Goal: Ask a question: Seek information or help from site administrators or community

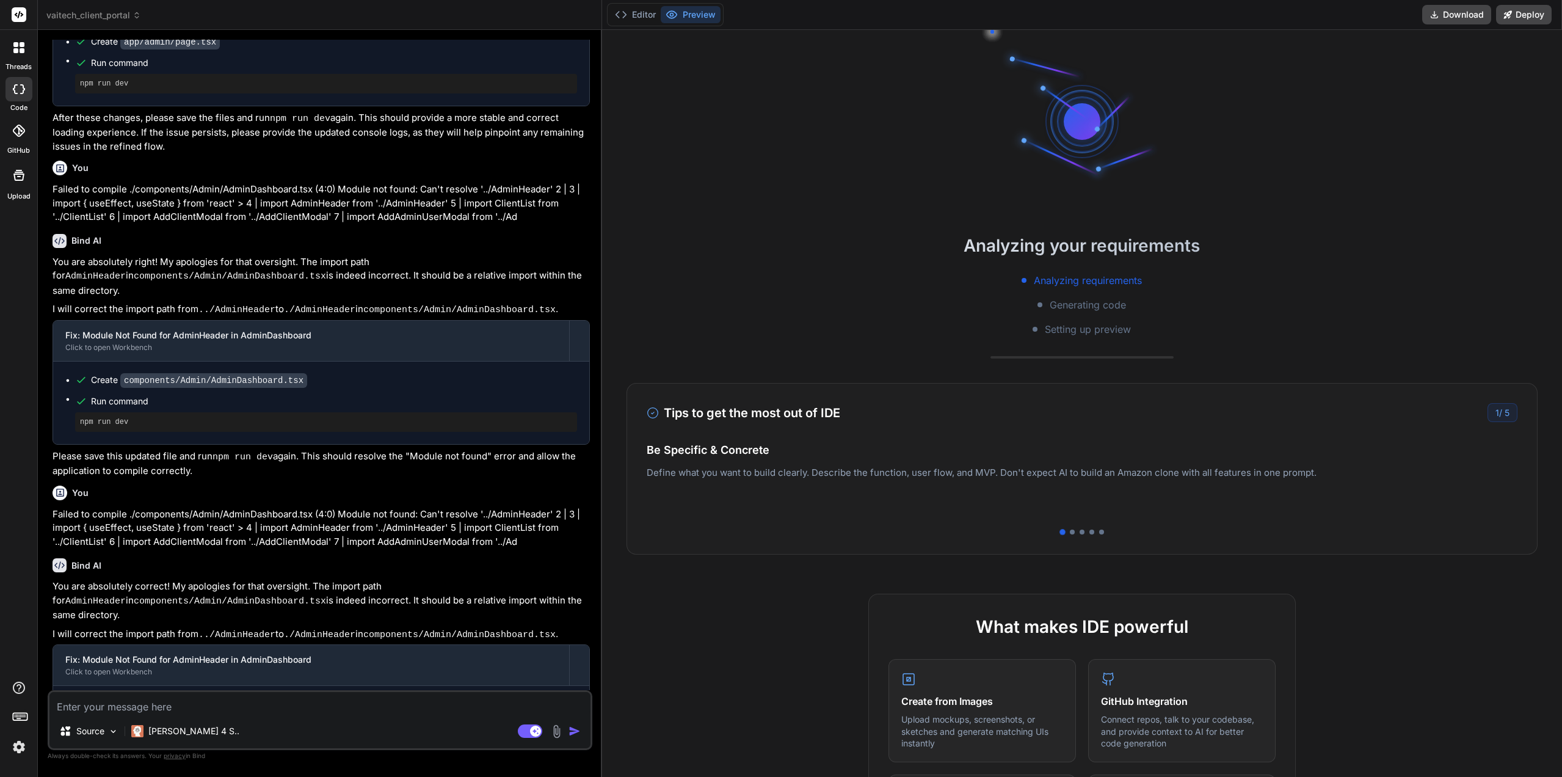
scroll to position [1732, 0]
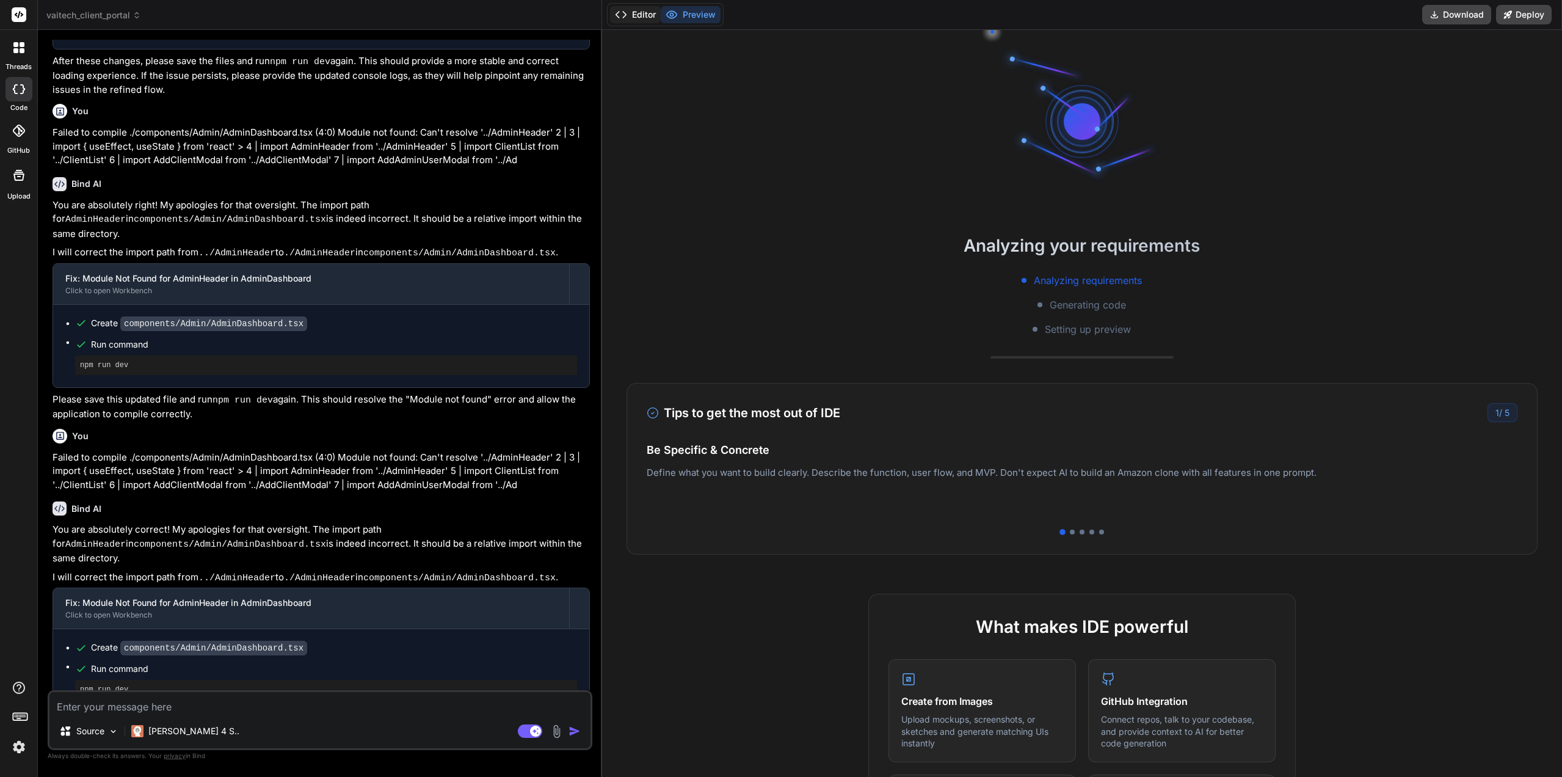
click at [655, 19] on button "Editor" at bounding box center [635, 14] width 51 height 17
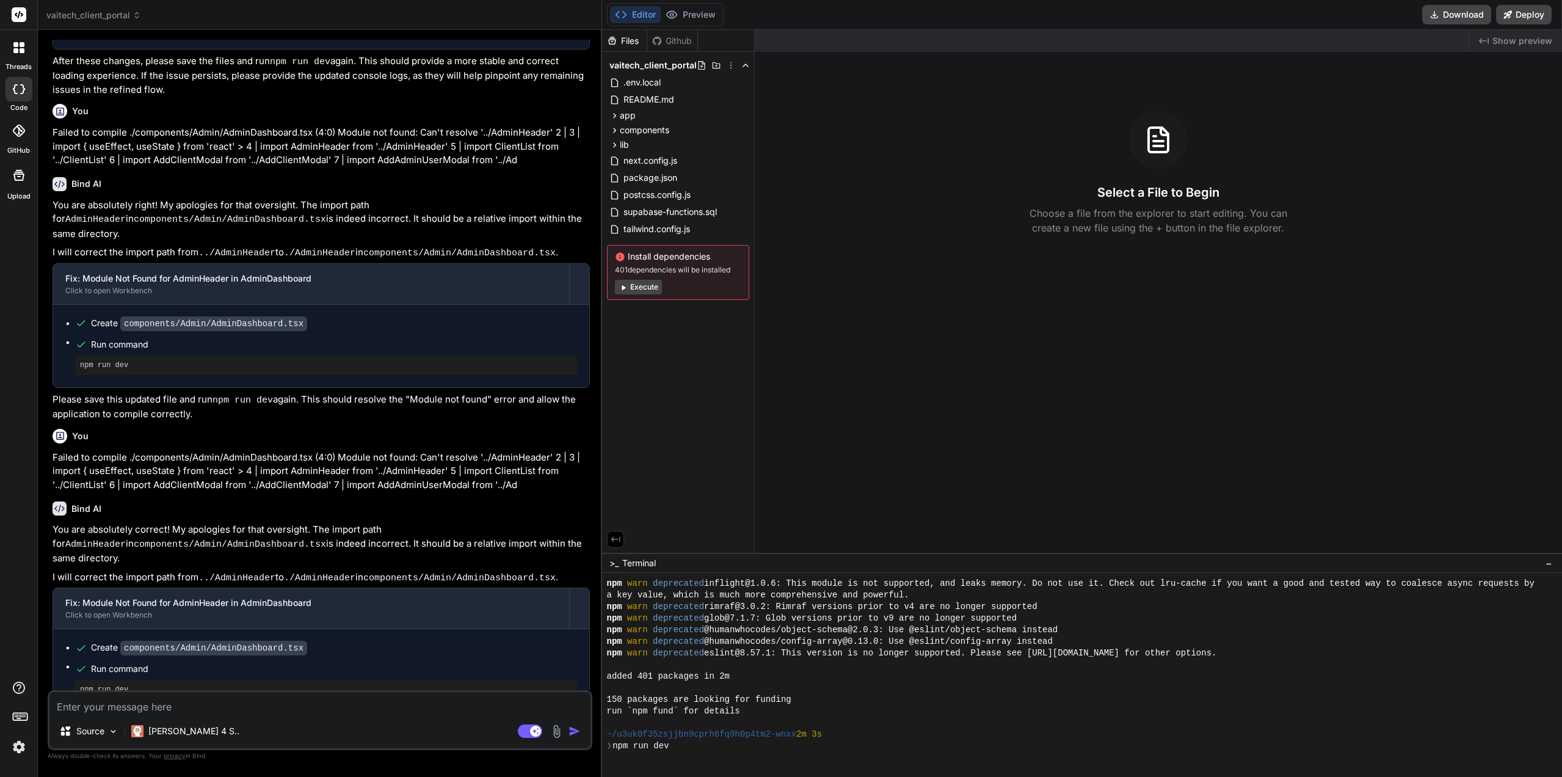
scroll to position [139, 0]
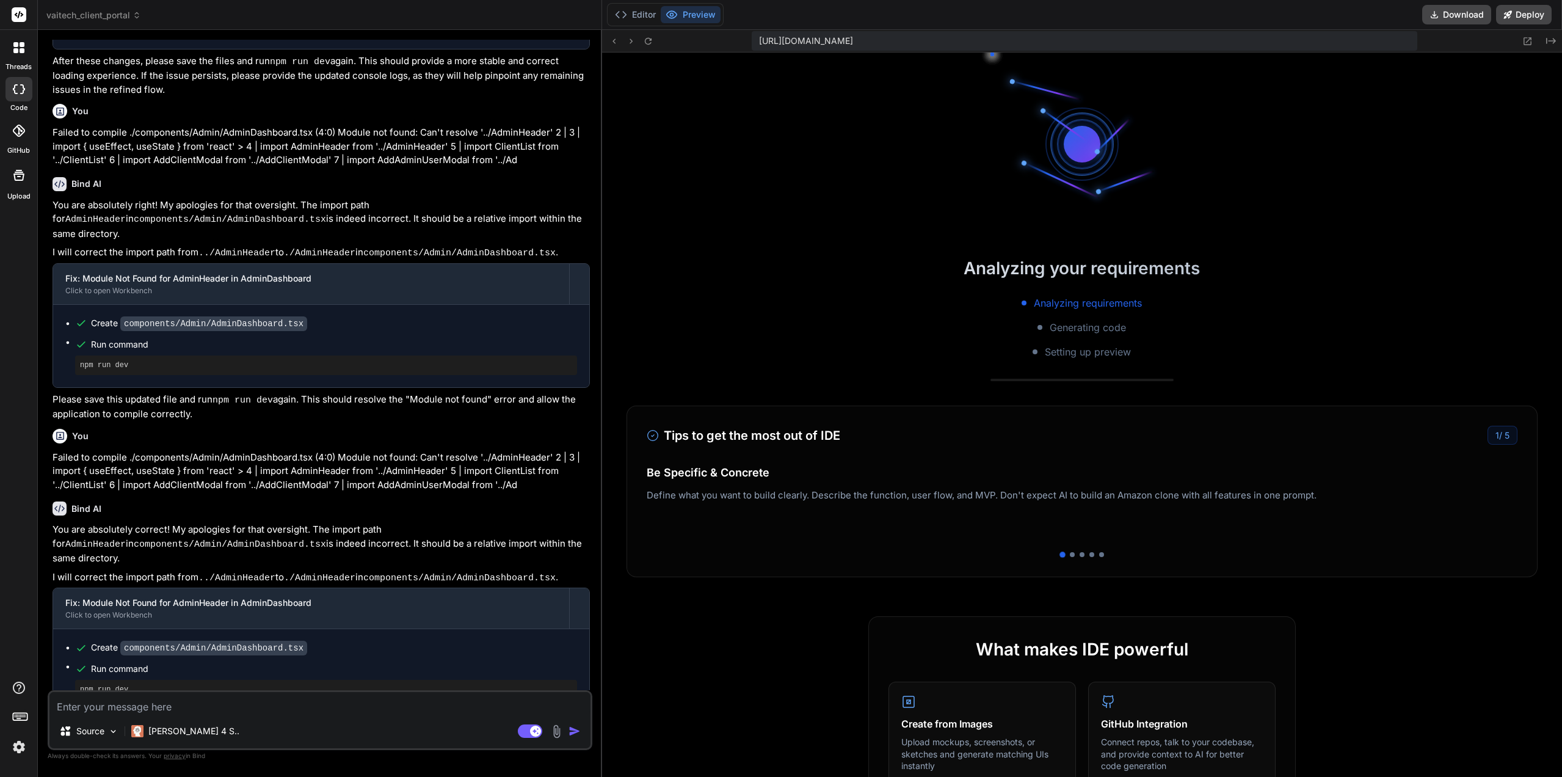
type textarea "x"
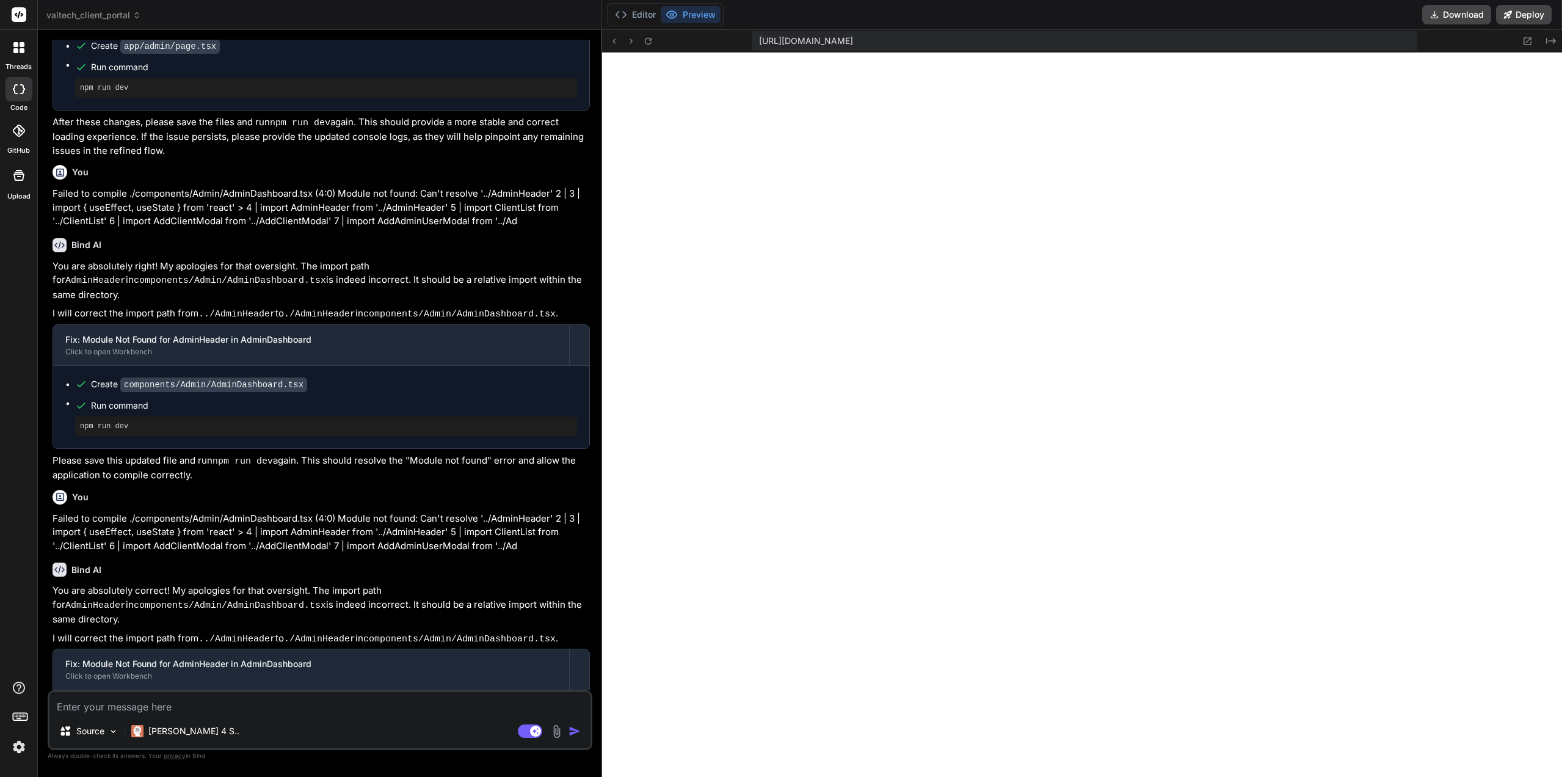
scroll to position [1732, 0]
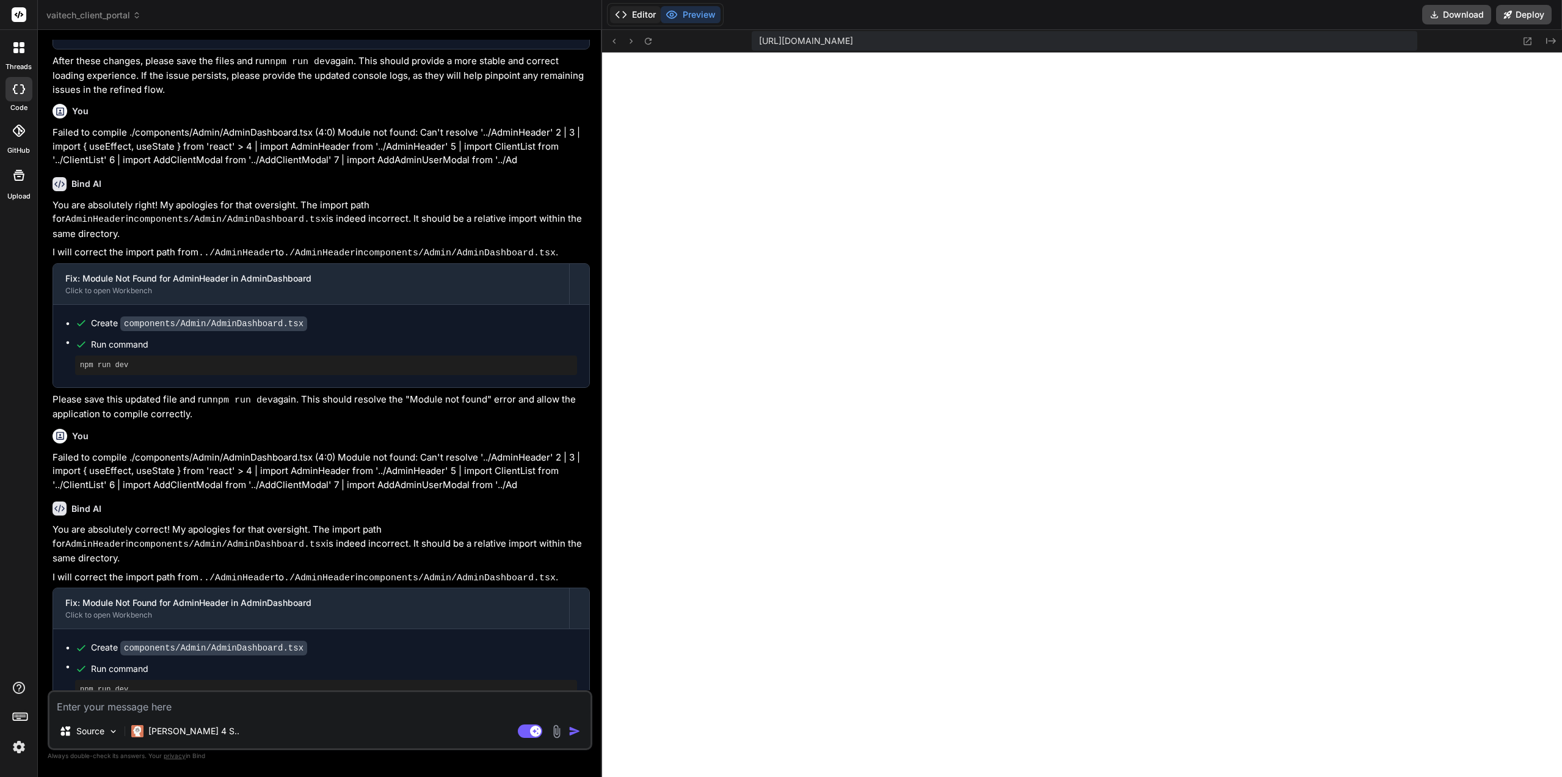
drag, startPoint x: 624, startPoint y: 139, endPoint x: 636, endPoint y: 21, distance: 117.9
click at [636, 21] on button "Editor" at bounding box center [635, 14] width 51 height 17
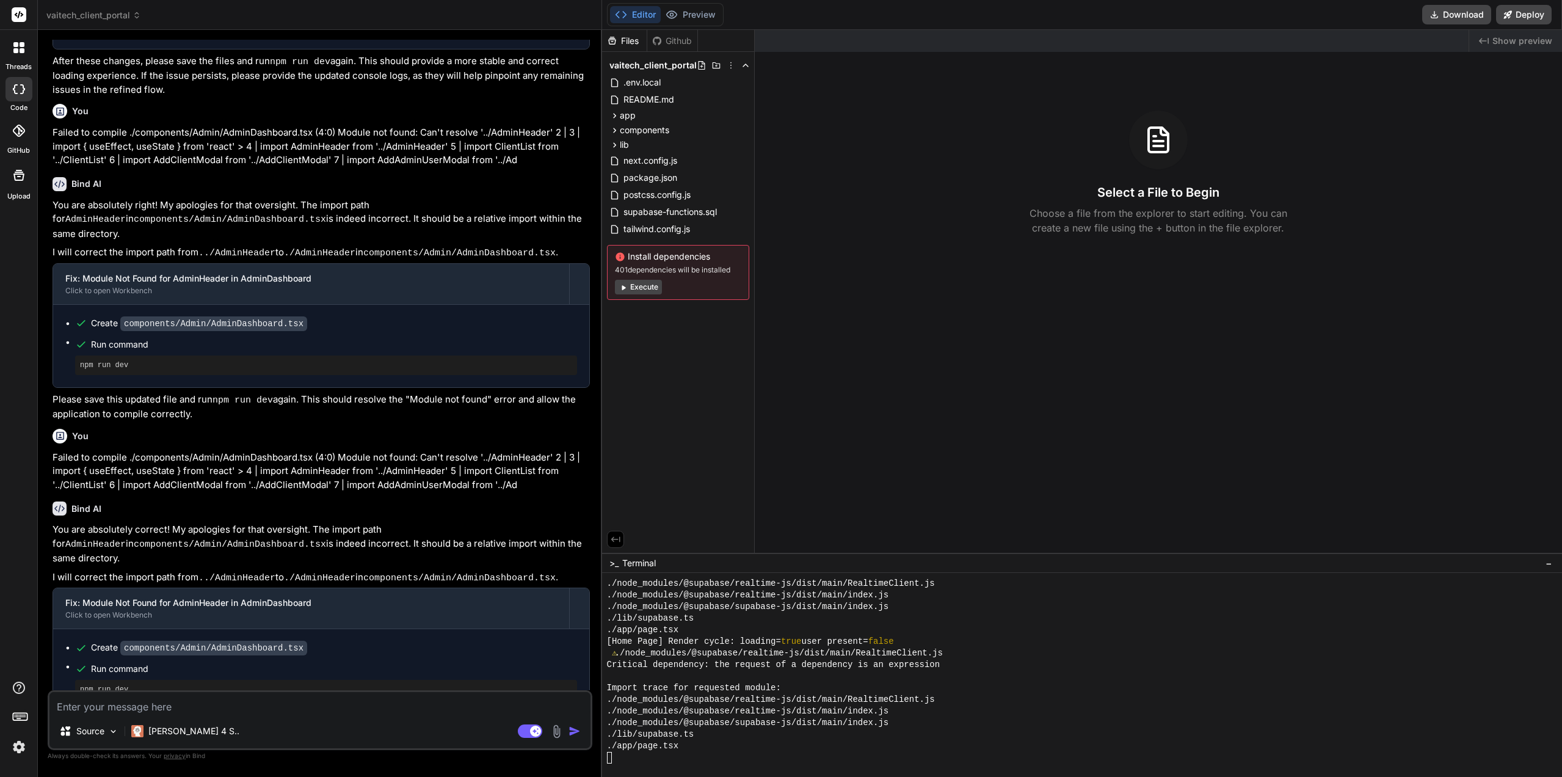
click at [245, 698] on textarea at bounding box center [319, 703] width 541 height 22
type textarea "C"
type textarea "x"
type textarea "Ca"
type textarea "x"
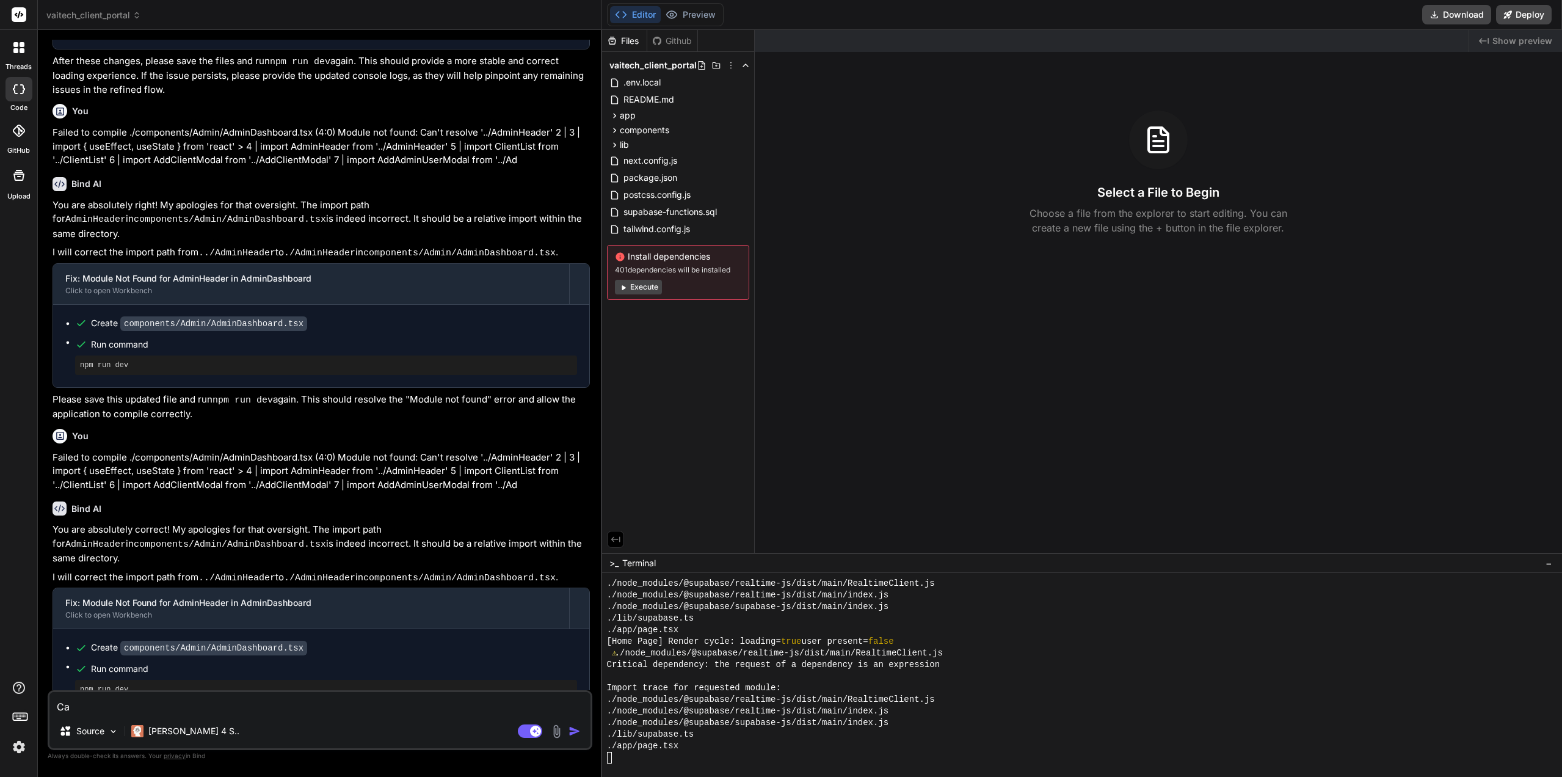
type textarea "Can"
type textarea "x"
type textarea "Can"
type textarea "x"
type textarea "Can y"
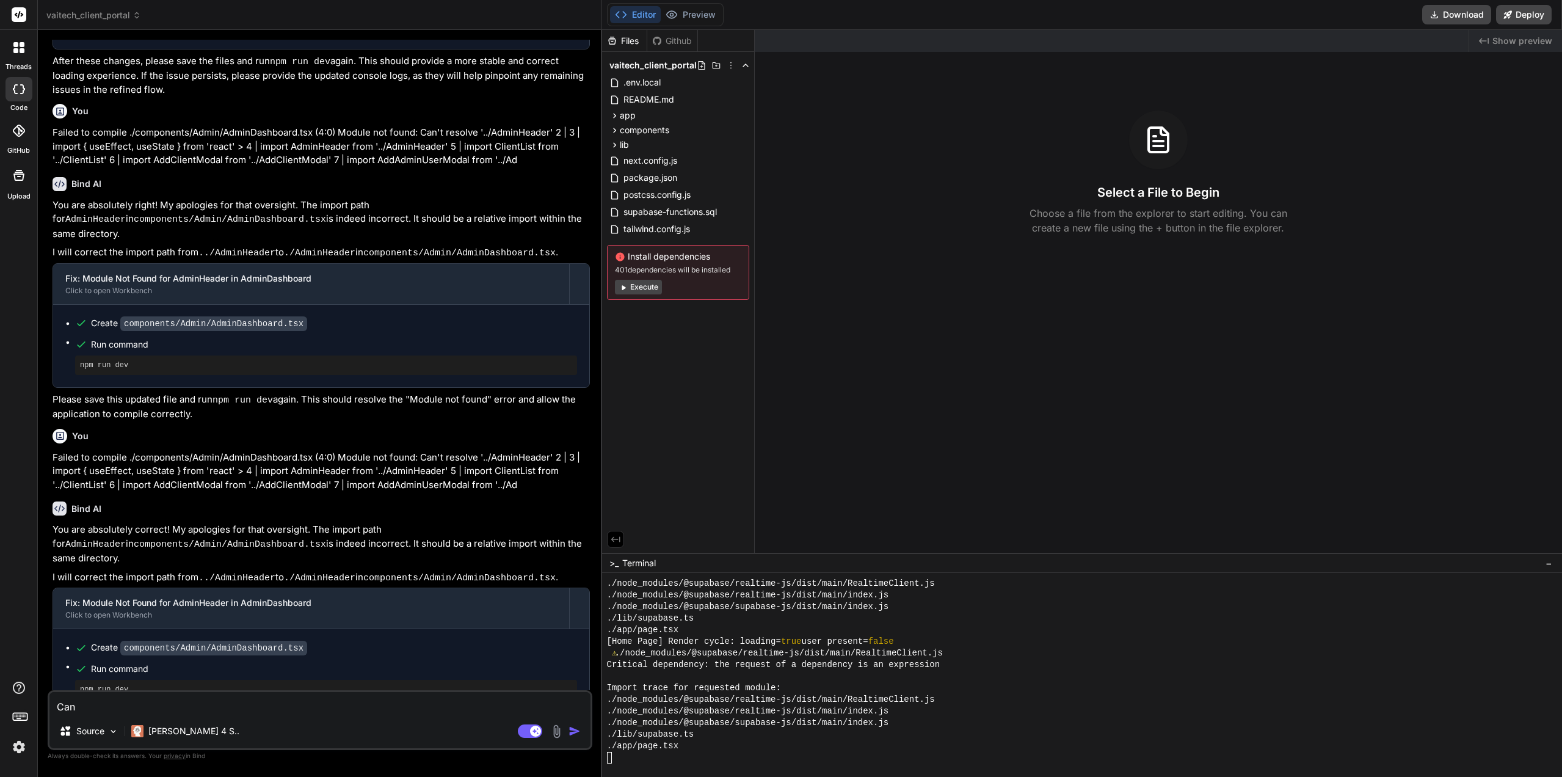
type textarea "x"
type textarea "Can yo"
type textarea "x"
type textarea "Can you"
type textarea "x"
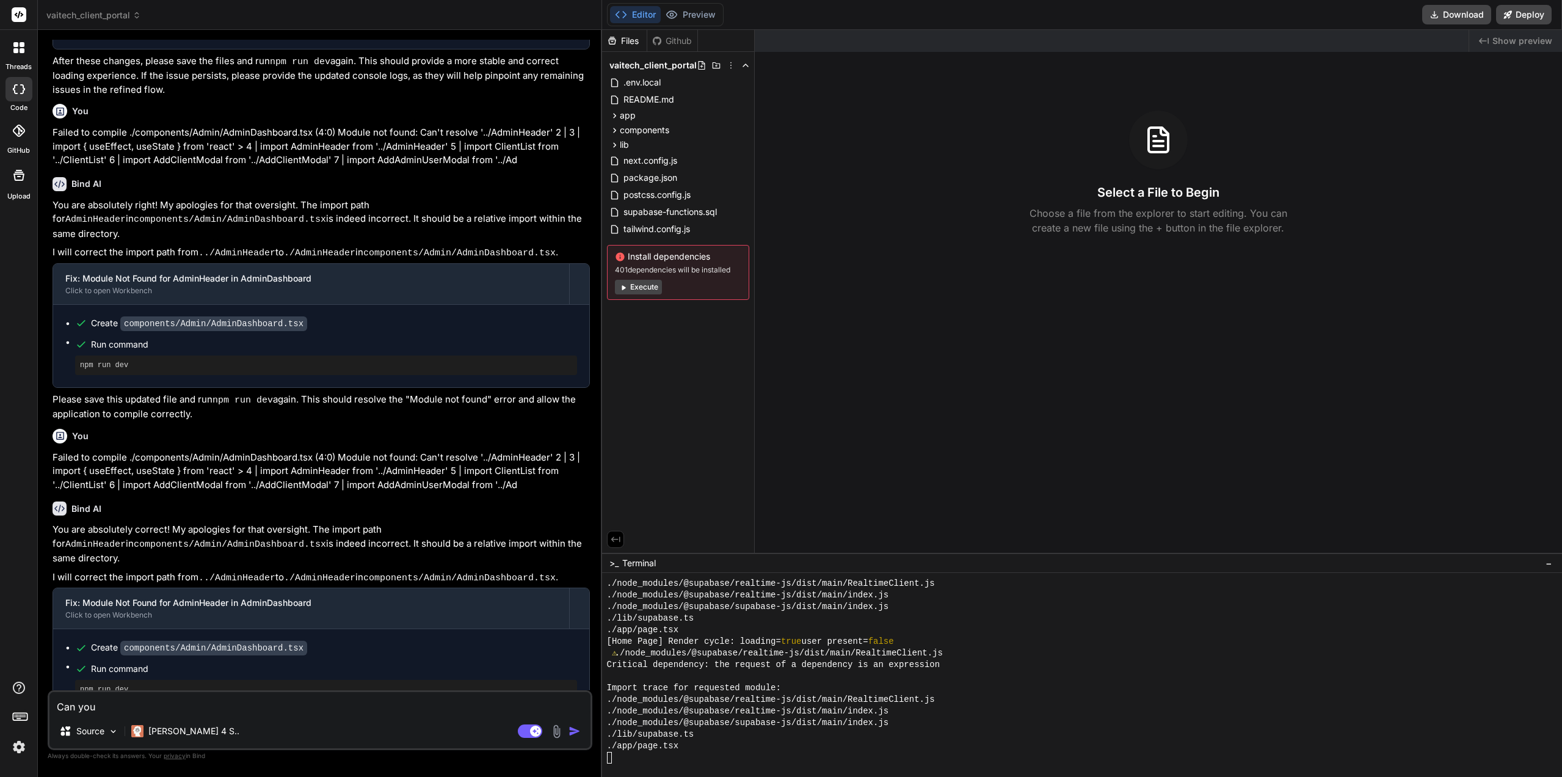
type textarea "Can you"
type textarea "x"
type textarea "Can you a"
type textarea "x"
type textarea "Can you ad"
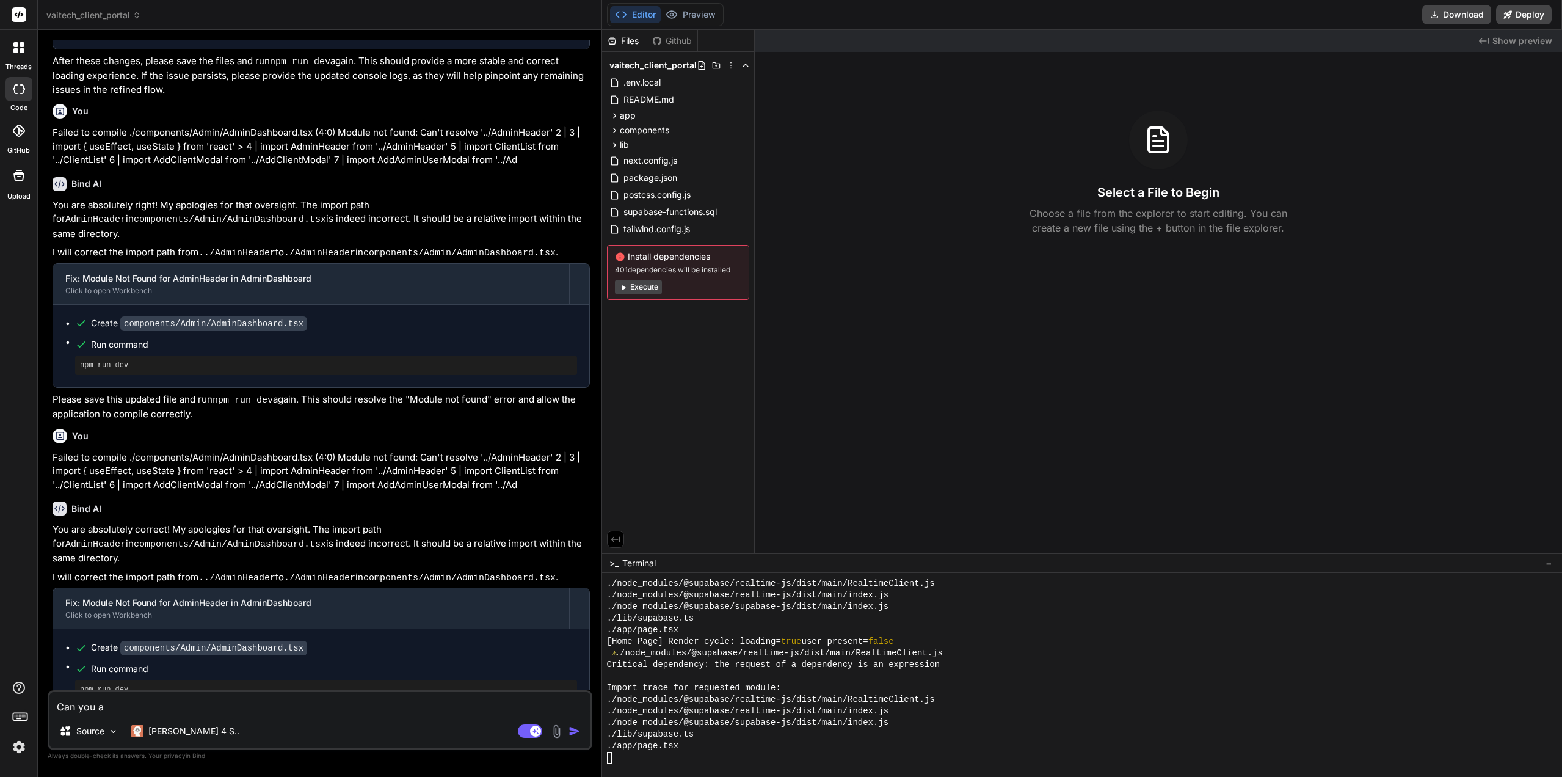
type textarea "x"
type textarea "Can you add"
type textarea "x"
type textarea "Can you add"
type textarea "x"
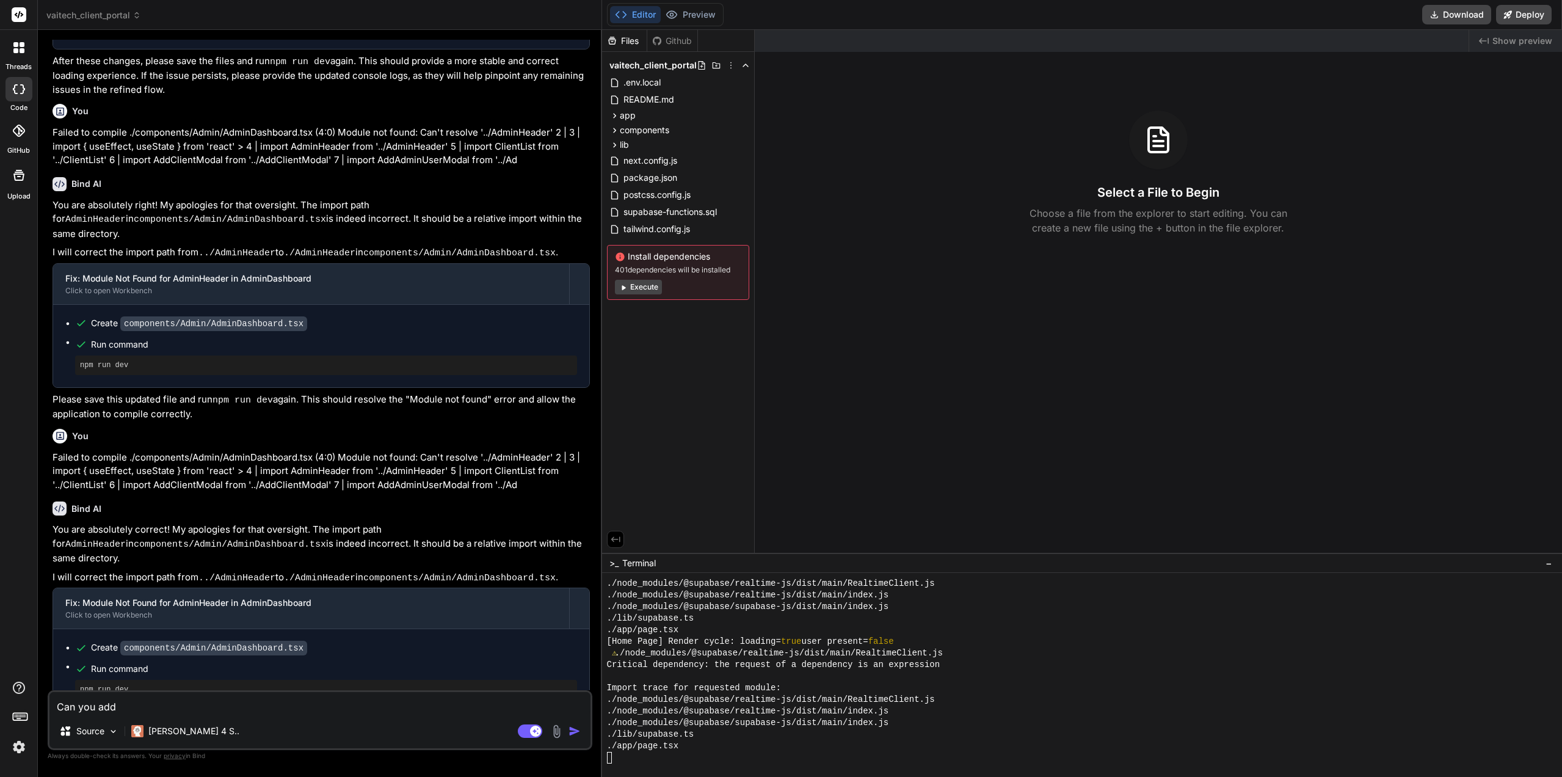
type textarea "Can you add s"
type textarea "x"
type textarea "Can you add so"
type textarea "x"
type textarea "Can you add som"
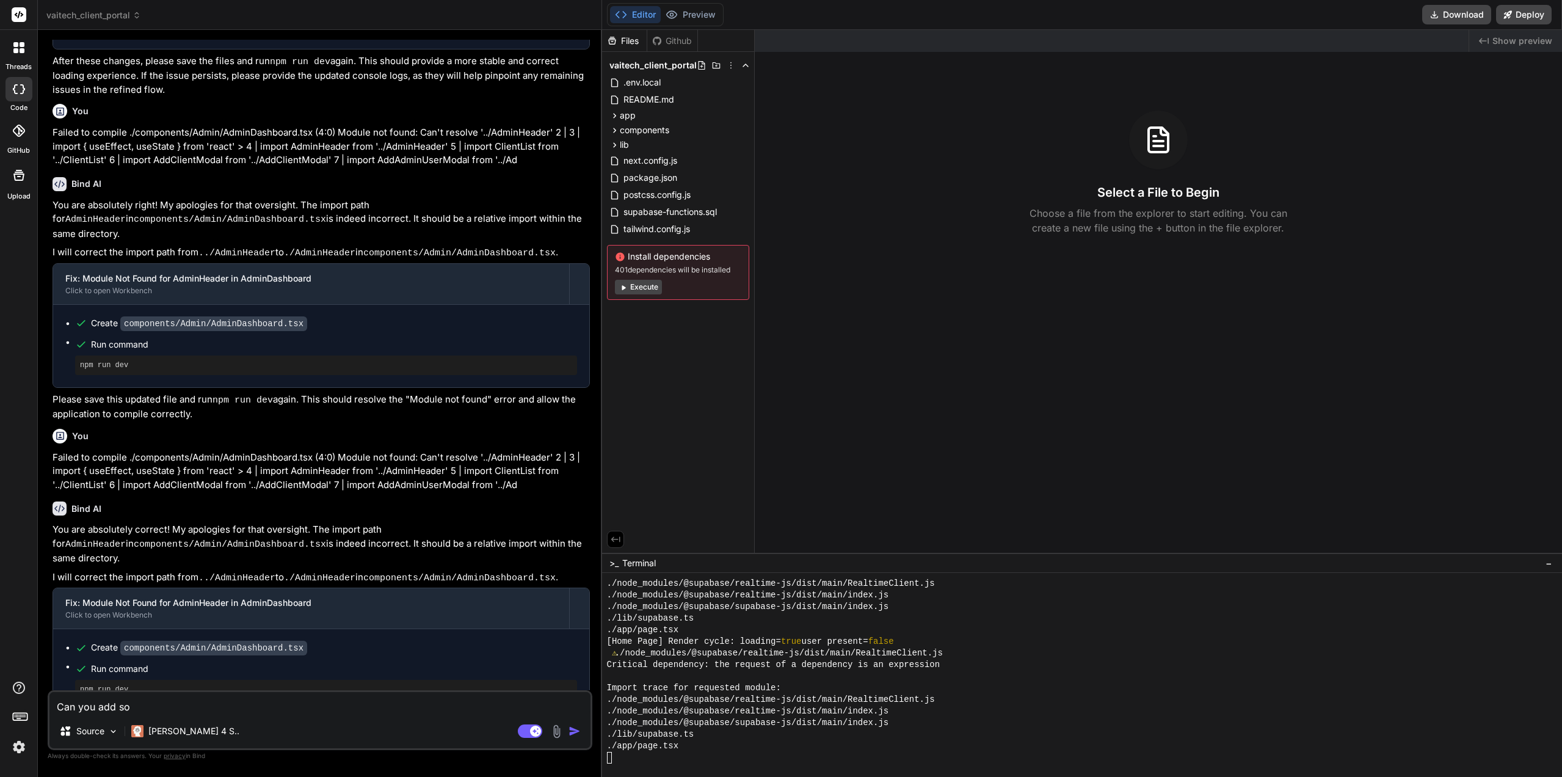
type textarea "x"
type textarea "Can you add some"
type textarea "x"
type textarea "Can you add some"
type textarea "x"
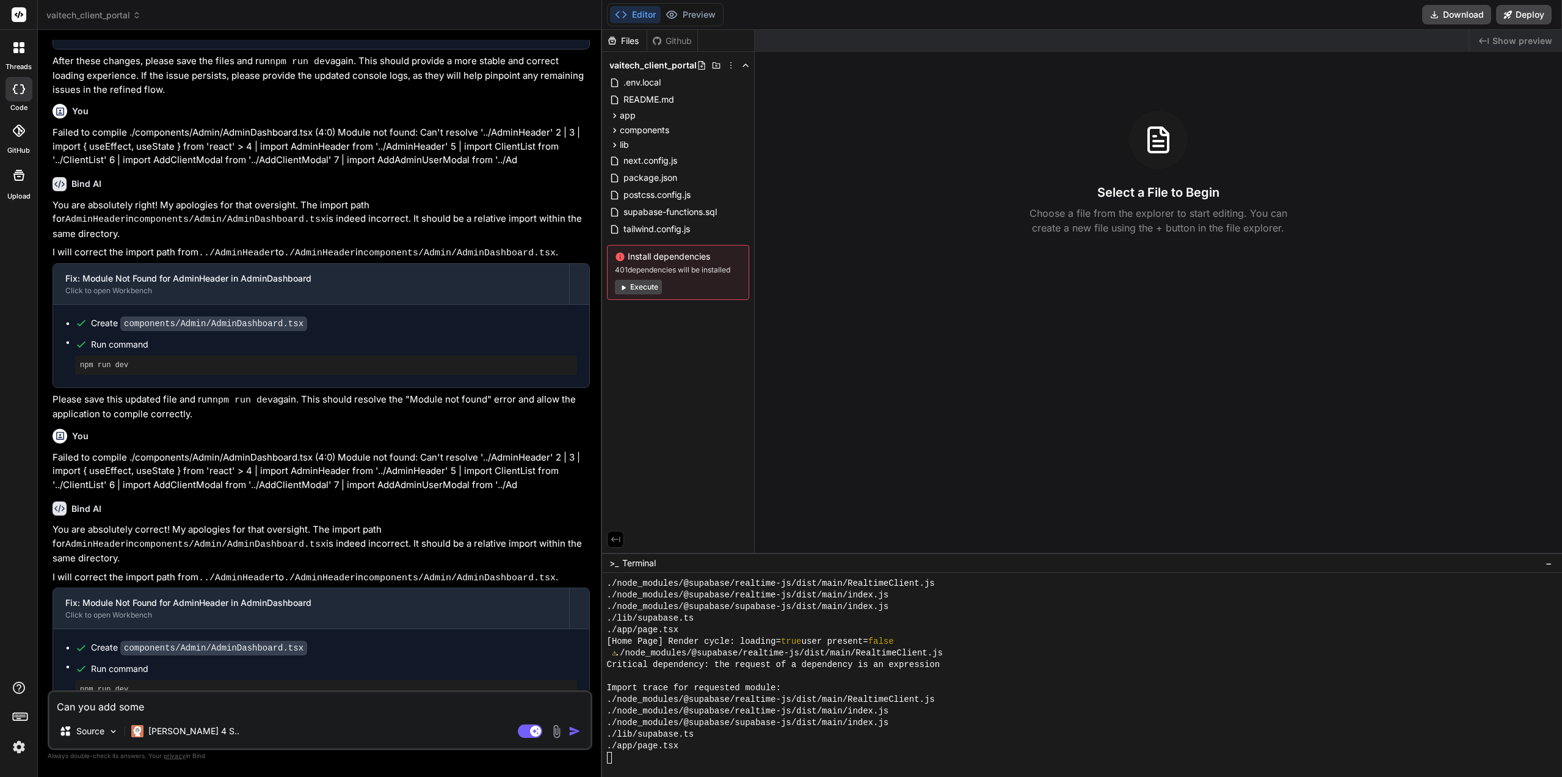
type textarea "Can you add some l"
type textarea "x"
type textarea "Can you add some lo"
type textarea "x"
type textarea "Can you add some log"
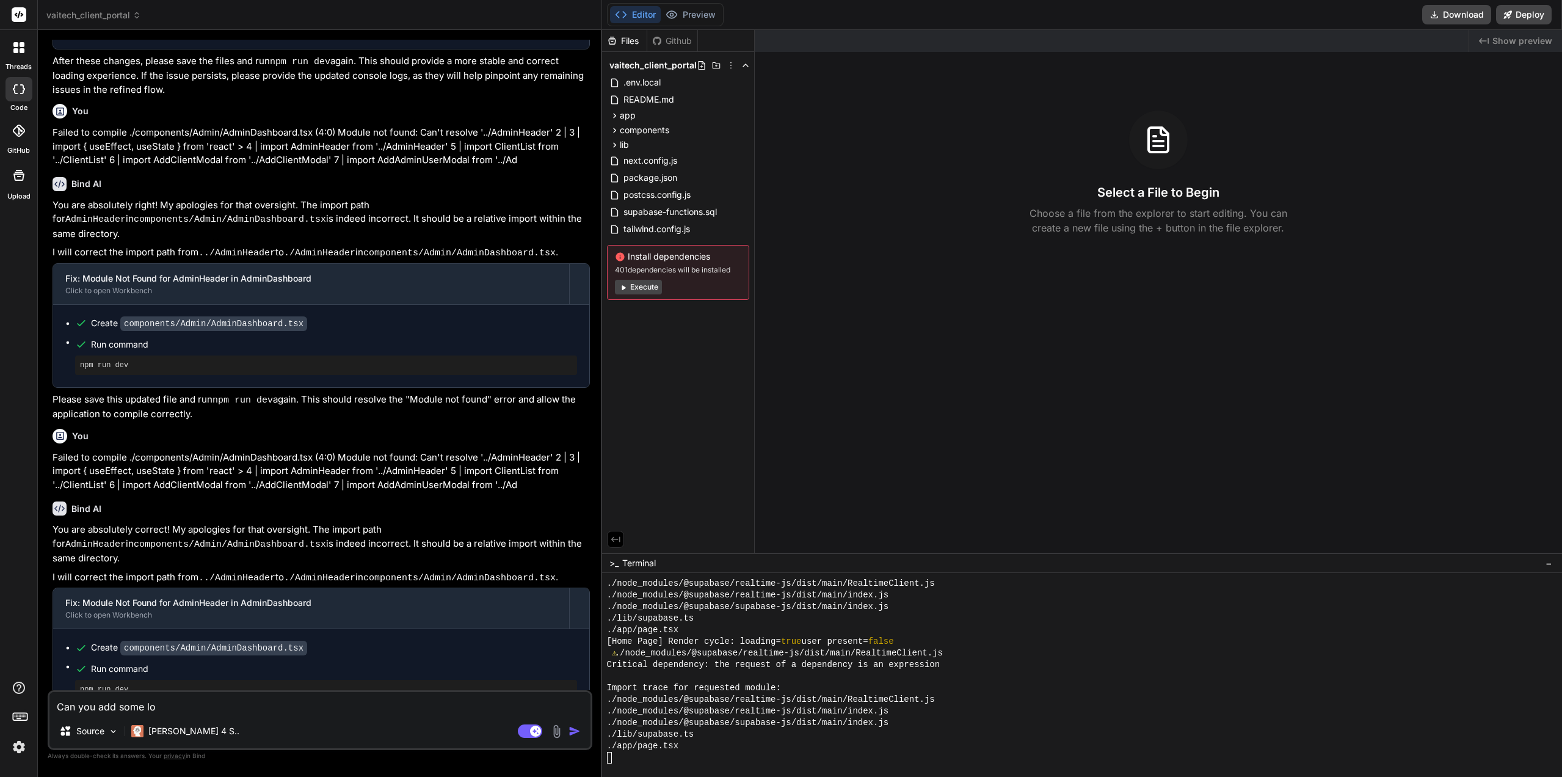
type textarea "x"
type textarea "Can you add some"
type textarea "x"
type textarea "Can you add some"
type textarea "x"
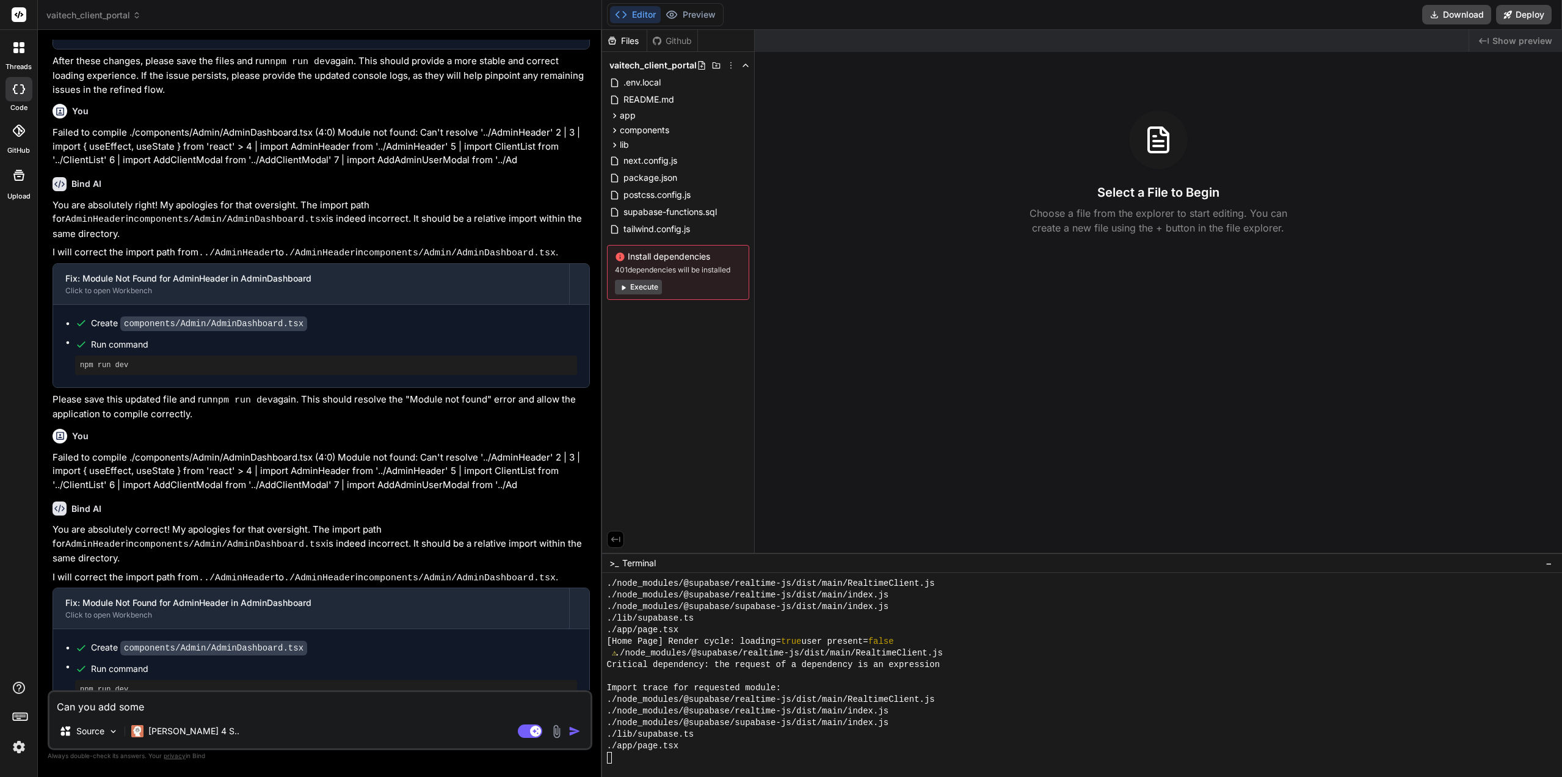
type textarea "Can you add some"
type textarea "x"
type textarea "Can you add some s"
type textarea "x"
type textarea "Can you add some so"
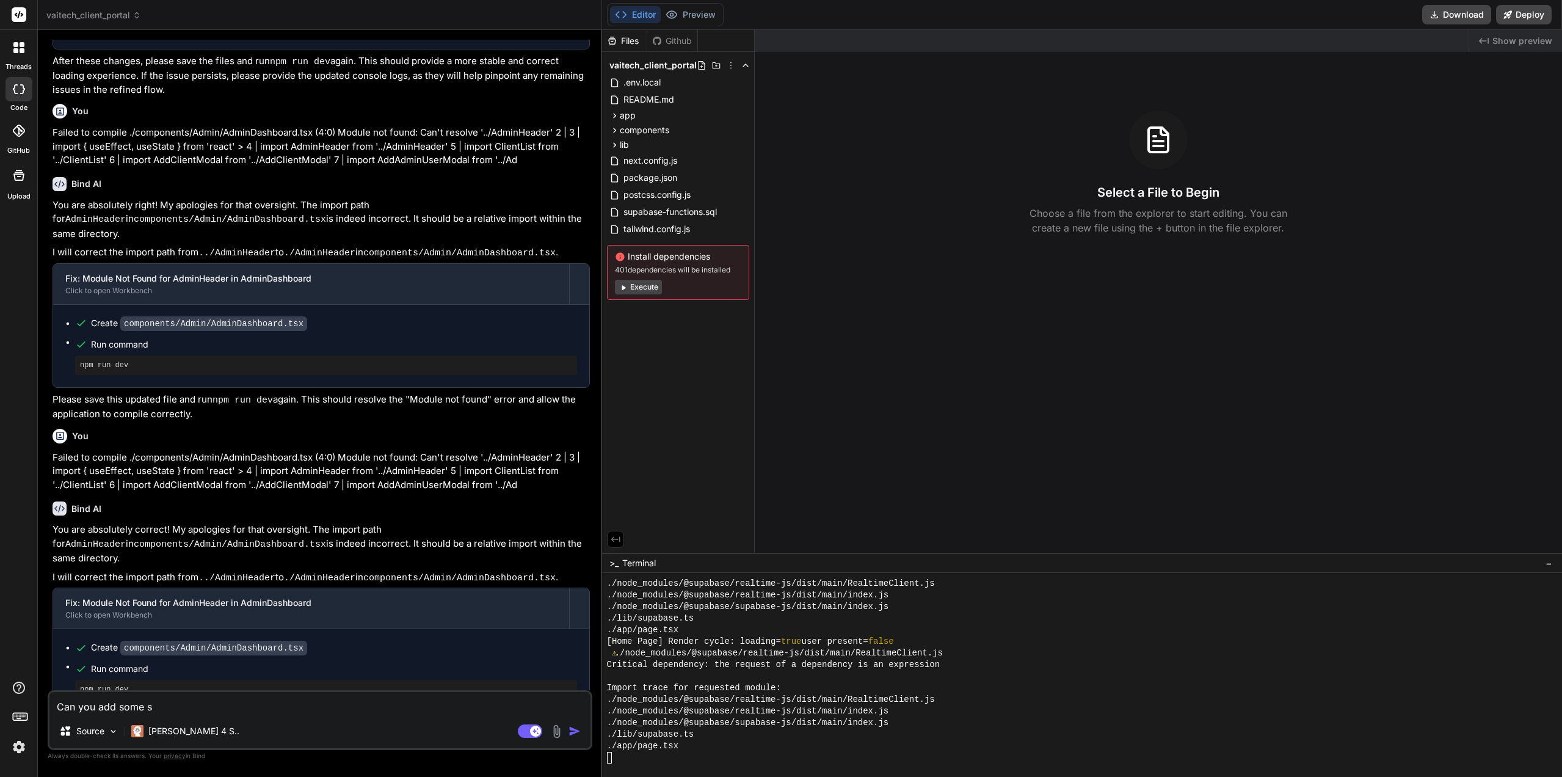
type textarea "x"
type textarea "Can you add some son"
type textarea "x"
type textarea "Can you add some so"
type textarea "x"
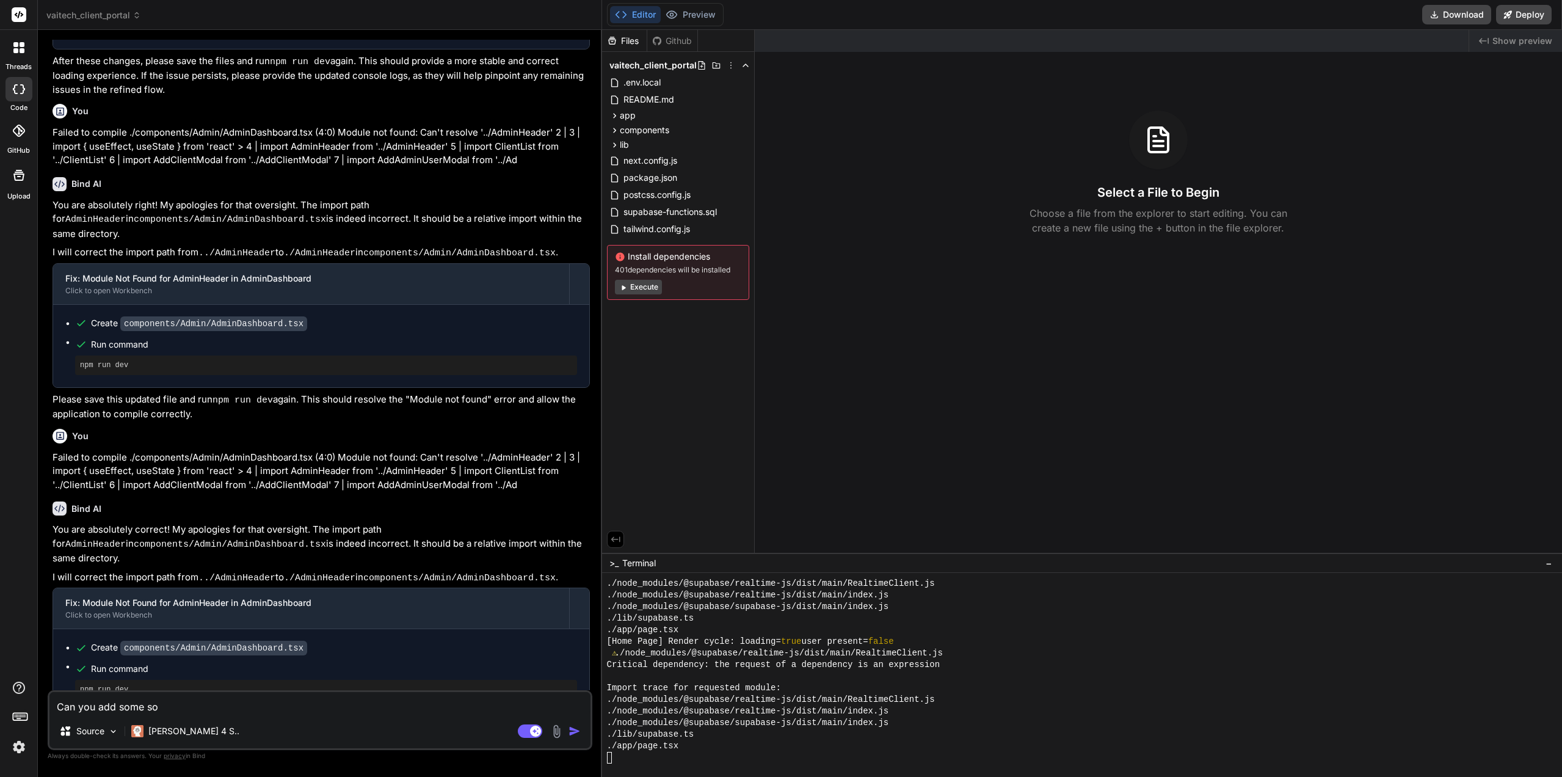
type textarea "Can you add some s"
type textarea "x"
type textarea "Can you add some"
type textarea "x"
type textarea "Can you add some c"
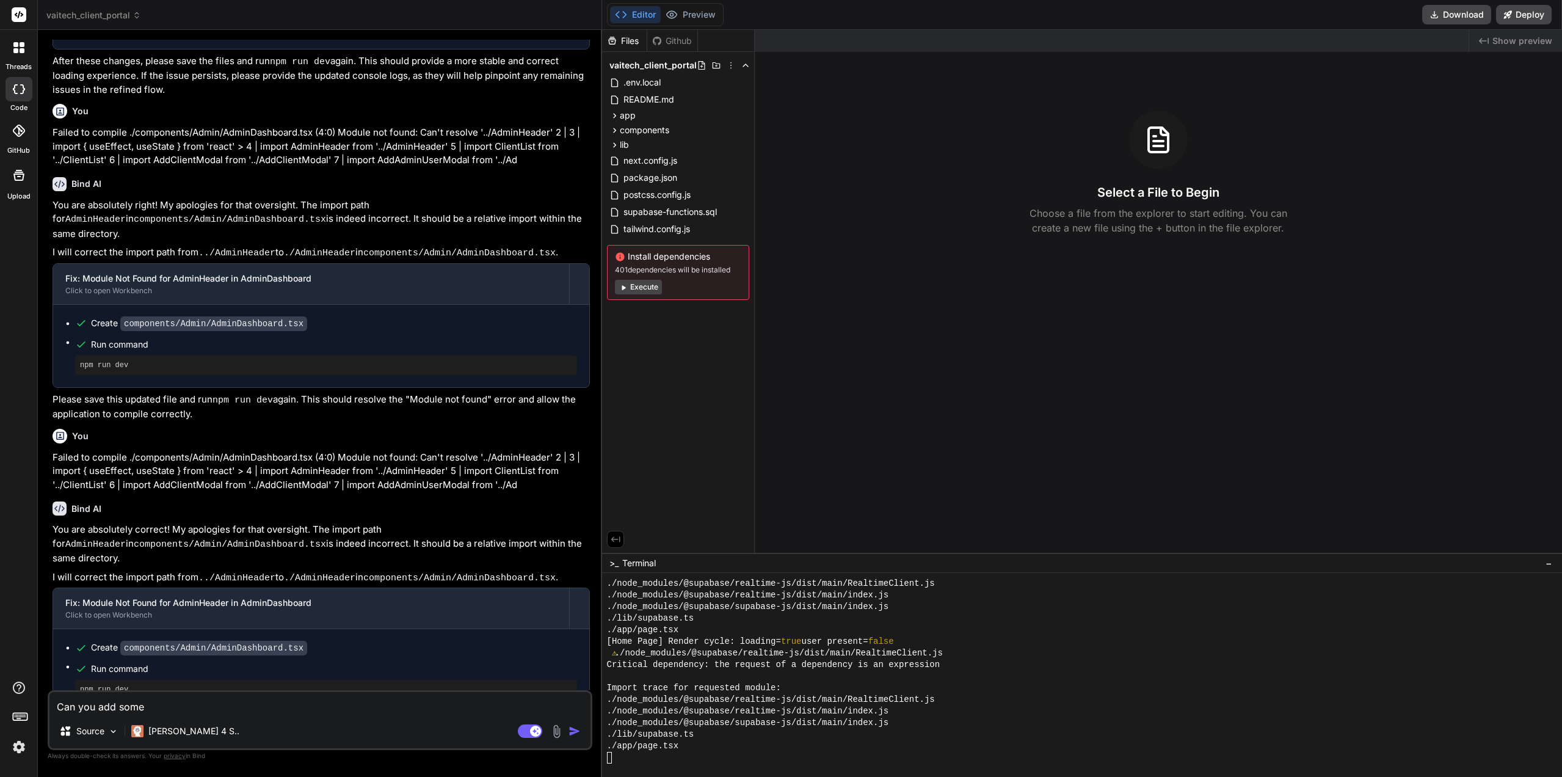
type textarea "x"
type textarea "Can you add some co"
type textarea "x"
type textarea "Can you add some con"
type textarea "x"
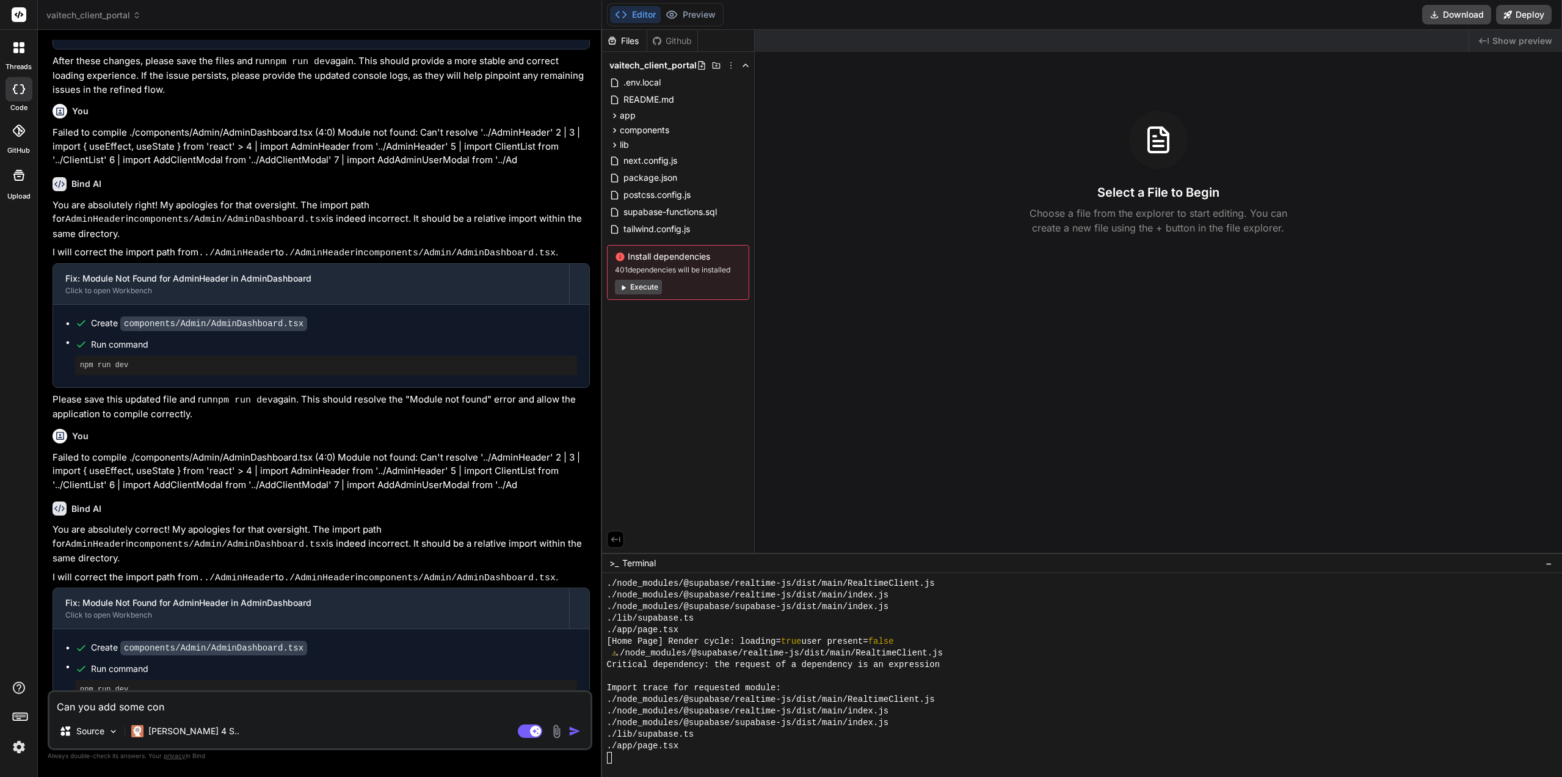
type textarea "Can you add some cons"
type textarea "x"
type textarea "Can you add some conso"
type textarea "x"
type textarea "Can you add some consol"
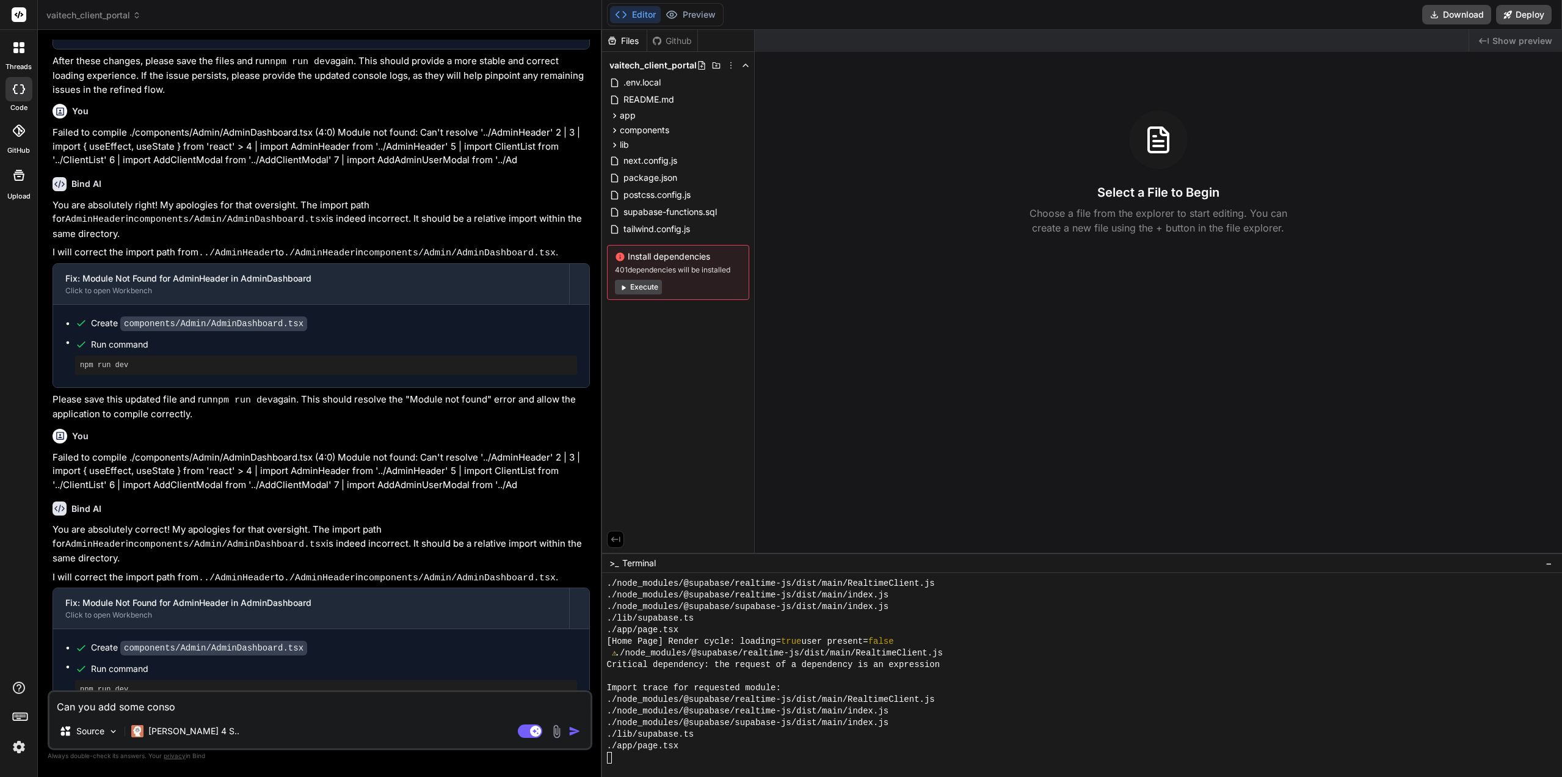
type textarea "x"
type textarea "Can you add some console"
type textarea "x"
type textarea "Can you add some console l"
type textarea "x"
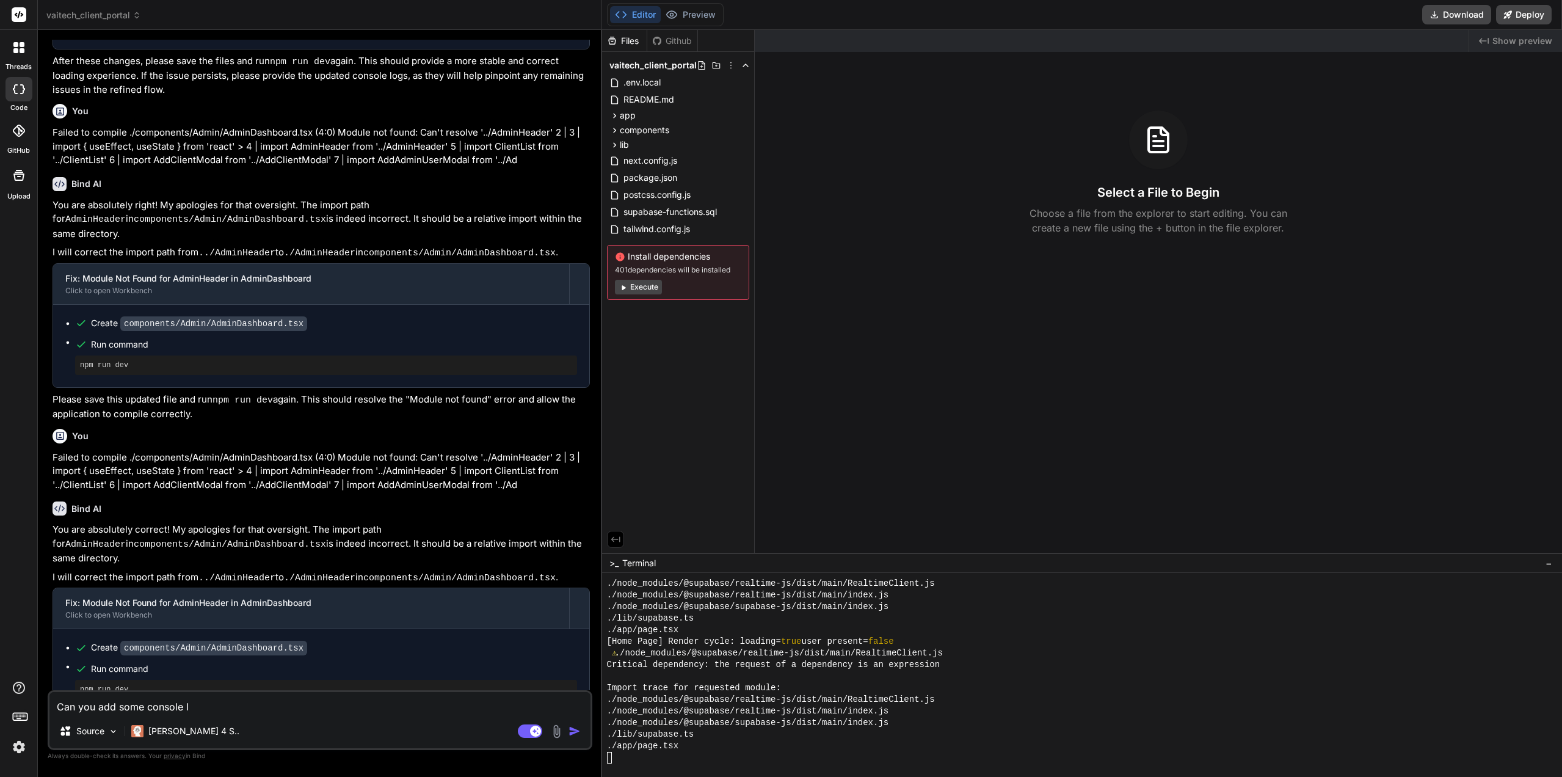
type textarea "Can you add some console lo"
type textarea "x"
type textarea "Can you add some console log"
type textarea "x"
type textarea "Can you add some console logg"
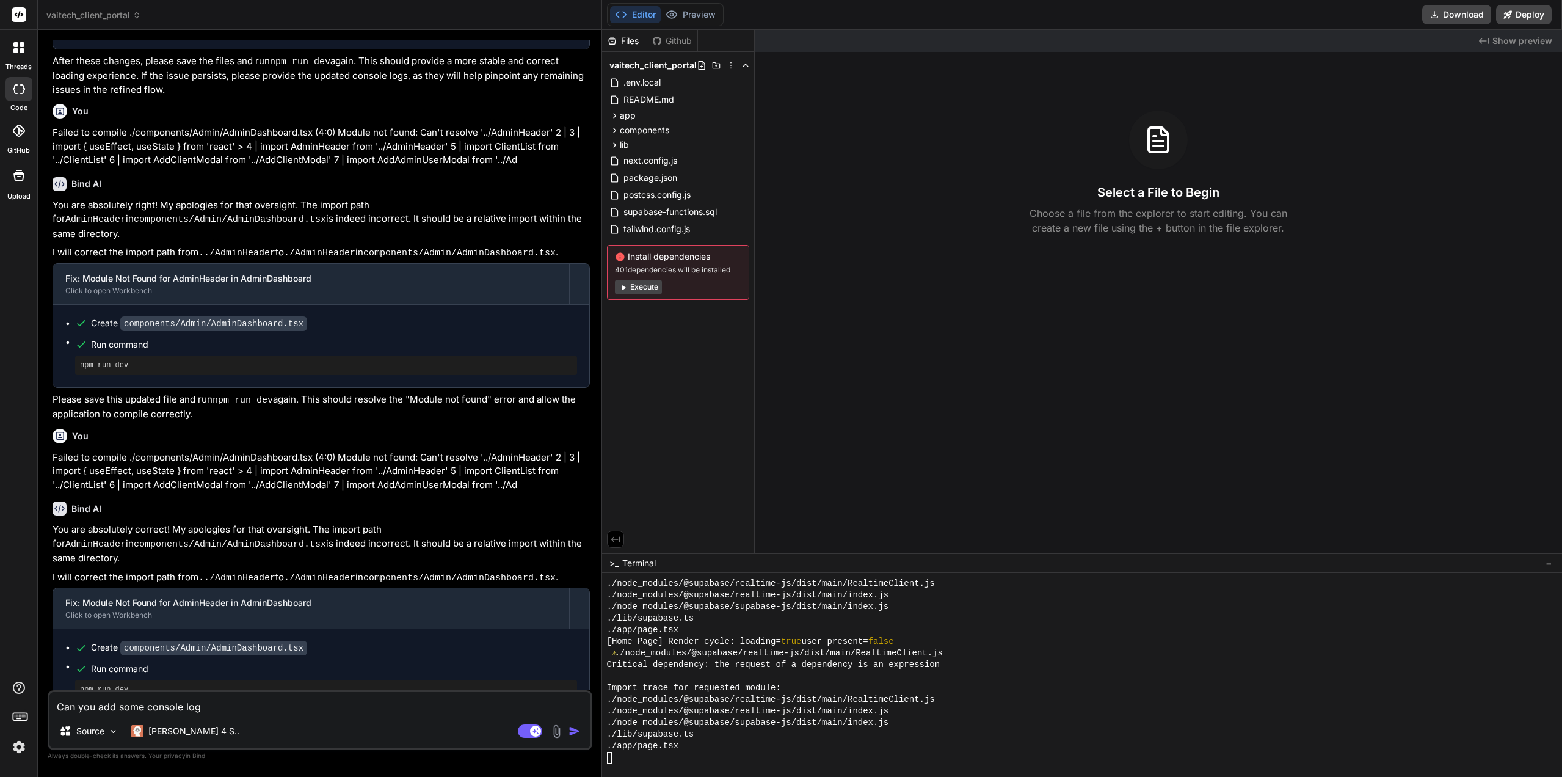
type textarea "x"
type textarea "Can you add some console loggi"
type textarea "x"
type textarea "Can you add some console loggin"
type textarea "x"
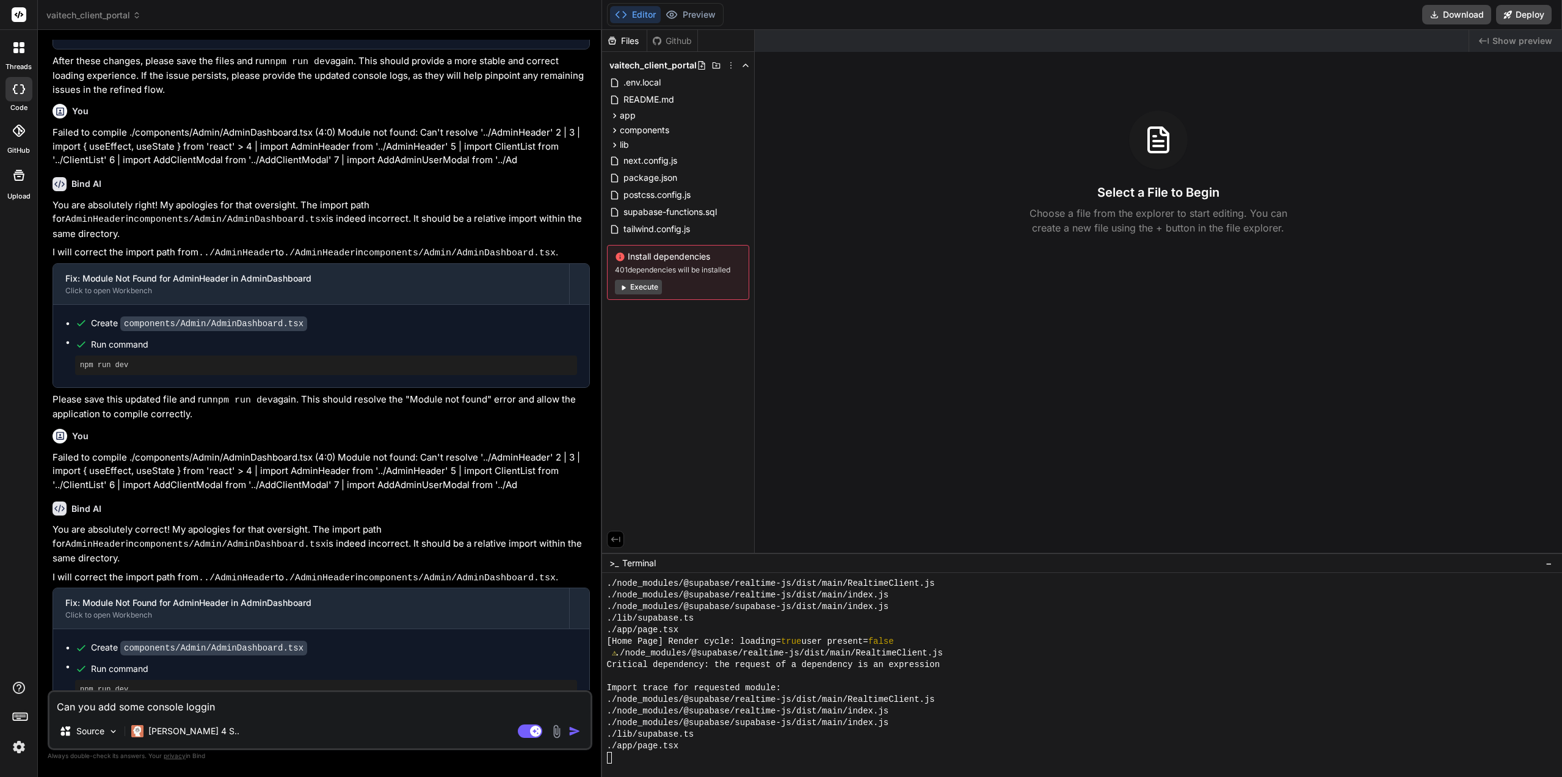
type textarea "Can you add some console logging"
type textarea "x"
type textarea "Can you add some console logging"
type textarea "x"
type textarea "Can you add some console logging t"
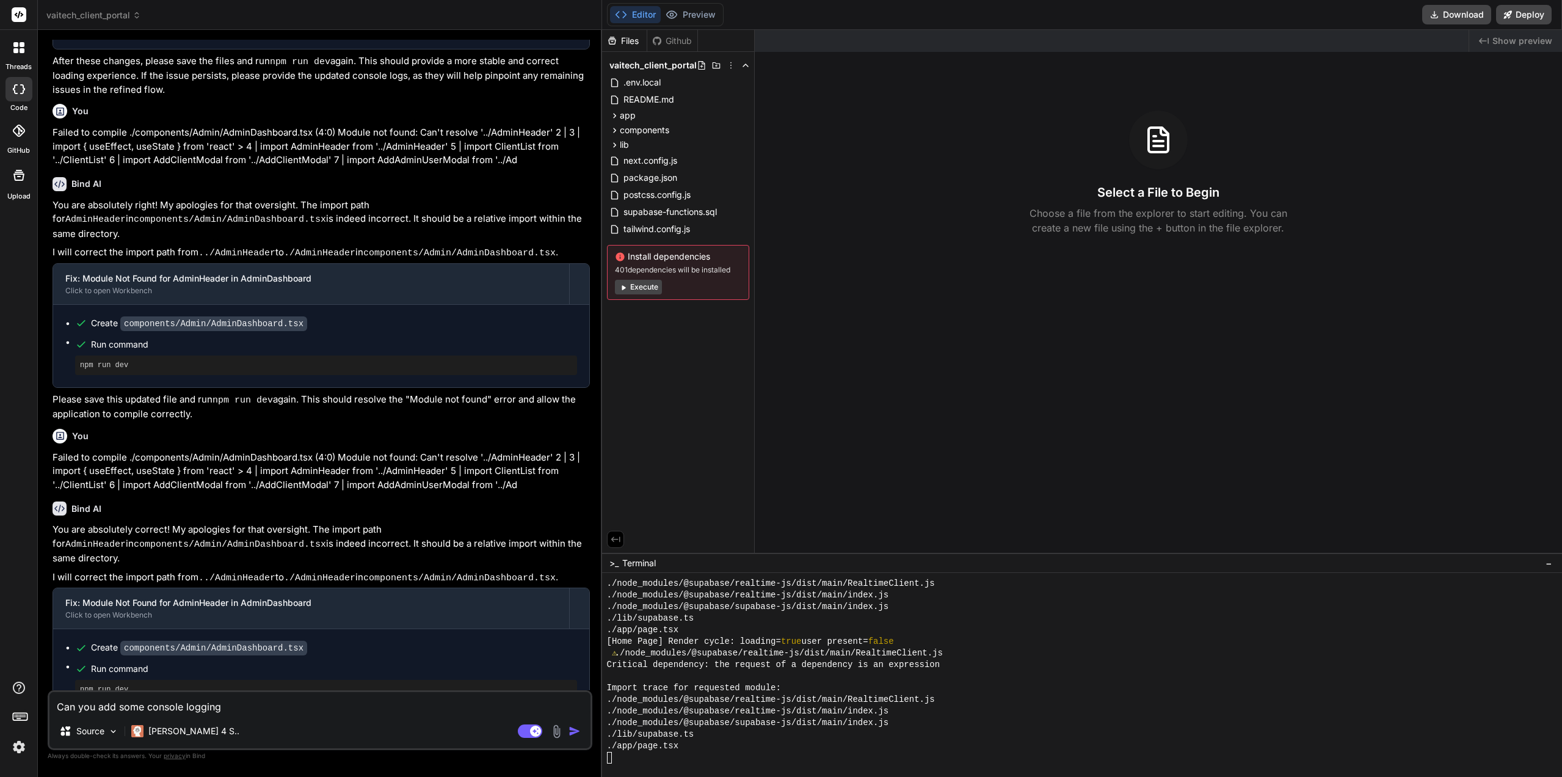
type textarea "x"
type textarea "Can you add some console logging to"
type textarea "x"
type textarea "Can you add some console logging to"
type textarea "x"
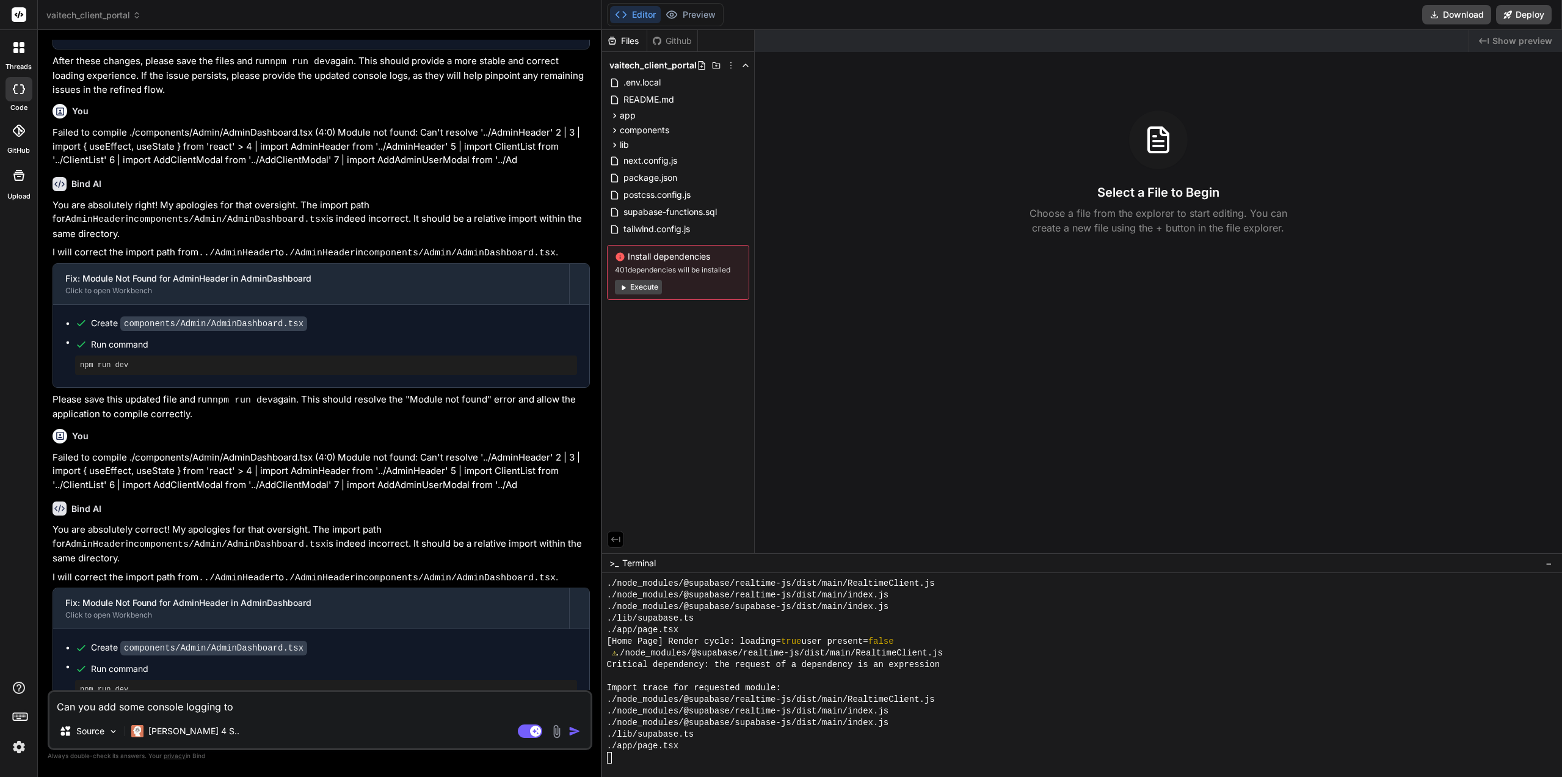
type textarea "Can you add some console logging to t"
type textarea "x"
type textarea "Can you add some console logging to th"
type textarea "x"
type textarea "Can you add some console logging to the"
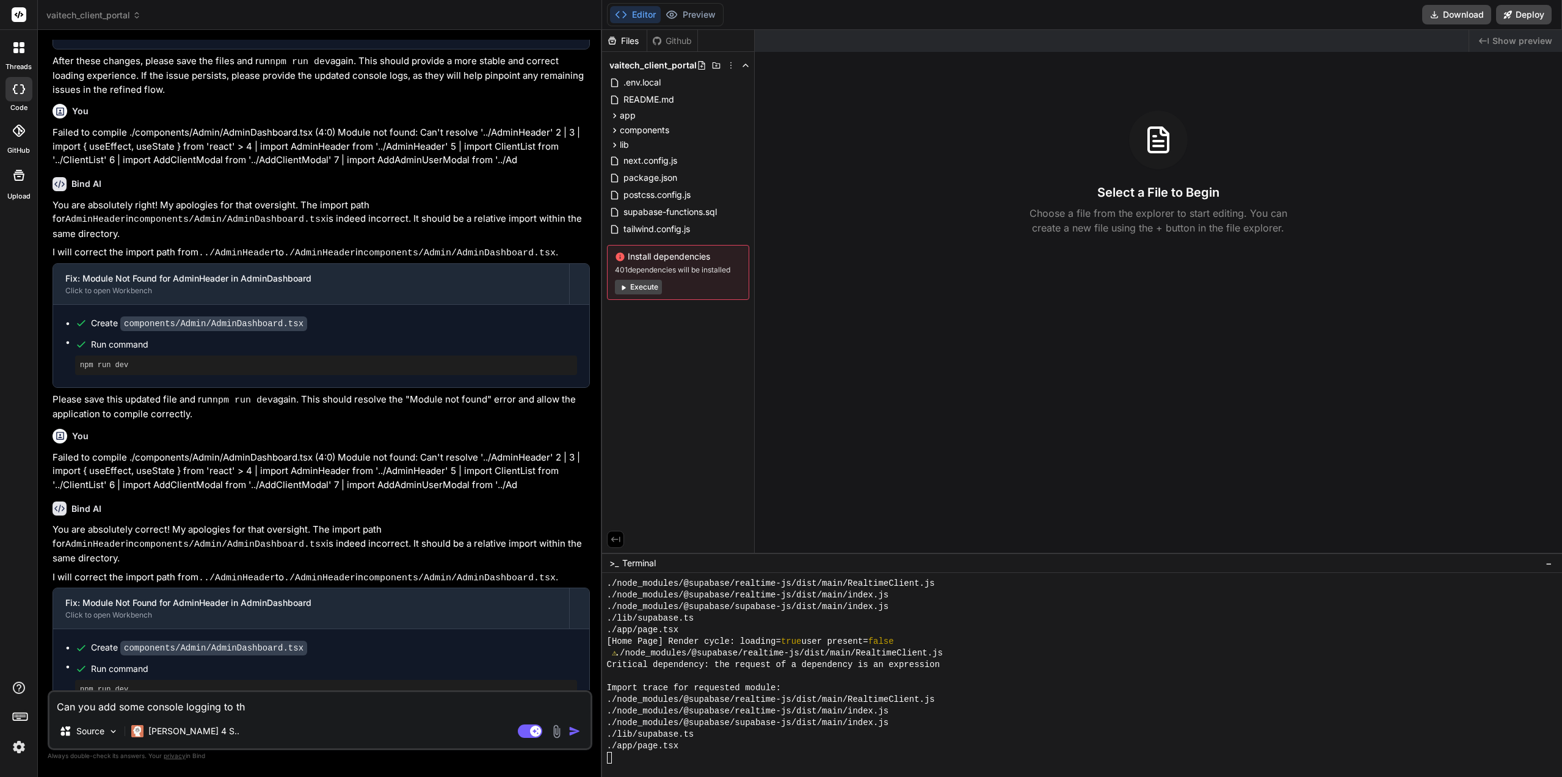
type textarea "x"
type textarea "Can you add some console logging to the"
type textarea "x"
type textarea "Can you add some console logging to the f"
type textarea "x"
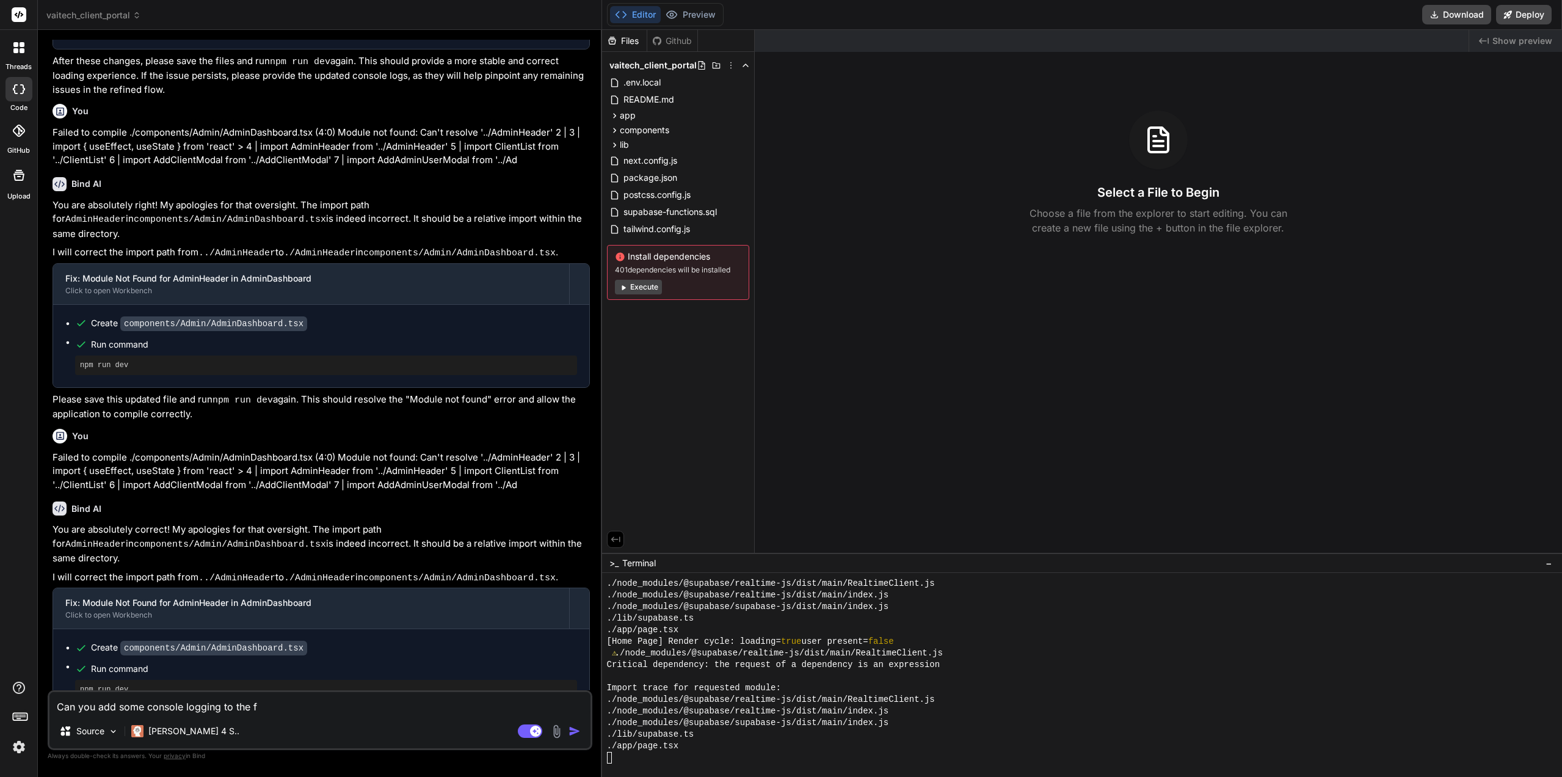
type textarea "Can you add some console logging to the fi"
type textarea "x"
type textarea "Can you add some console logging to the fir"
type textarea "x"
type textarea "Can you add some console logging to the firs"
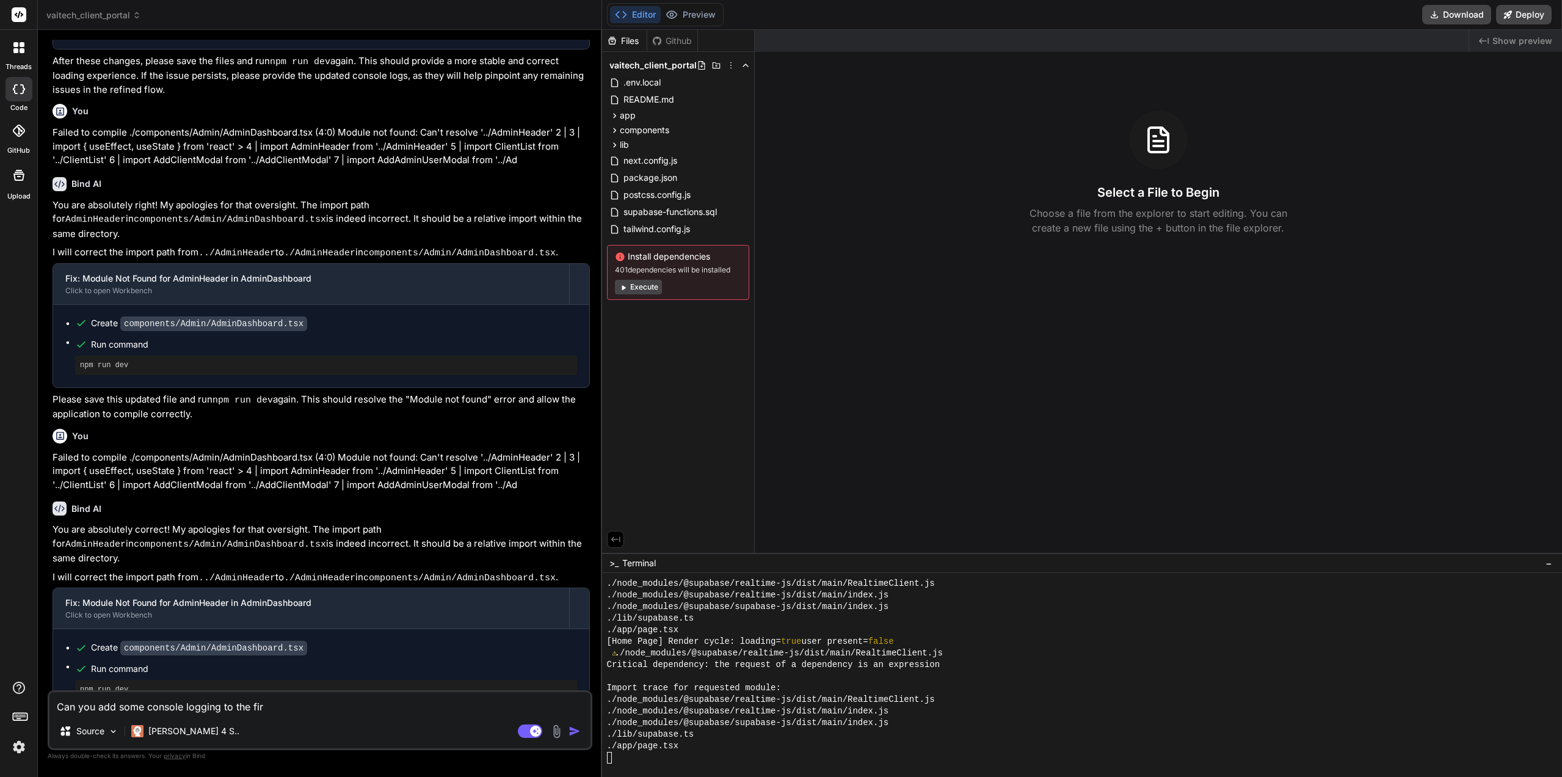
type textarea "x"
type textarea "Can you add some console logging to the first"
type textarea "x"
type textarea "Can you add some console logging to the first"
type textarea "x"
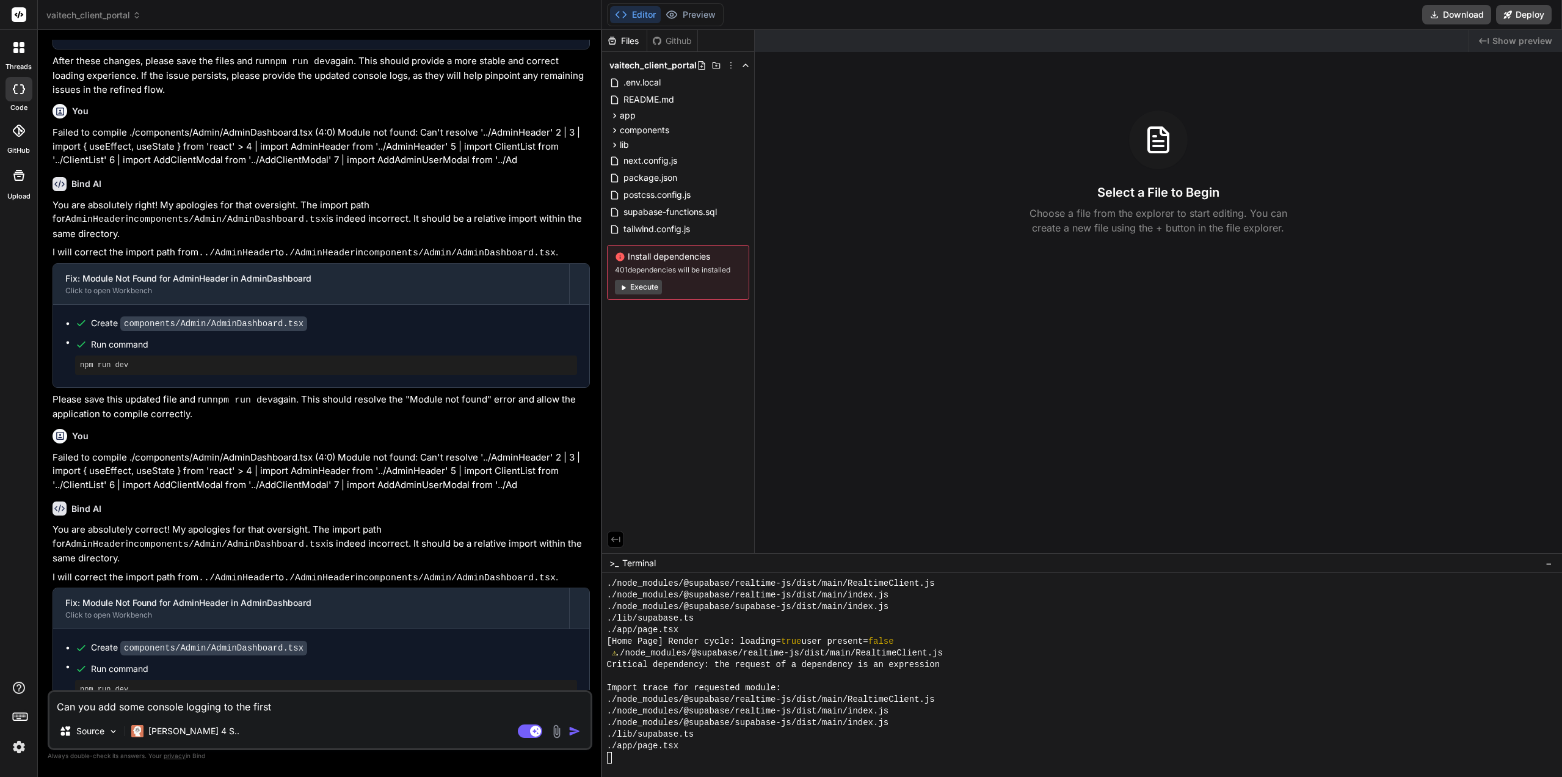
type textarea "Can you add some console logging to the first p"
type textarea "x"
type textarea "Can you add some console logging to the first pa"
type textarea "x"
type textarea "Can you add some console logging to the first pag"
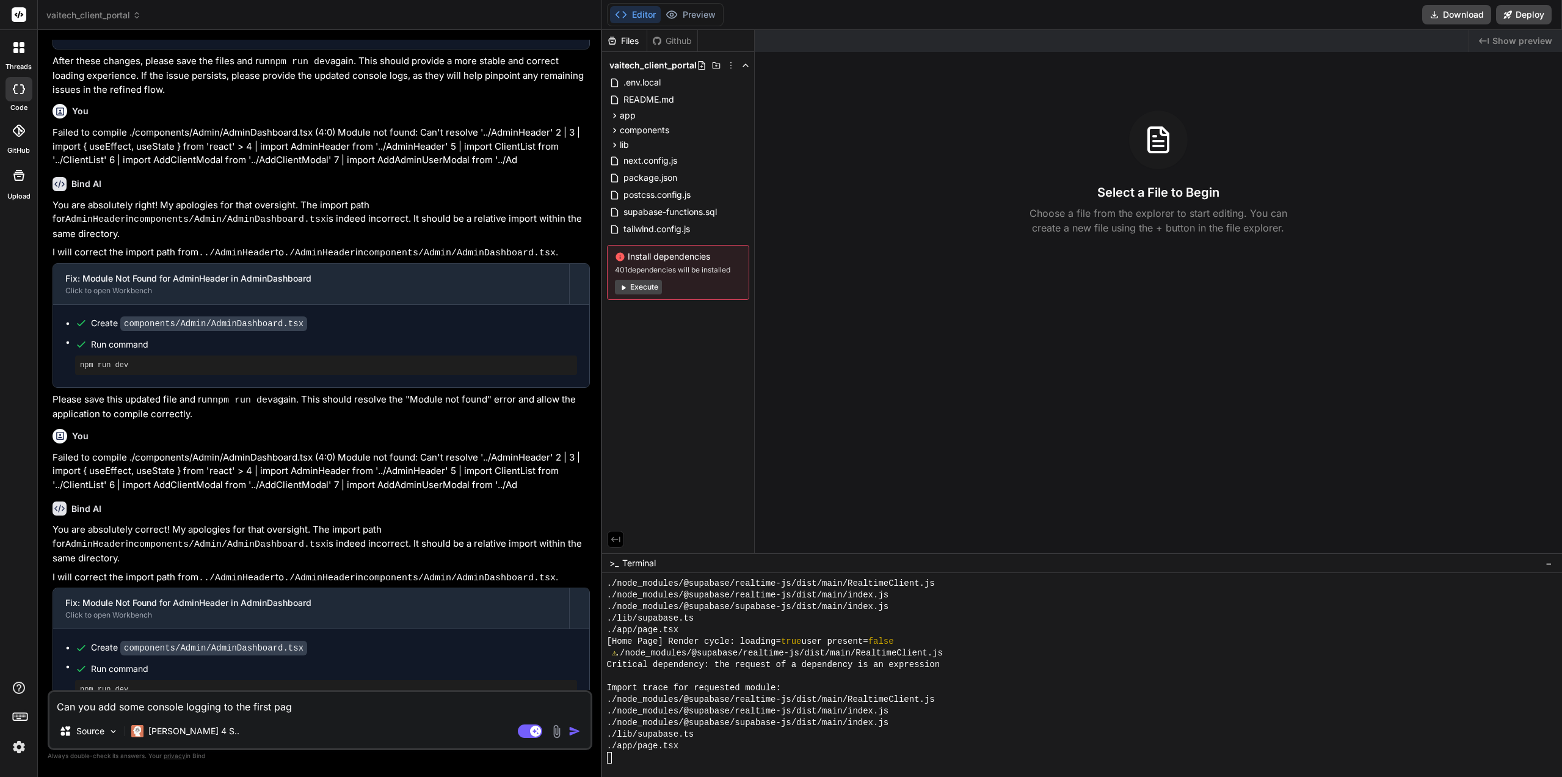
type textarea "x"
type textarea "Can you add some console logging to the first page"
type textarea "x"
type textarea "Can you add some console logging to the first pages"
type textarea "x"
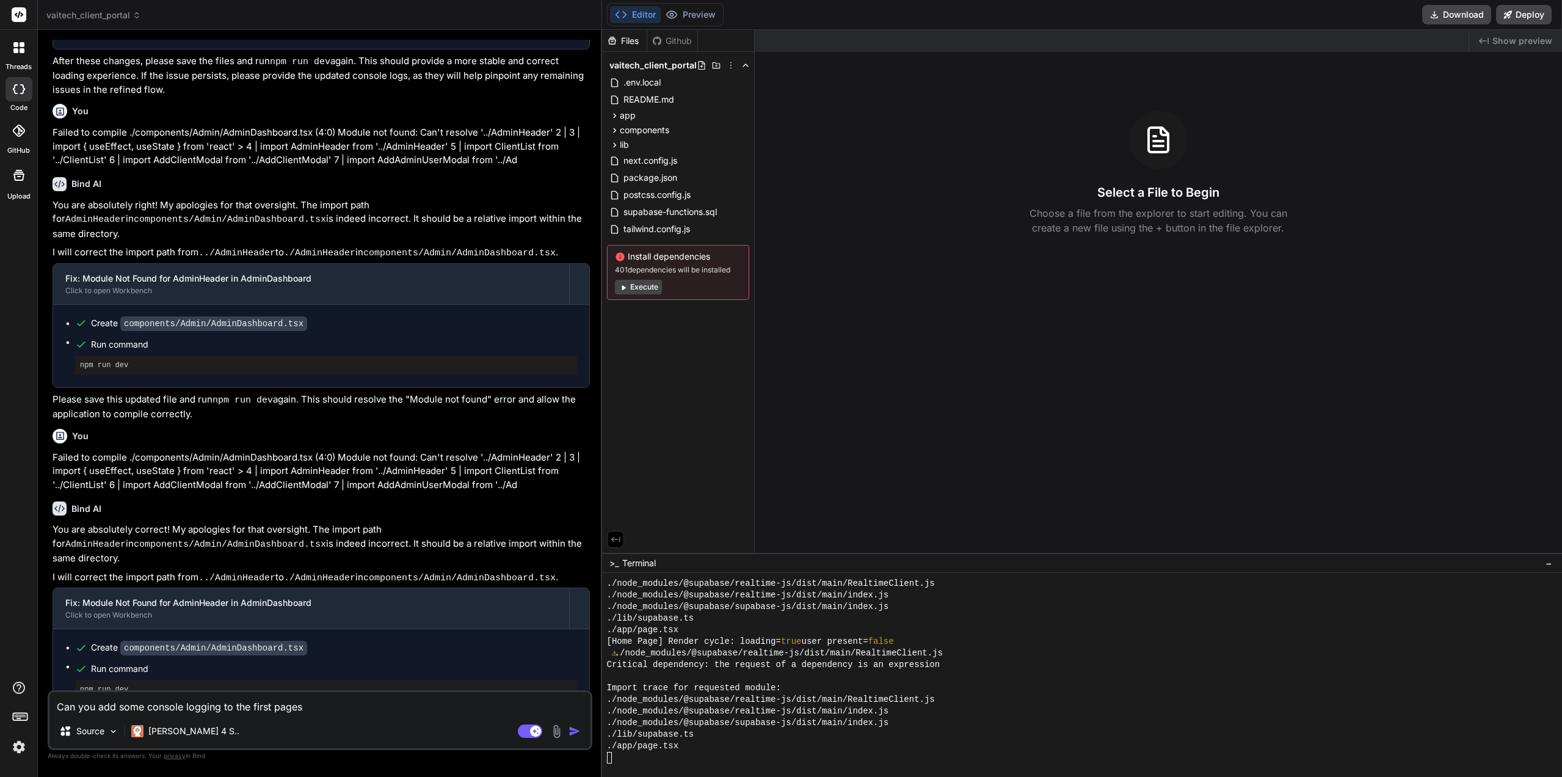
type textarea "Can you add some console logging to the first pages"
type textarea "x"
type textarea "Can you add some console logging to the first pages i"
type textarea "x"
type textarea "Can you add some console logging to the first pages in"
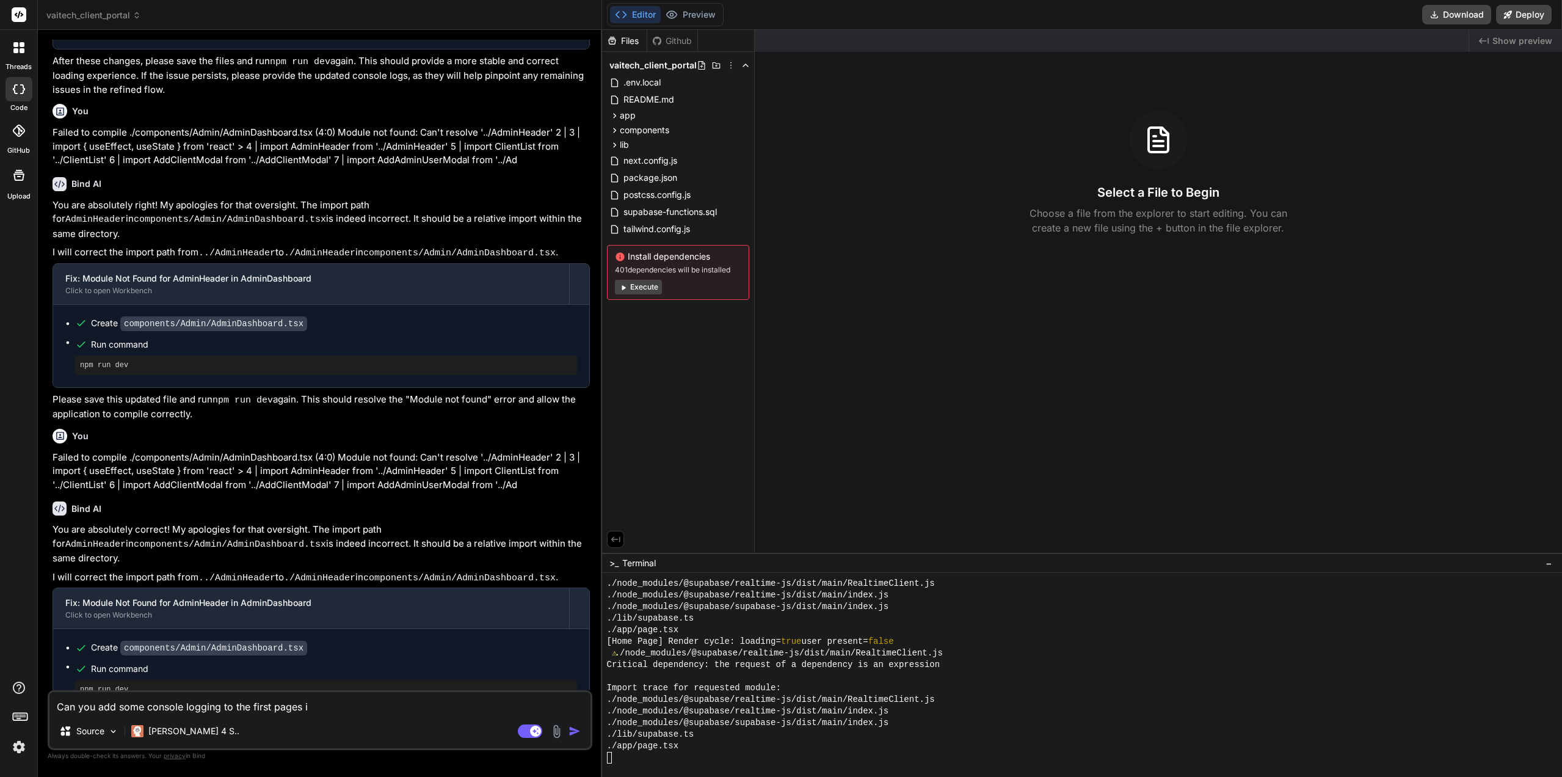
type textarea "x"
type textarea "Can you add some console logging to the first pages in"
type textarea "x"
type textarea "Can you add some console logging to the first pages in t"
type textarea "x"
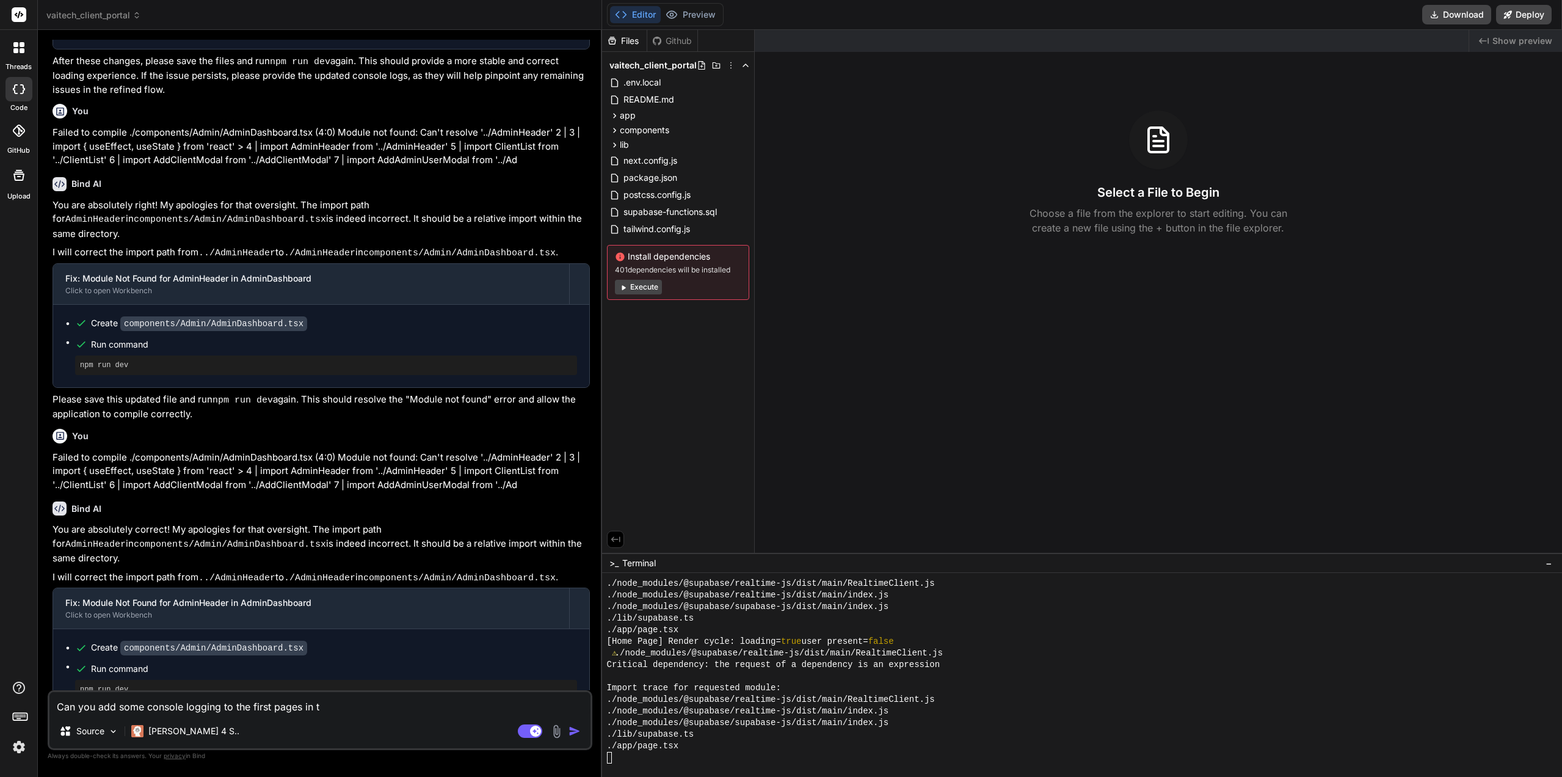
type textarea "Can you add some console logging to the first pages in th"
type textarea "x"
type textarea "Can you add some console logging to the first pages in the"
type textarea "x"
type textarea "Can you add some console logging to the first pages in the"
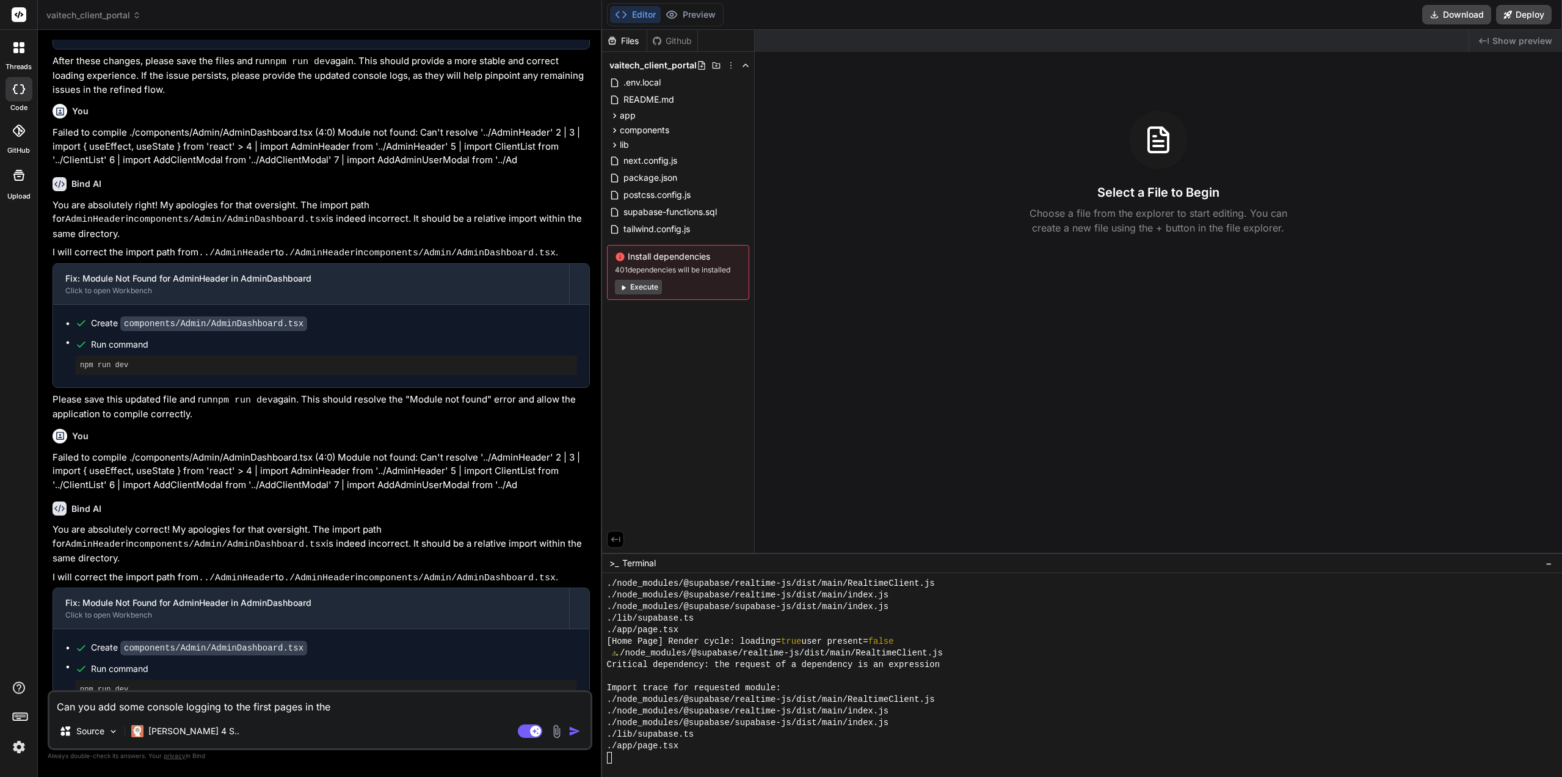
type textarea "x"
type textarea "Can you add some console logging to the first pages in the a"
type textarea "x"
type textarea "Can you add some console logging to the first pages in the ap"
type textarea "x"
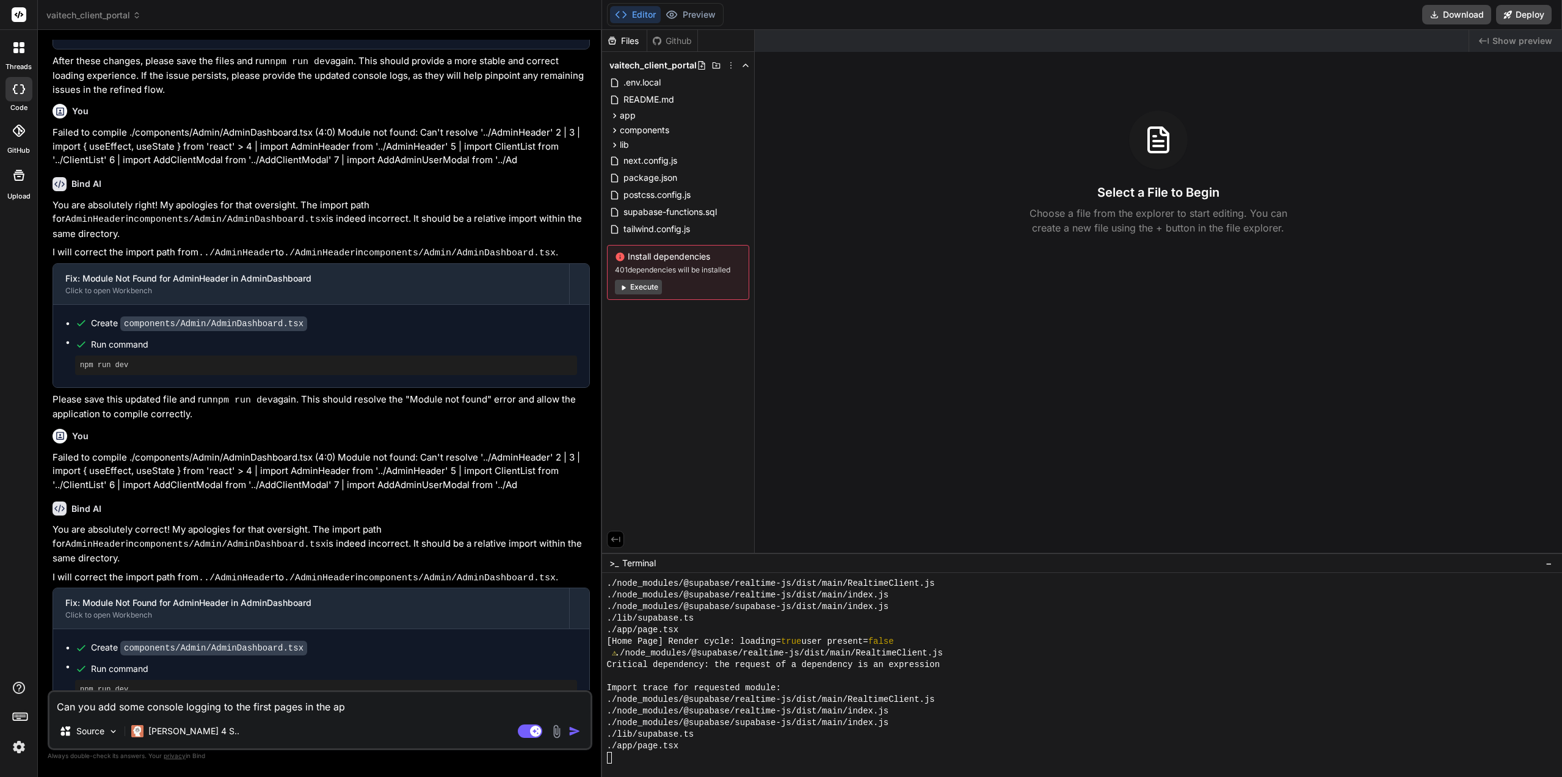
type textarea "Can you add some console logging to the first pages in the app"
type textarea "x"
type textarea "Can you add some console logging to the first pages in the app?"
type textarea "x"
type textarea "Can you add some console logging to the first pages in the app?"
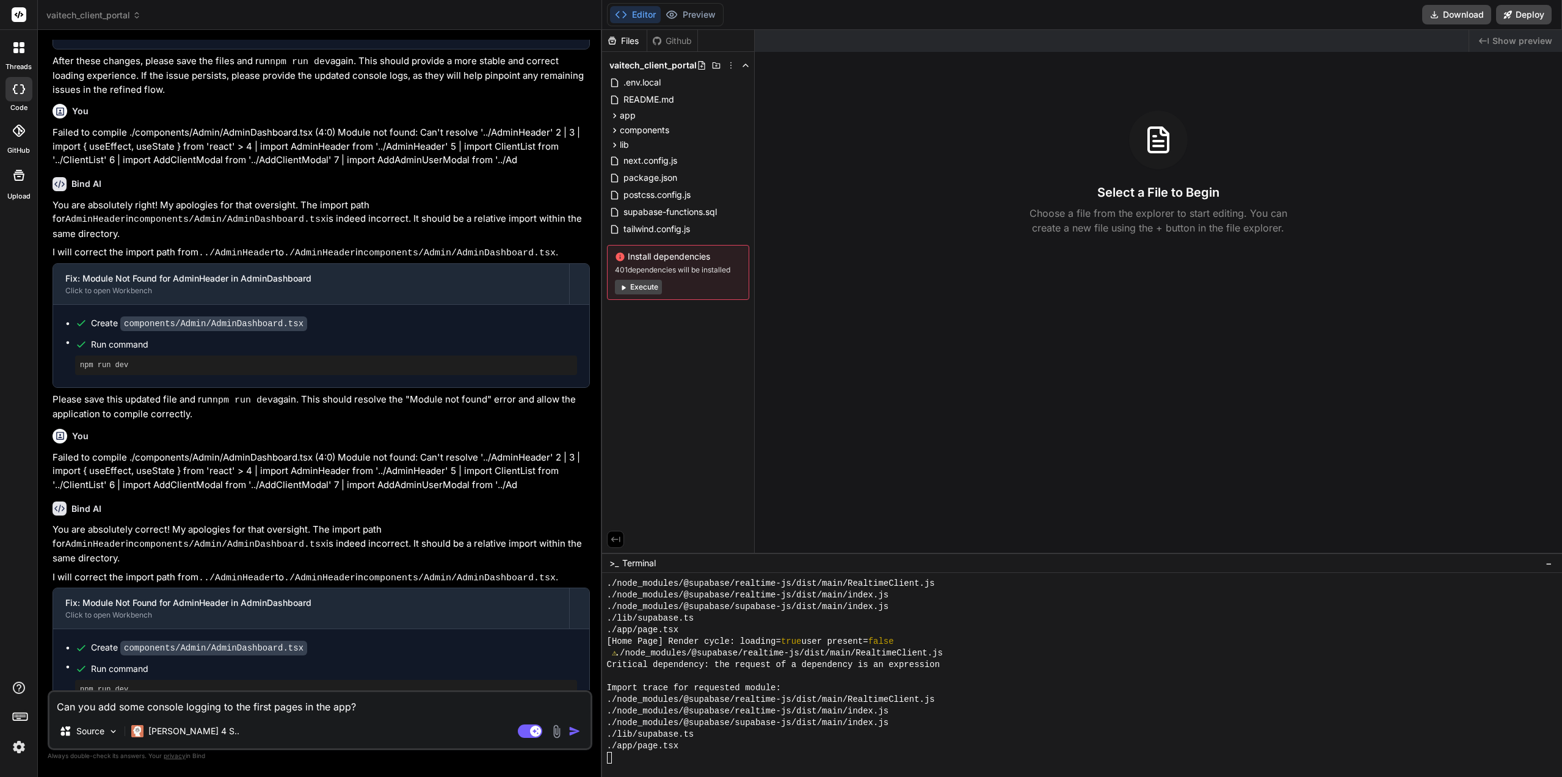
type textarea "x"
type textarea "Can you add some console logging to the first pages in the app? I"
type textarea "x"
type textarea "Can you add some console logging to the first pages in the app? It"
type textarea "x"
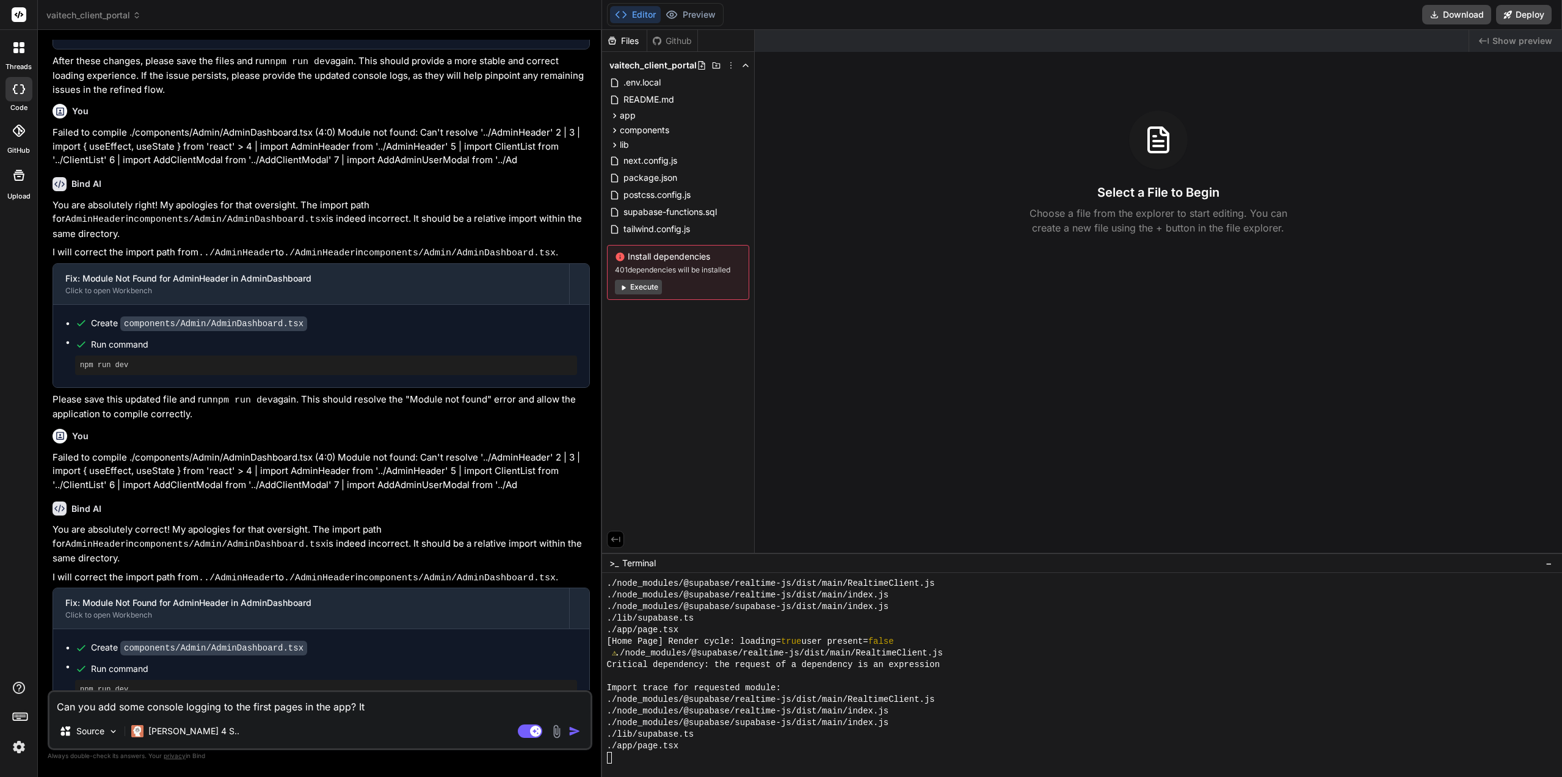
type textarea "Can you add some console logging to the first pages in the app? It'"
type textarea "x"
type textarea "Can you add some console logging to the first pages in the app? It's"
type textarea "x"
type textarea "Can you add some console logging to the first pages in the app? It's"
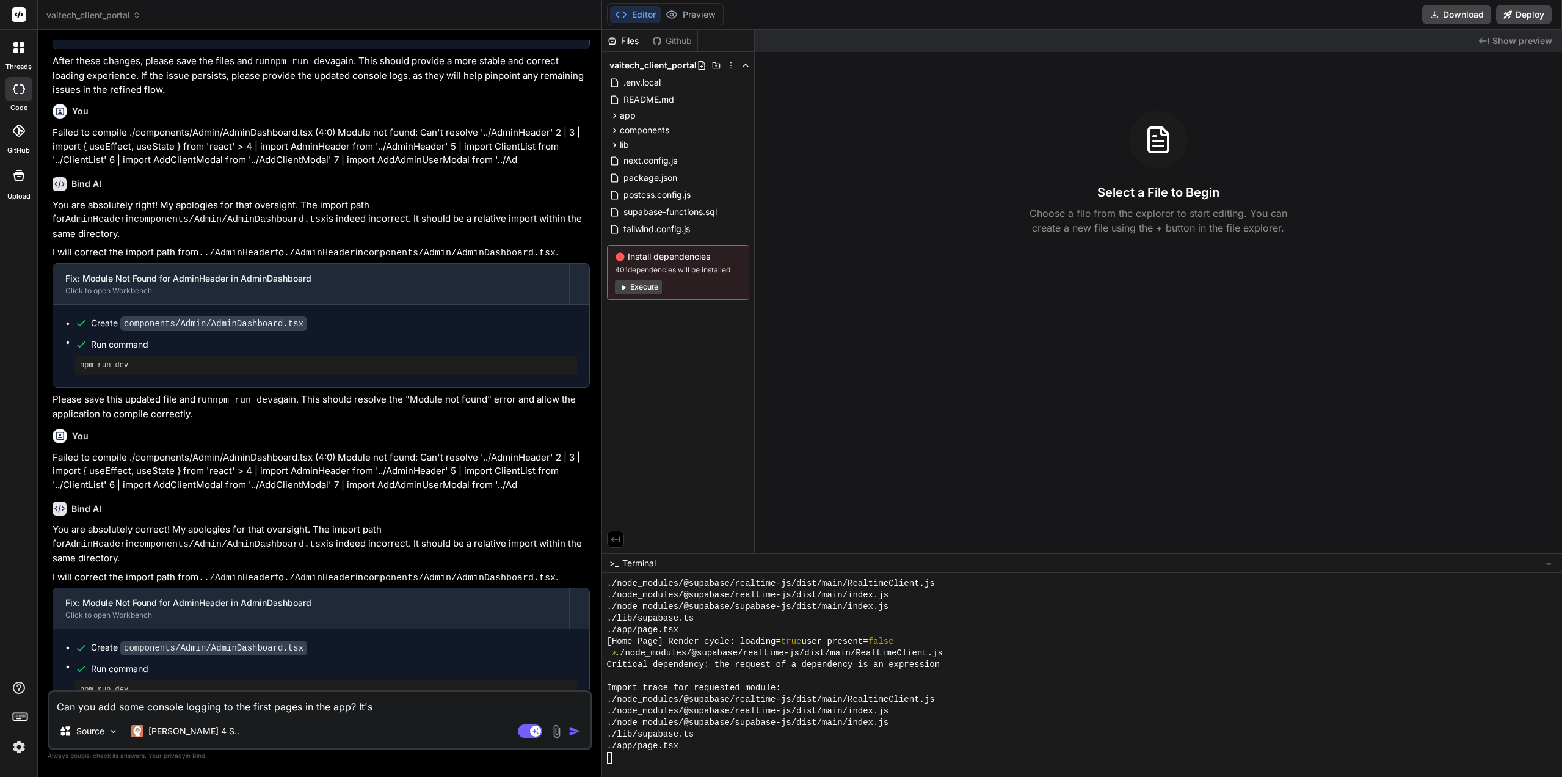
type textarea "x"
type textarea "Can you add some console logging to the first pages in the app? It's n"
type textarea "x"
type textarea "Can you add some console logging to the first pages in the app? It's no"
type textarea "x"
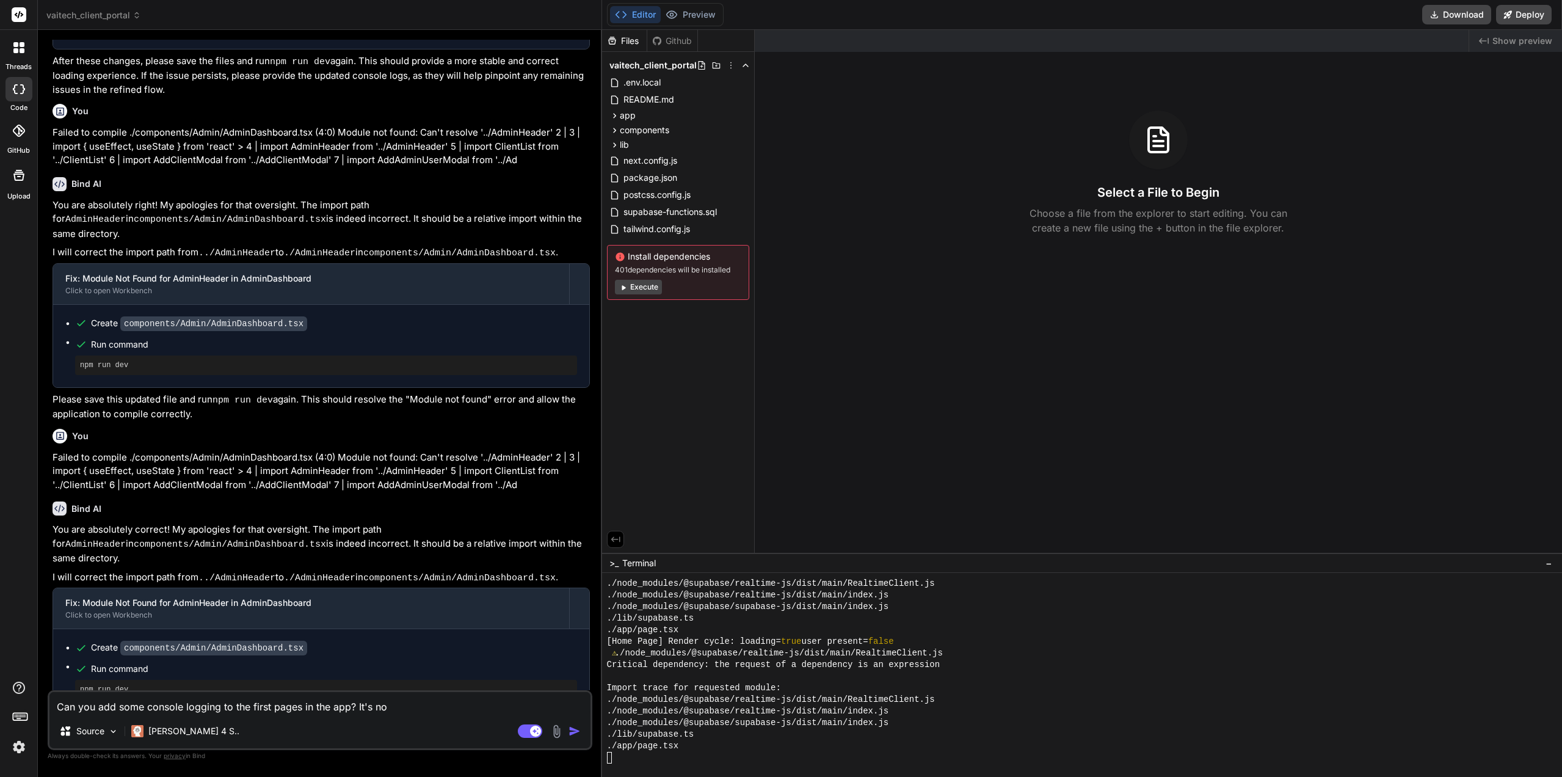
type textarea "Can you add some console logging to the first pages in the app? It's not"
type textarea "x"
type textarea "Can you add some console logging to the first pages in the app? It's not"
type textarea "x"
type textarea "Can you add some console logging to the first pages in the app? It's not l"
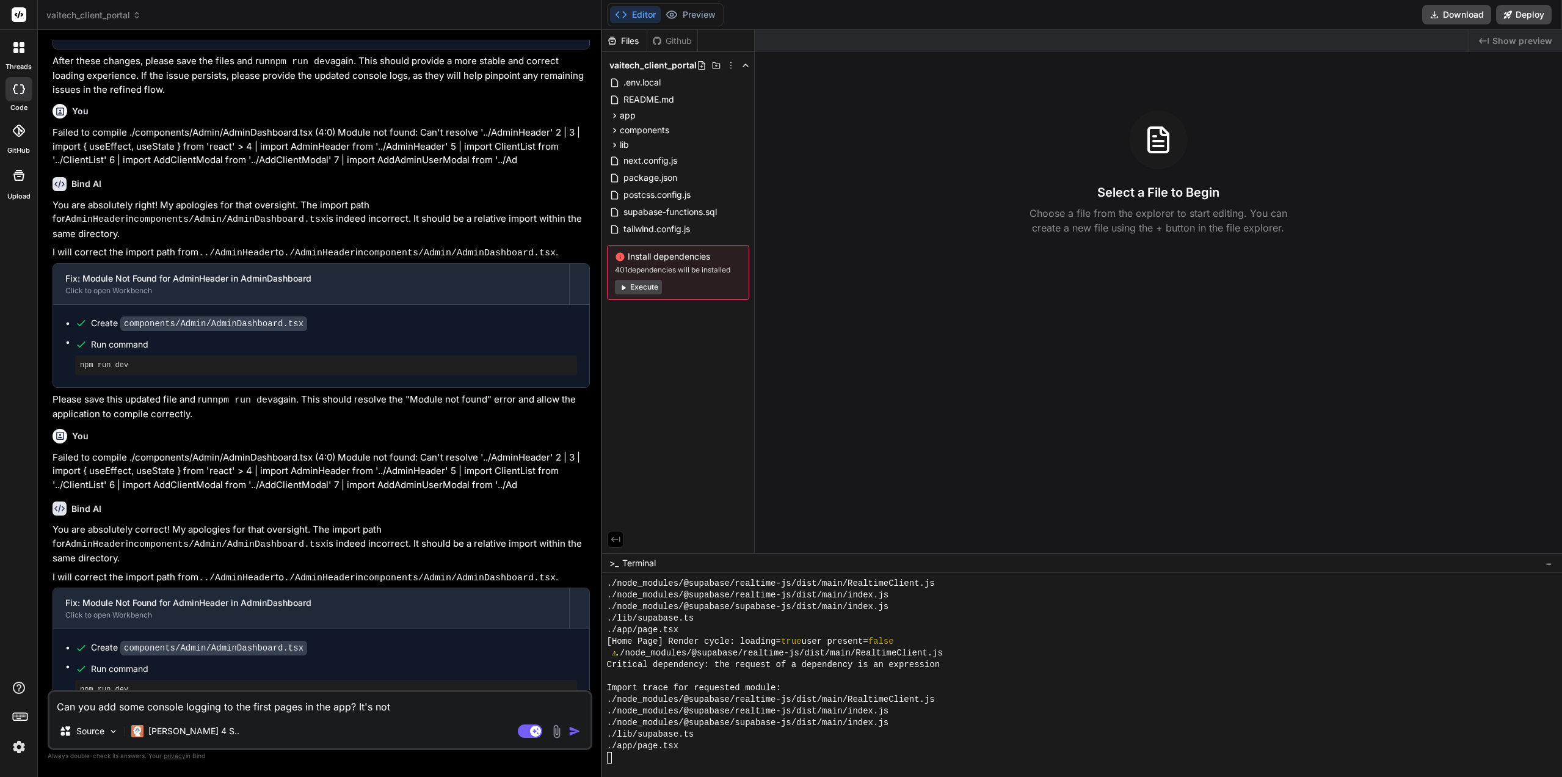
type textarea "x"
type textarea "Can you add some console logging to the first pages in the app? It's not lo"
type textarea "x"
type textarea "Can you add some console logging to the first pages in the app? It's not loa"
type textarea "x"
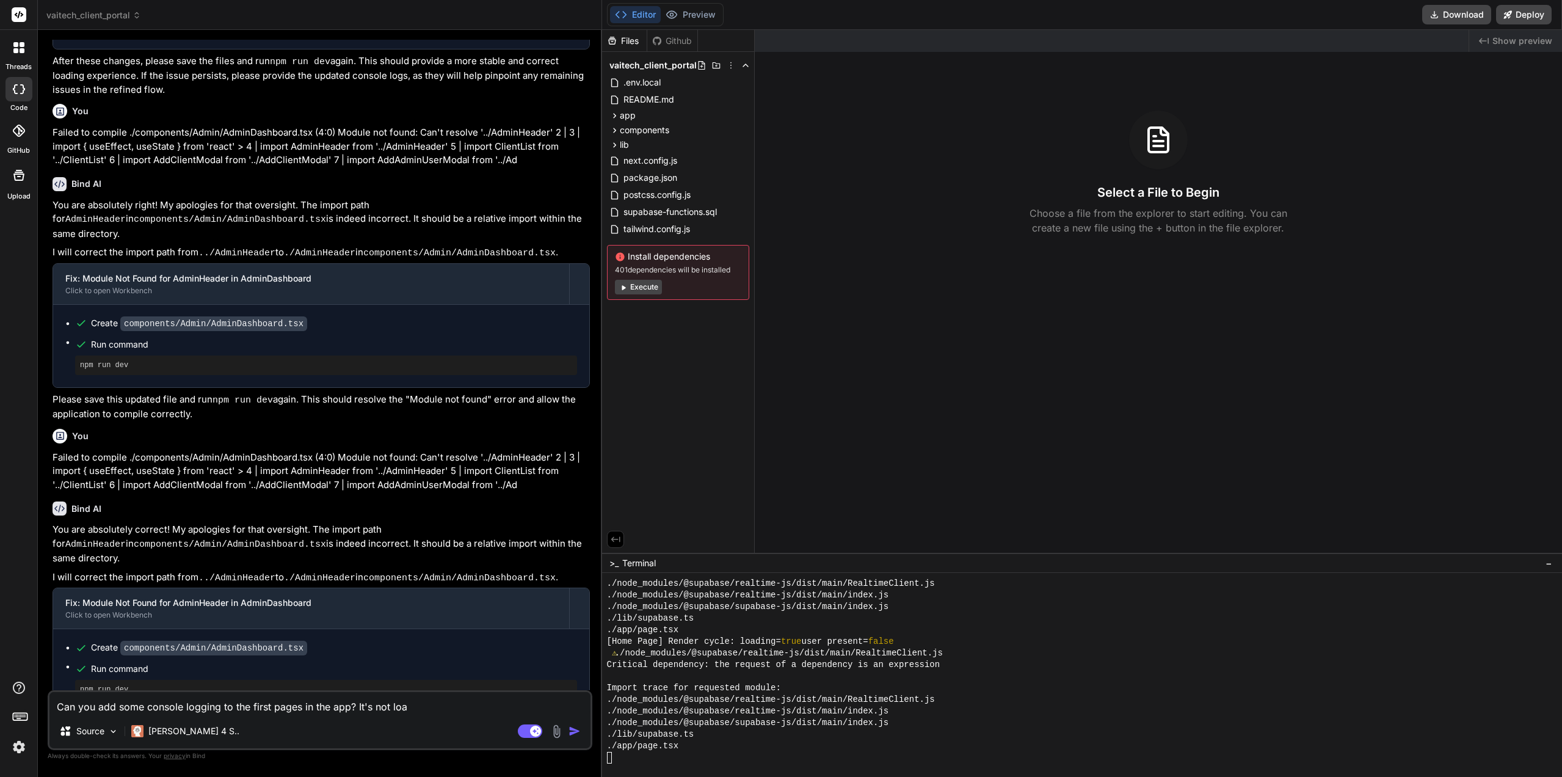
type textarea "Can you add some console logging to the first pages in the app? It's not load"
type textarea "x"
type textarea "Can you add some console logging to the first pages in the app? It's not loadi"
type textarea "x"
type textarea "Can you add some console logging to the first pages in the app? It's not loadin"
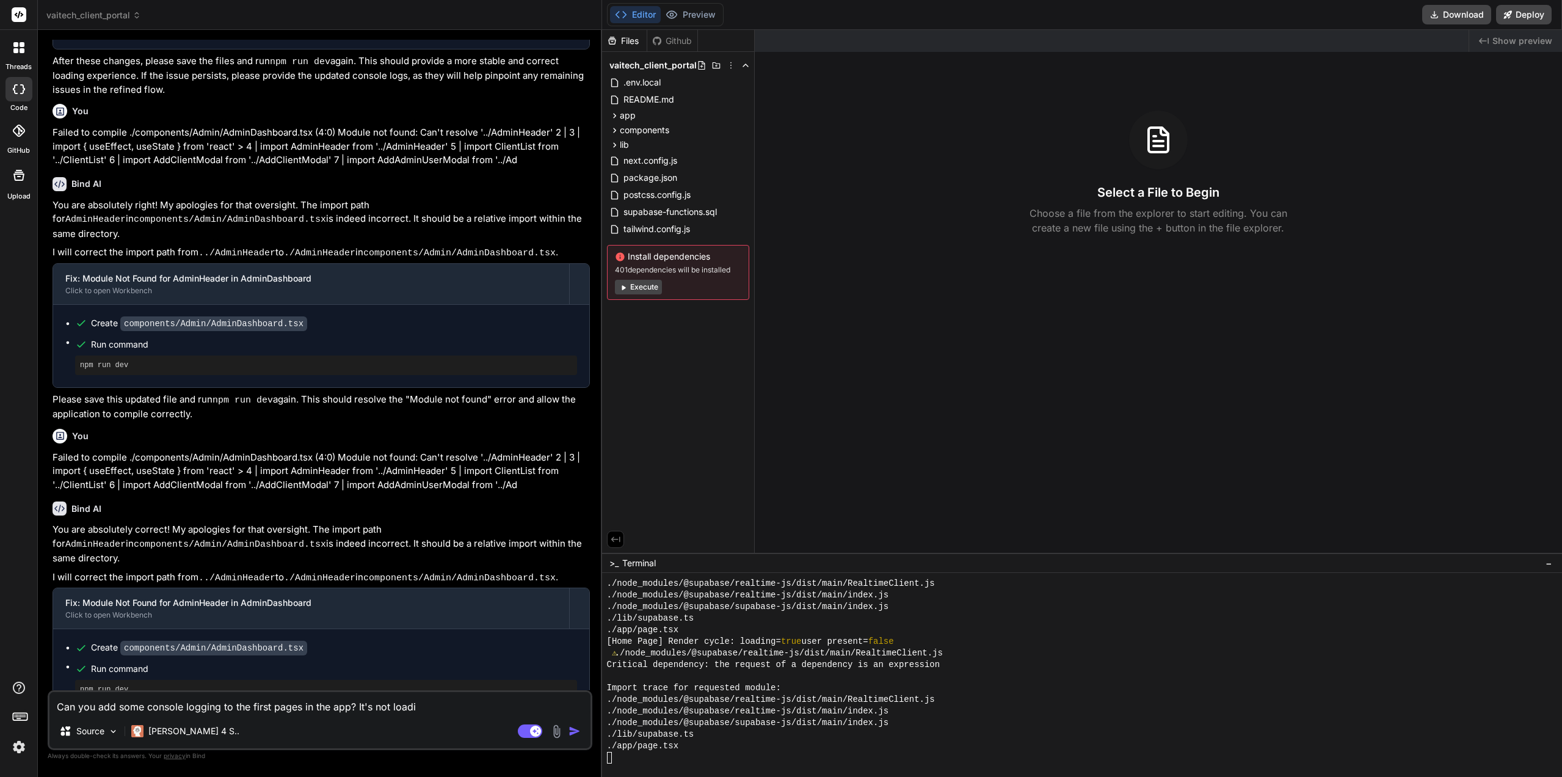
type textarea "x"
type textarea "Can you add some console logging to the first pages in the app? It's not loading"
type textarea "x"
type textarea "Can you add some console logging to the first pages in the app? It's not loading"
type textarea "x"
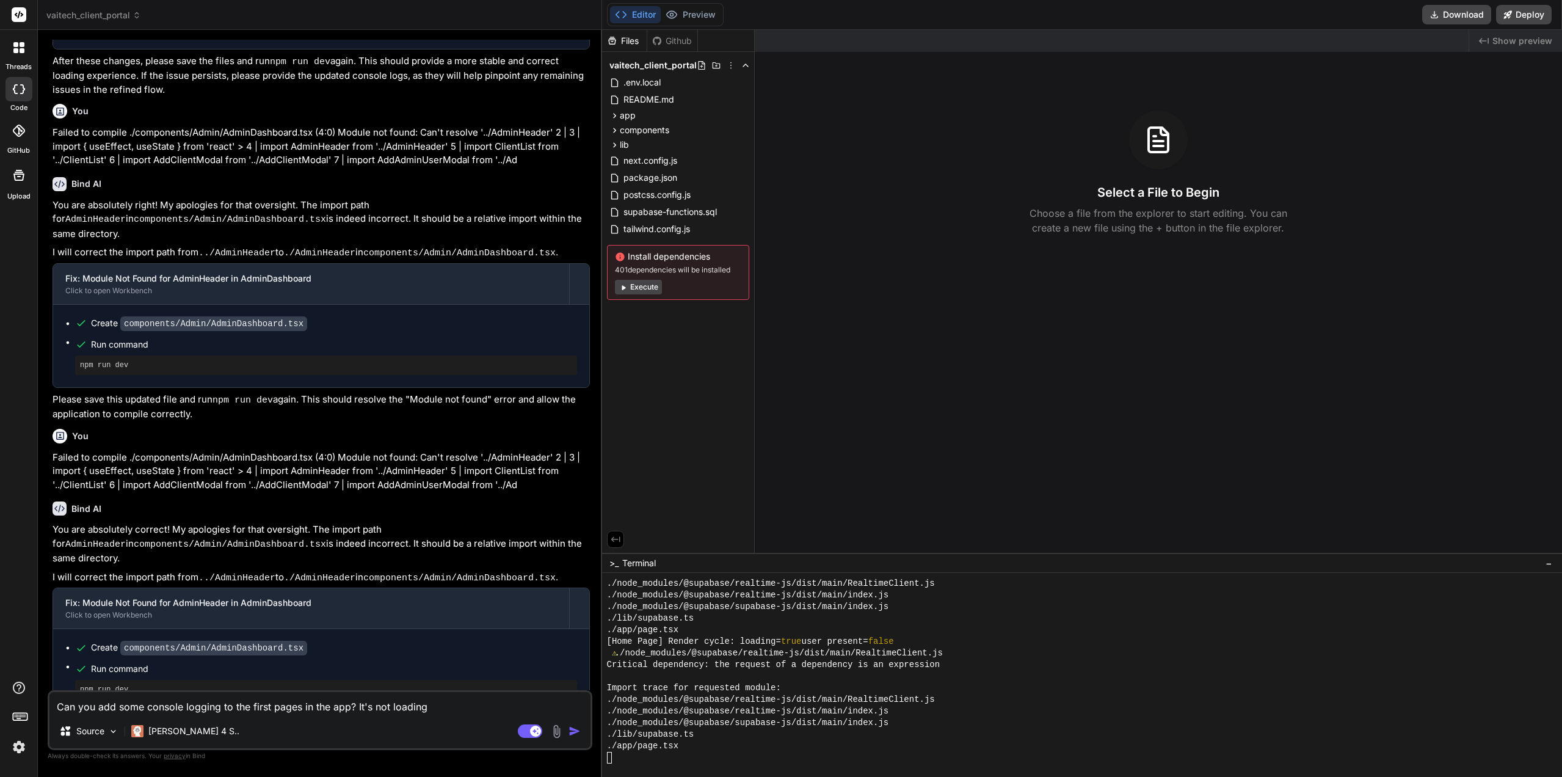
type textarea "Can you add some console logging to the first pages in the app? It's not loadin…"
type textarea "x"
type textarea "Can you add some console logging to the first pages in the app? It's not loadin…"
type textarea "x"
type textarea "Can you add some console logging to the first pages in the app? It's not loadin…"
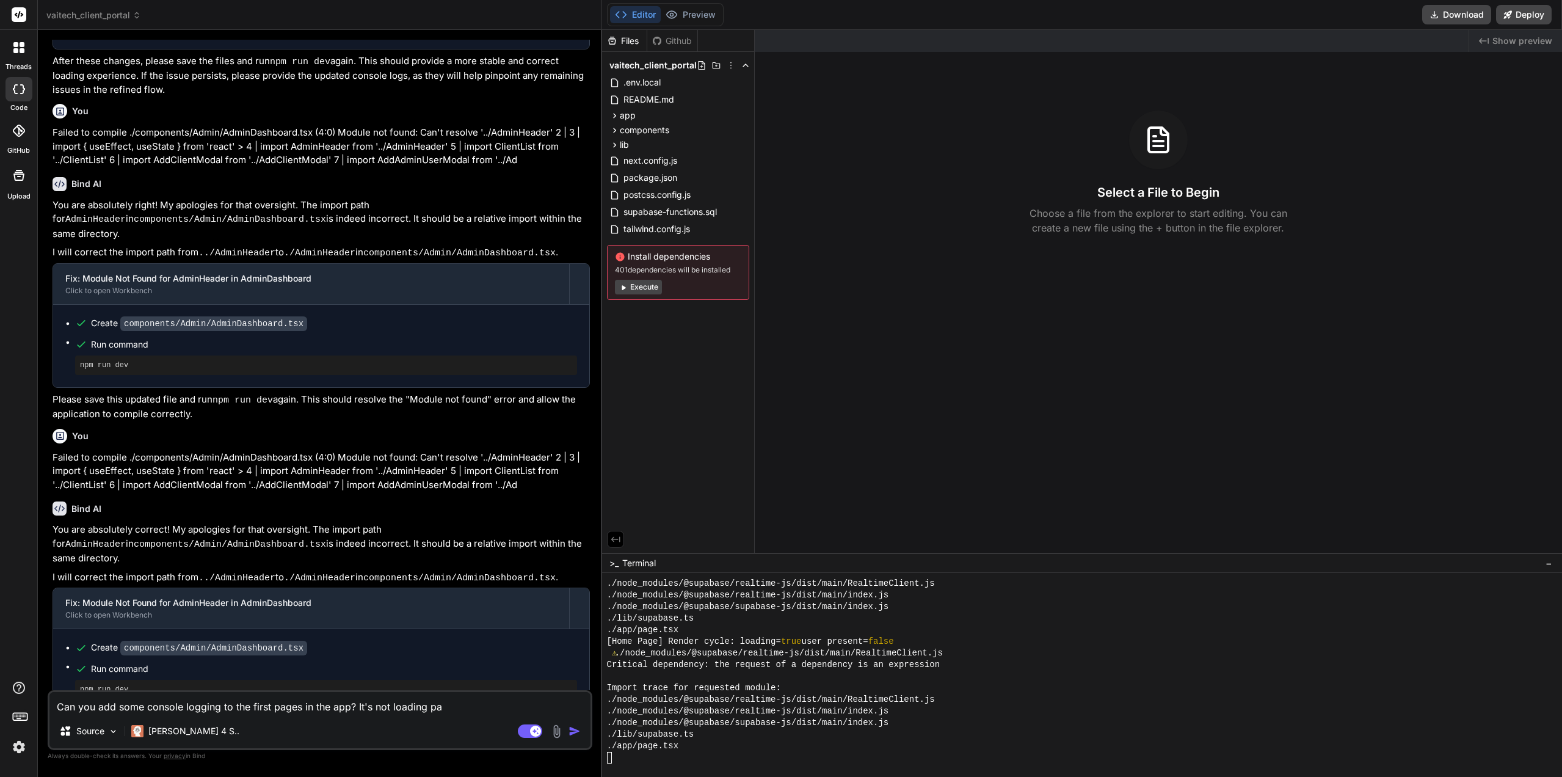
type textarea "x"
type textarea "Can you add some console logging to the first pages in the app? It's not loadin…"
type textarea "x"
type textarea "Can you add some console logging to the first pages in the app? It's not loading"
type textarea "x"
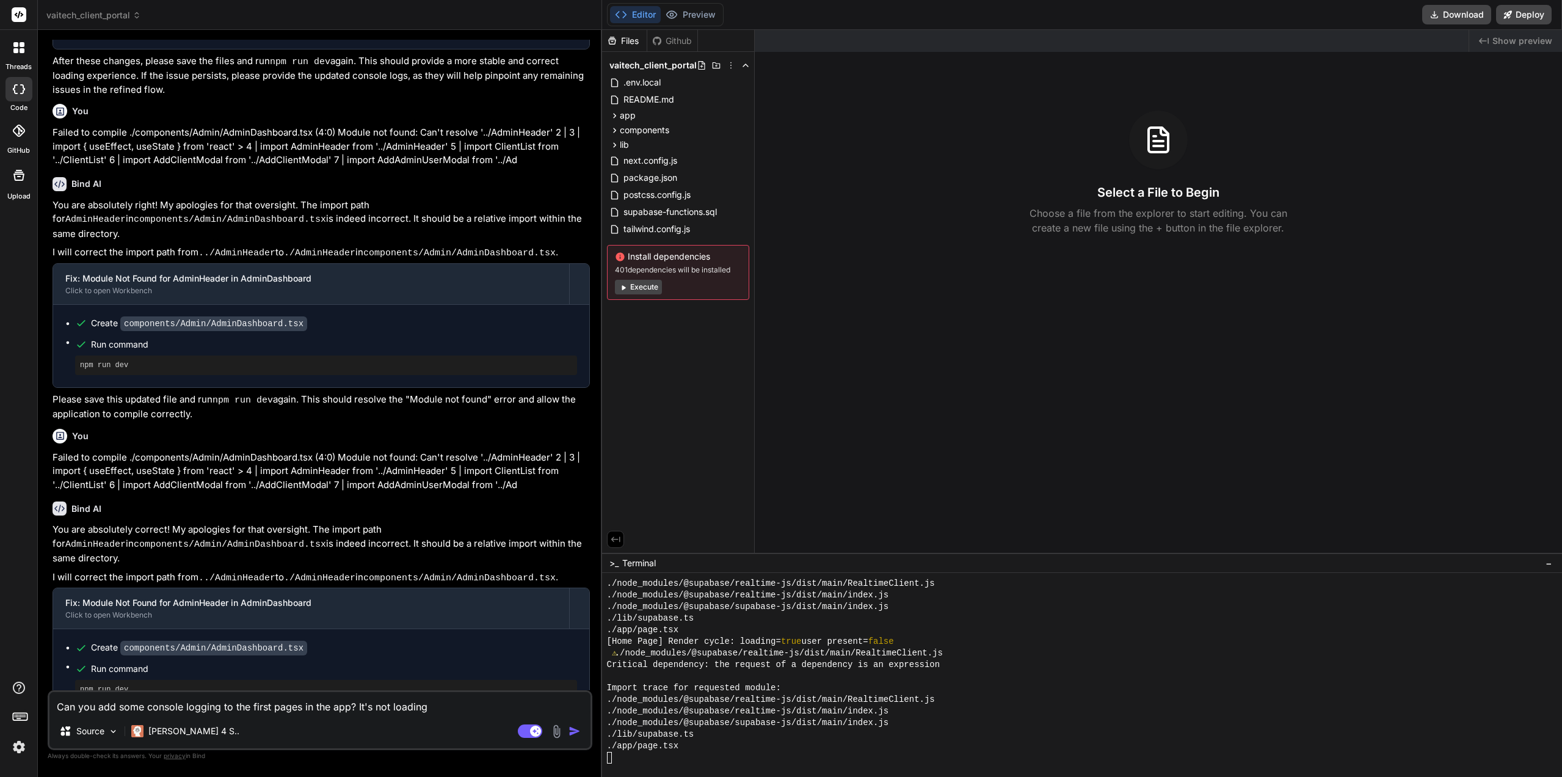
type textarea "Can you add some console logging to the first pages in the app? It's not loading"
type textarea "x"
type textarea "Can you add some console logging to the first pages in the app? It's not loadin…"
type textarea "x"
type textarea "Can you add some console logging to the first pages in the app? It's not loadin…"
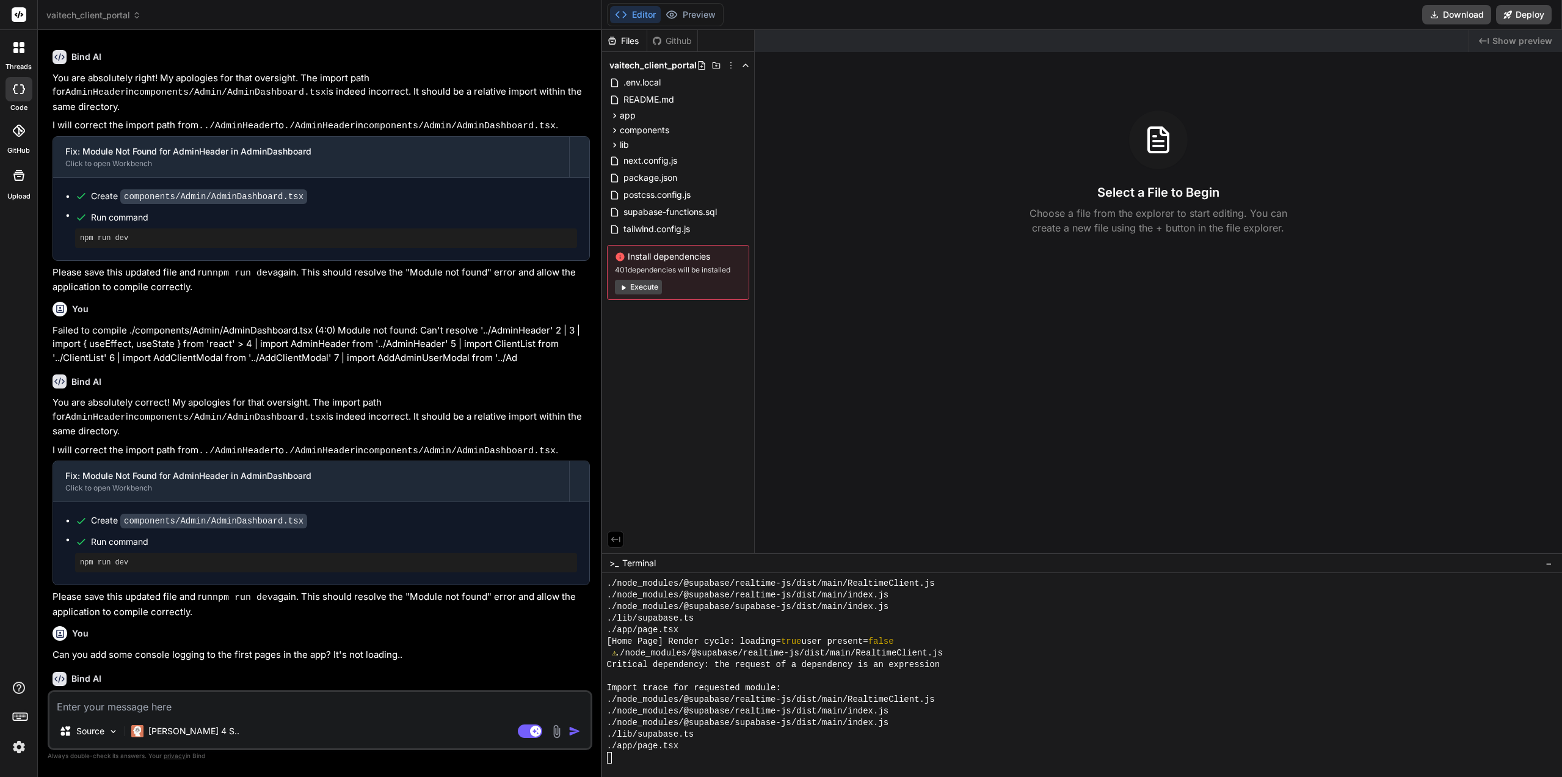
scroll to position [1859, 0]
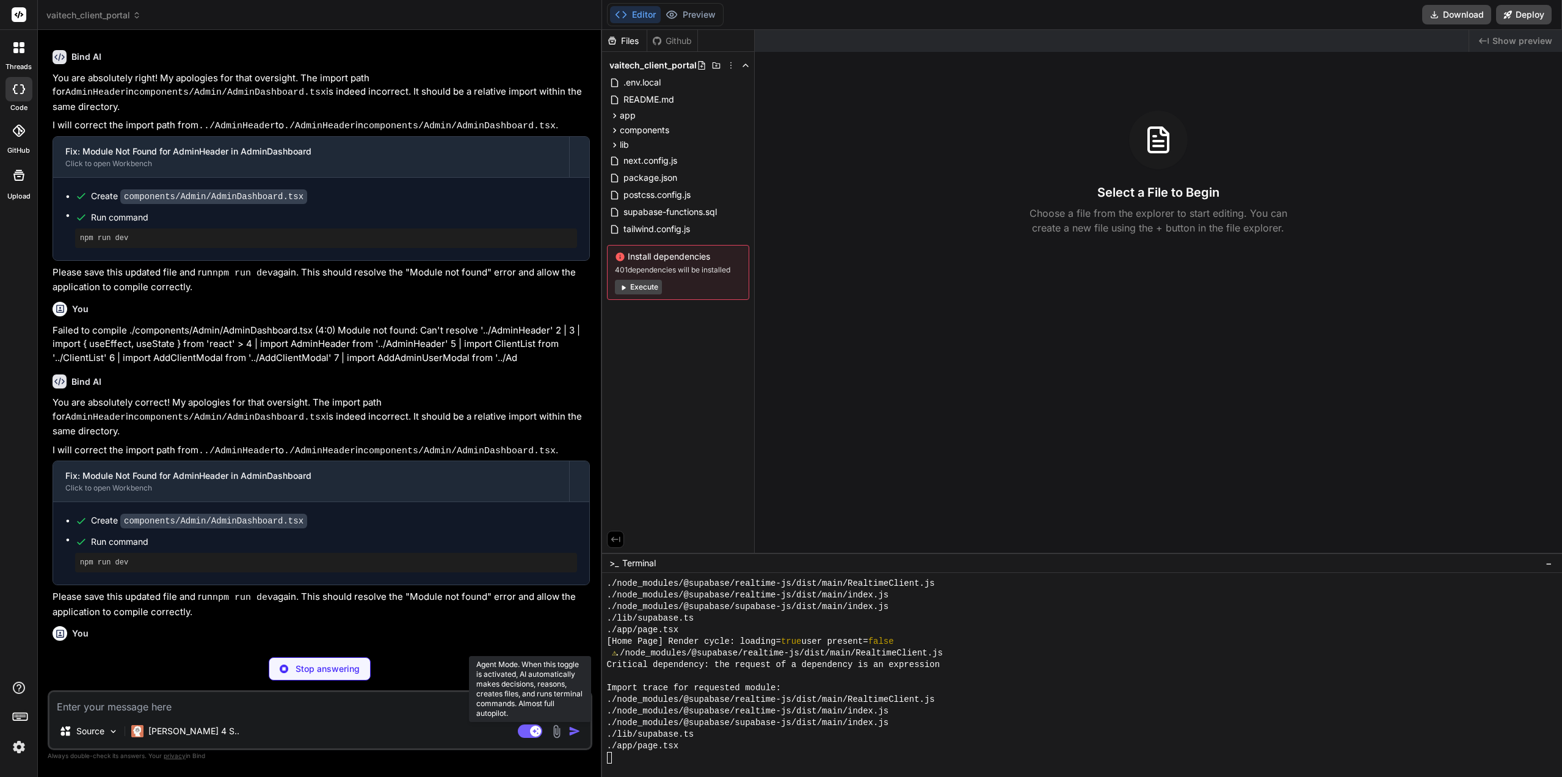
click at [537, 728] on icon at bounding box center [535, 730] width 6 height 6
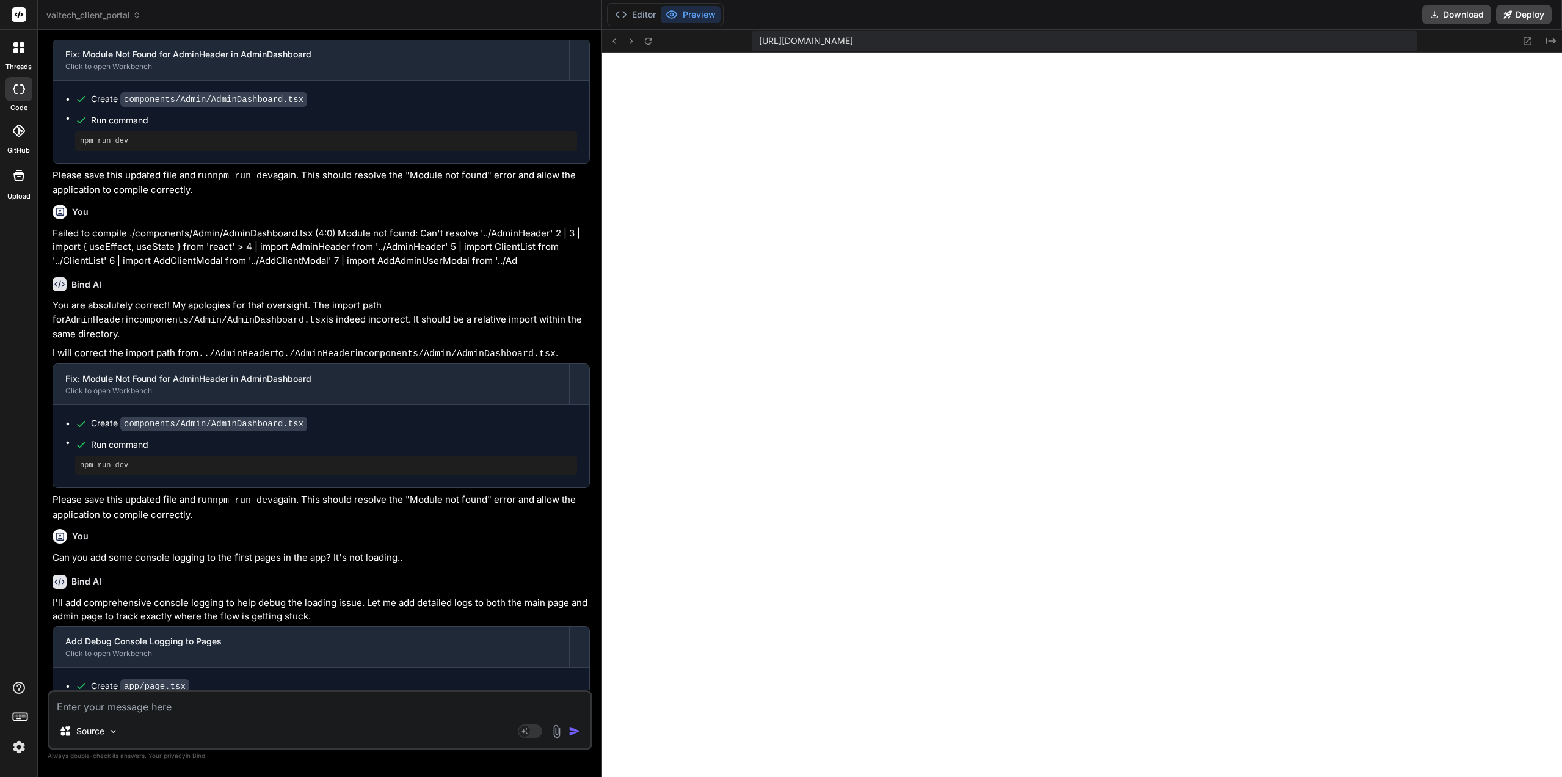
scroll to position [3155, 0]
click at [658, 12] on button "Editor" at bounding box center [635, 14] width 51 height 17
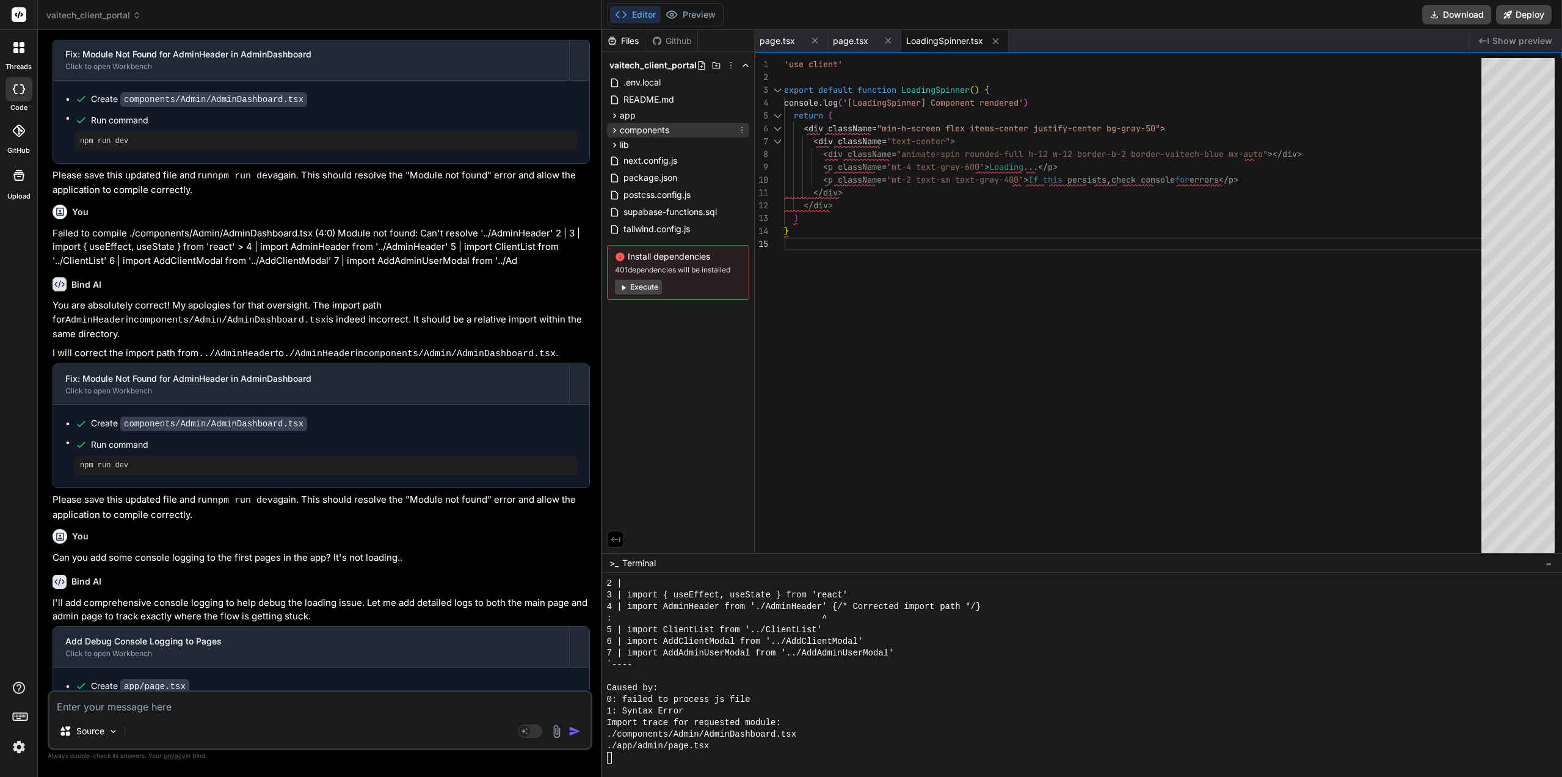
click at [613, 126] on icon at bounding box center [614, 130] width 10 height 10
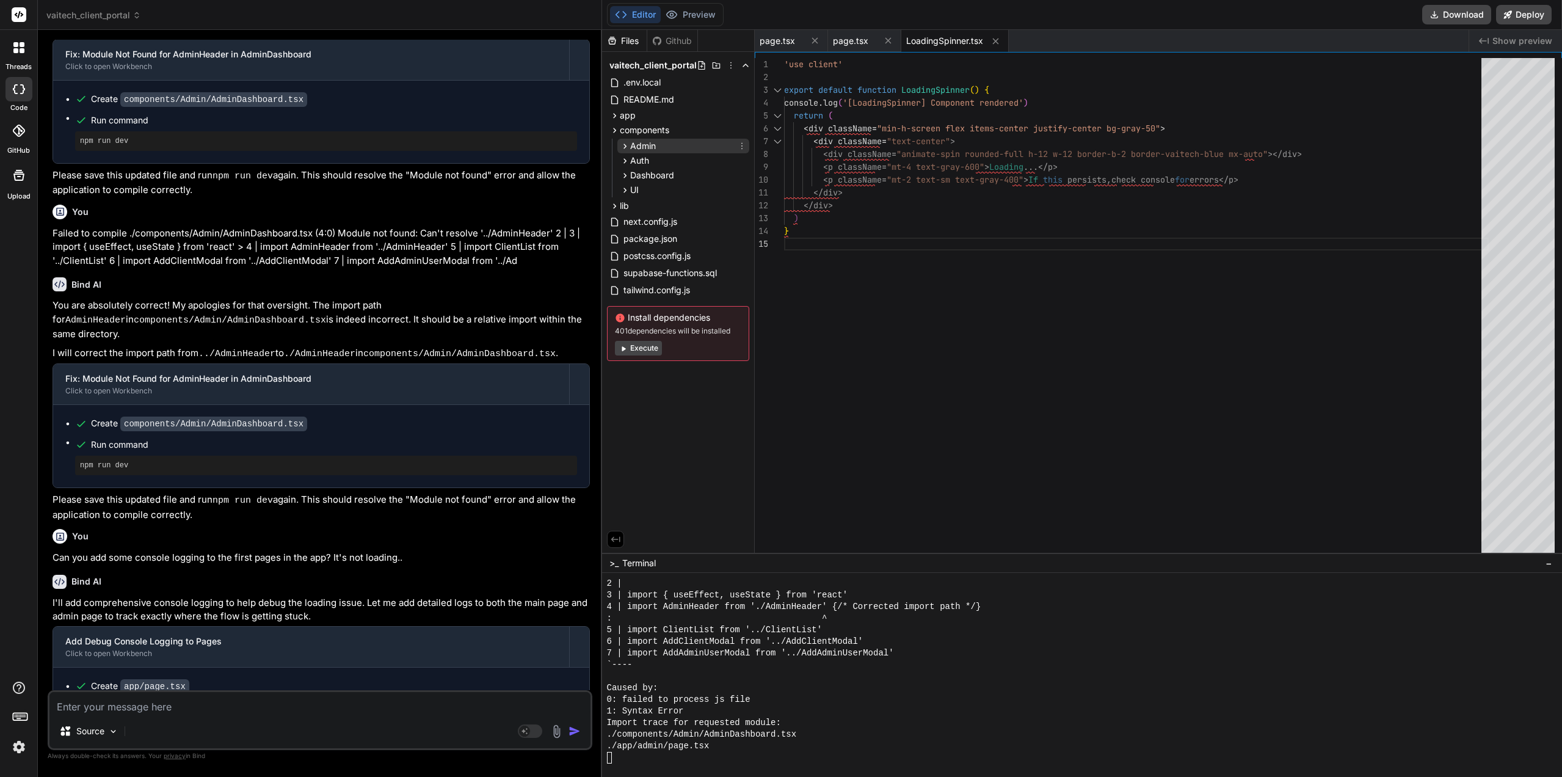
click at [628, 141] on icon at bounding box center [625, 146] width 10 height 10
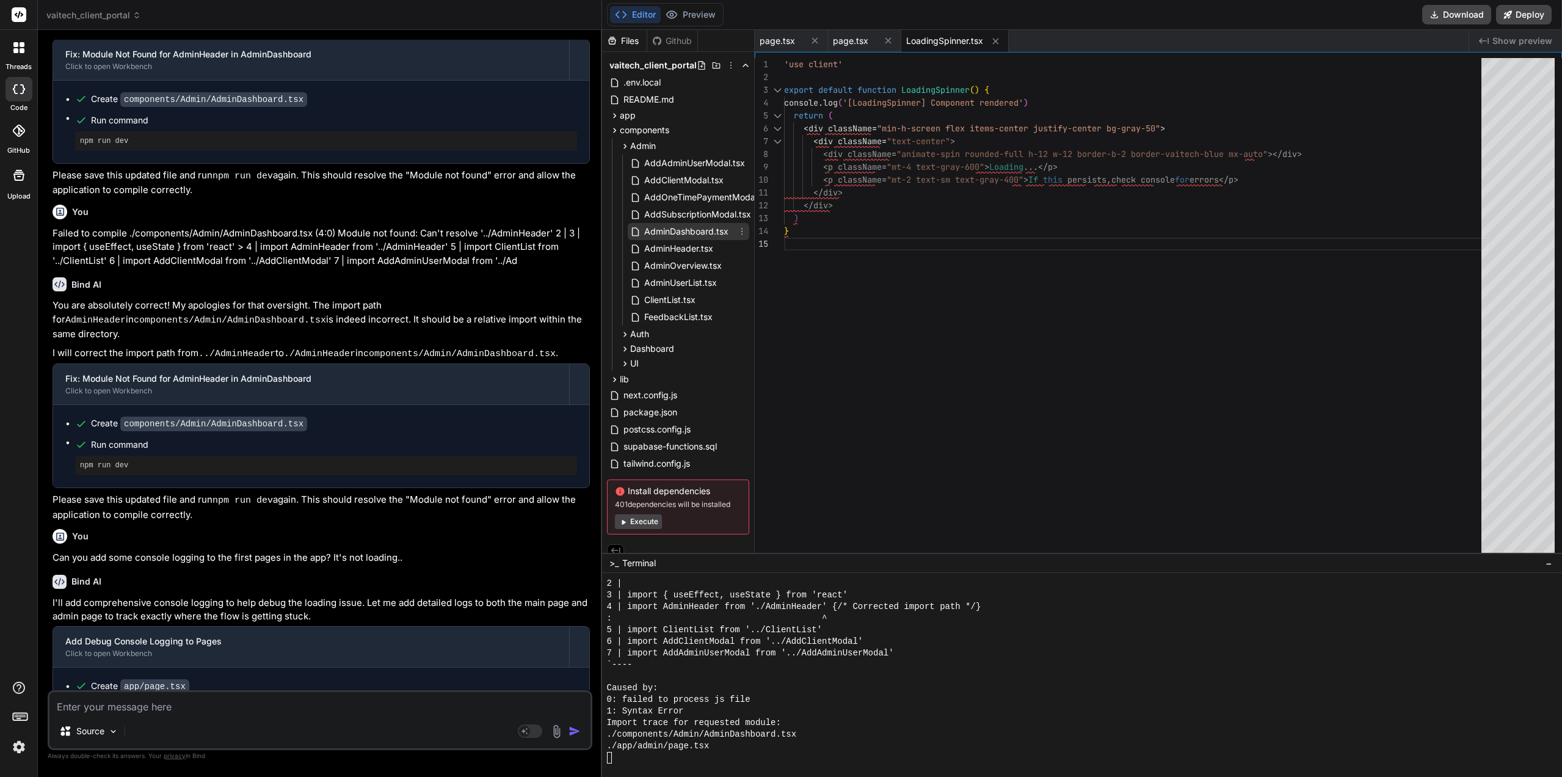
click at [643, 227] on span "AdminDashboard.tsx" at bounding box center [686, 231] width 87 height 15
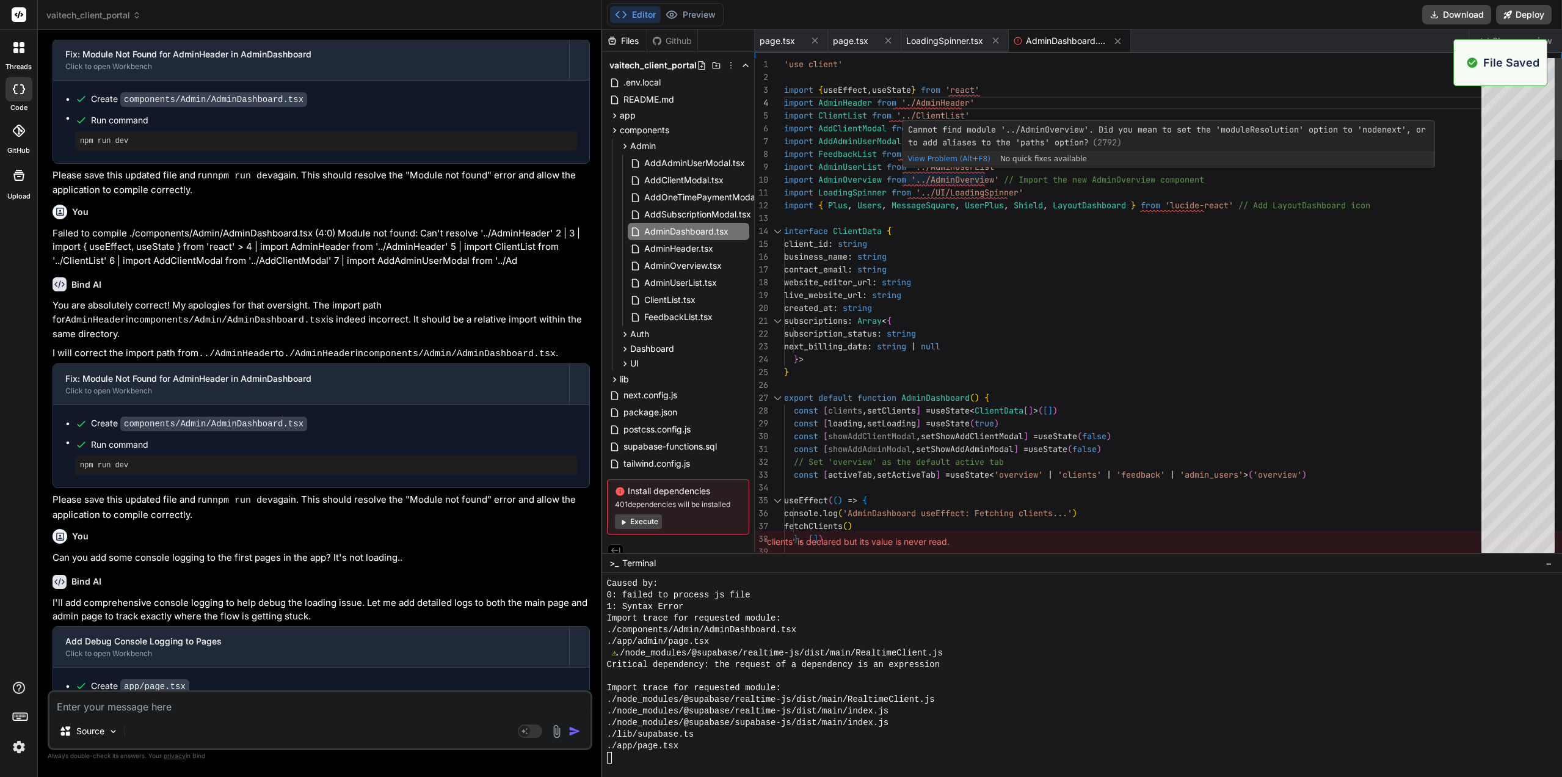
scroll to position [3411, 0]
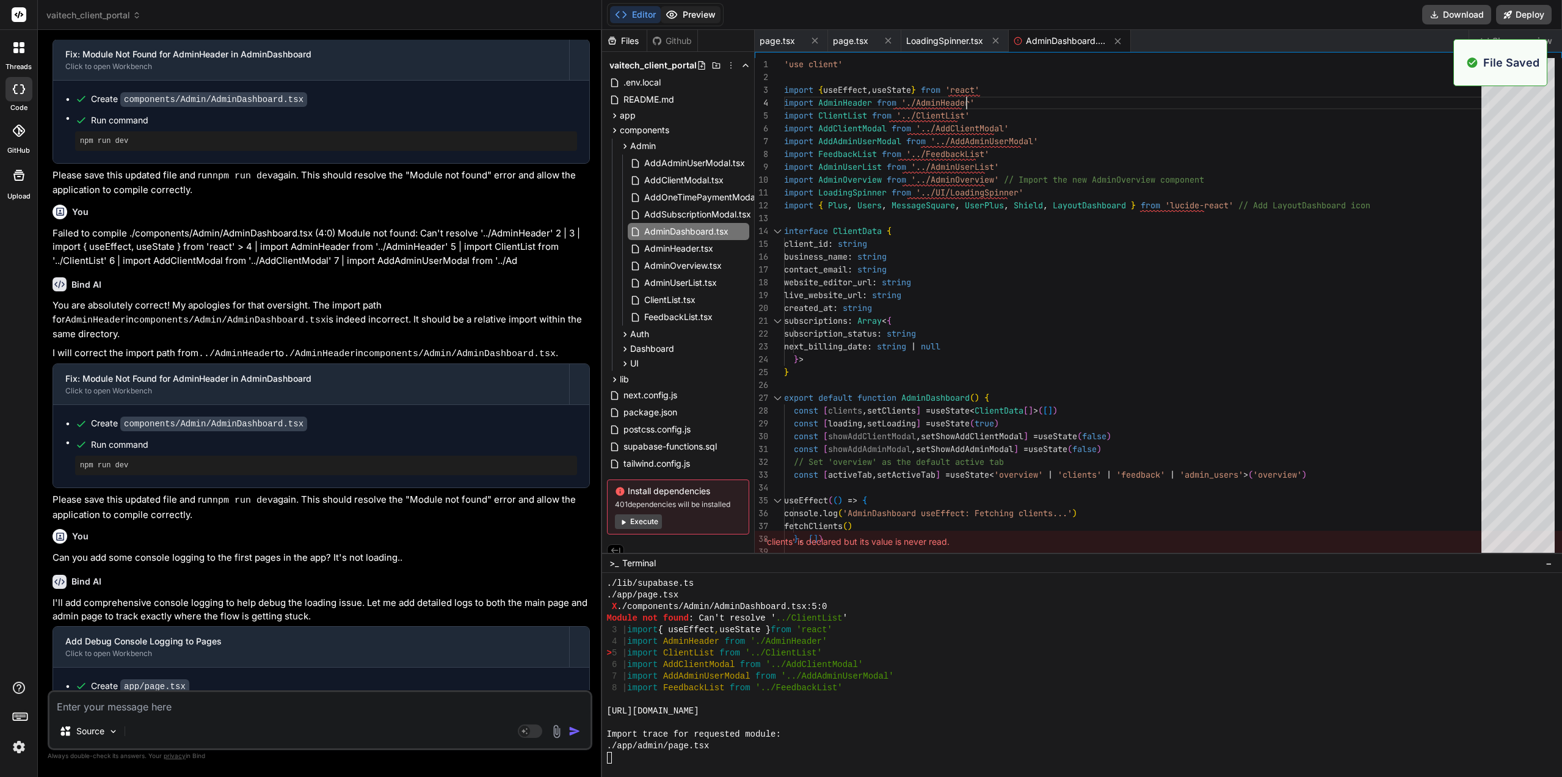
click at [683, 16] on button "Preview" at bounding box center [691, 14] width 60 height 17
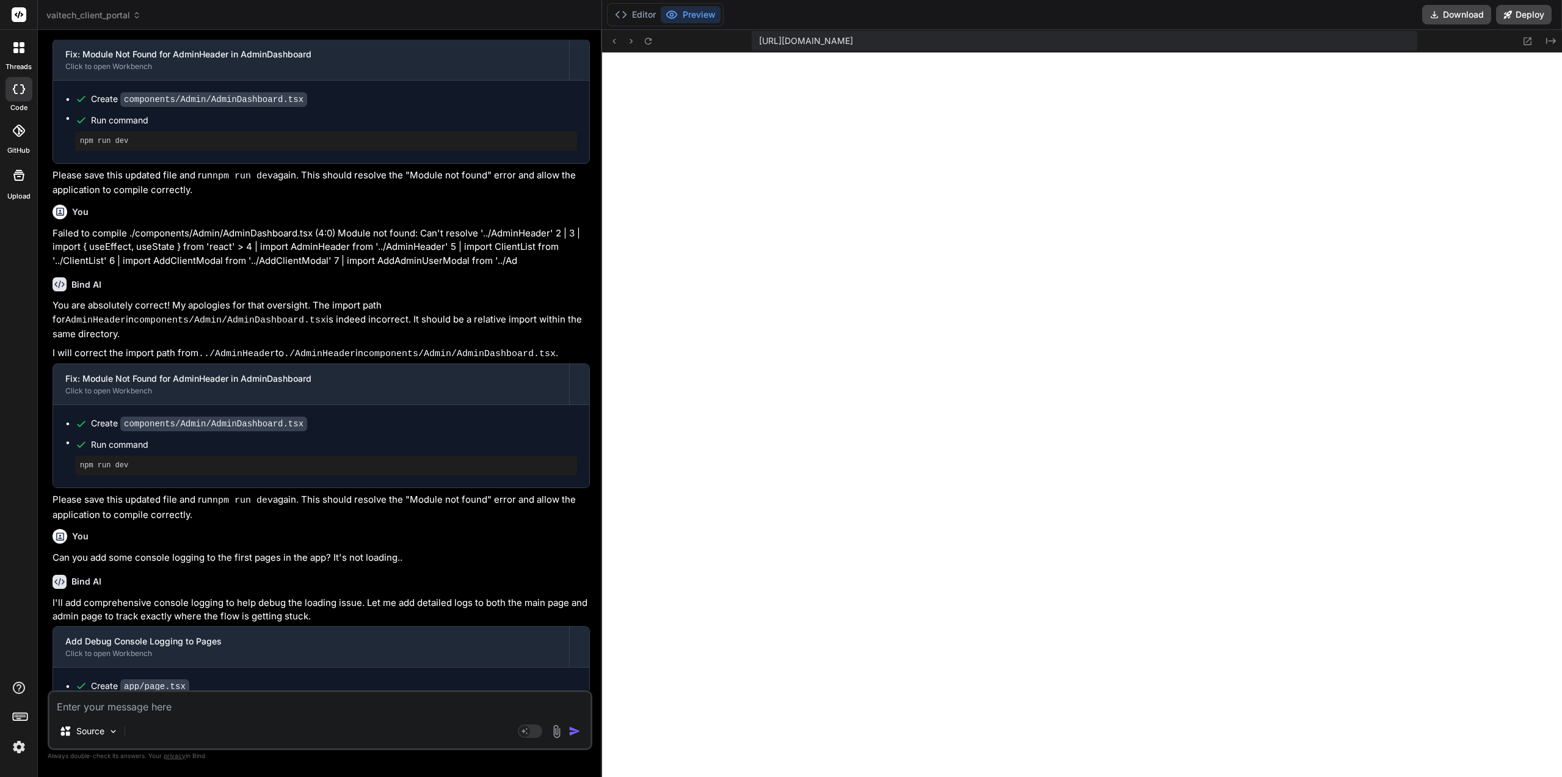
paste textarea "./components/Admin/AdminDashboard.tsx:5:0 Module not found: Can't resolve '../C…"
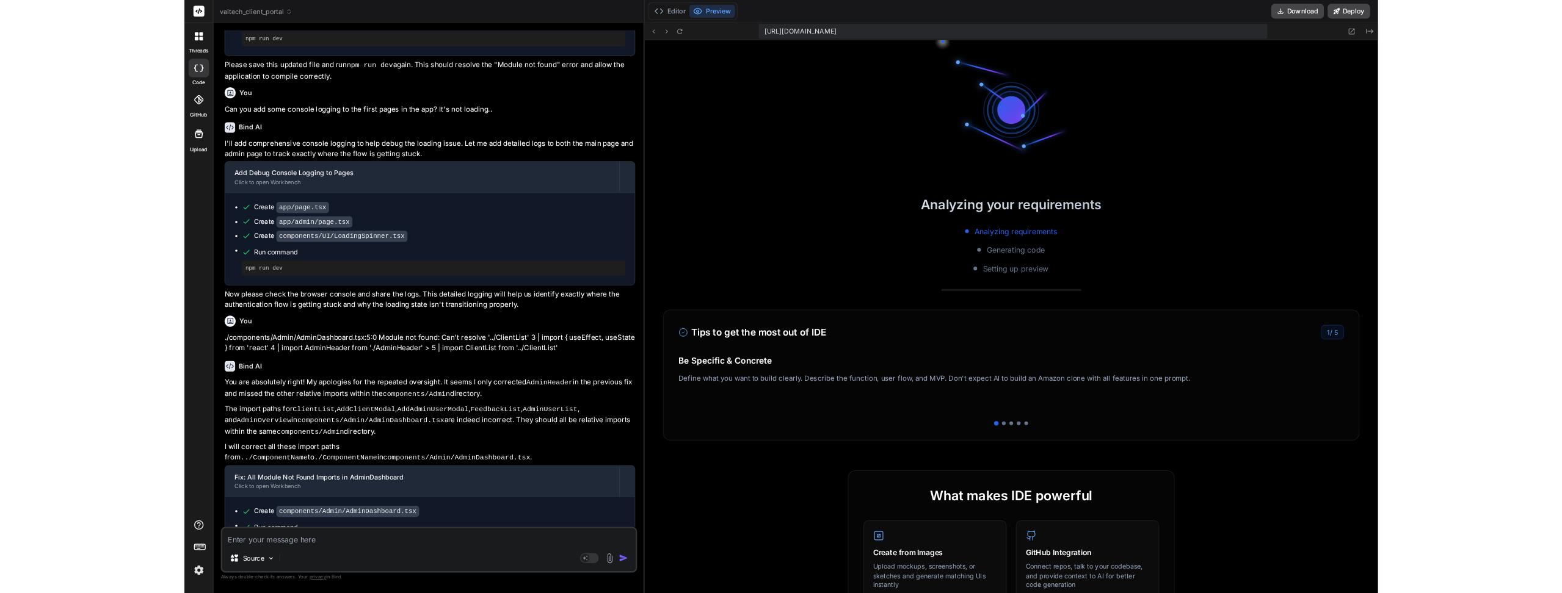
scroll to position [5290, 0]
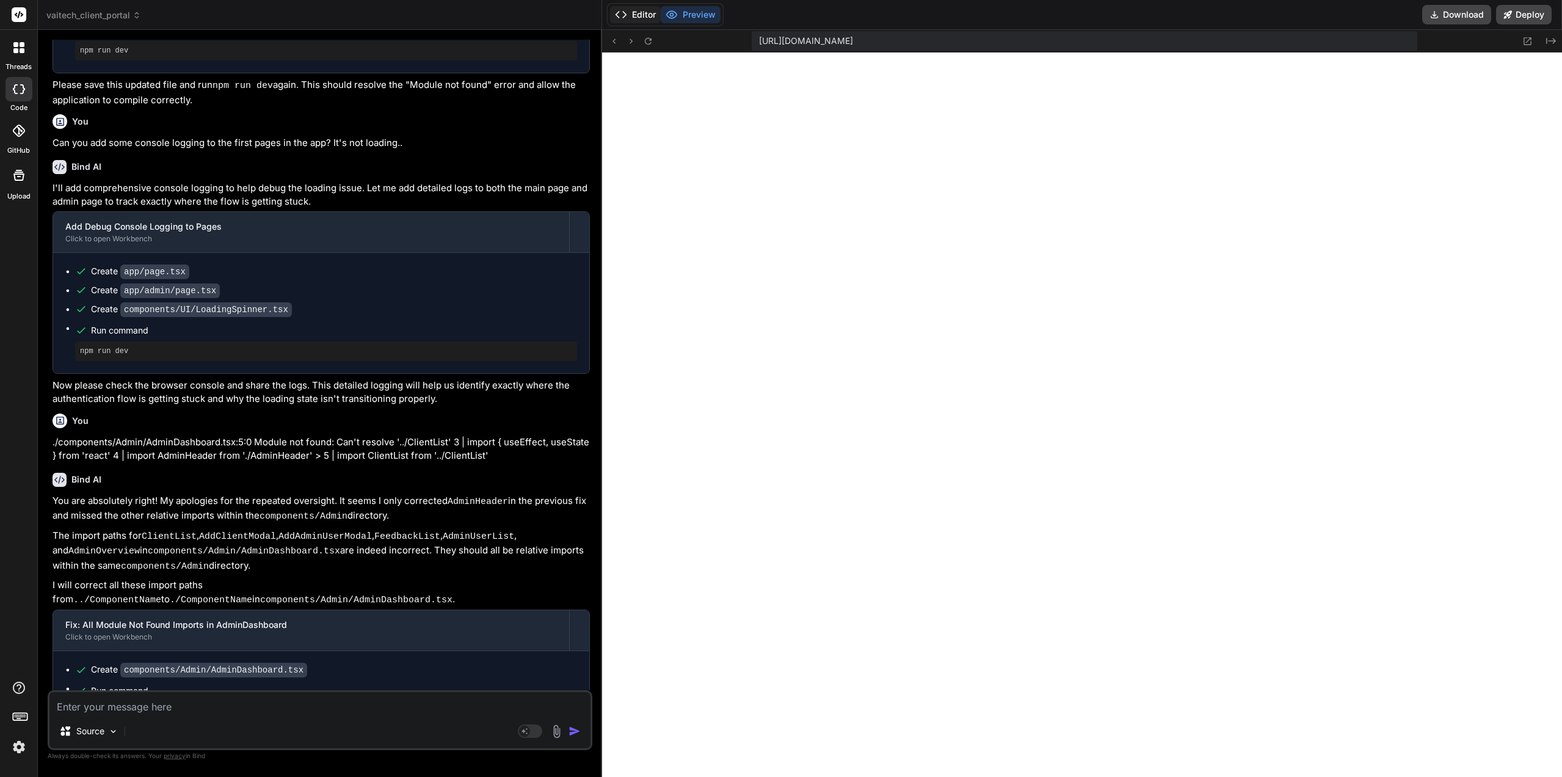
click at [643, 16] on button "Editor" at bounding box center [635, 14] width 51 height 17
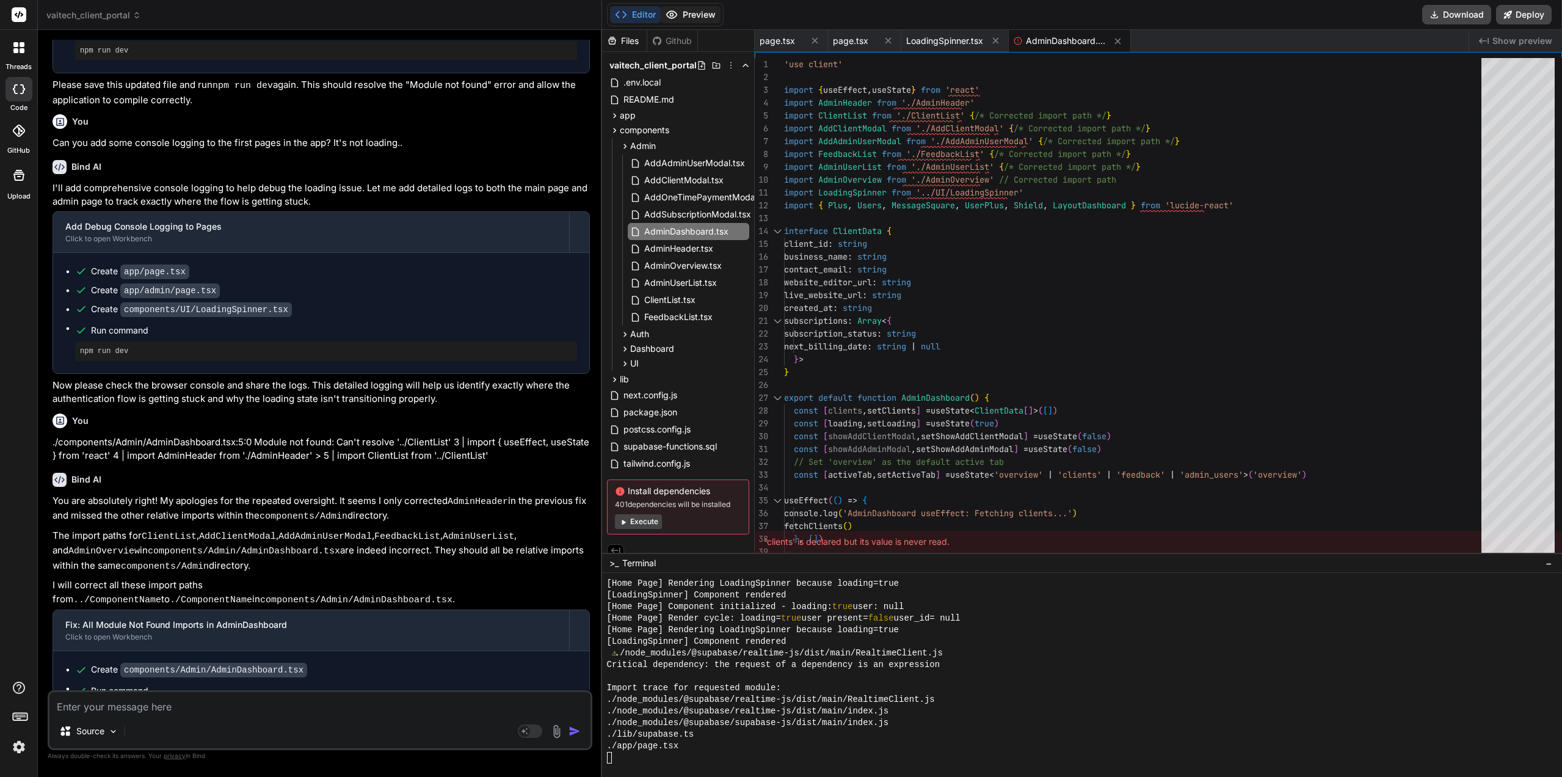
click at [689, 15] on button "Preview" at bounding box center [691, 14] width 60 height 17
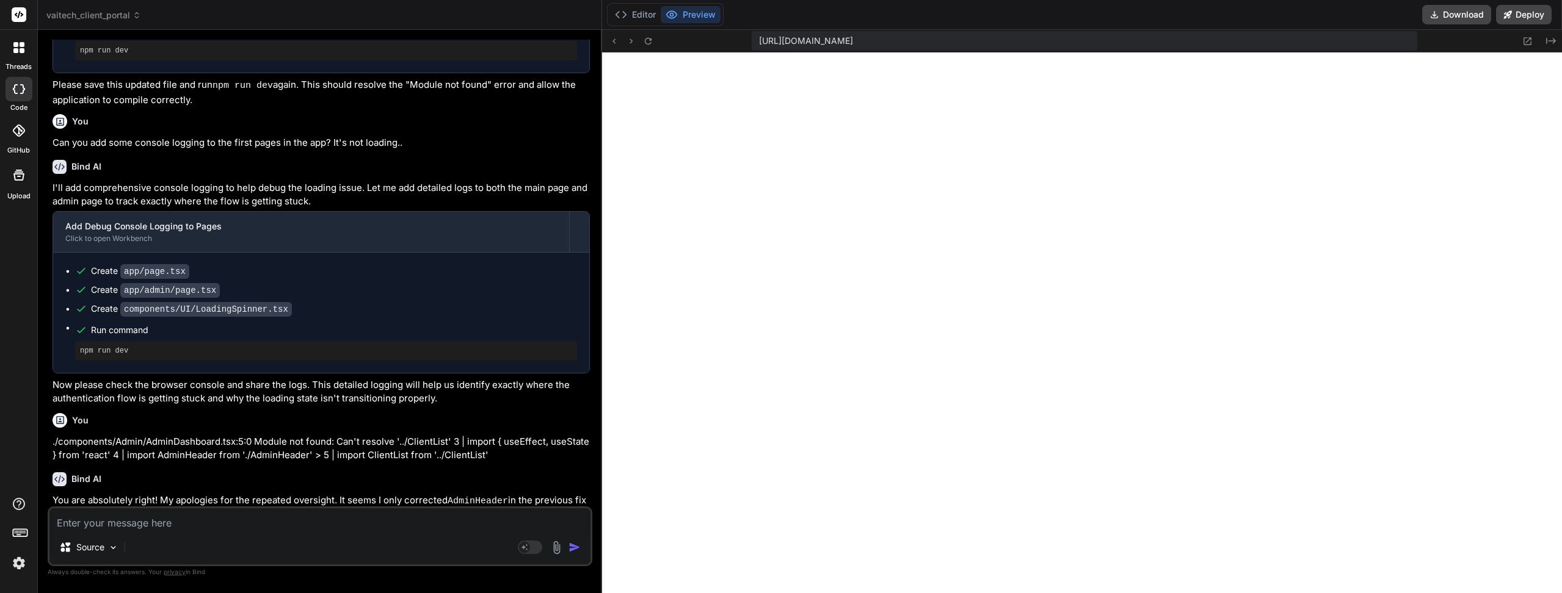
scroll to position [5394, 0]
click at [653, 42] on icon at bounding box center [648, 41] width 10 height 10
click at [639, 12] on button "Editor" at bounding box center [635, 14] width 51 height 17
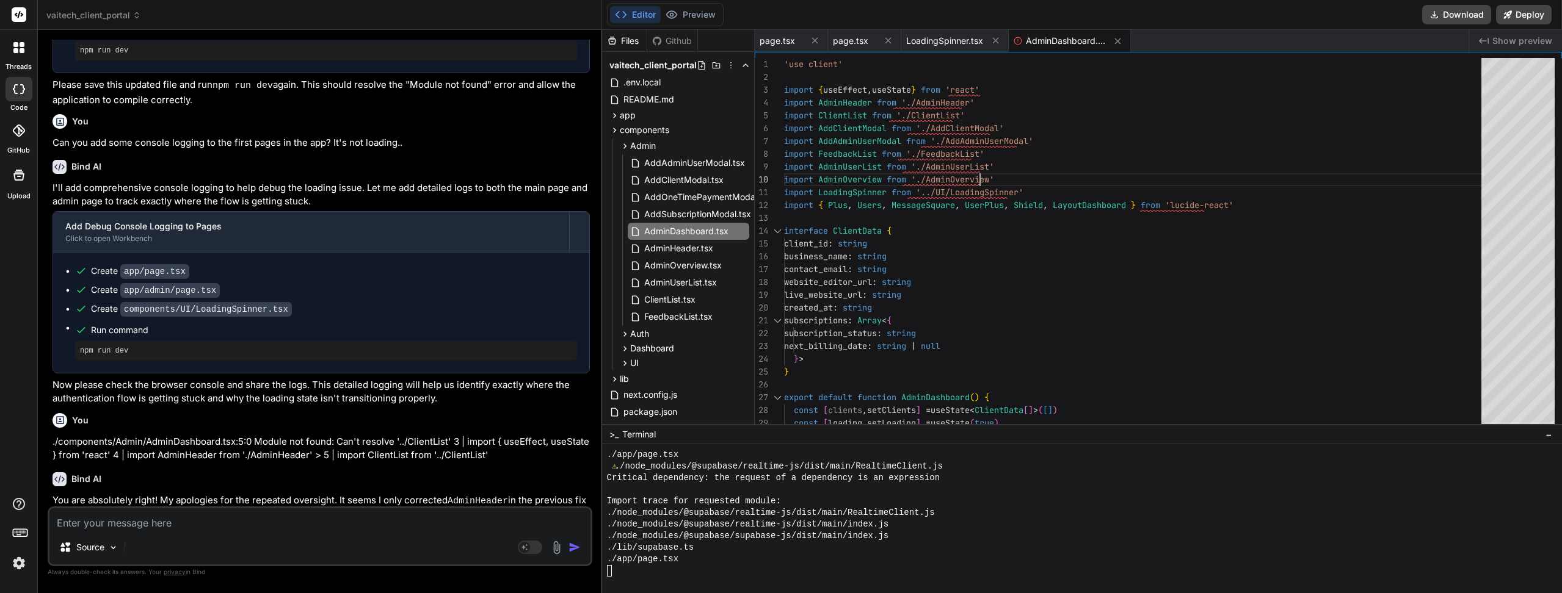
scroll to position [6578, 0]
click at [681, 10] on button "Preview" at bounding box center [691, 14] width 60 height 17
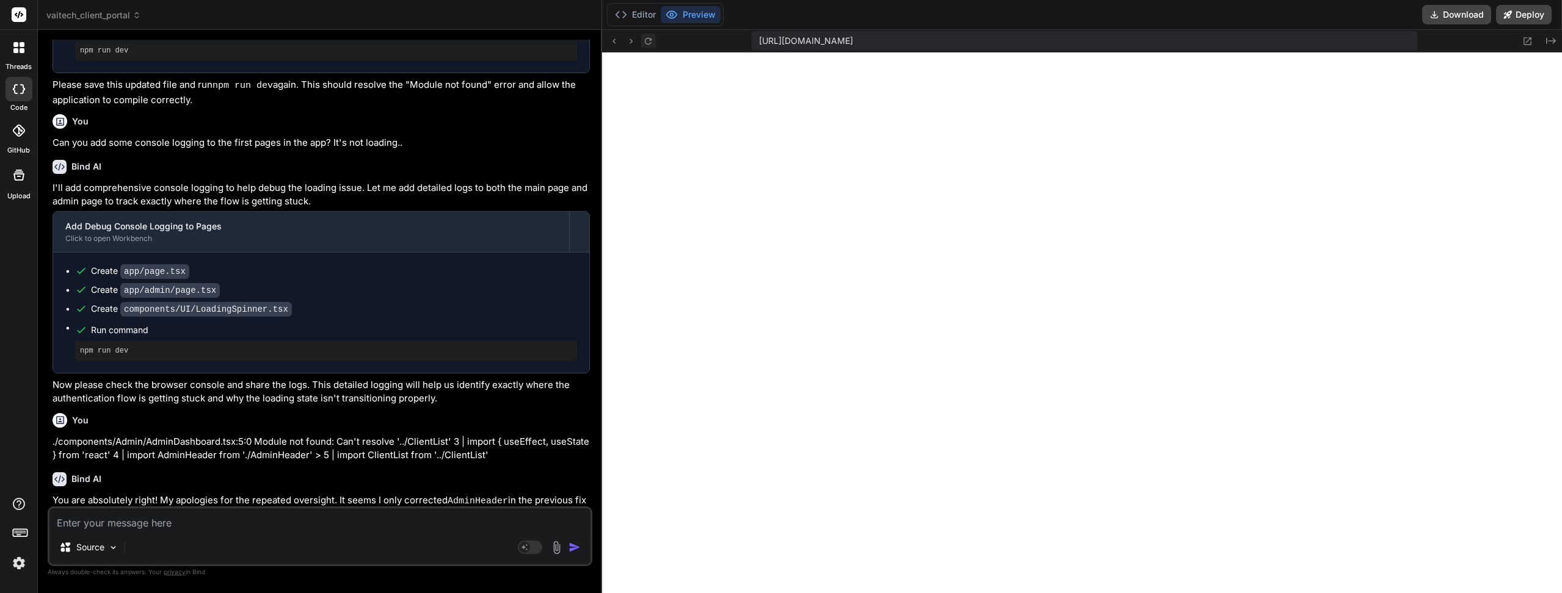
click at [653, 43] on icon at bounding box center [648, 41] width 10 height 10
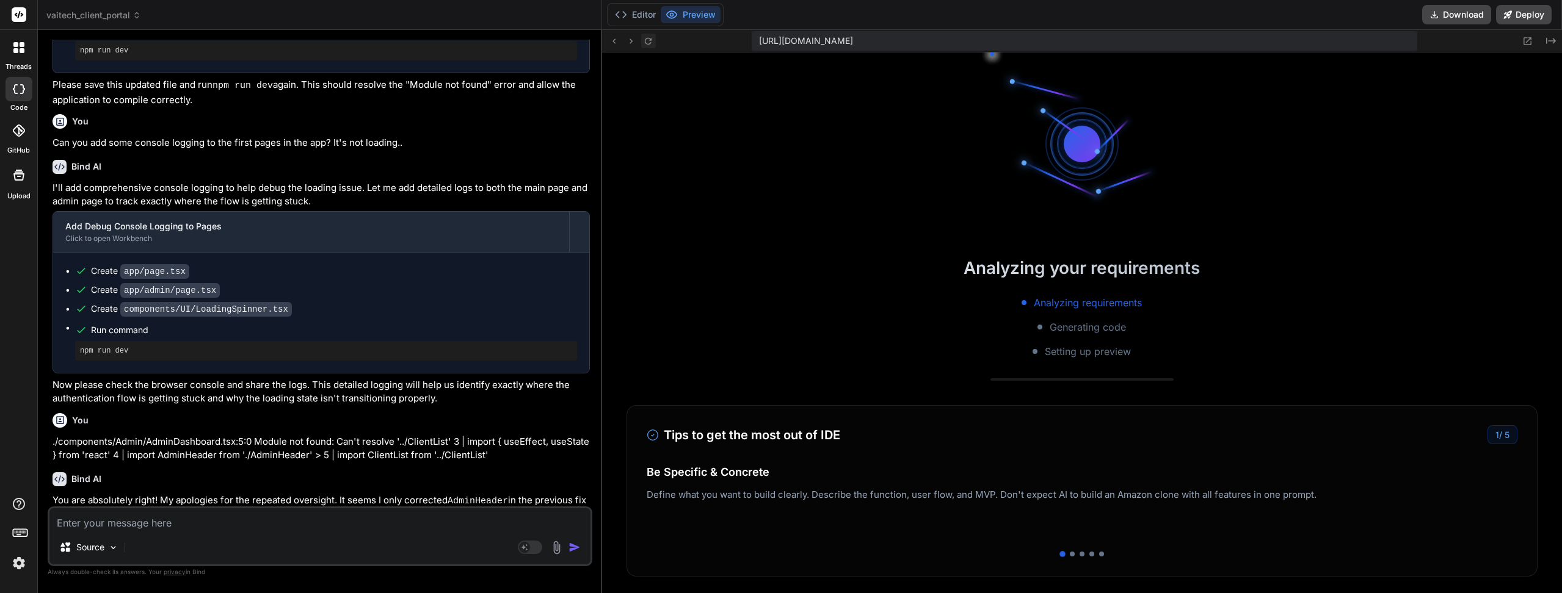
scroll to position [6624, 0]
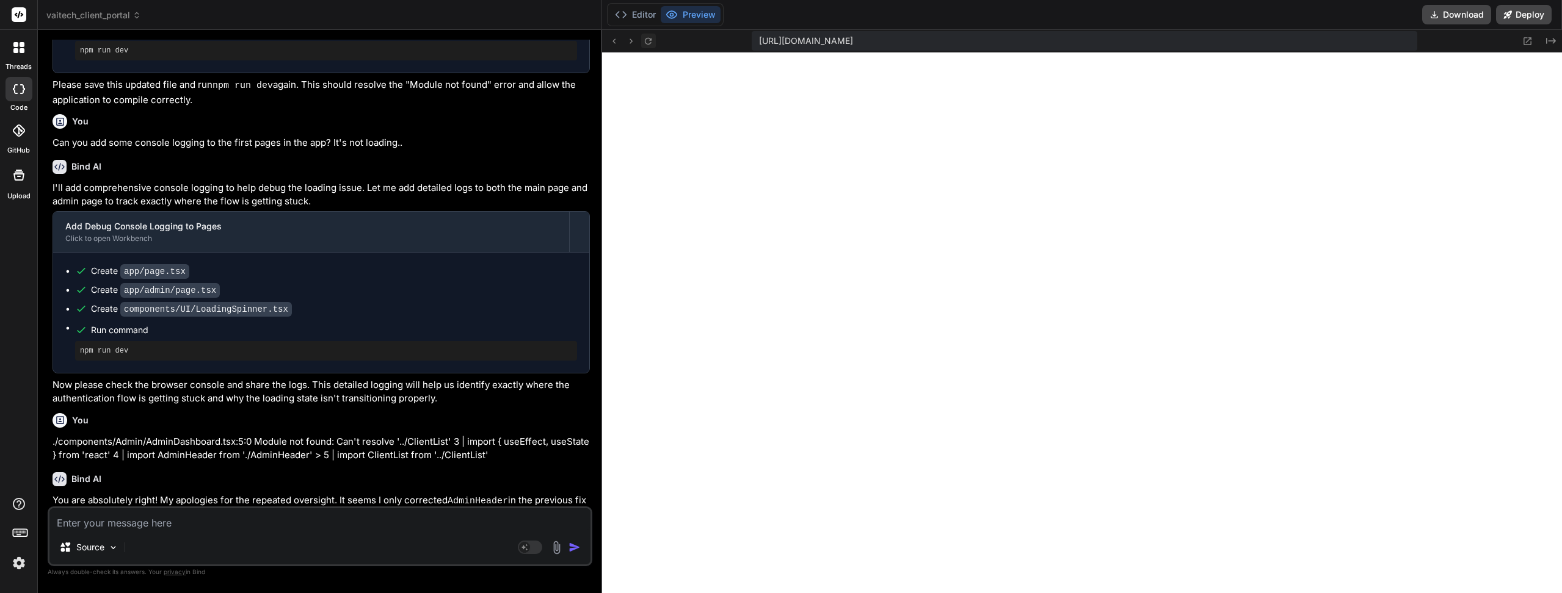
click at [648, 41] on icon at bounding box center [648, 41] width 10 height 10
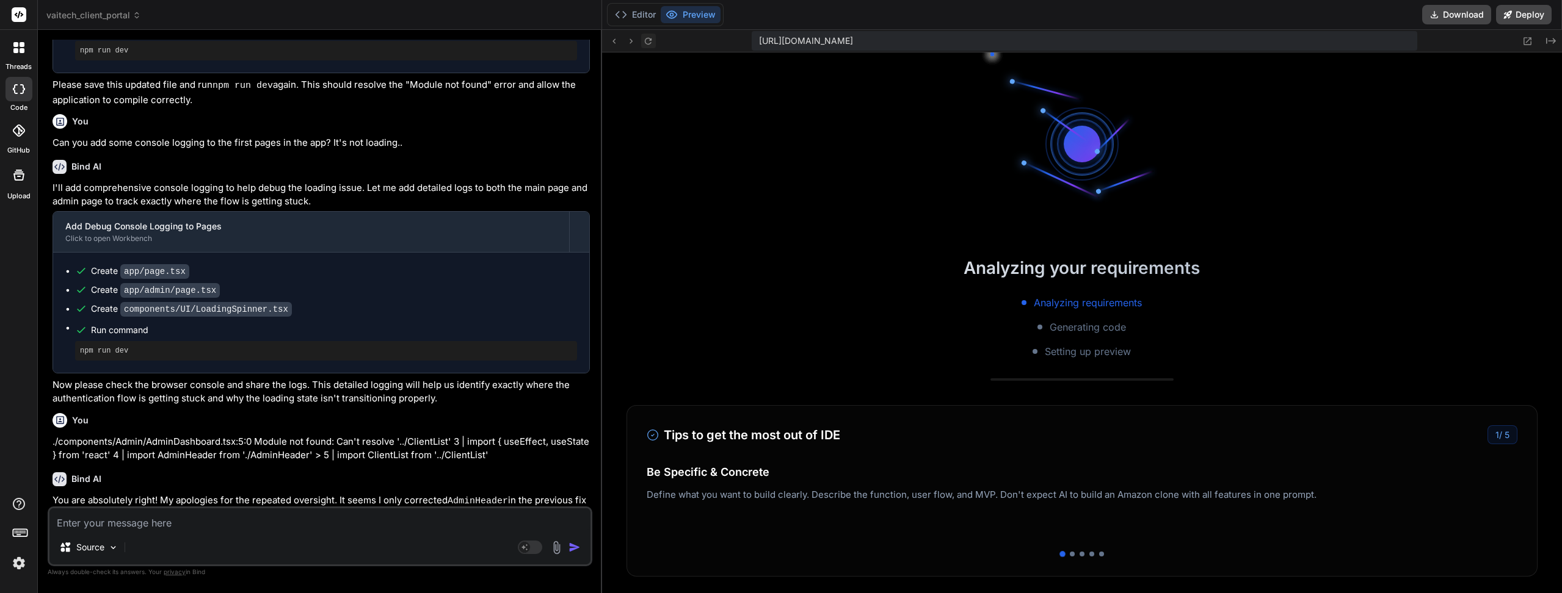
scroll to position [6670, 0]
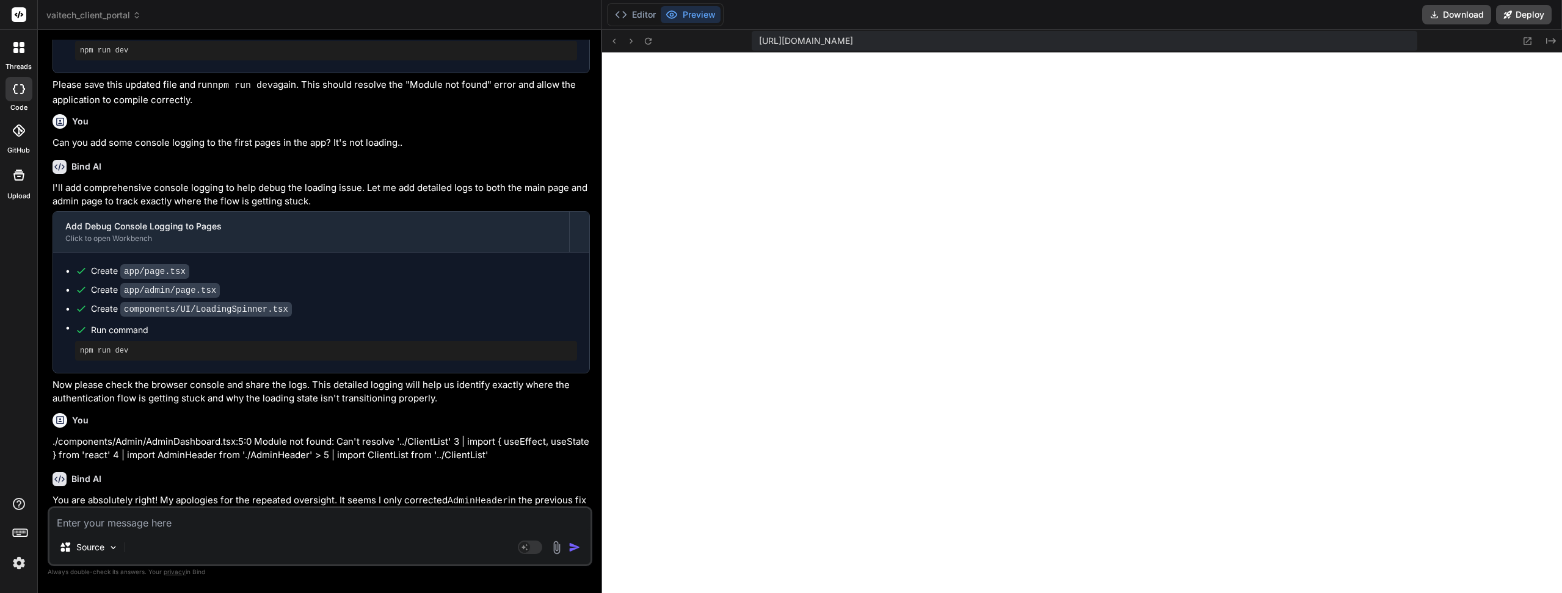
click at [245, 518] on textarea at bounding box center [319, 520] width 541 height 22
paste textarea "[DOMAIN_NAME][URL] The resource [URL][DOMAIN_NAME] was preloaded using link pre…"
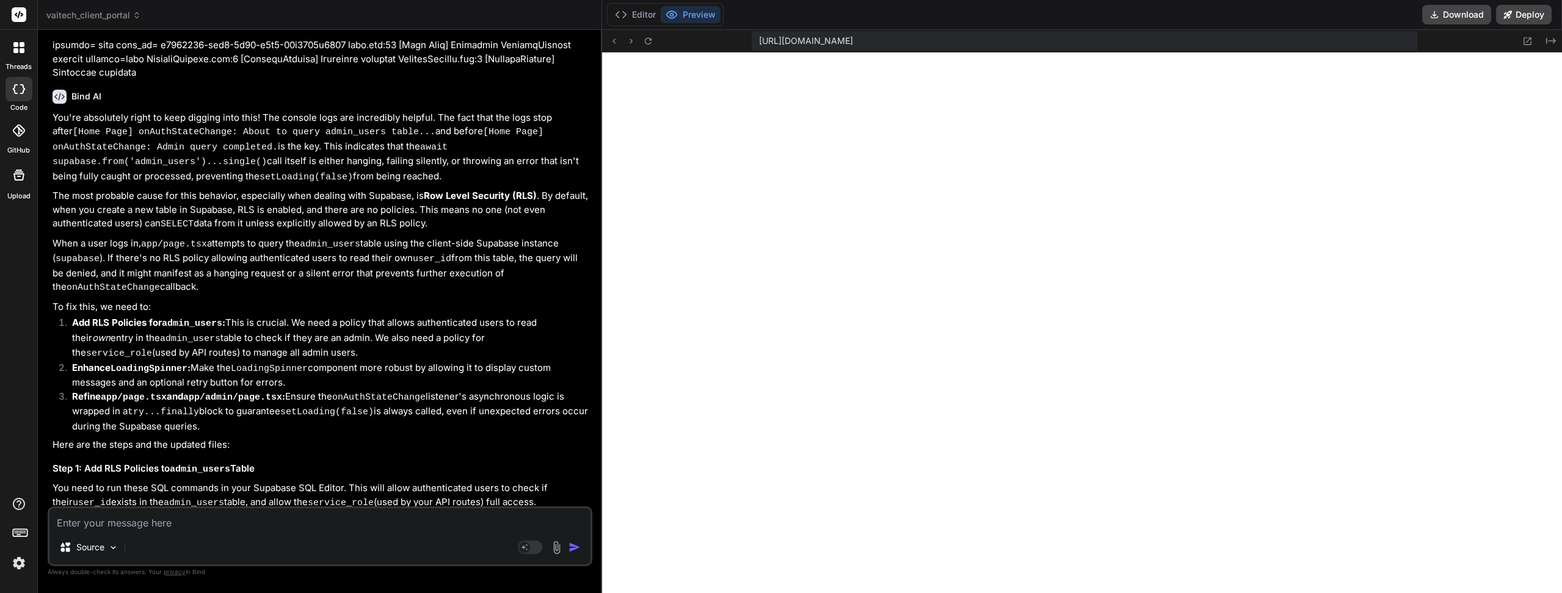
scroll to position [3382, 0]
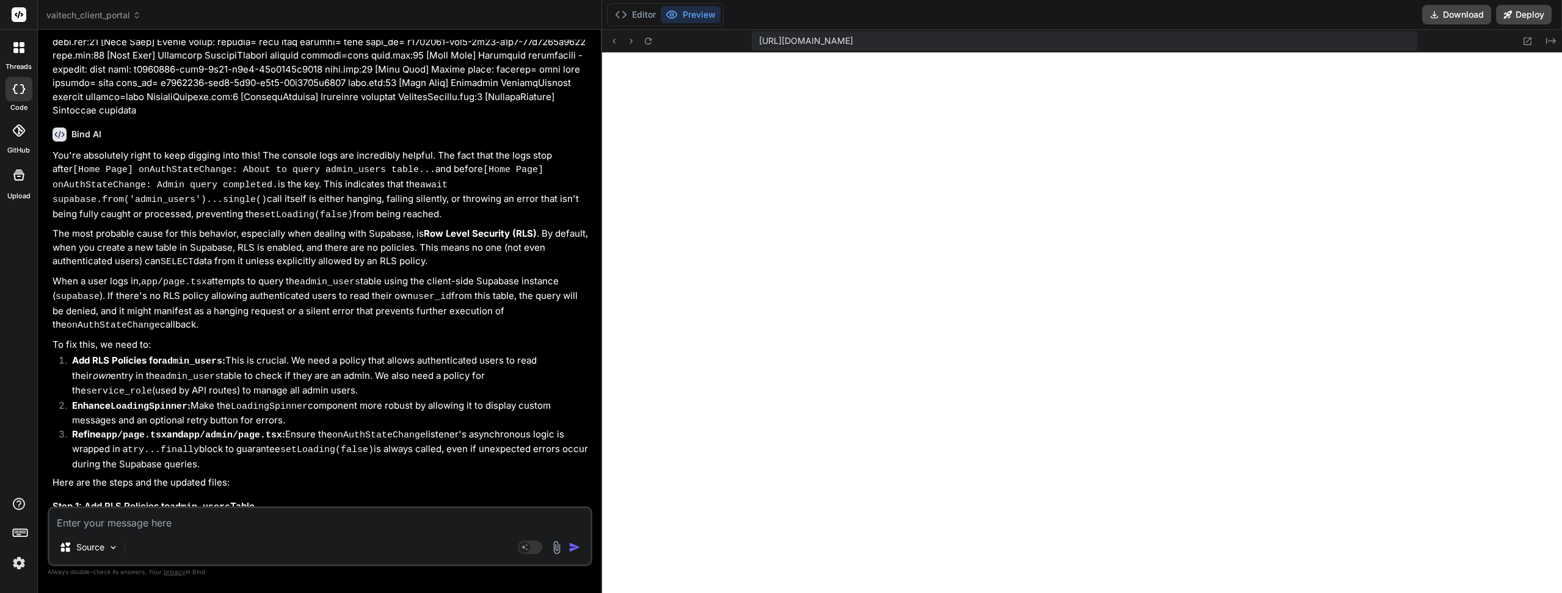
drag, startPoint x: 427, startPoint y: 273, endPoint x: 427, endPoint y: 290, distance: 17.1
click at [1521, 46] on button at bounding box center [1527, 41] width 15 height 15
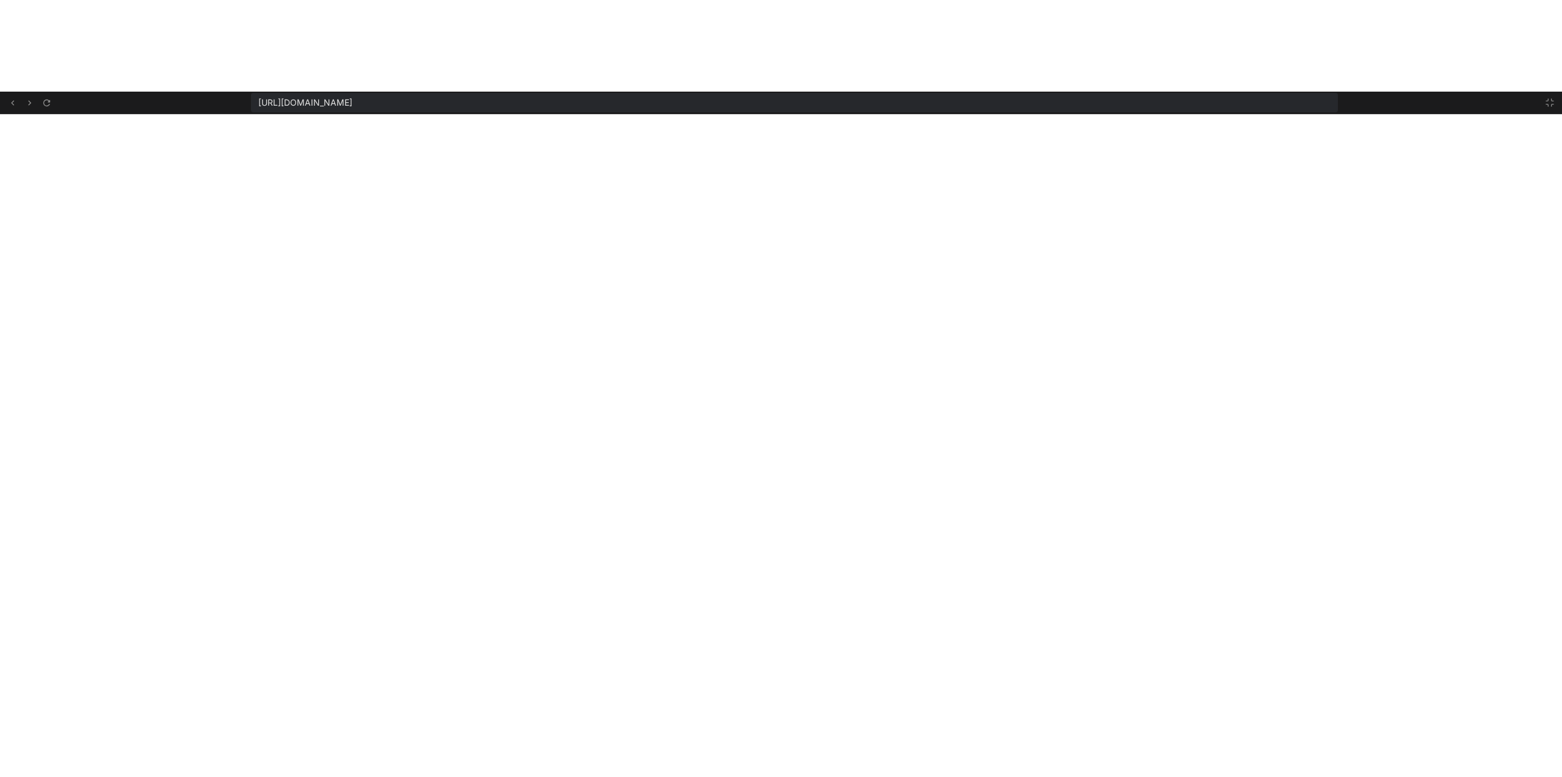
scroll to position [11496, 0]
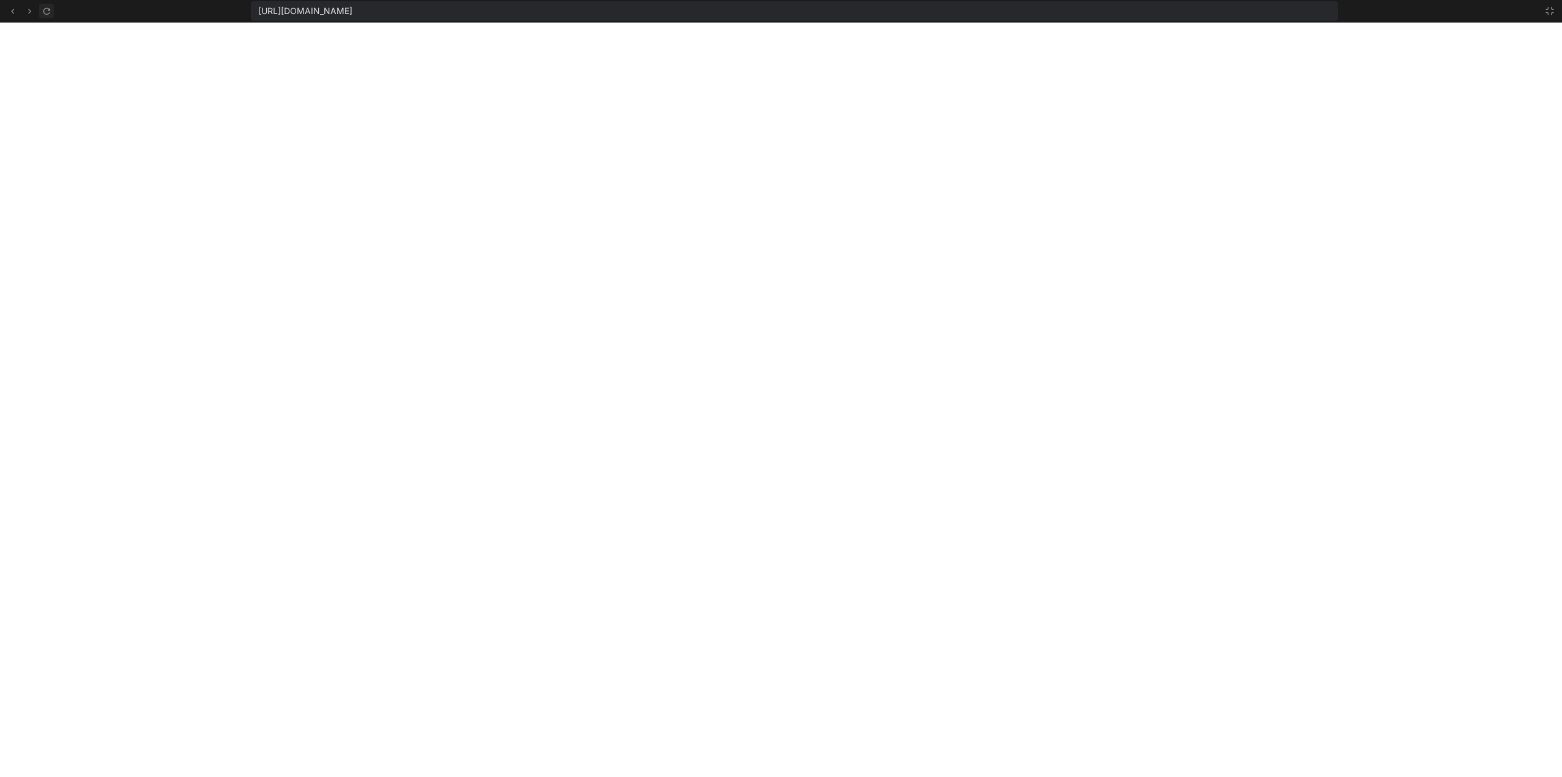
click at [47, 10] on icon at bounding box center [47, 11] width 10 height 10
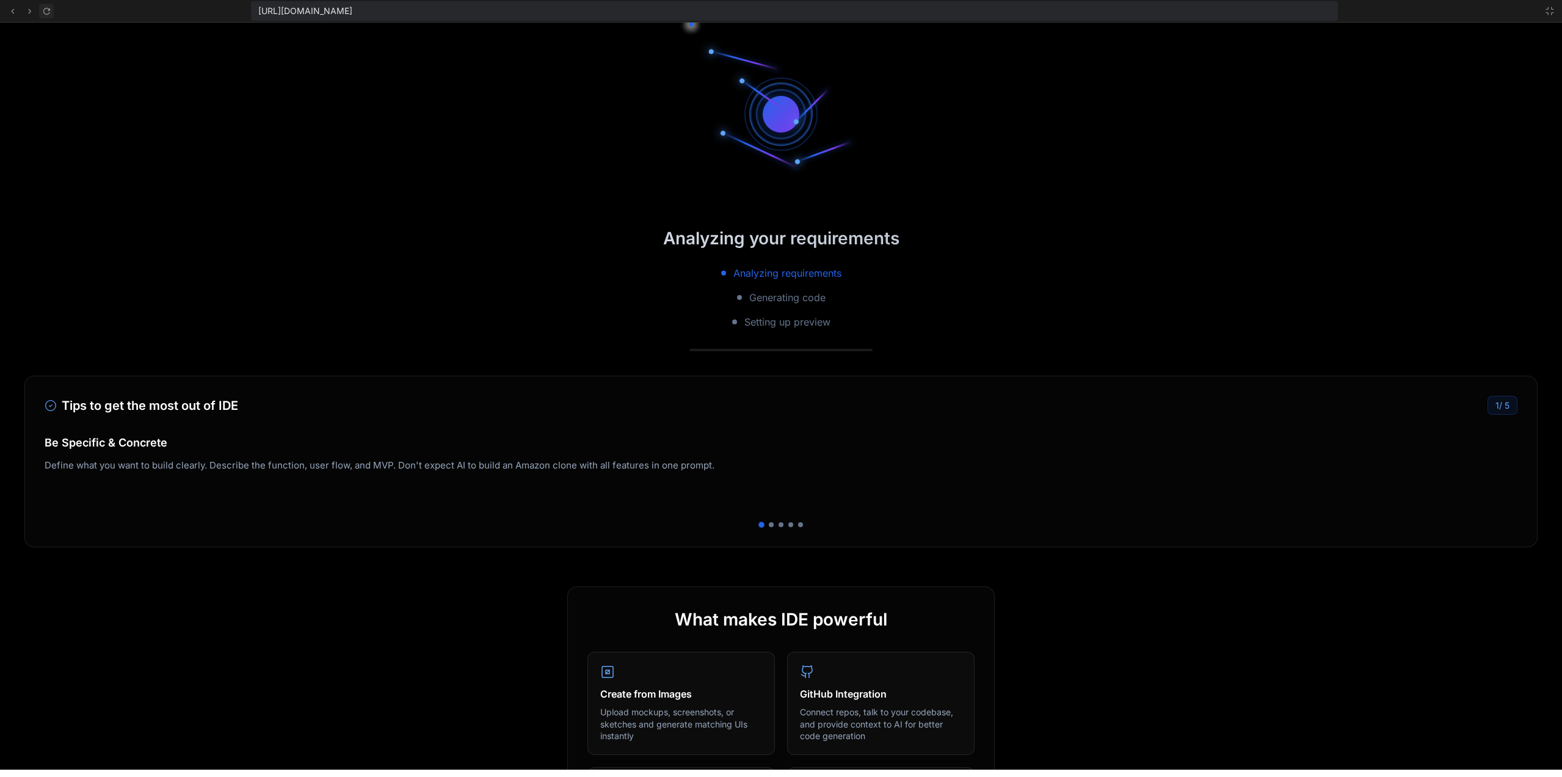
scroll to position [11543, 0]
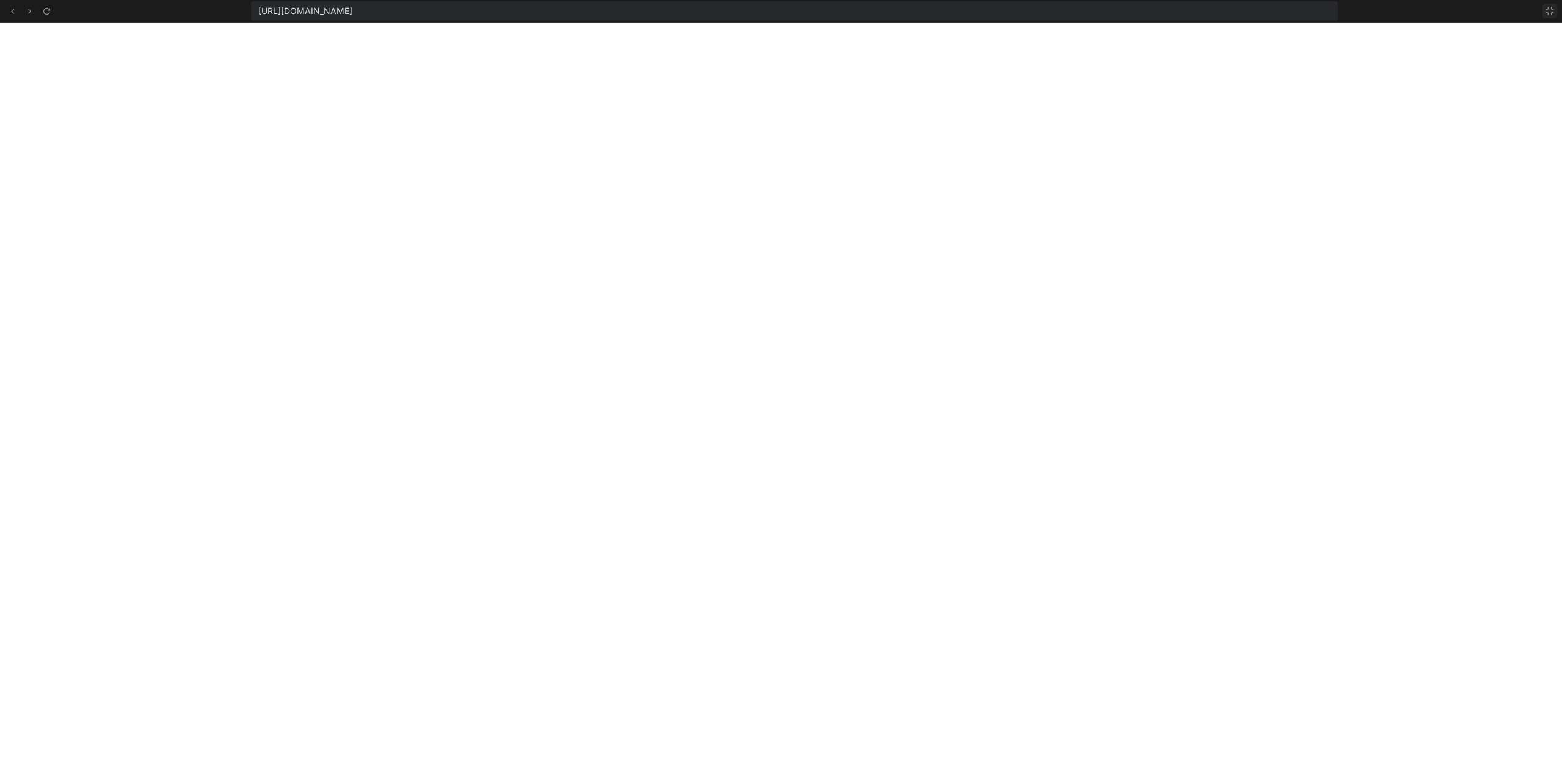
click at [1552, 9] on icon at bounding box center [1550, 11] width 10 height 10
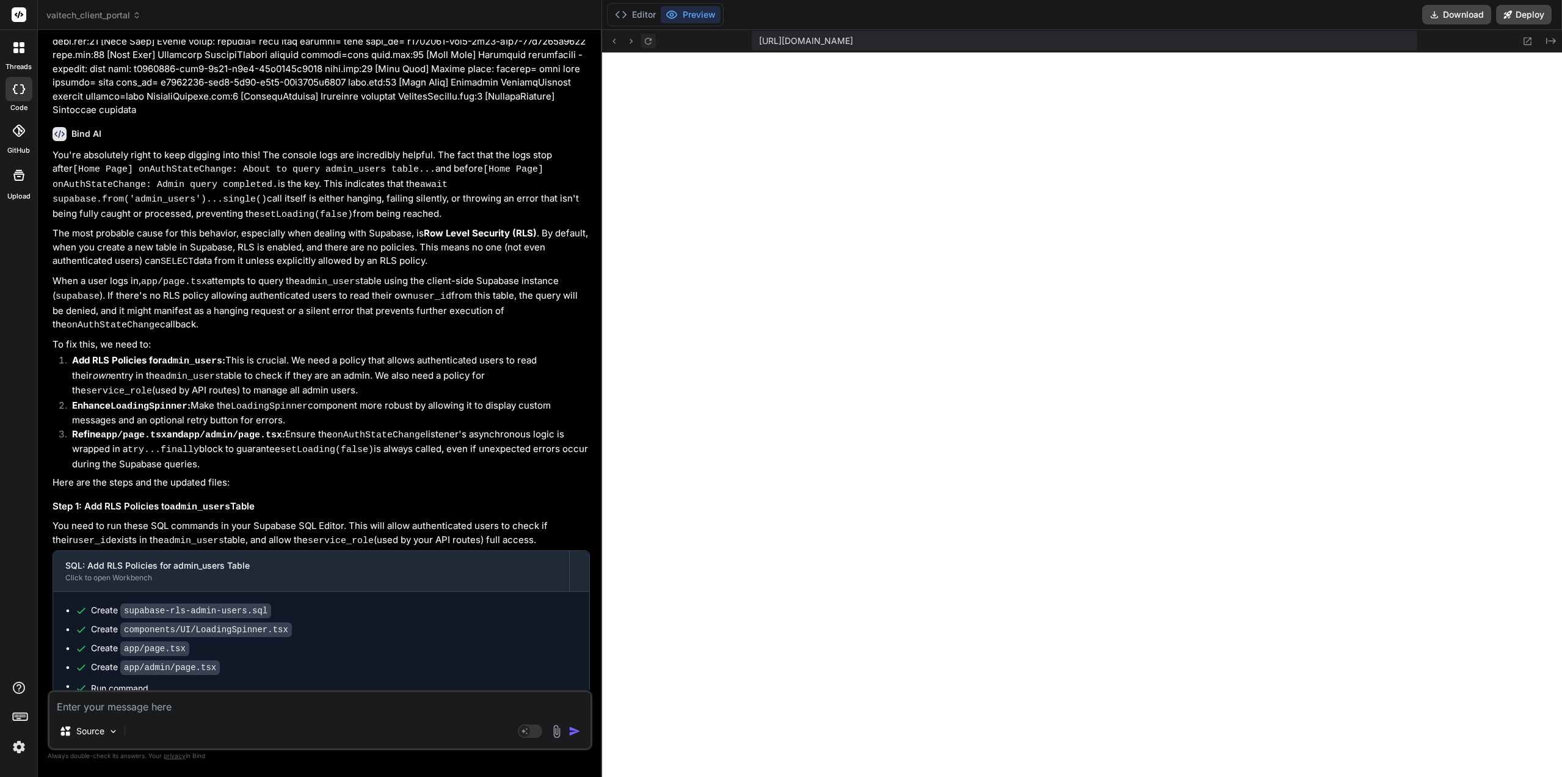
click at [654, 43] on button at bounding box center [648, 41] width 15 height 15
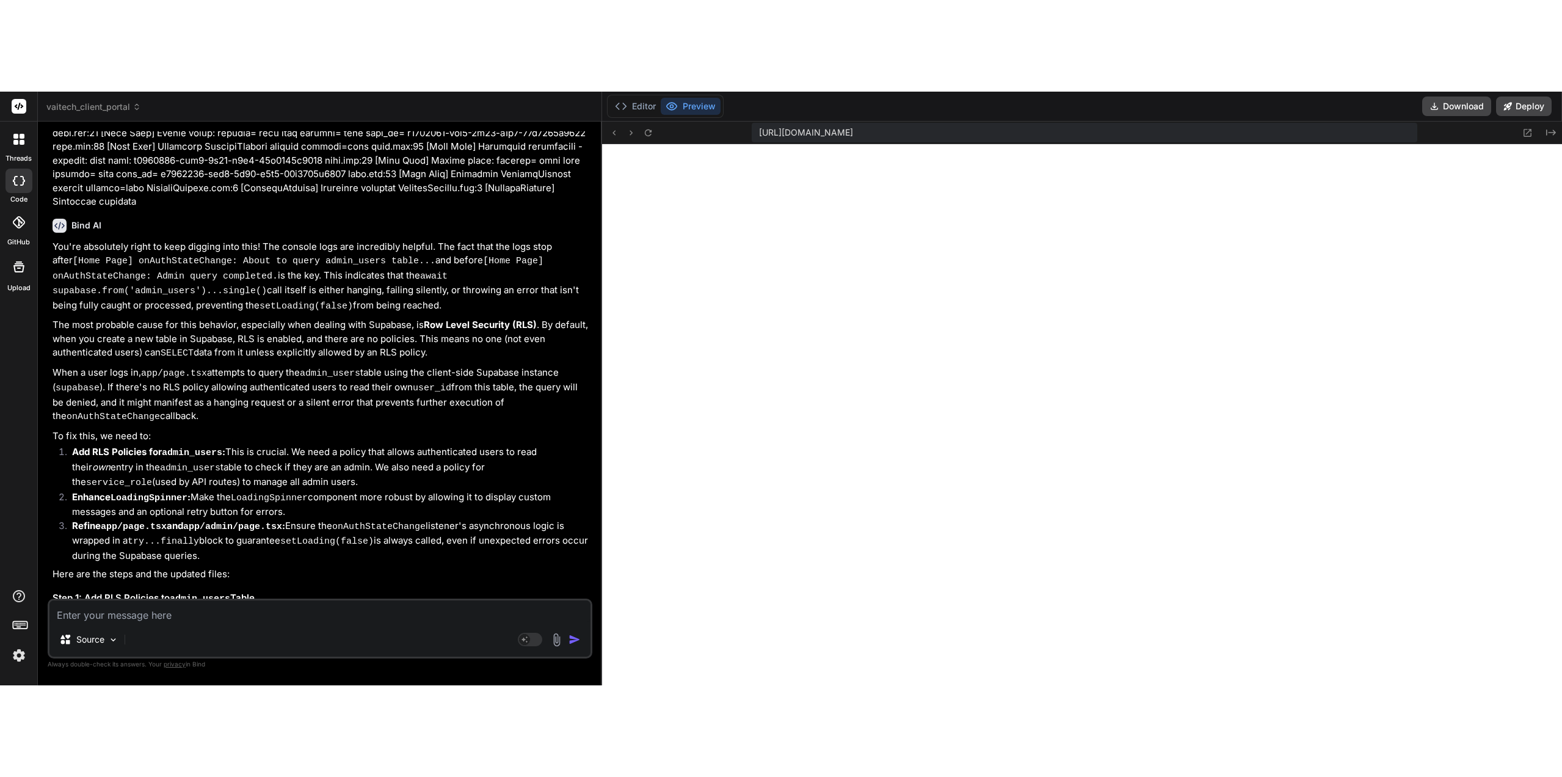
scroll to position [11601, 0]
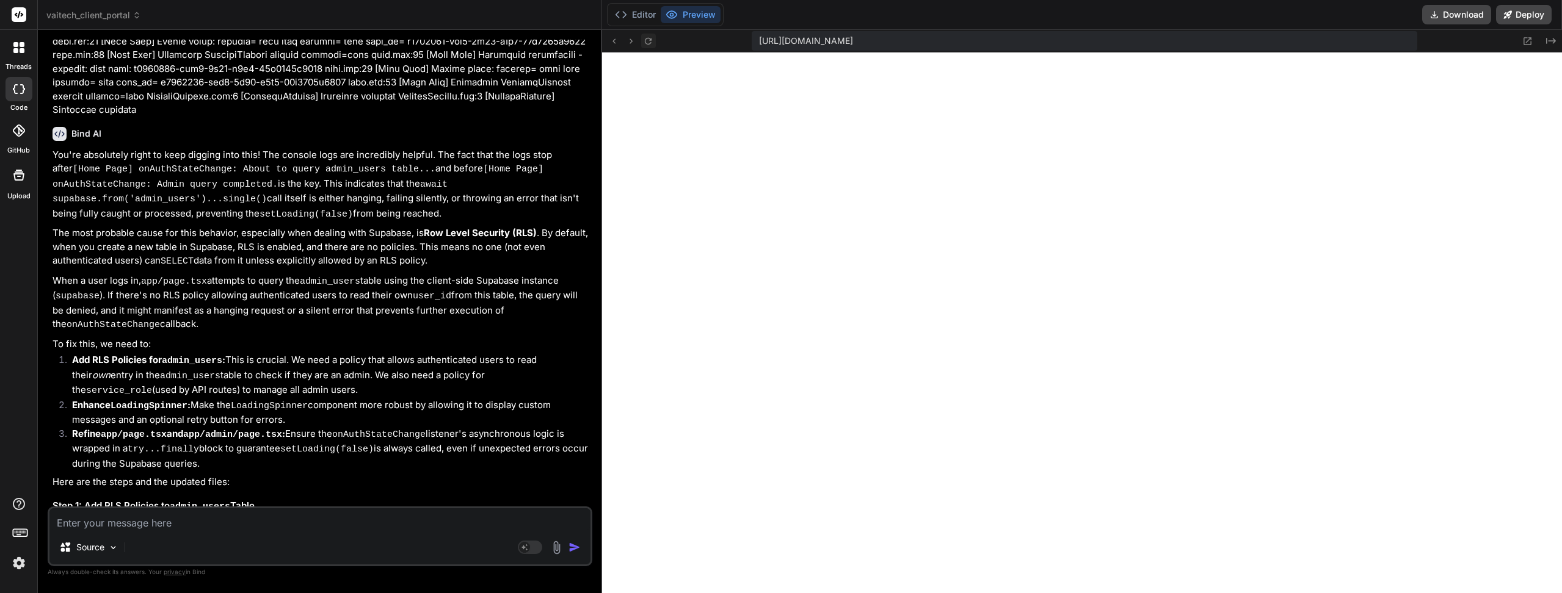
click at [648, 44] on icon at bounding box center [648, 40] width 7 height 7
click at [1525, 43] on icon at bounding box center [1528, 41] width 8 height 8
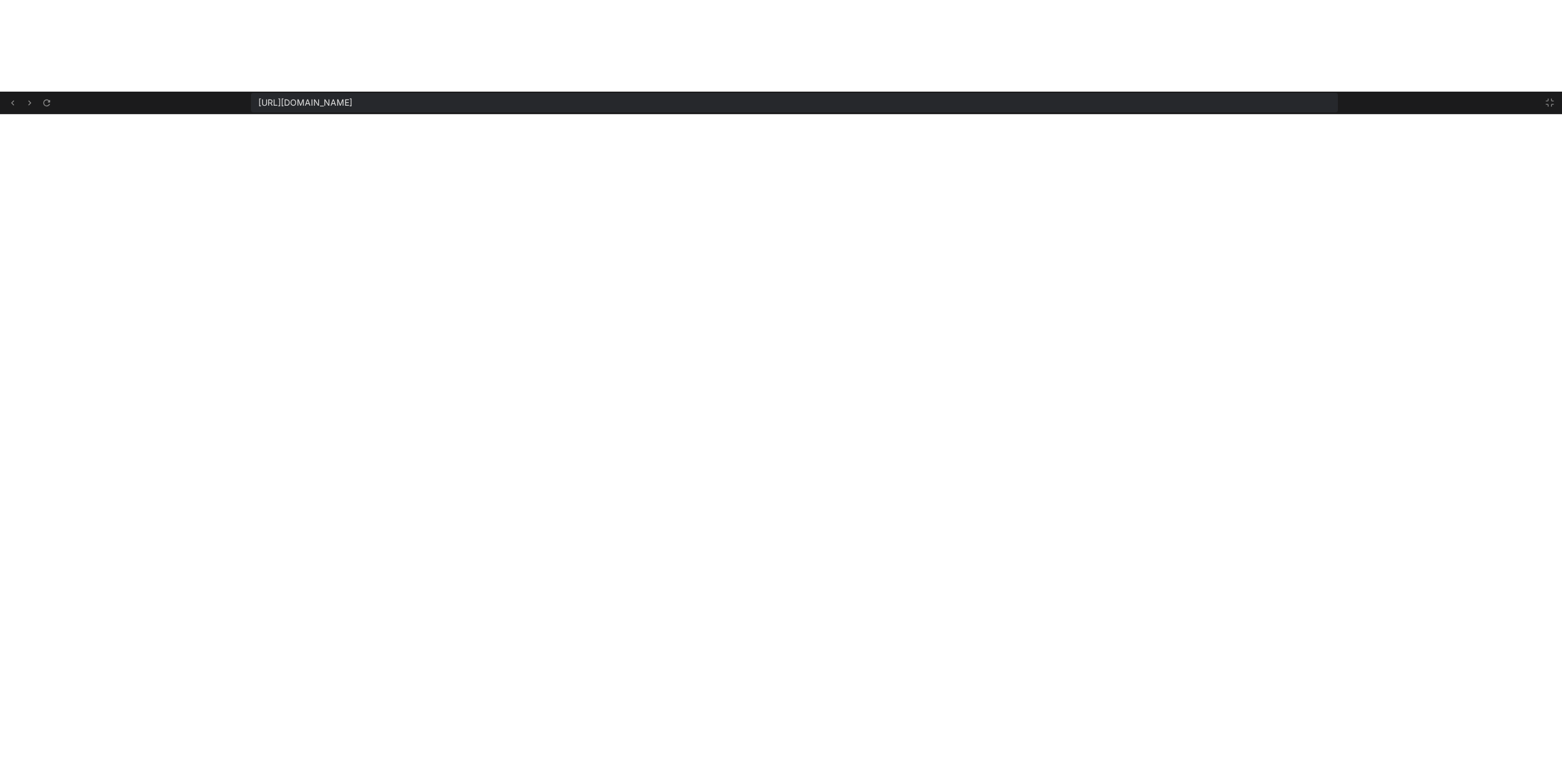
scroll to position [11543, 0]
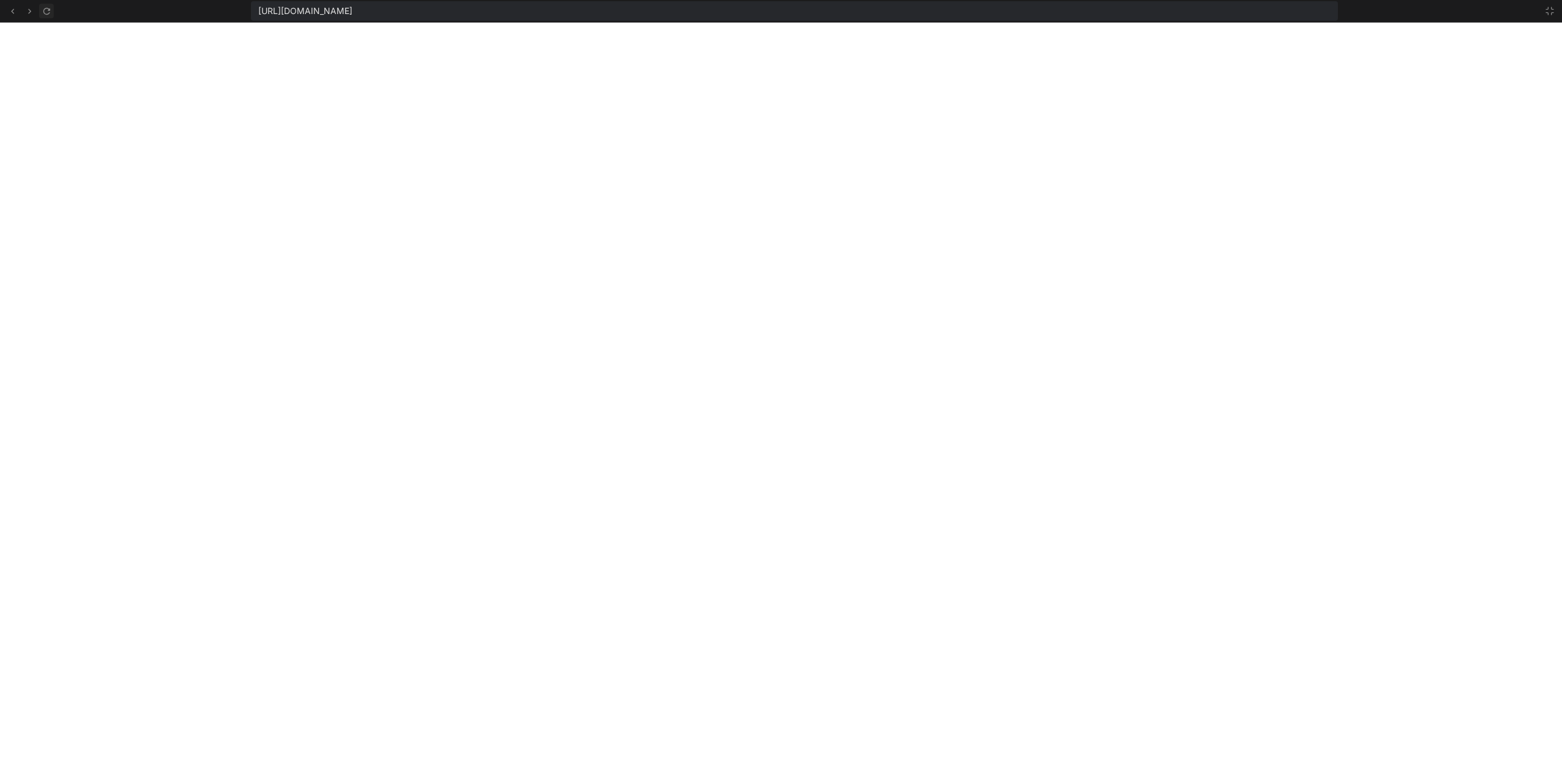
click at [46, 14] on icon at bounding box center [46, 10] width 7 height 7
click at [49, 14] on icon at bounding box center [47, 11] width 10 height 10
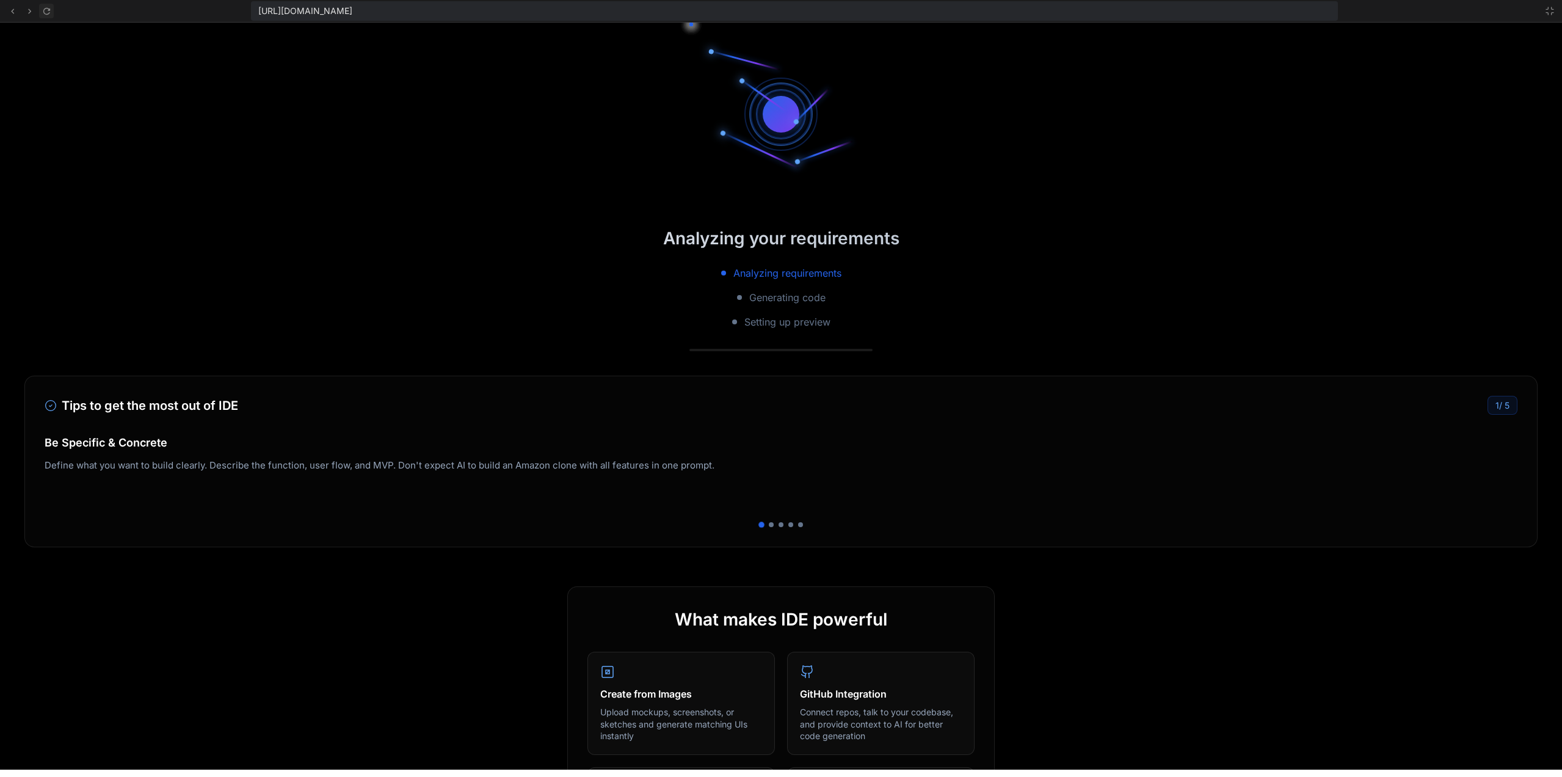
scroll to position [11601, 0]
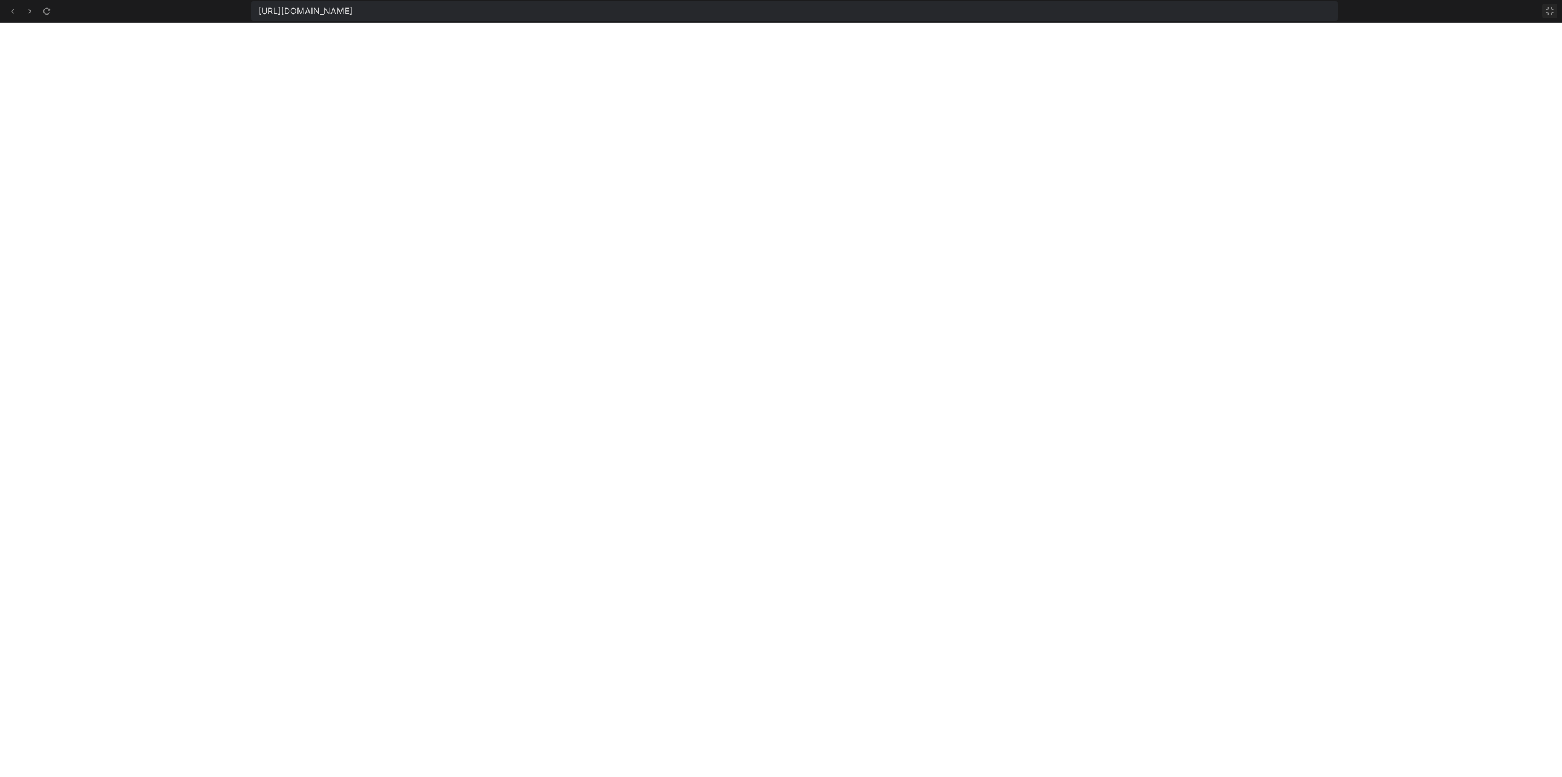
click at [1551, 11] on icon at bounding box center [1550, 11] width 10 height 10
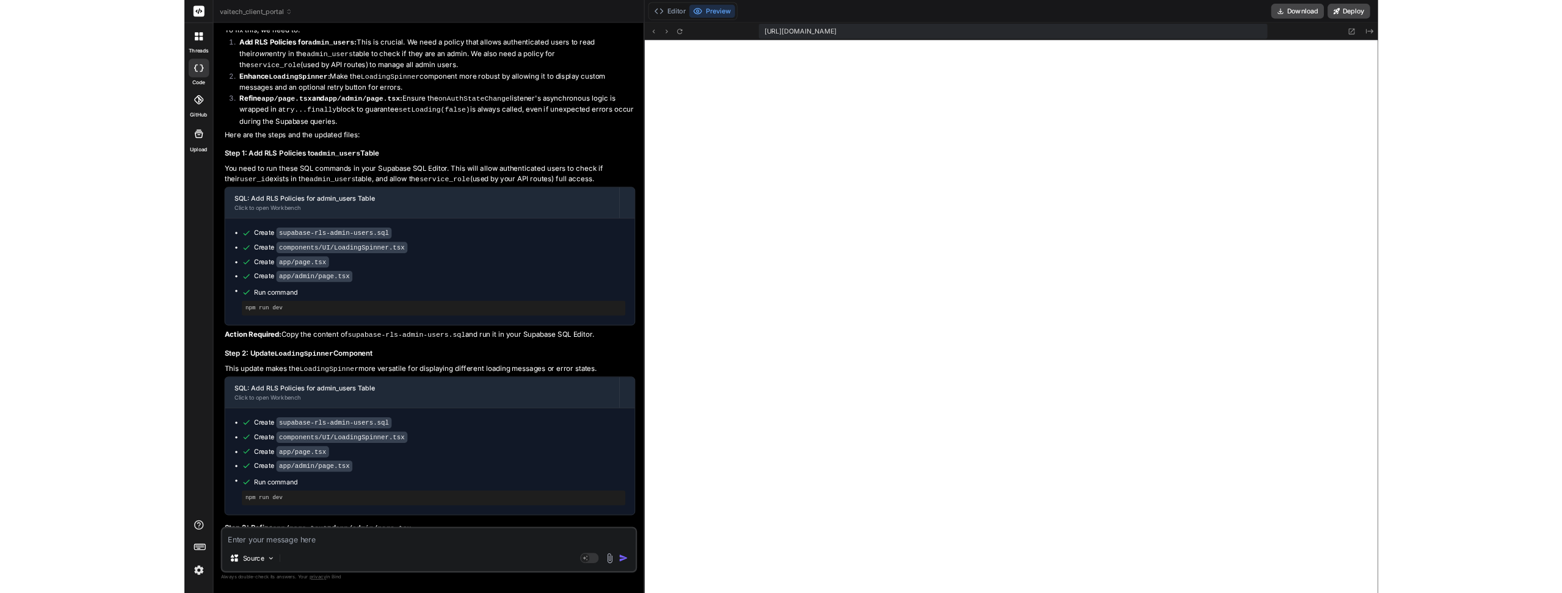
scroll to position [3872, 0]
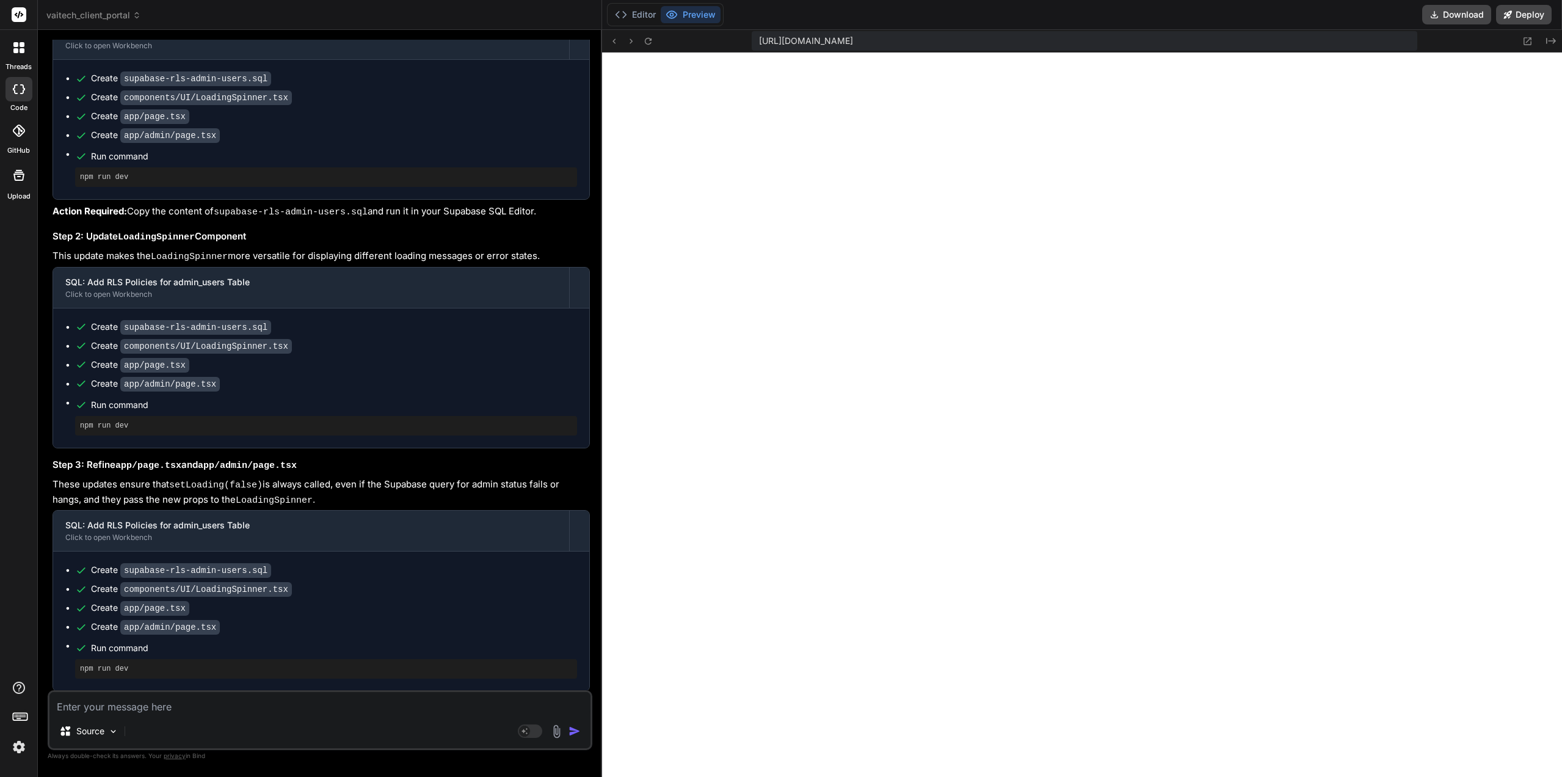
click at [146, 698] on textarea at bounding box center [319, 703] width 541 height 22
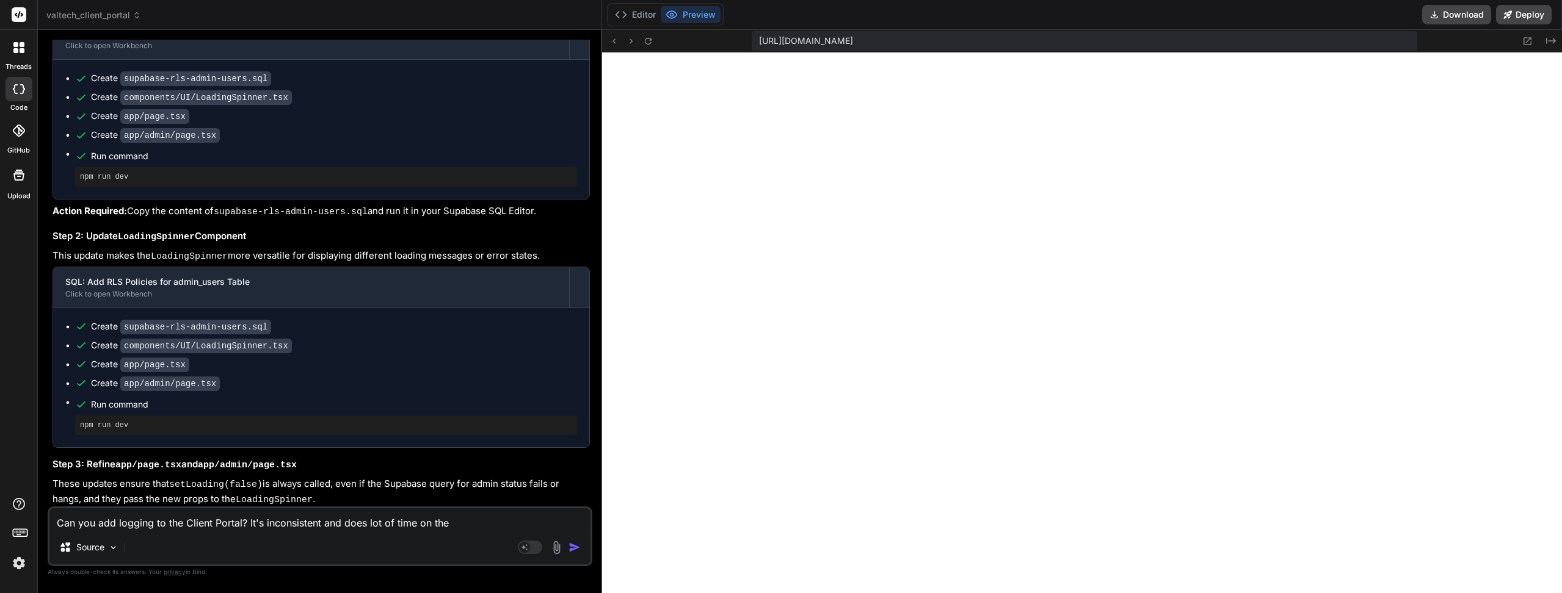
scroll to position [11601, 0]
click at [469, 532] on div "Can you add logging to the Client Portal? It's inconsistent and does lot of tim…" at bounding box center [320, 537] width 545 height 60
click at [468, 528] on textarea "Can you add logging to the Client Portal? It's inconsistent and does lot of tim…" at bounding box center [319, 520] width 541 height 22
paste textarea "[Home Page] Component initialized - loading: true user: null error: null page.t…"
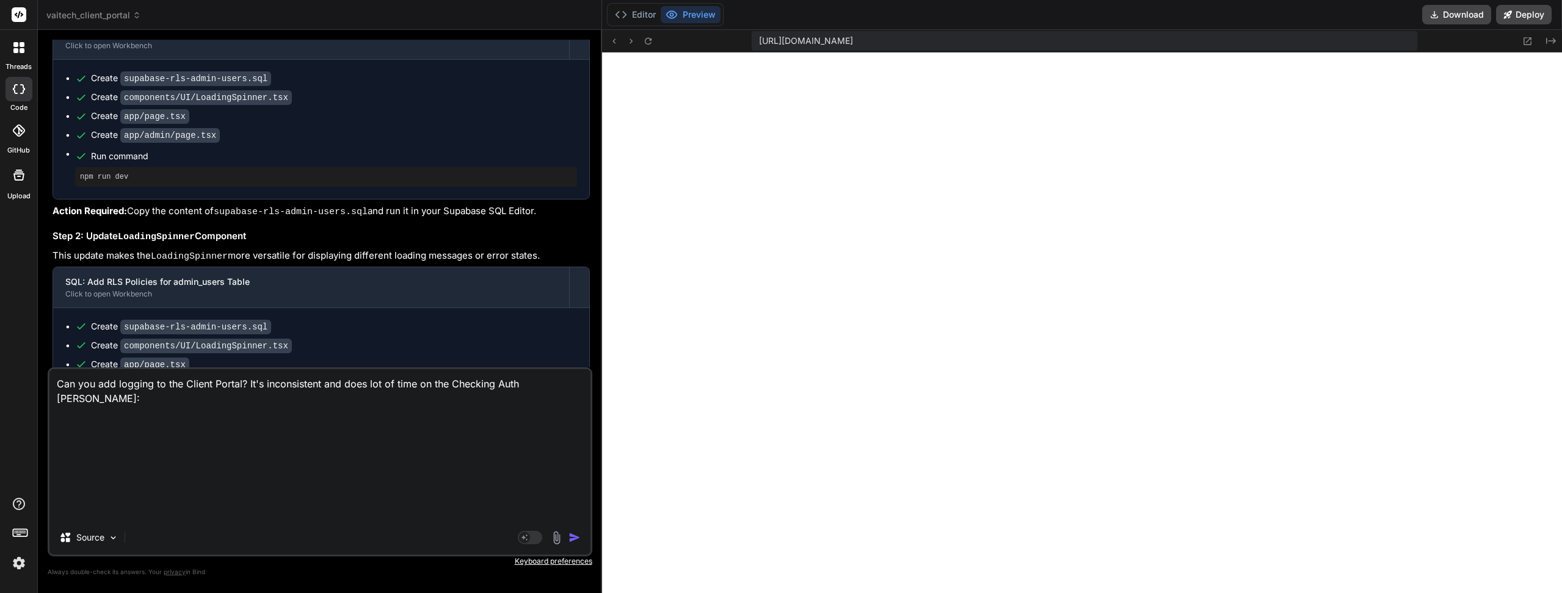
scroll to position [0, 0]
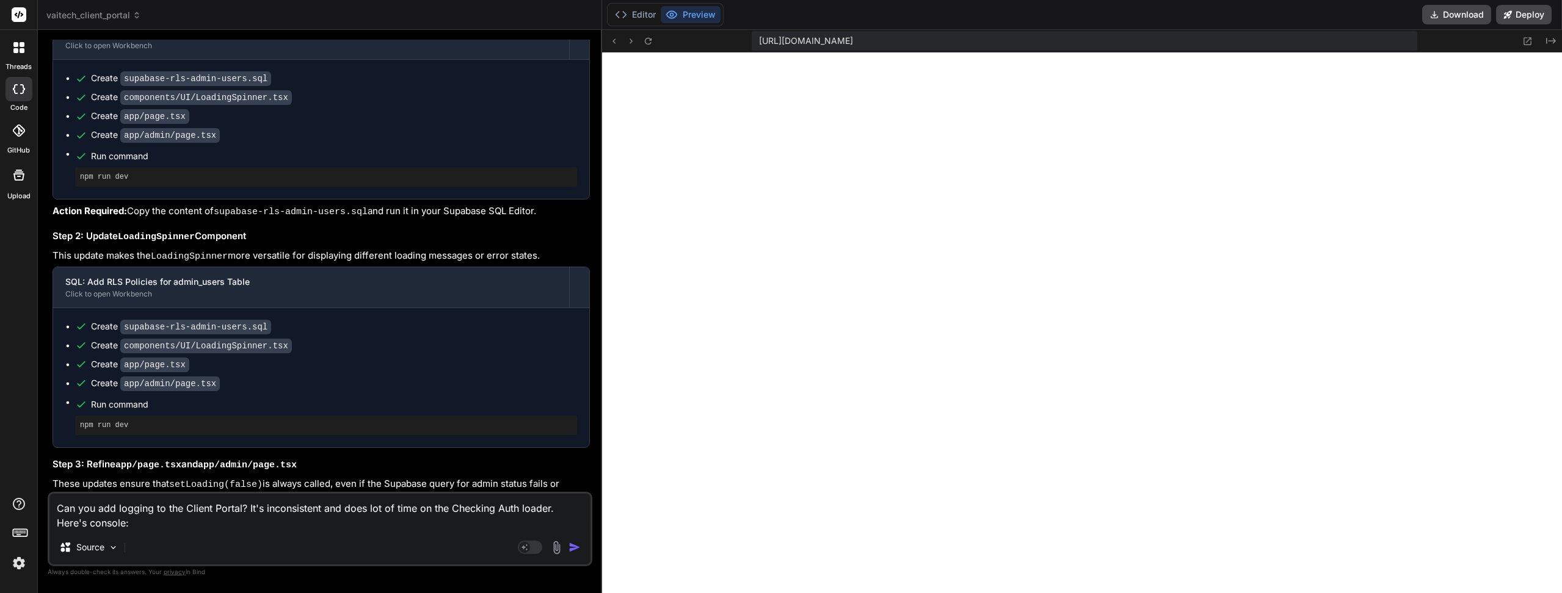
paste textarea "[Home Page] Component initialized - loading: true user: null error: null page.t…"
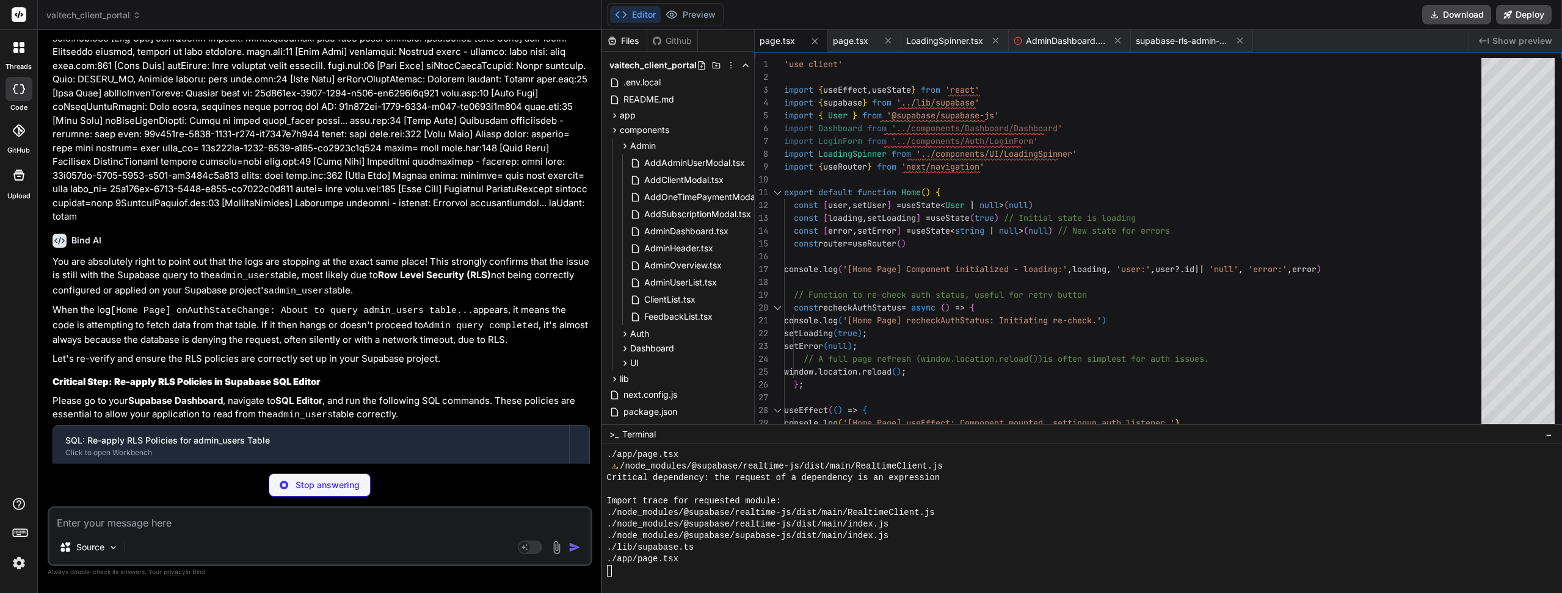
scroll to position [11601, 0]
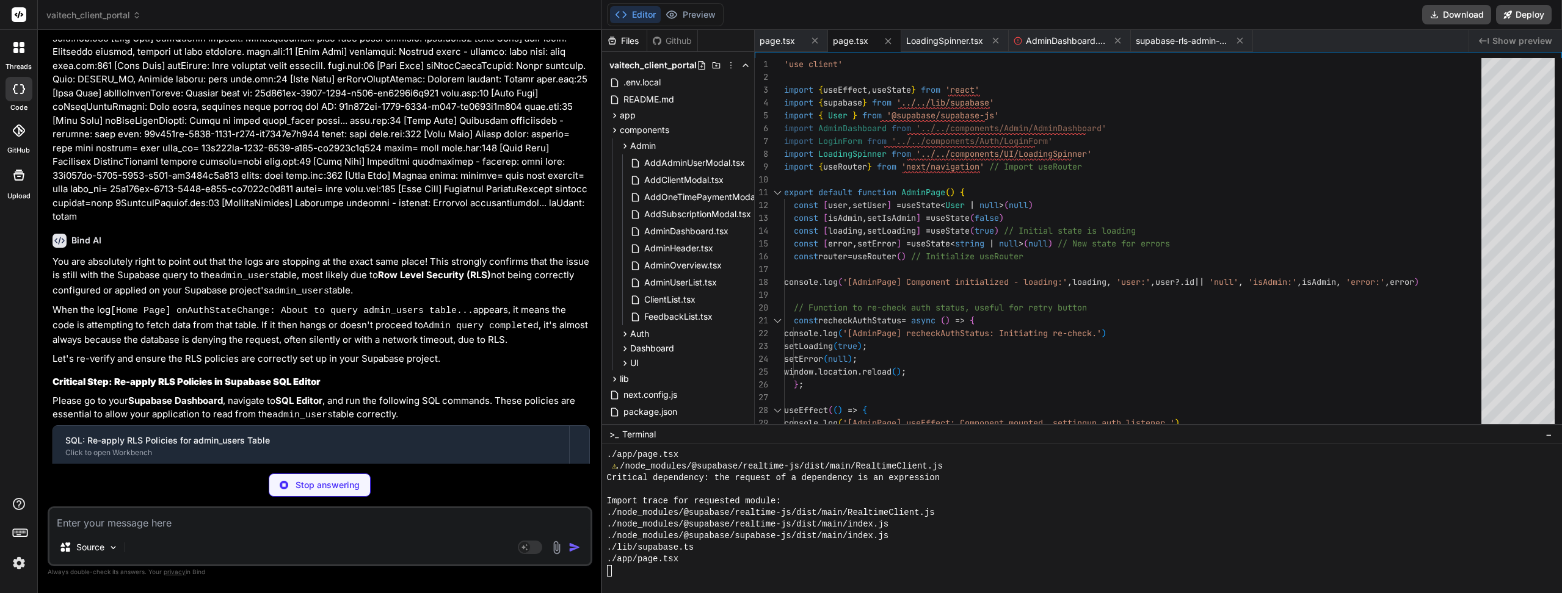
click at [187, 479] on code "supabase-rls-admin-users.sql" at bounding box center [195, 486] width 151 height 15
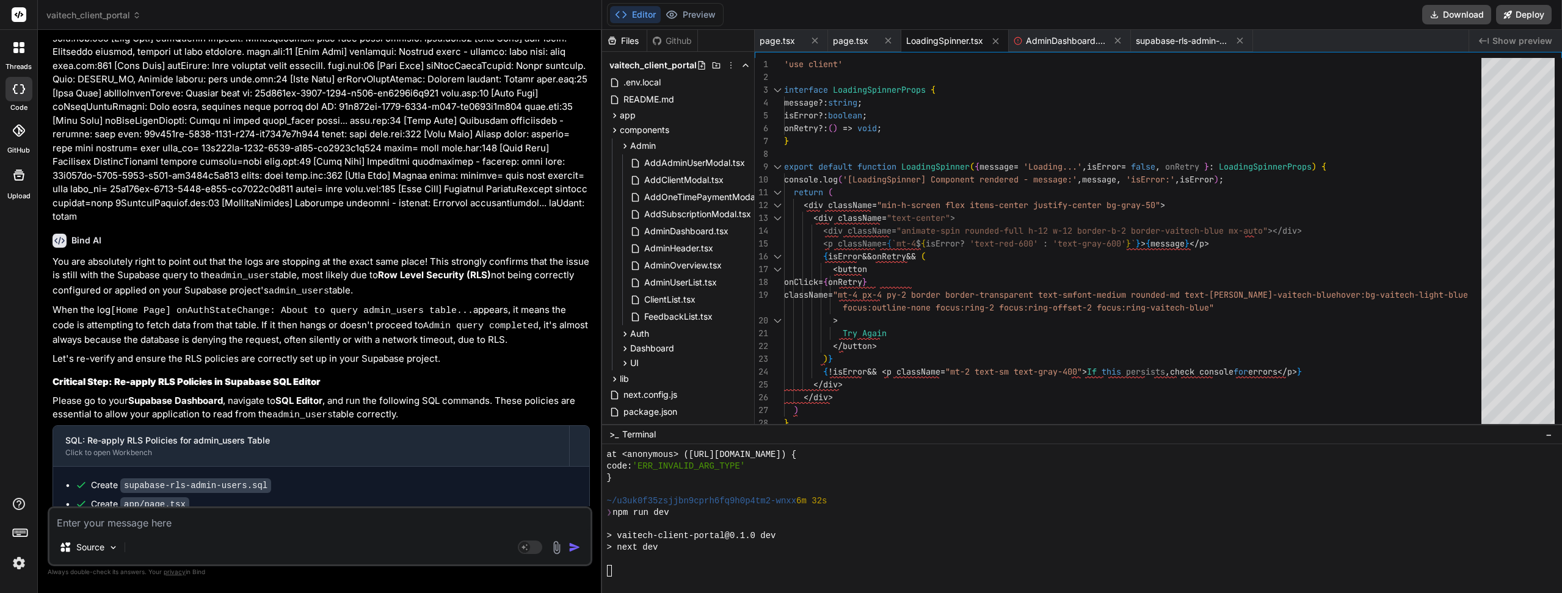
click at [198, 479] on code "supabase-rls-admin-users.sql" at bounding box center [195, 486] width 151 height 15
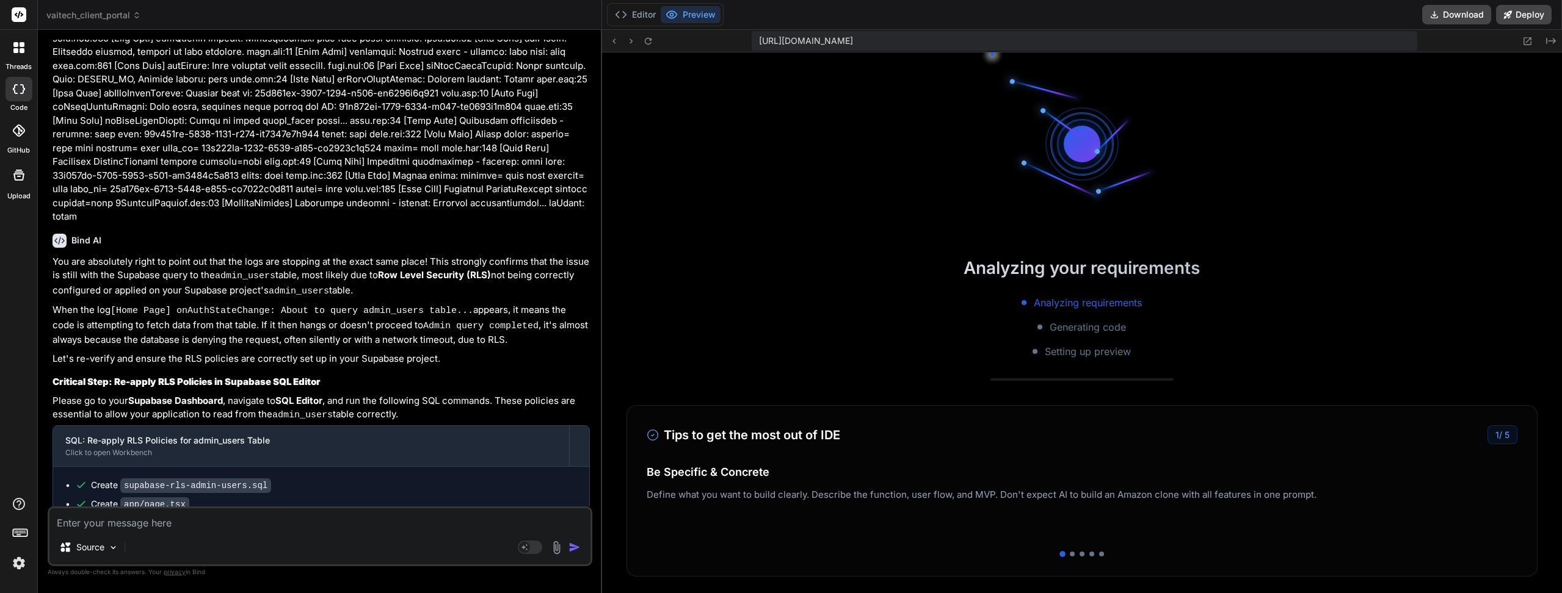
click at [198, 479] on code "supabase-rls-admin-users.sql" at bounding box center [195, 486] width 151 height 15
click at [638, 11] on button "Editor" at bounding box center [635, 14] width 51 height 17
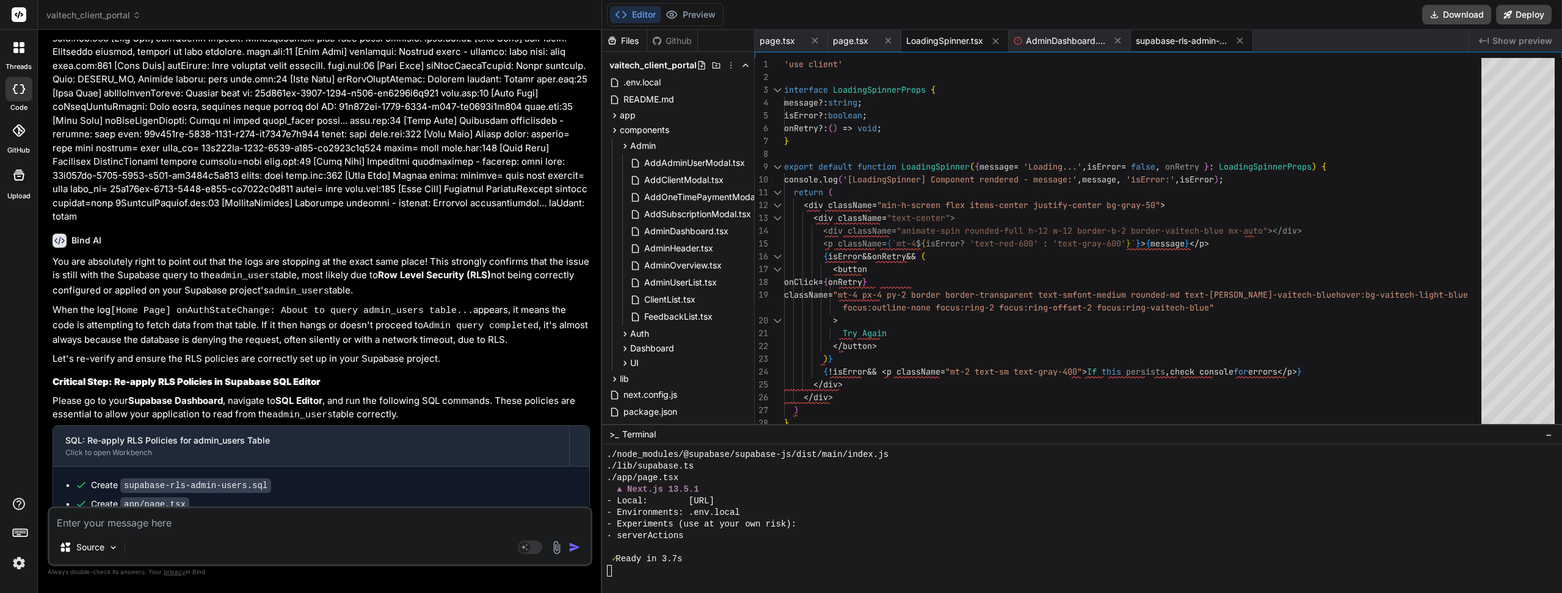
click at [1199, 35] on span "supabase-rls-admin-users.sql" at bounding box center [1182, 41] width 92 height 12
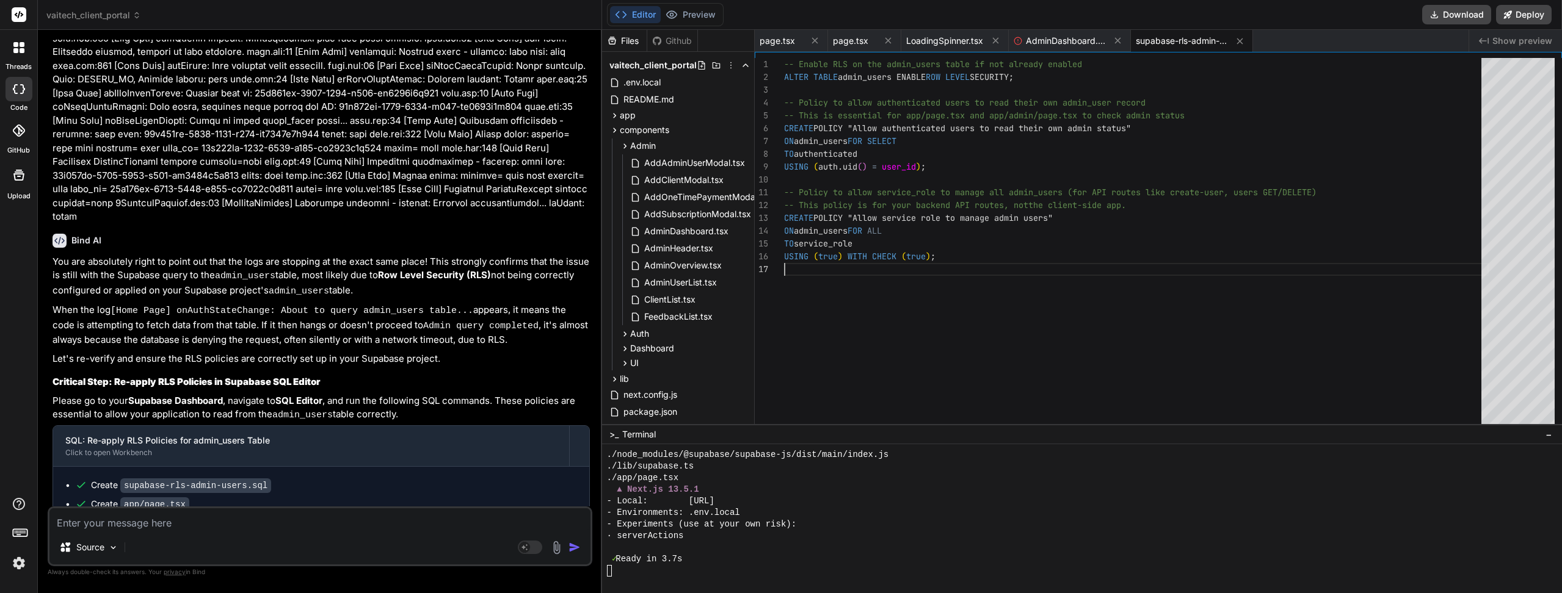
scroll to position [0, 0]
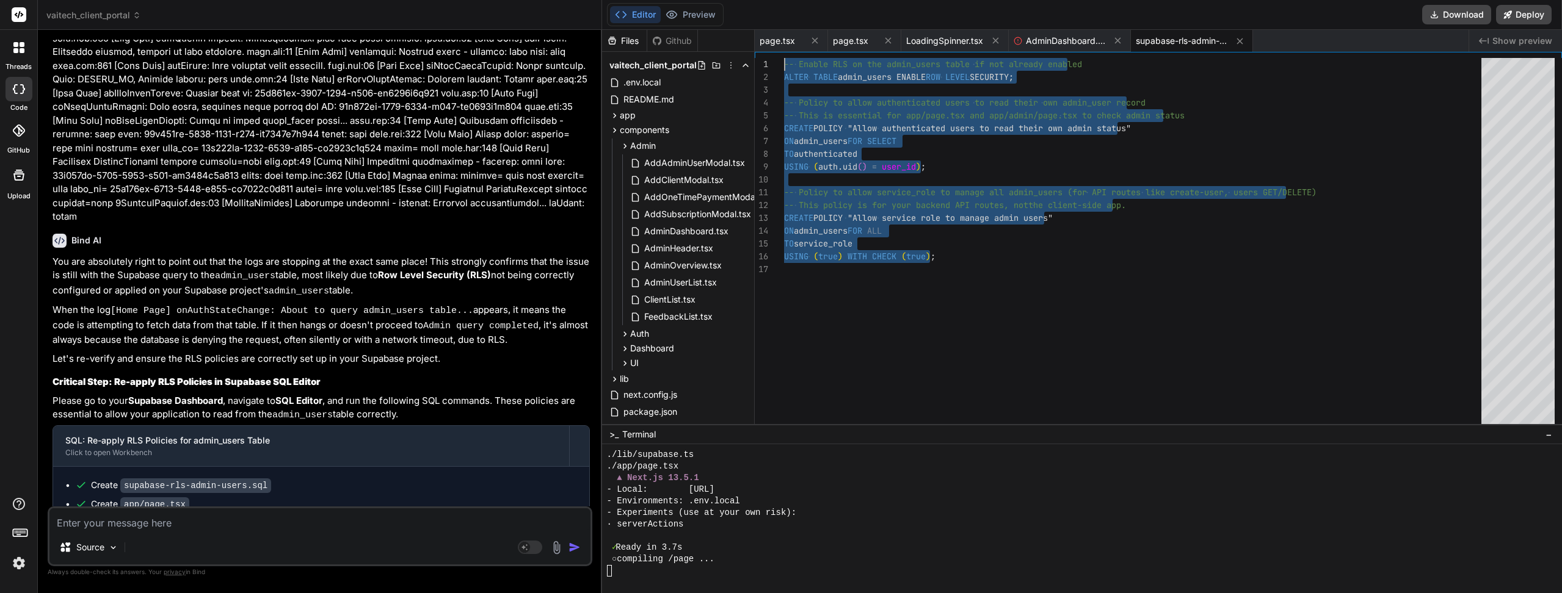
drag, startPoint x: 979, startPoint y: 262, endPoint x: 738, endPoint y: 19, distance: 342.4
click at [784, 58] on div "-- Enable RLS on the admin_users table if not alre ady enabled ALTER TABLE admi…" at bounding box center [1136, 308] width 705 height 501
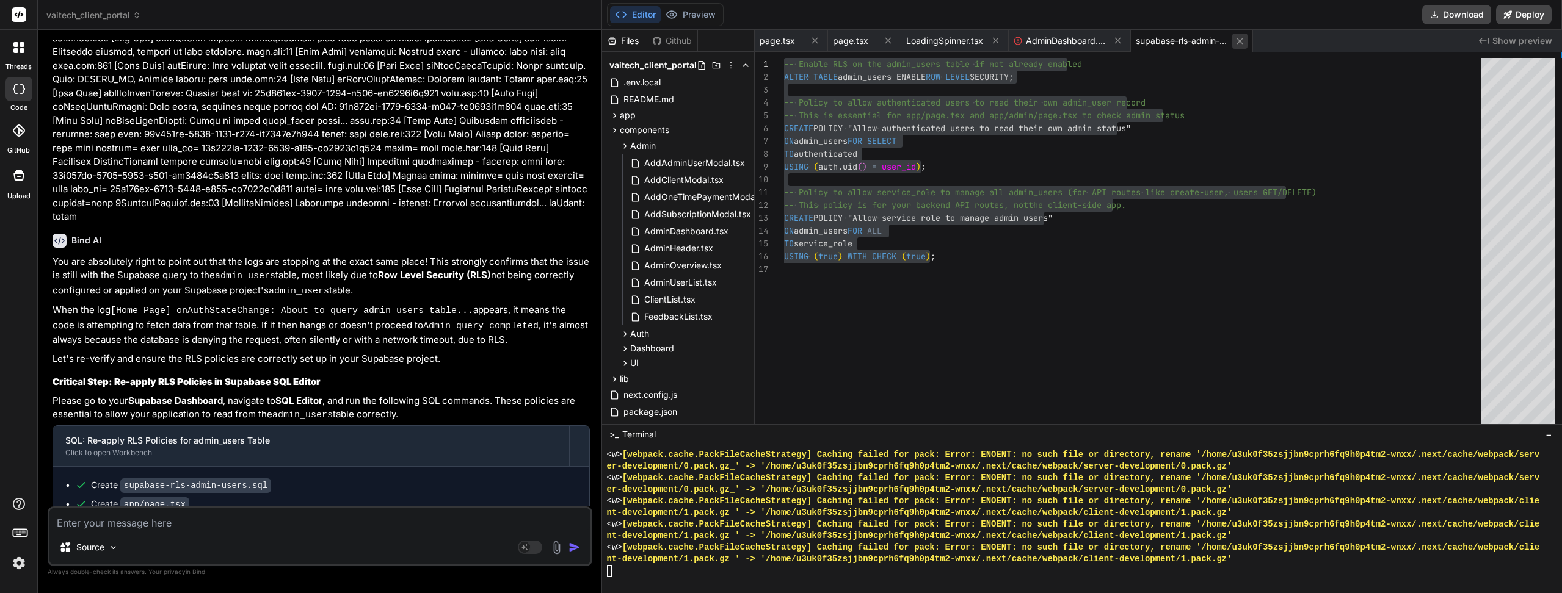
click at [1242, 38] on icon at bounding box center [1240, 41] width 10 height 10
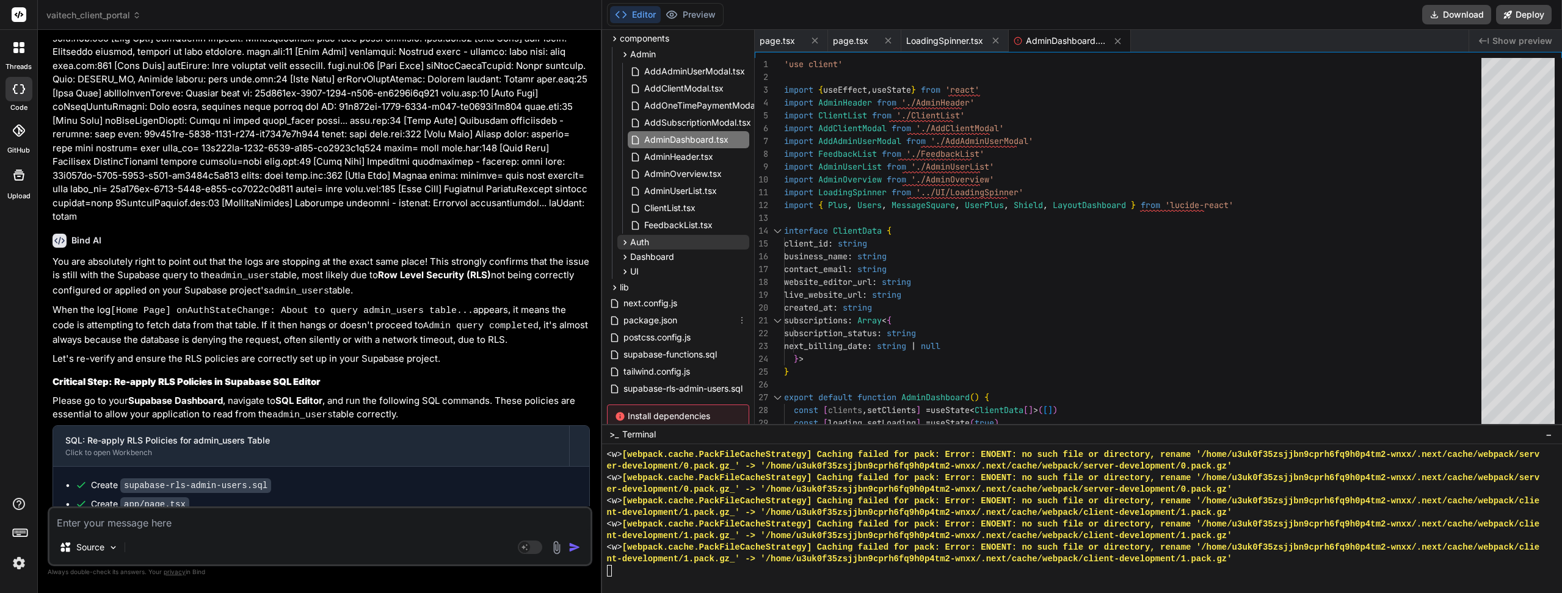
scroll to position [156, 0]
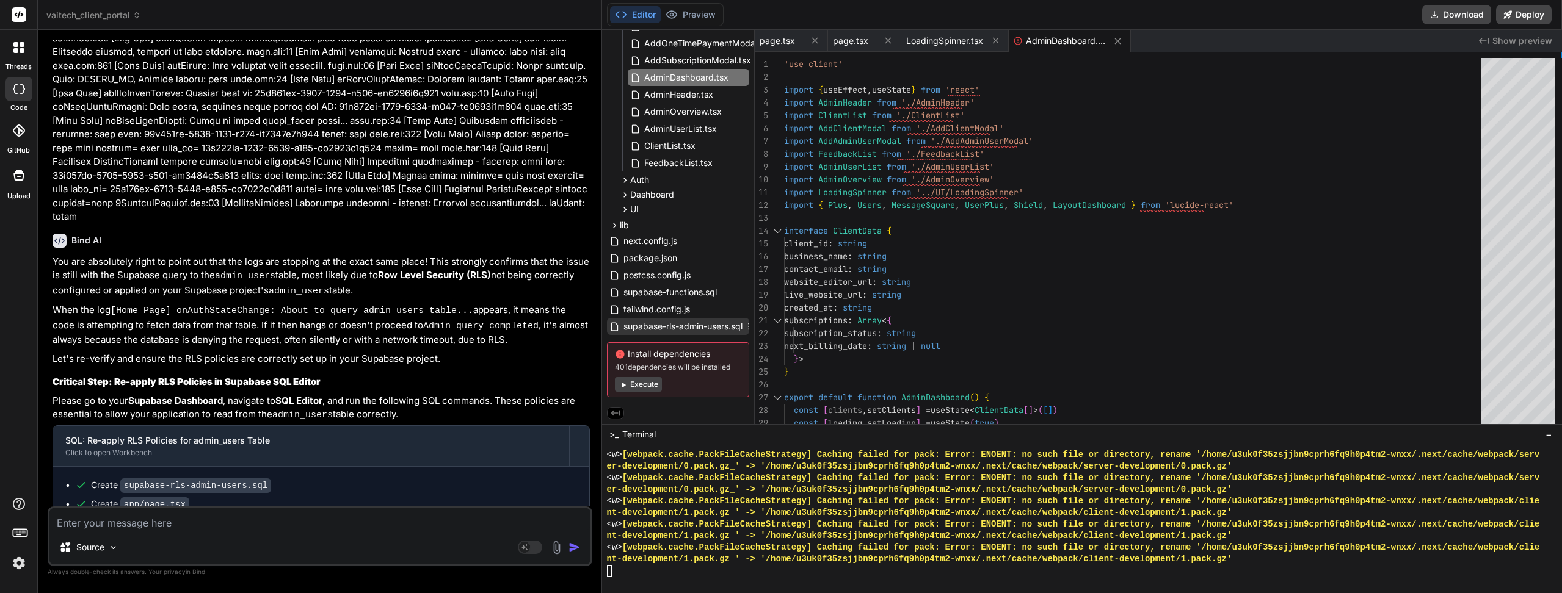
click at [750, 324] on icon at bounding box center [749, 327] width 10 height 10
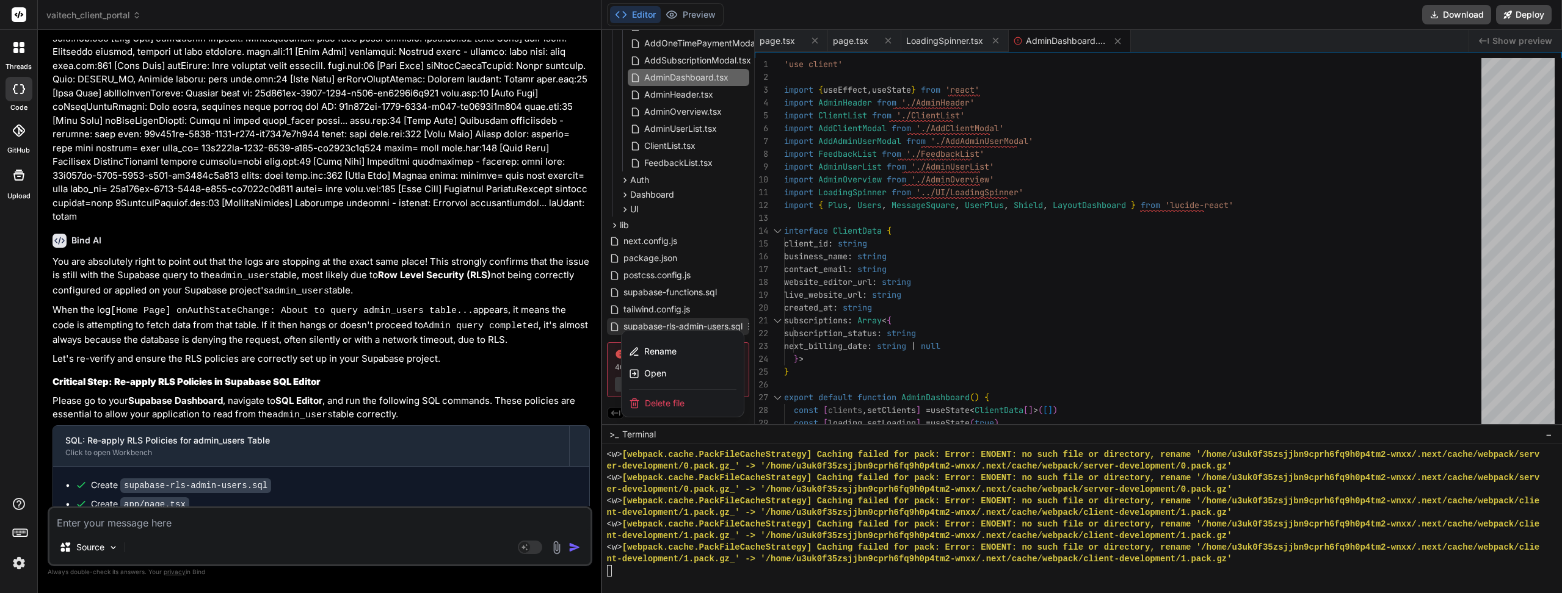
click at [711, 399] on div "Delete file" at bounding box center [683, 403] width 122 height 27
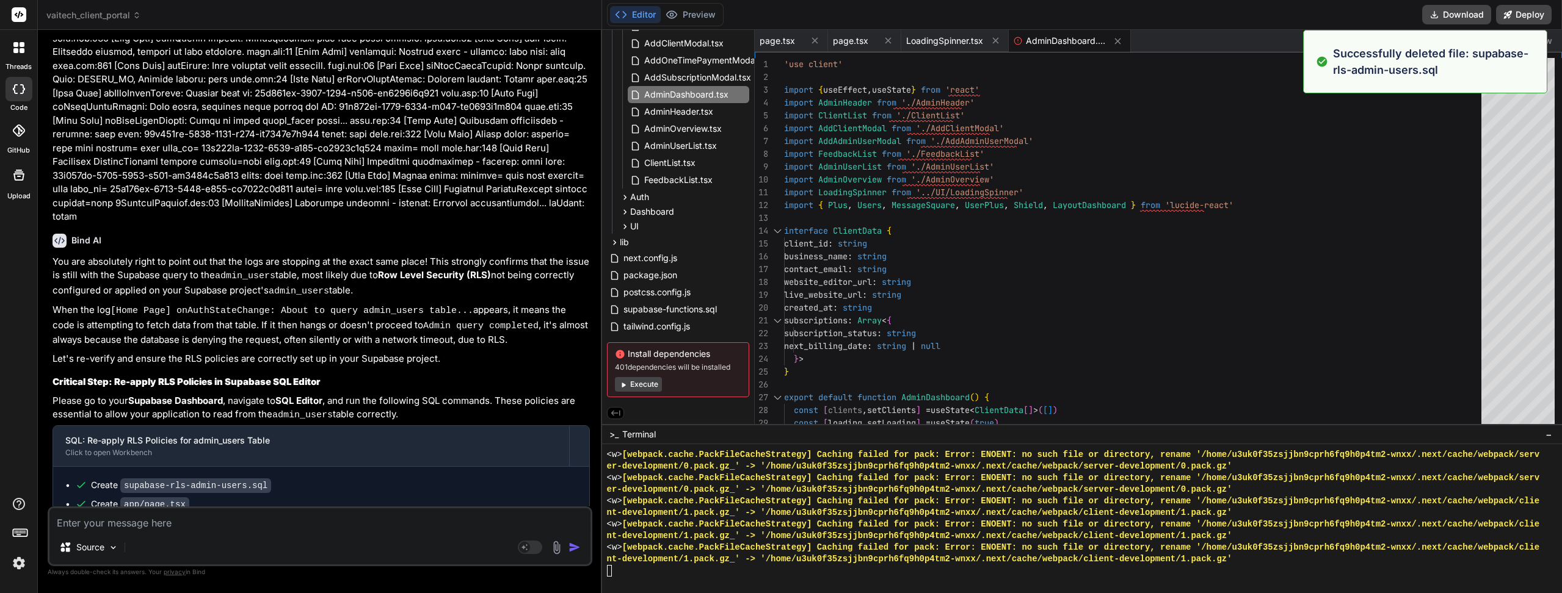
scroll to position [139, 0]
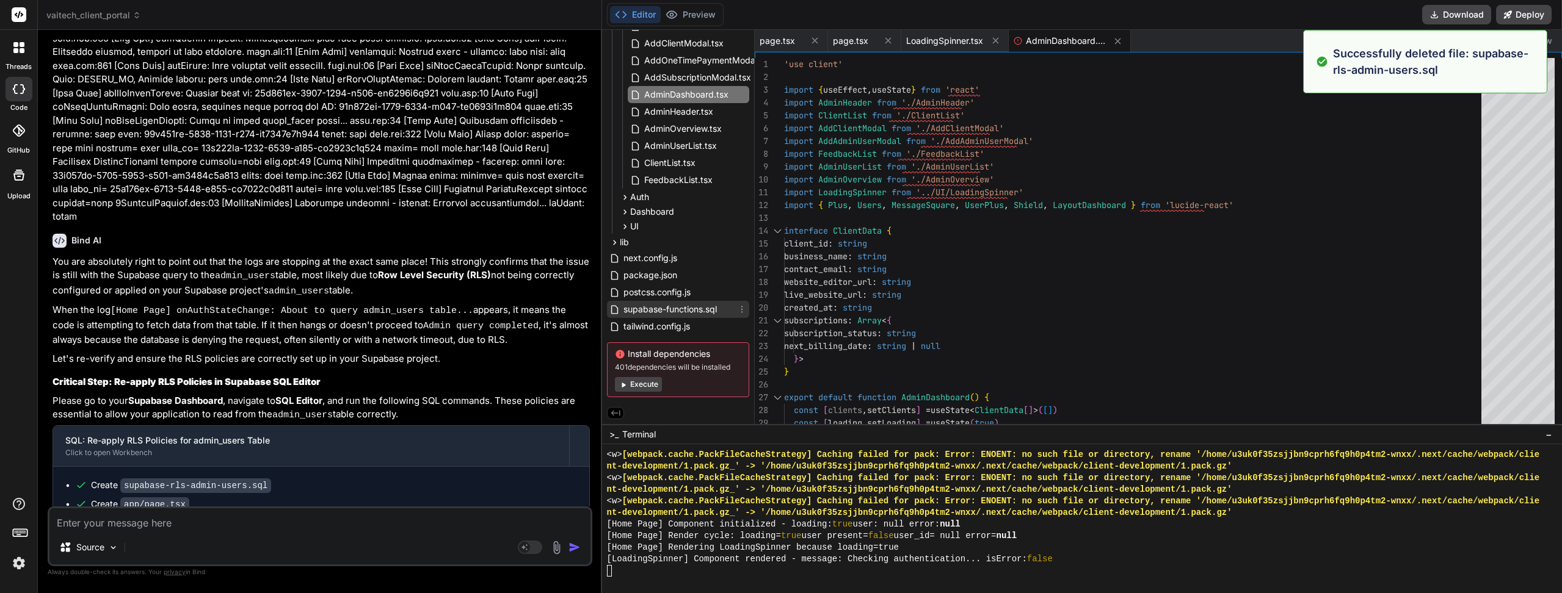
click at [706, 304] on span "supabase-functions.sql" at bounding box center [670, 309] width 96 height 15
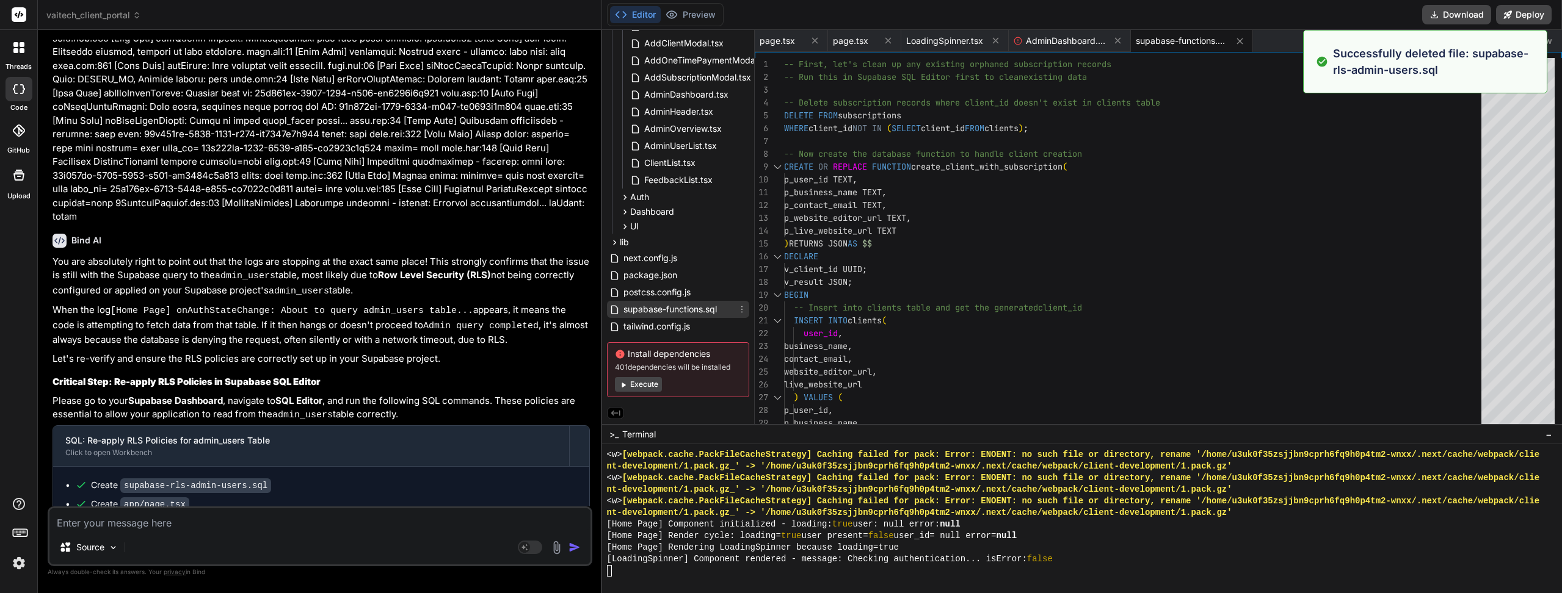
click at [742, 309] on icon at bounding box center [742, 310] width 10 height 10
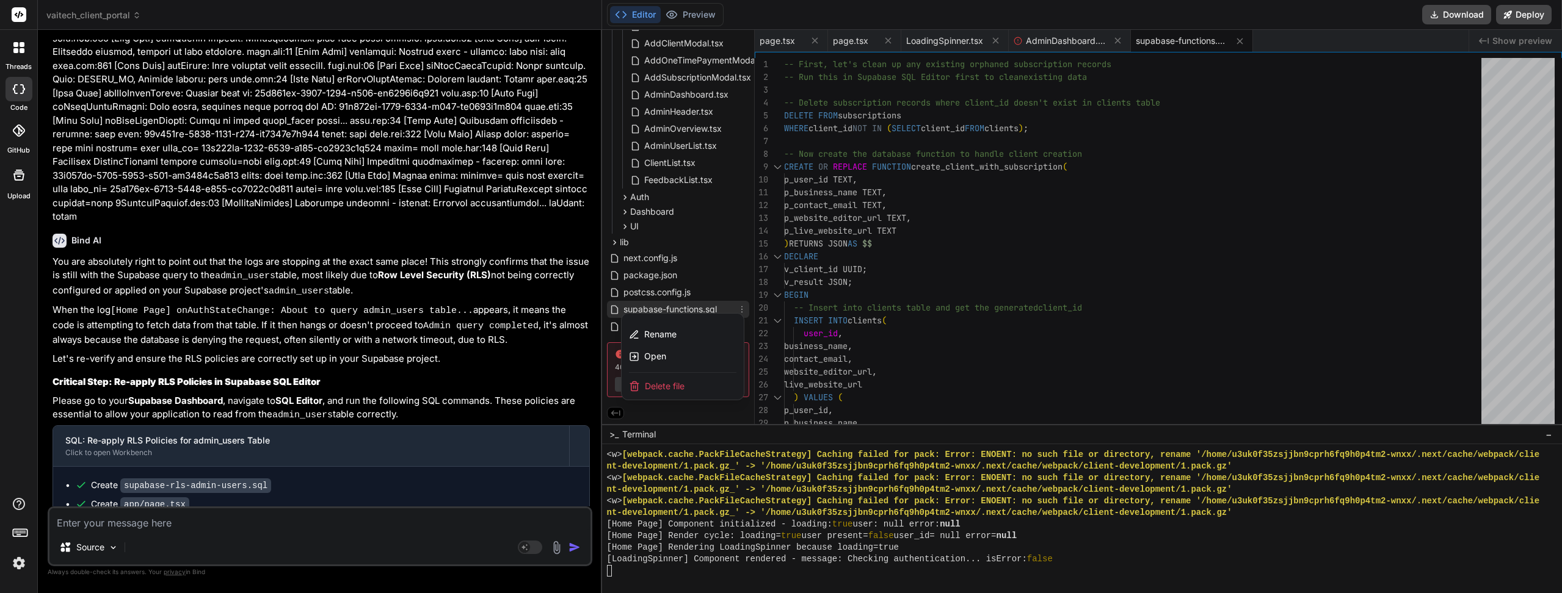
click at [696, 225] on div at bounding box center [1082, 312] width 960 height 564
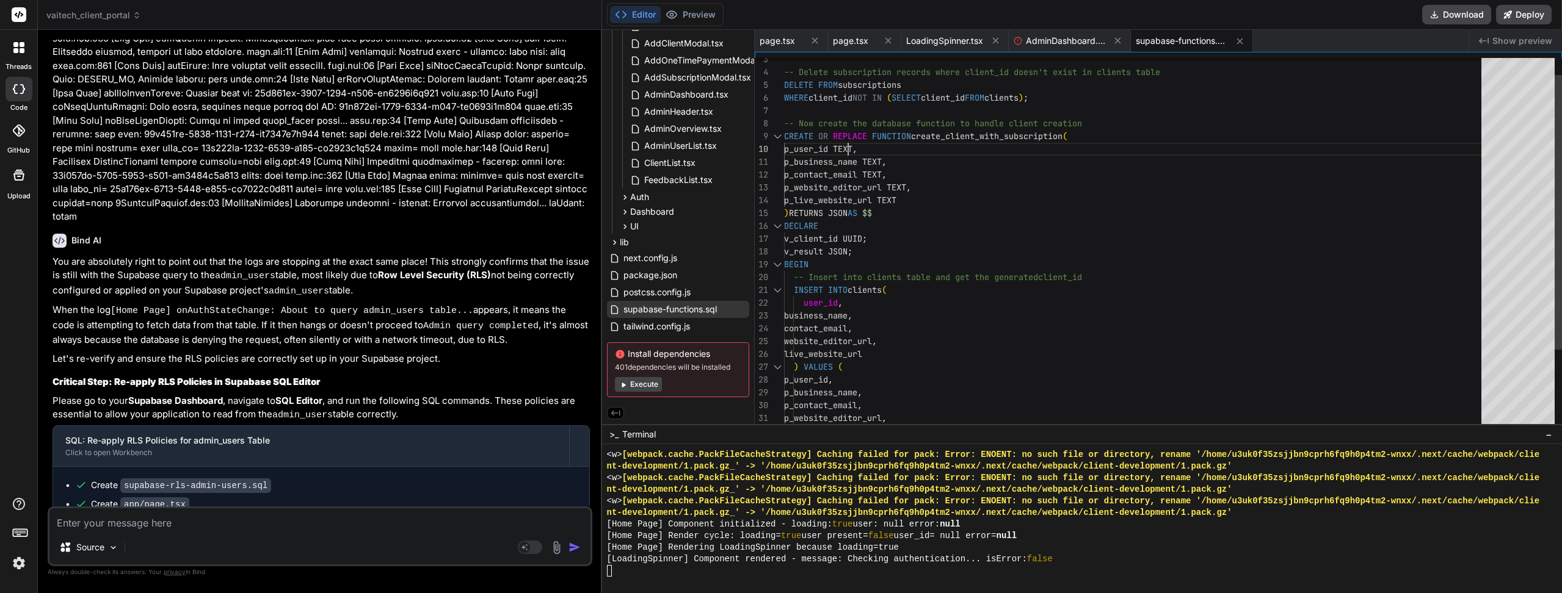
click at [856, 147] on div "-- Delete subscription records where client_id doe sn't exist in clients table …" at bounding box center [1136, 482] width 705 height 910
click at [856, 148] on div "-- Delete subscription records where client_id doe sn't exist in clients table …" at bounding box center [1136, 482] width 705 height 910
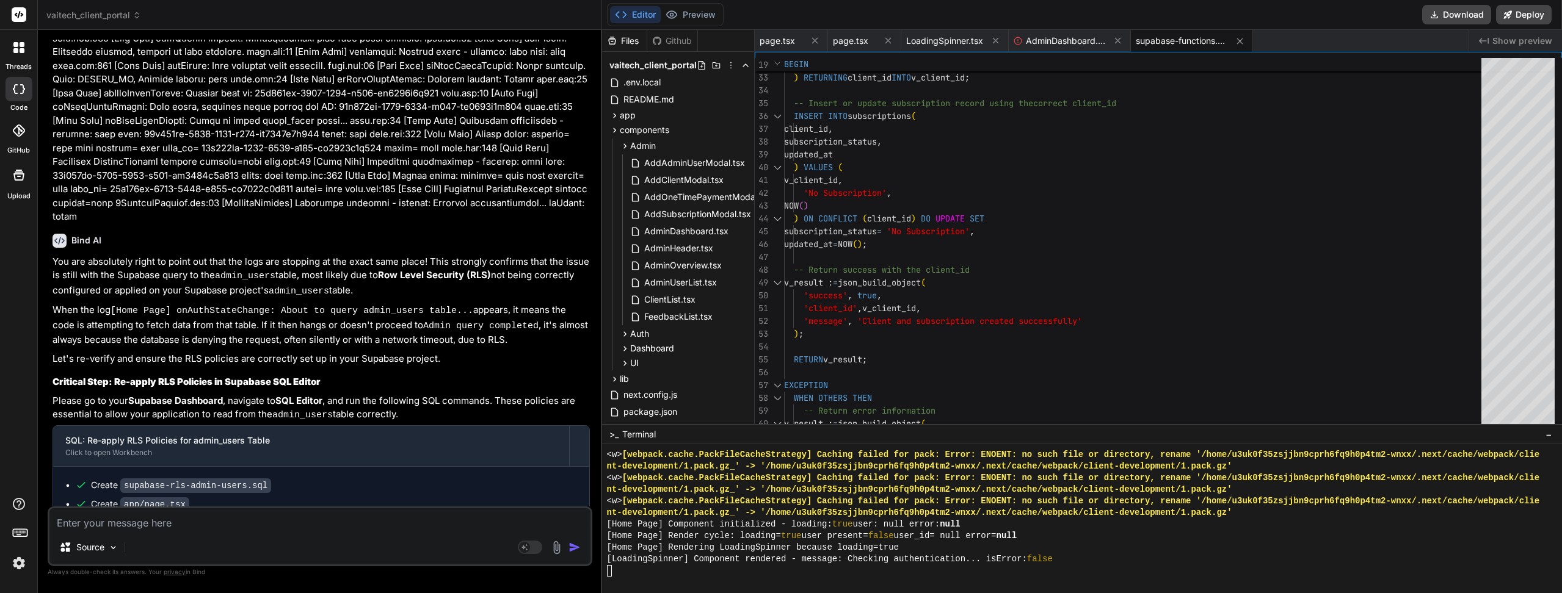
click at [685, 2] on div "Editor Preview Download Deploy" at bounding box center [1082, 15] width 960 height 30
click at [691, 17] on button "Preview" at bounding box center [691, 14] width 60 height 17
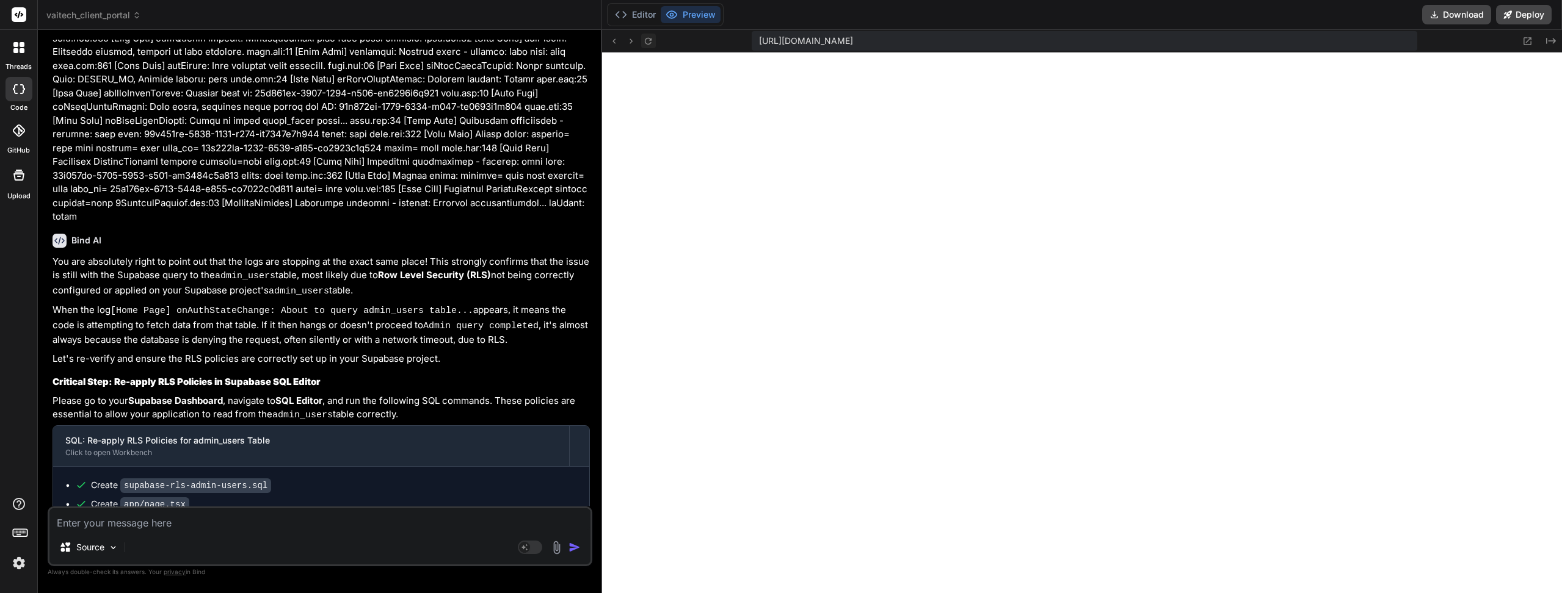
click at [651, 38] on icon at bounding box center [648, 40] width 7 height 7
click at [653, 37] on icon at bounding box center [648, 41] width 10 height 10
click at [1525, 42] on icon at bounding box center [1527, 41] width 10 height 10
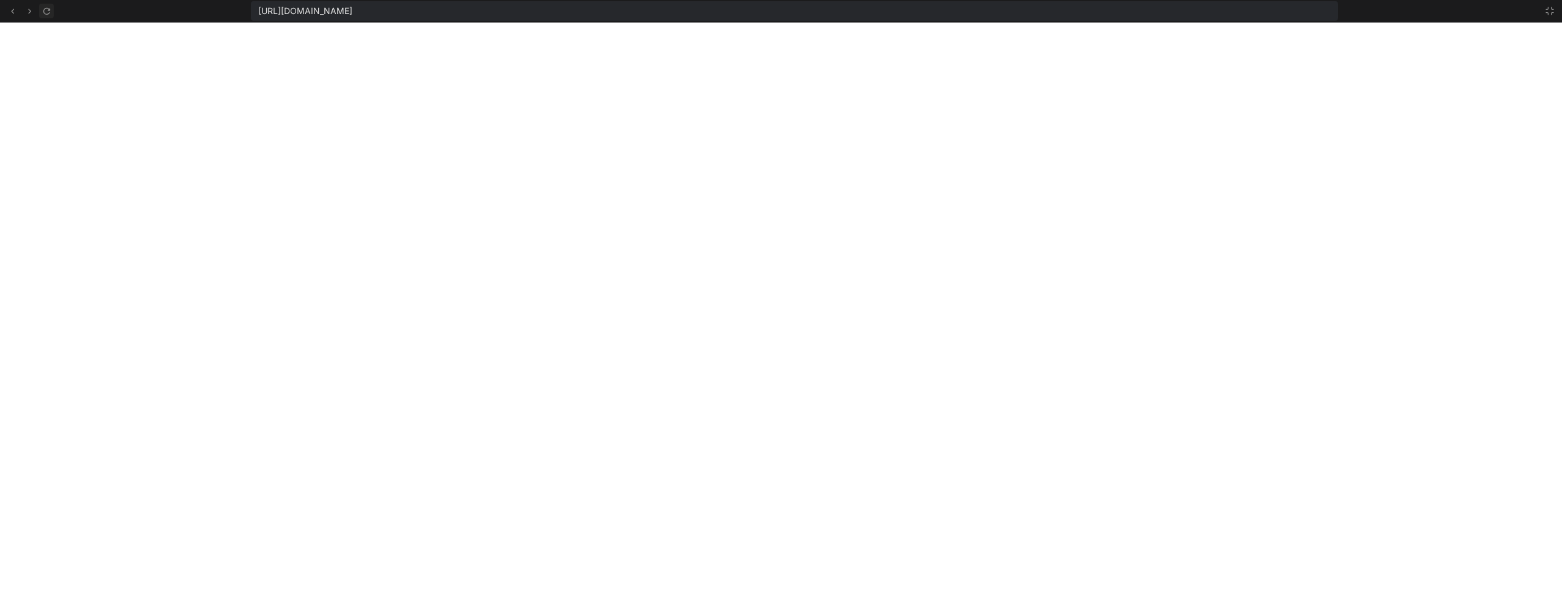
click at [44, 12] on icon at bounding box center [47, 11] width 10 height 10
click at [46, 13] on icon at bounding box center [47, 11] width 10 height 10
click at [1554, 5] on button at bounding box center [1549, 11] width 15 height 15
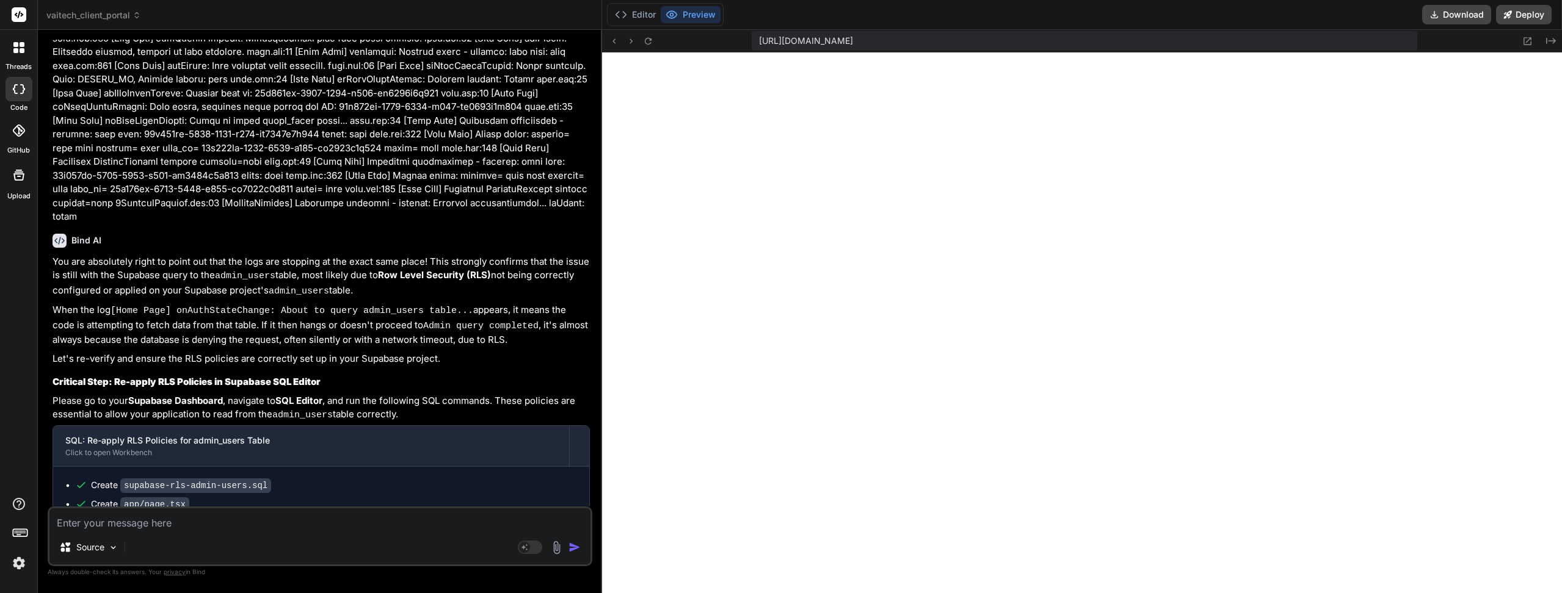
click at [196, 534] on div "Source Agent Mode. When this toggle is activated, AI automatically makes decisi…" at bounding box center [320, 537] width 545 height 60
click at [197, 529] on textarea at bounding box center [319, 520] width 541 height 22
click at [161, 532] on div "Source Agent Mode. When this toggle is activated, AI automatically makes decisi…" at bounding box center [320, 537] width 545 height 60
click at [161, 529] on textarea at bounding box center [319, 520] width 541 height 22
paste textarea "page.tsx:17 [Home Page] Component initialized - loading: true user: null error:…"
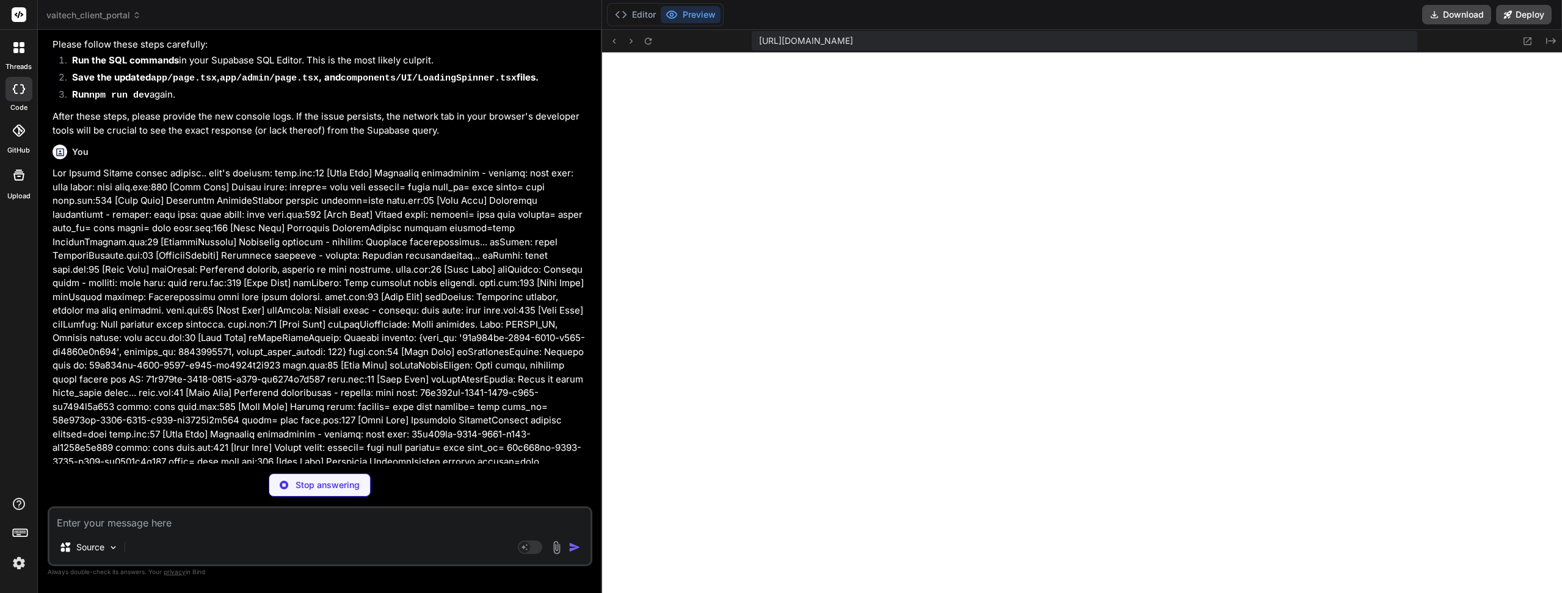
scroll to position [5885, 0]
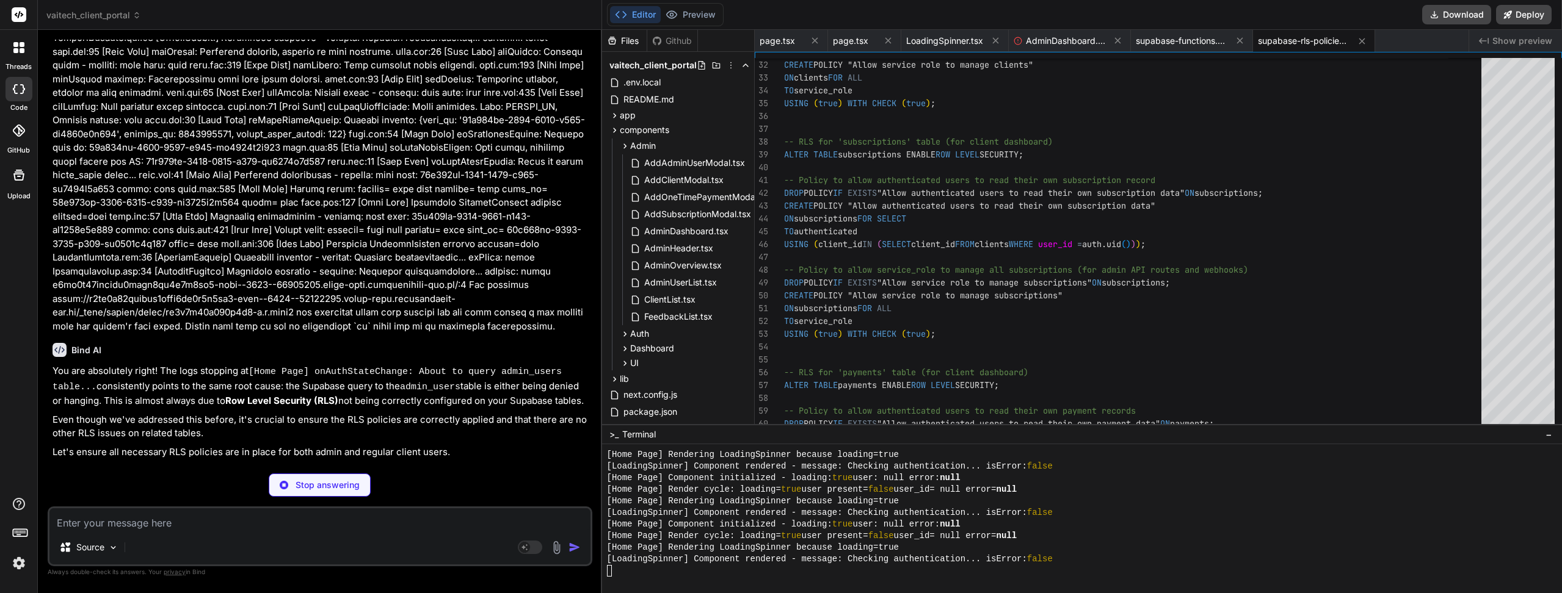
click at [193, 527] on textarea at bounding box center [319, 520] width 541 height 22
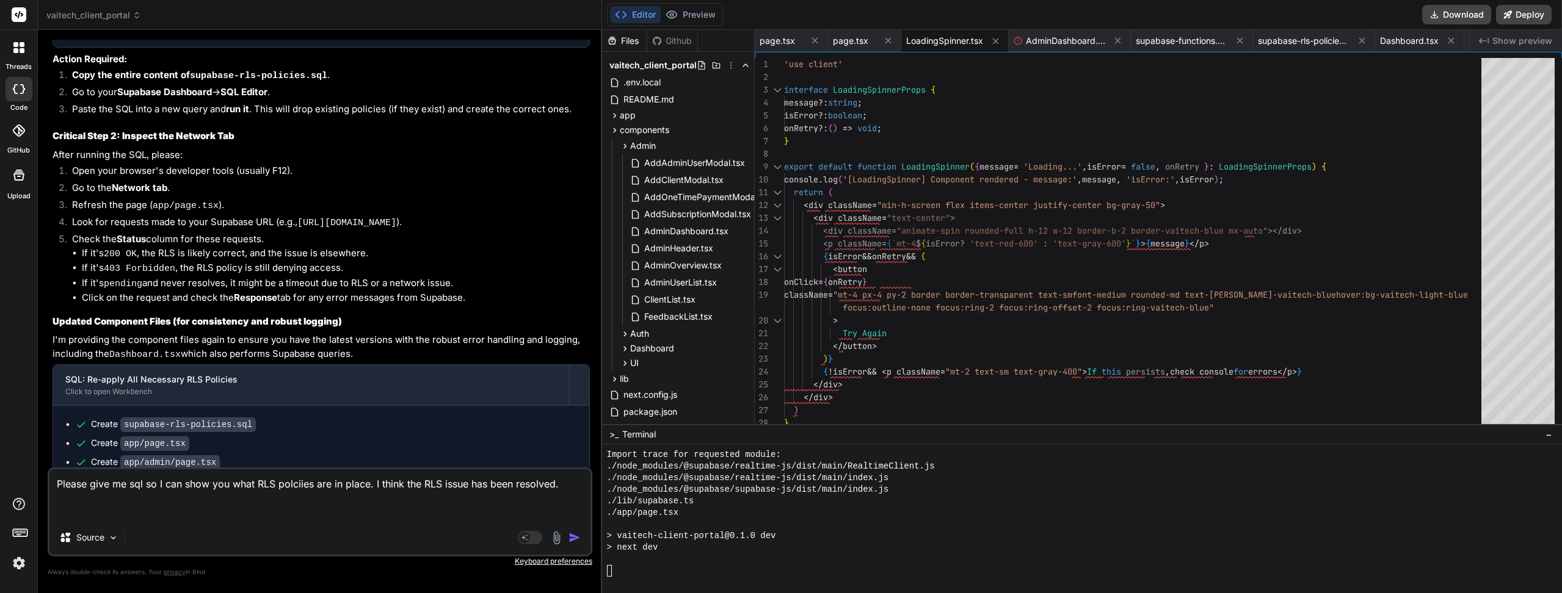
scroll to position [6643, 0]
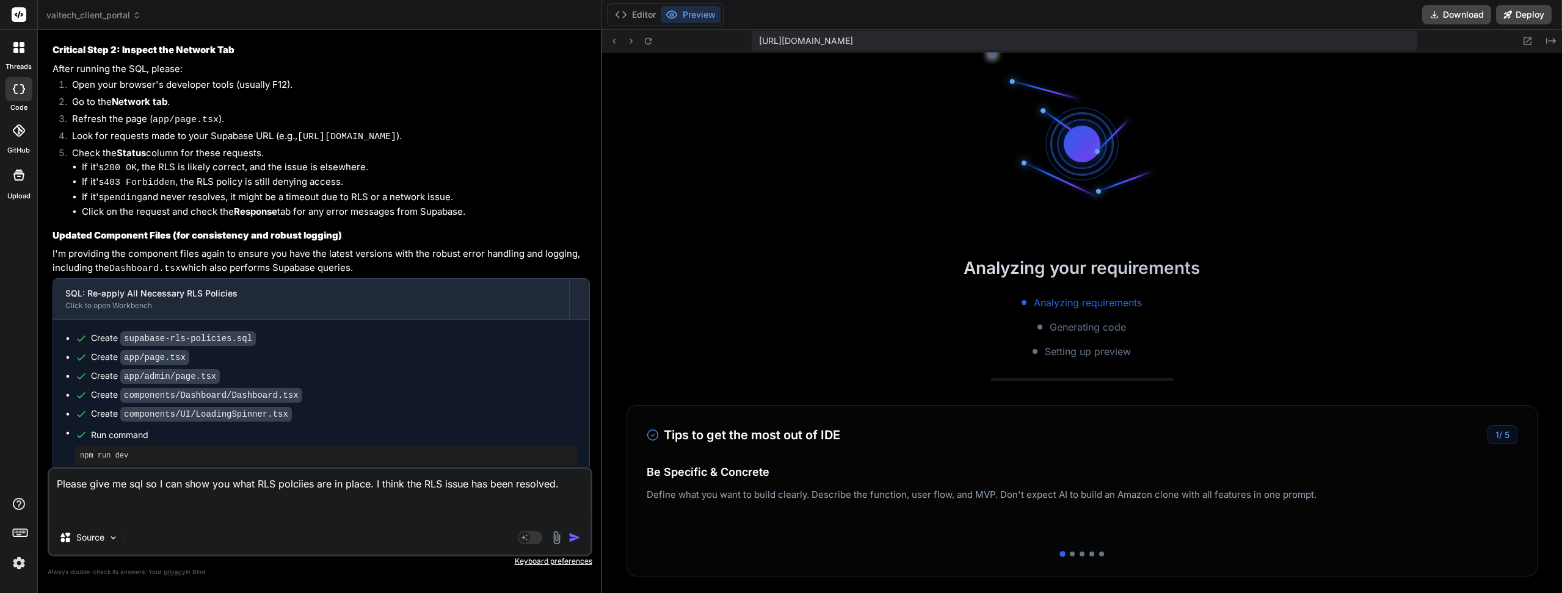
click at [574, 534] on img "button" at bounding box center [574, 538] width 12 height 12
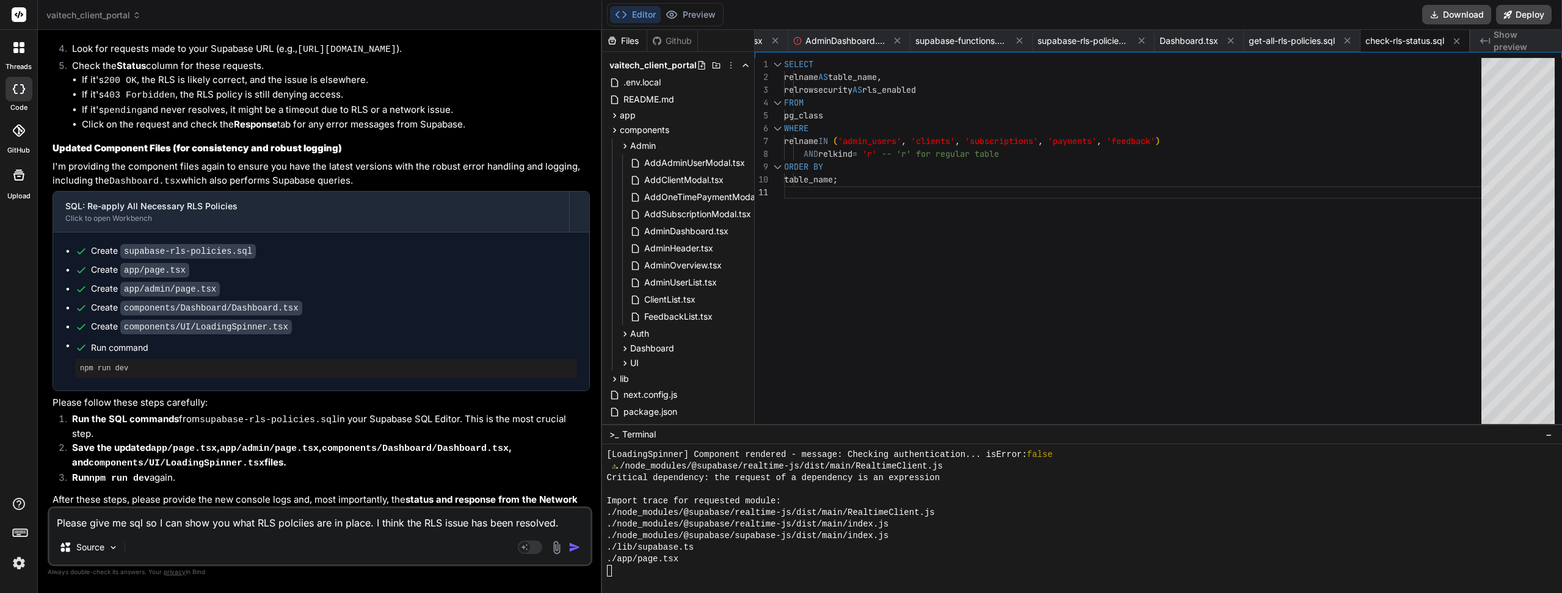
scroll to position [0, 0]
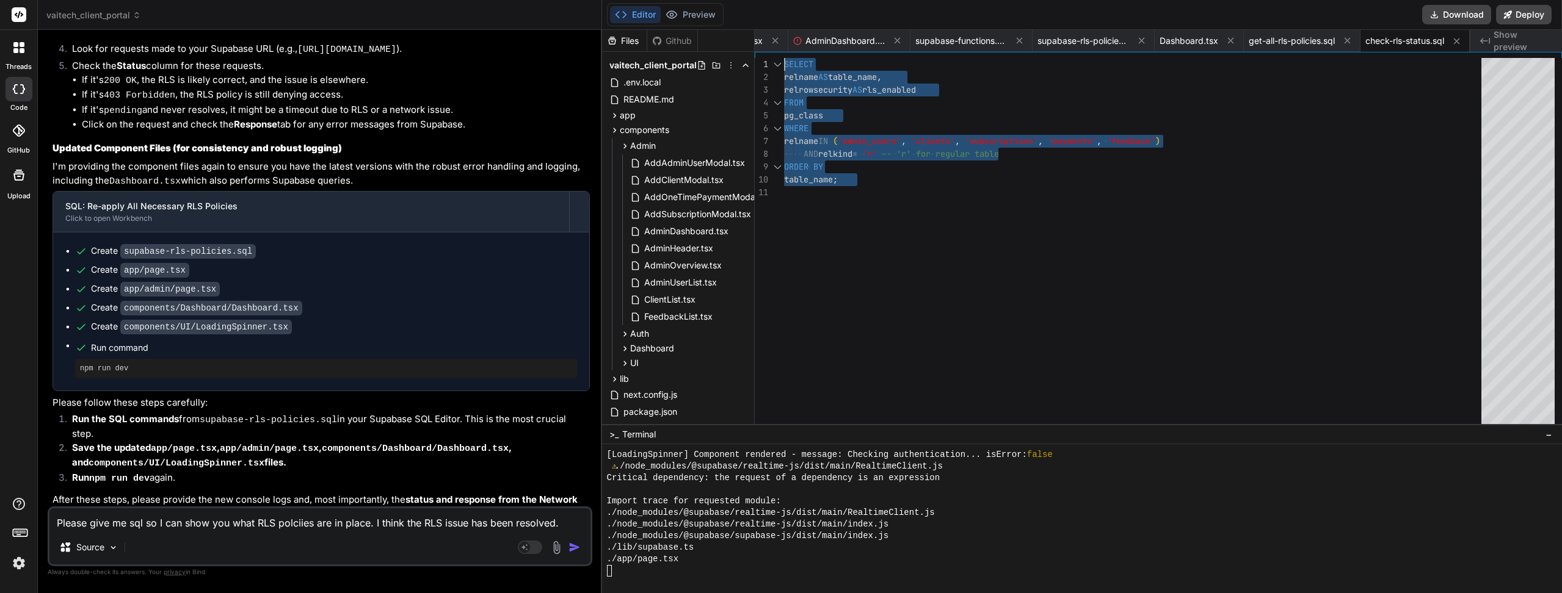
drag, startPoint x: 956, startPoint y: 244, endPoint x: 728, endPoint y: 16, distance: 322.1
click at [784, 58] on div "SELECT relname AS table_name , relrowsecurity AS rls_enabled FROM pg_class WHER…" at bounding box center [1136, 308] width 705 height 501
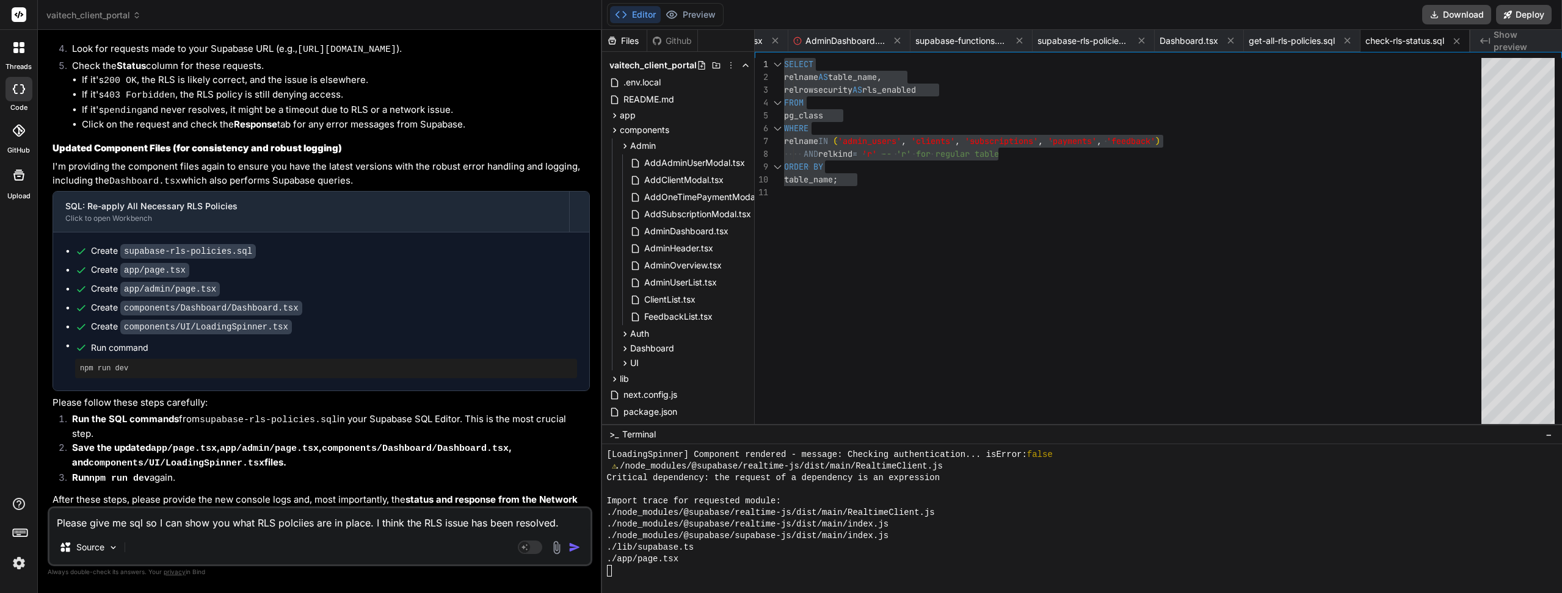
click at [164, 527] on textarea "Please give me sql so I can show you what RLS polciies are in place. I think th…" at bounding box center [319, 520] width 541 height 22
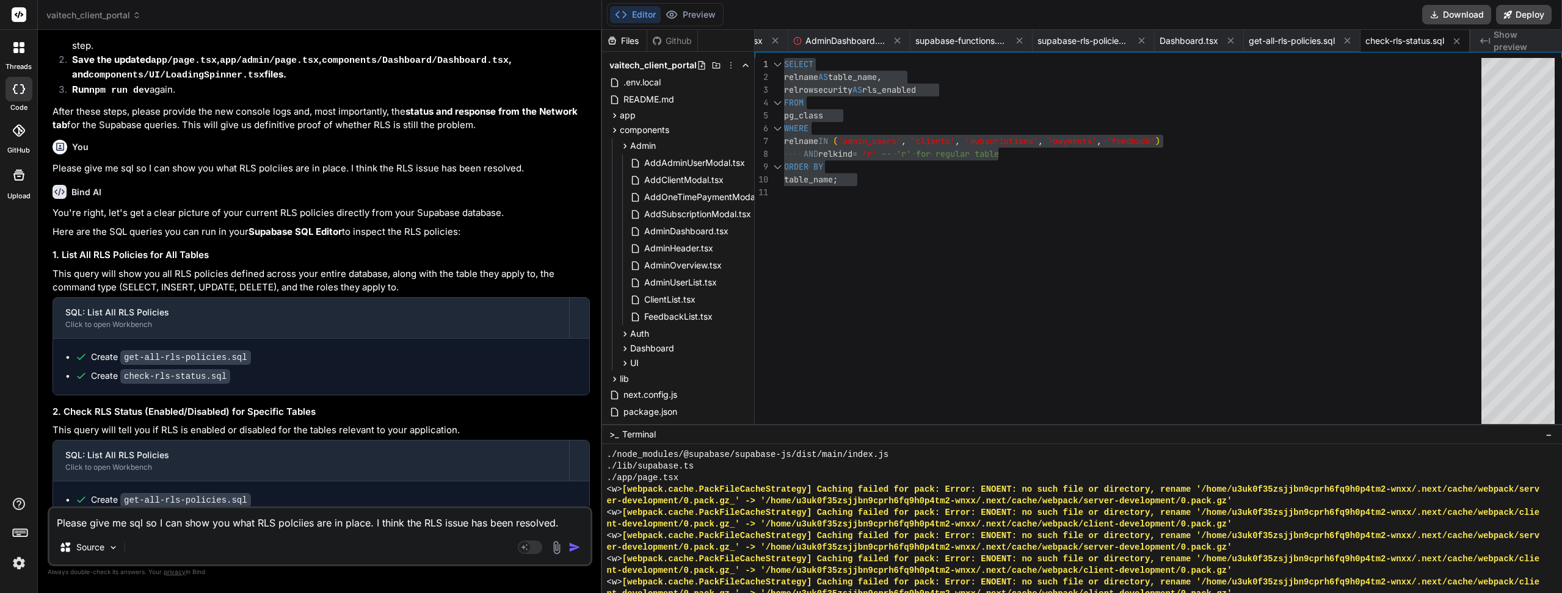
scroll to position [11601, 0]
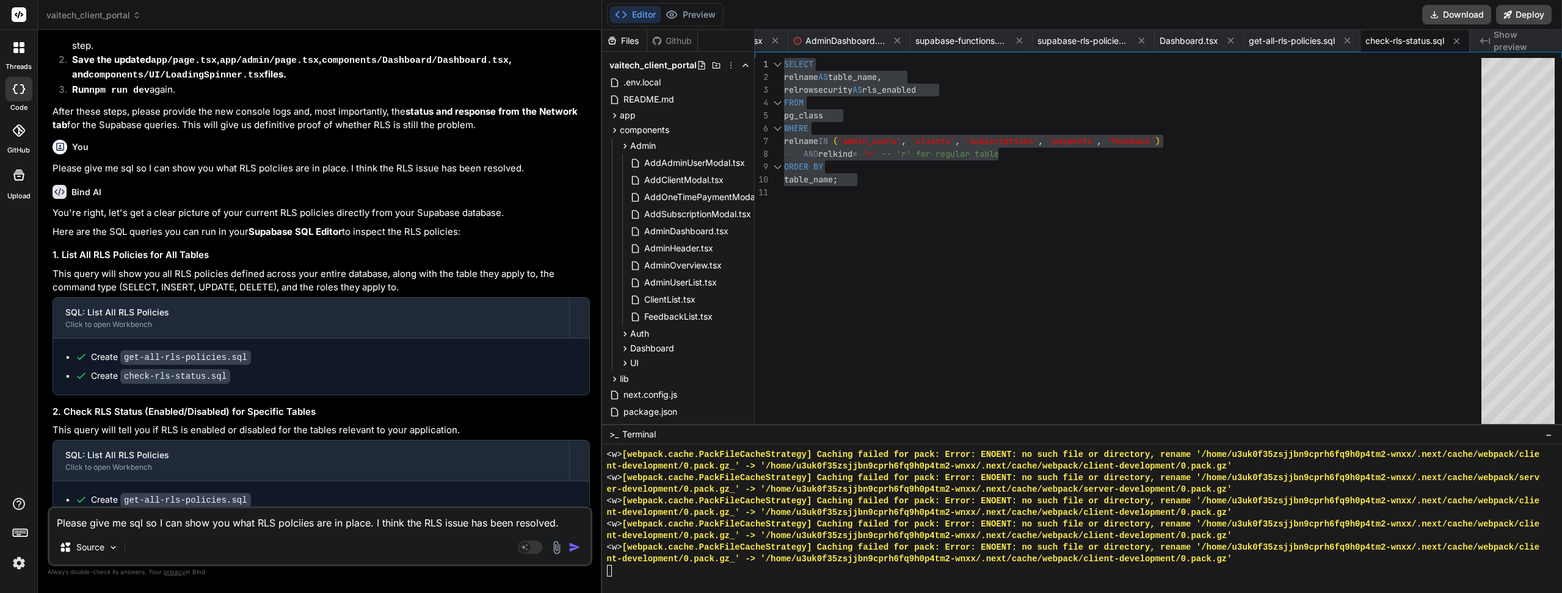
click at [176, 524] on textarea "Please give me sql so I can show you what RLS polciies are in place. I think th…" at bounding box center [319, 520] width 541 height 22
paste textarea "| policy_name | table_name | applies_to_command | applies_to_roles | is_permiss…"
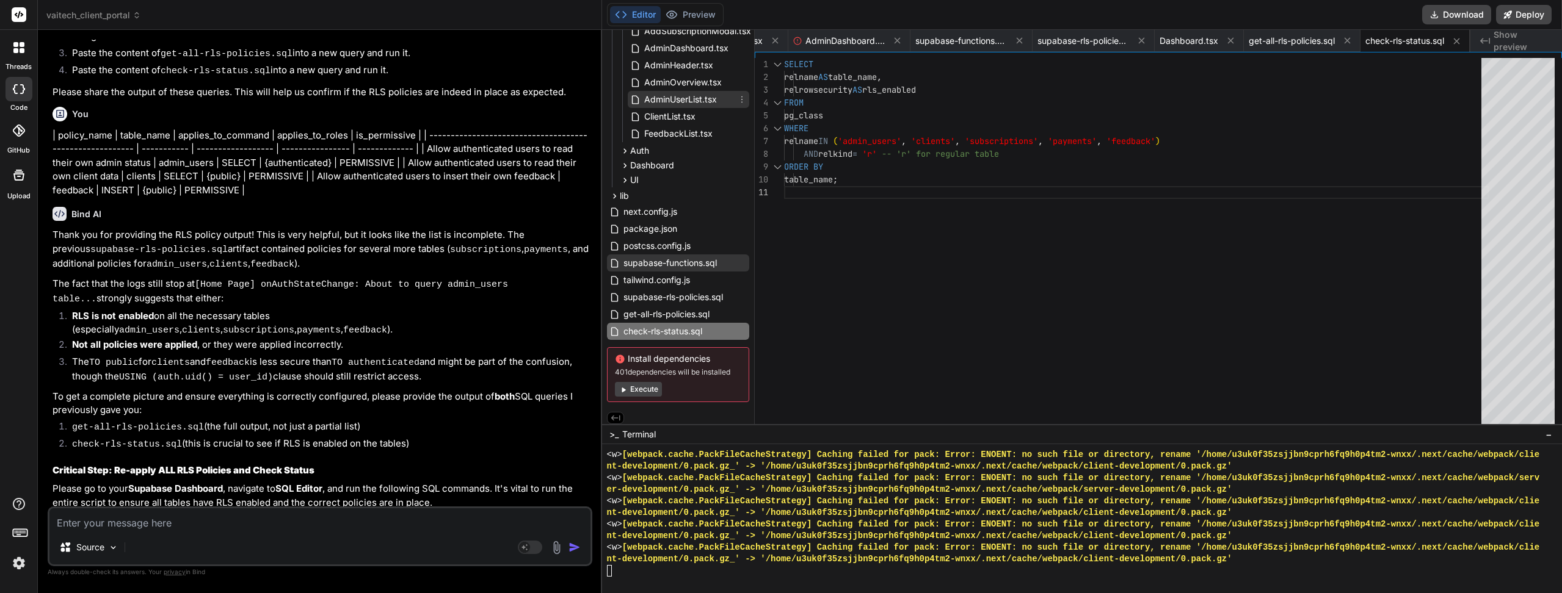
scroll to position [190, 0]
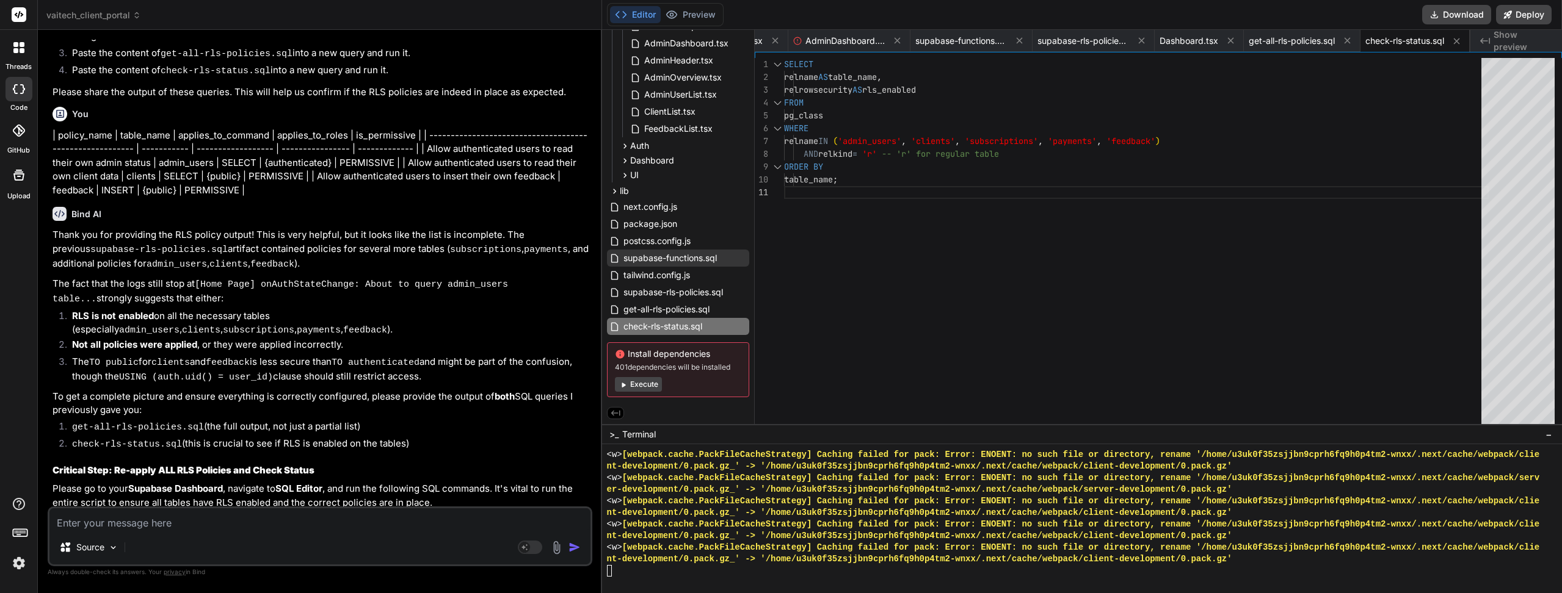
click at [192, 565] on code "supabase-rls-policies.sql" at bounding box center [188, 572] width 136 height 15
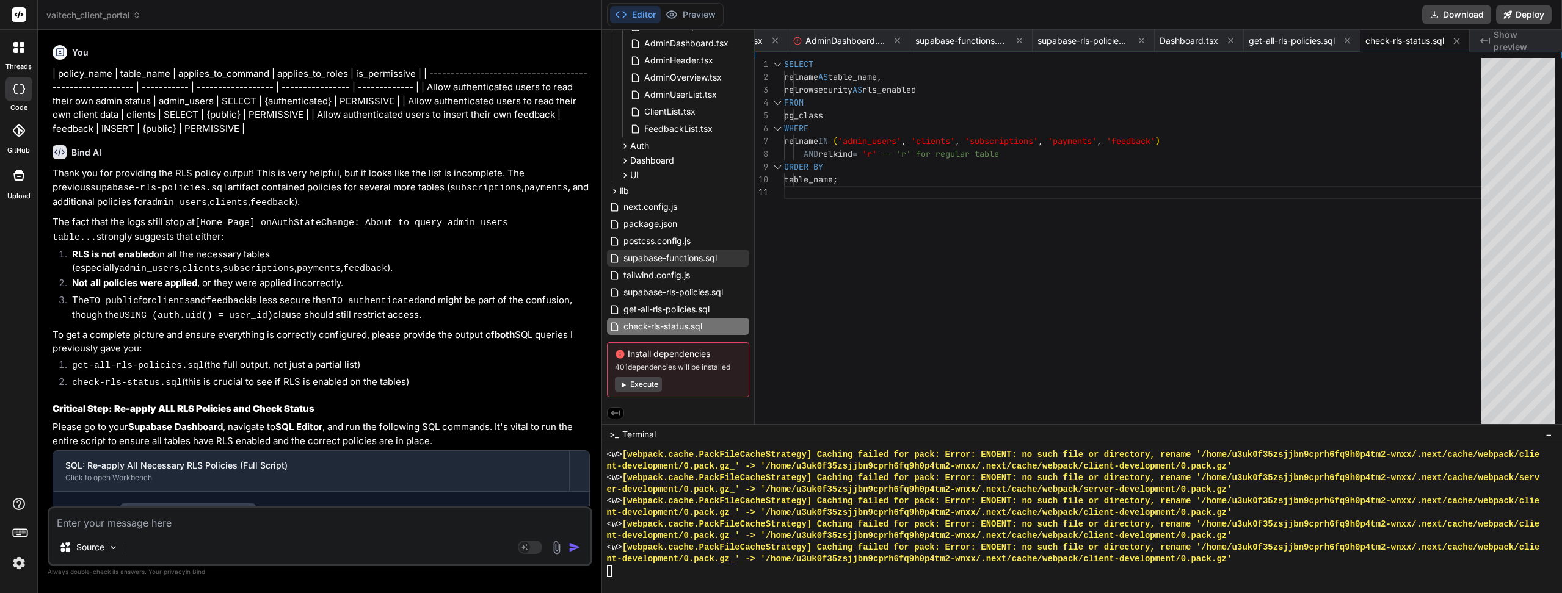
scroll to position [7787, 0]
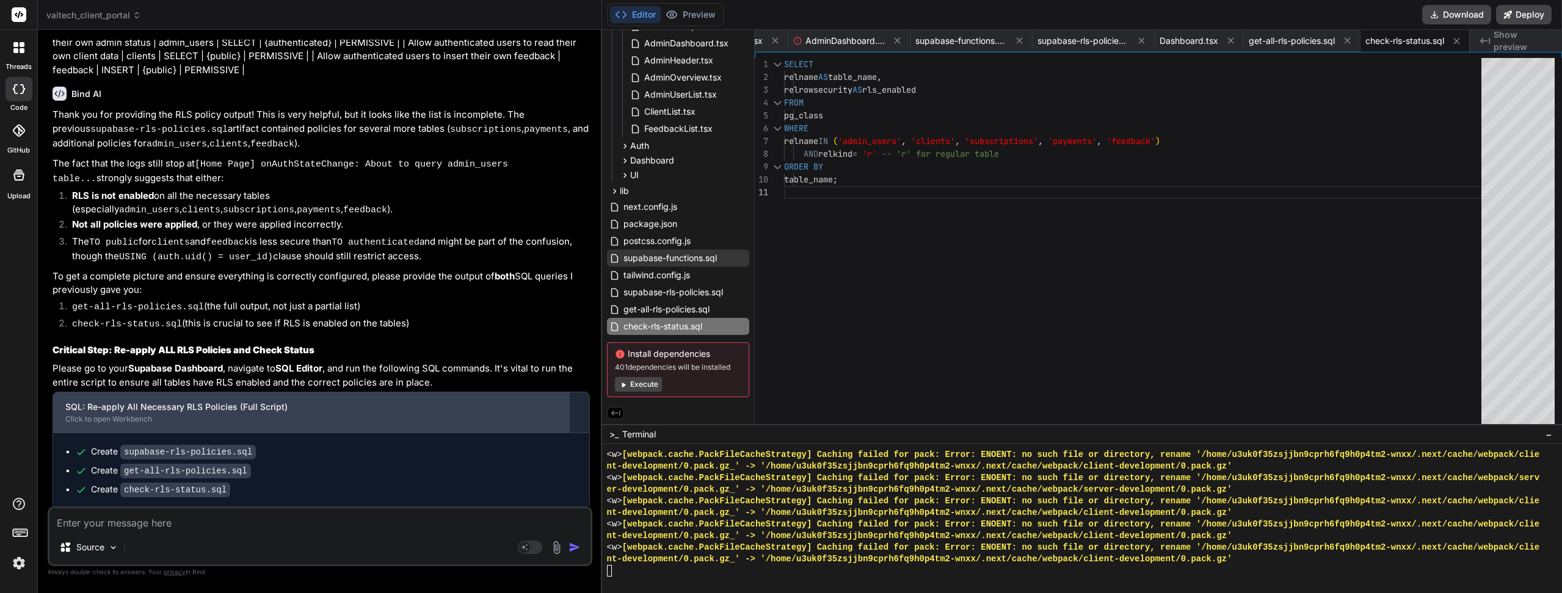
click at [237, 401] on div "SQL: Re-apply All Necessary RLS Policies (Full Script)" at bounding box center [311, 407] width 492 height 12
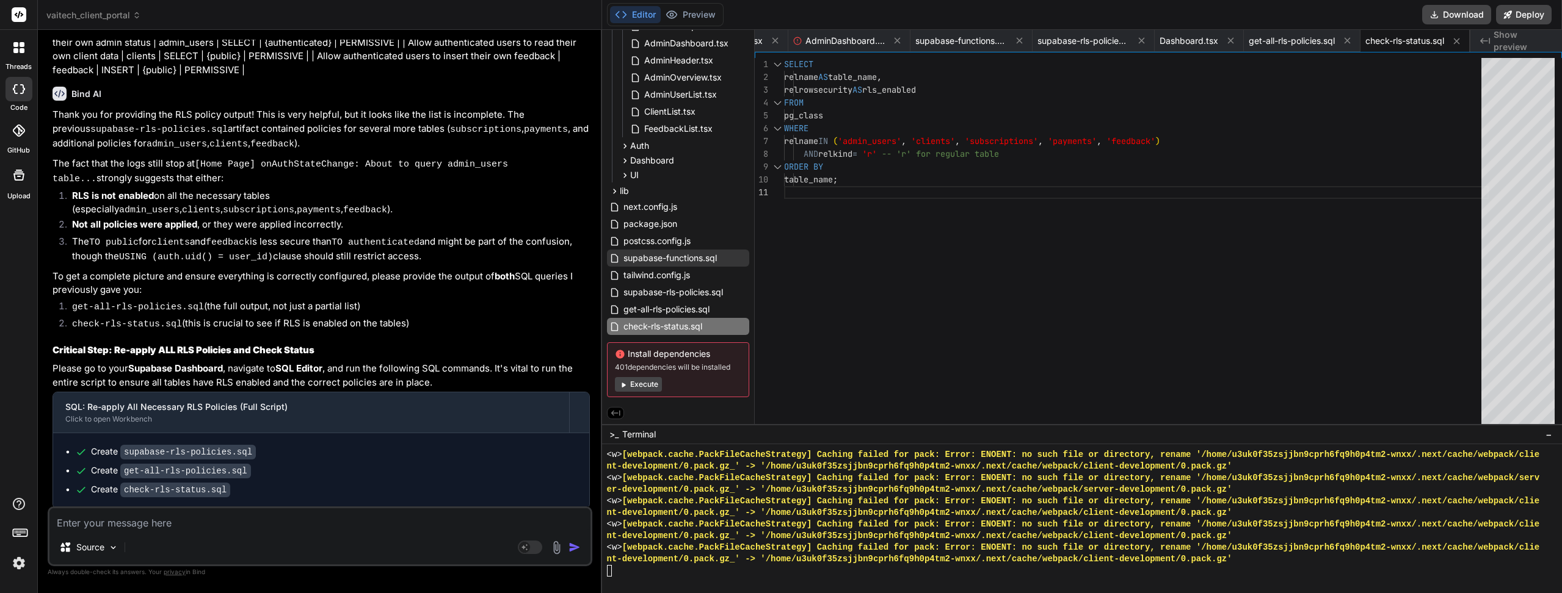
click at [233, 553] on div "Click to open Workbench" at bounding box center [311, 558] width 492 height 10
click at [212, 584] on code "supabase-rls-policies.sql" at bounding box center [188, 591] width 136 height 15
click at [247, 584] on div "Create supabase-rls-policies.sql" at bounding box center [326, 590] width 502 height 13
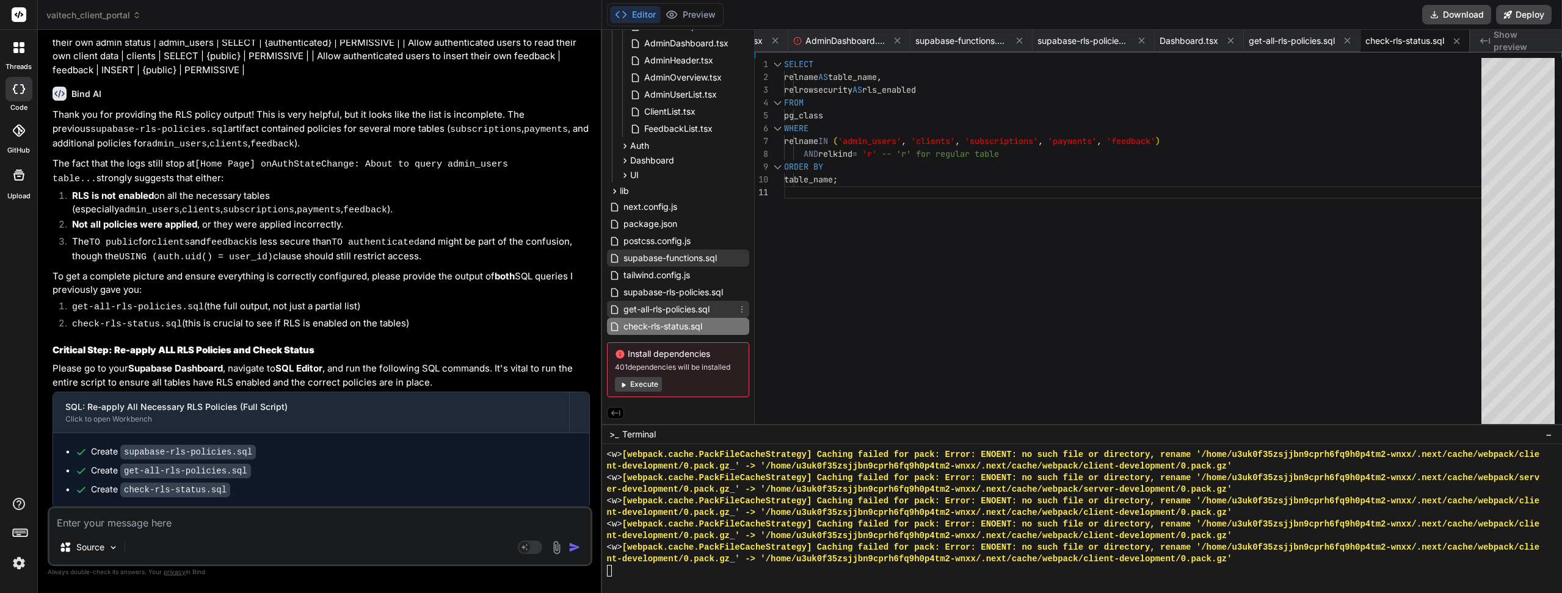
click at [680, 303] on span "get-all-rls-policies.sql" at bounding box center [666, 309] width 89 height 15
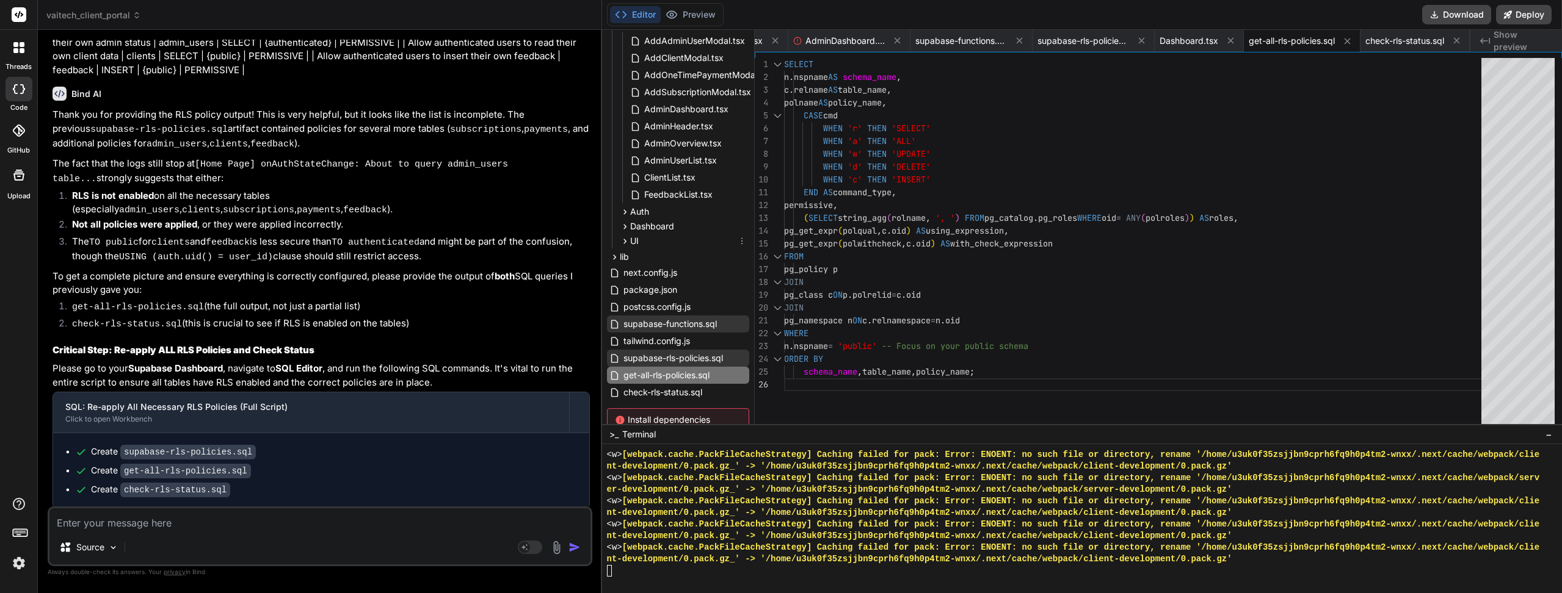
scroll to position [183, 0]
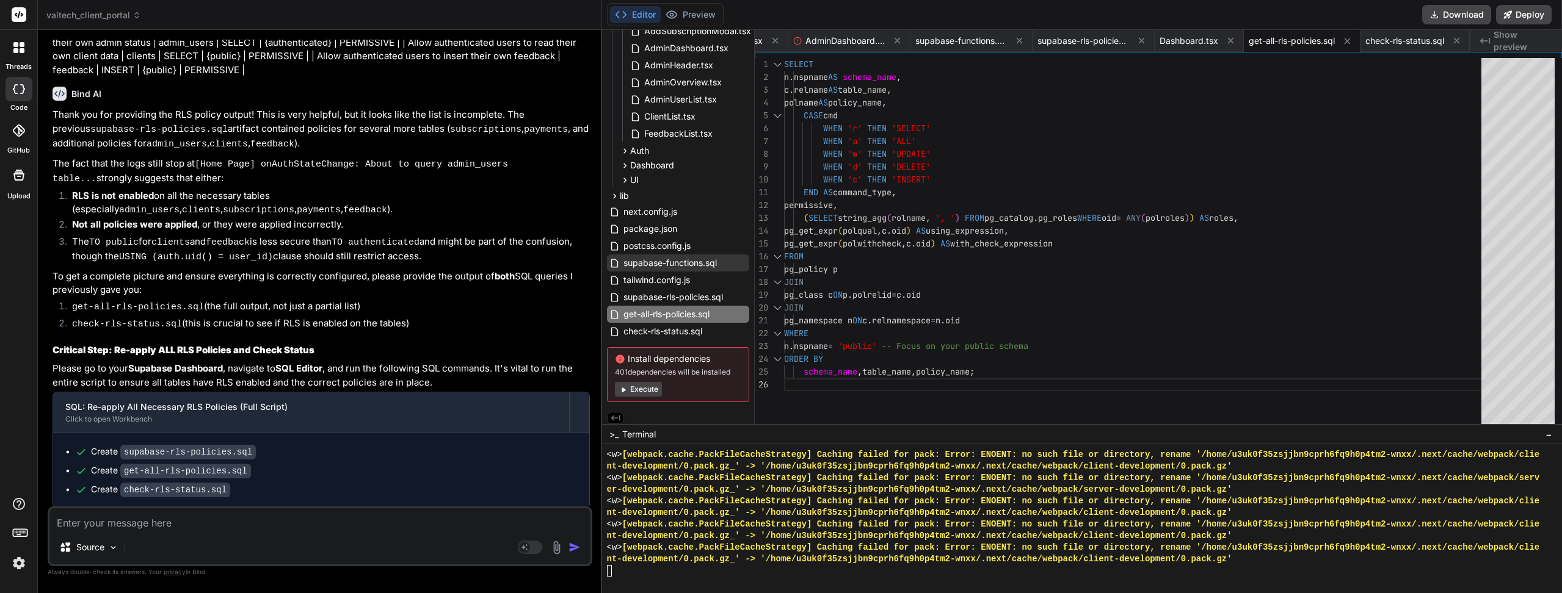
click at [1072, 303] on div "SELECT n . nspname AS schema_name , c . relname AS table_name , polname AS poli…" at bounding box center [1136, 308] width 705 height 501
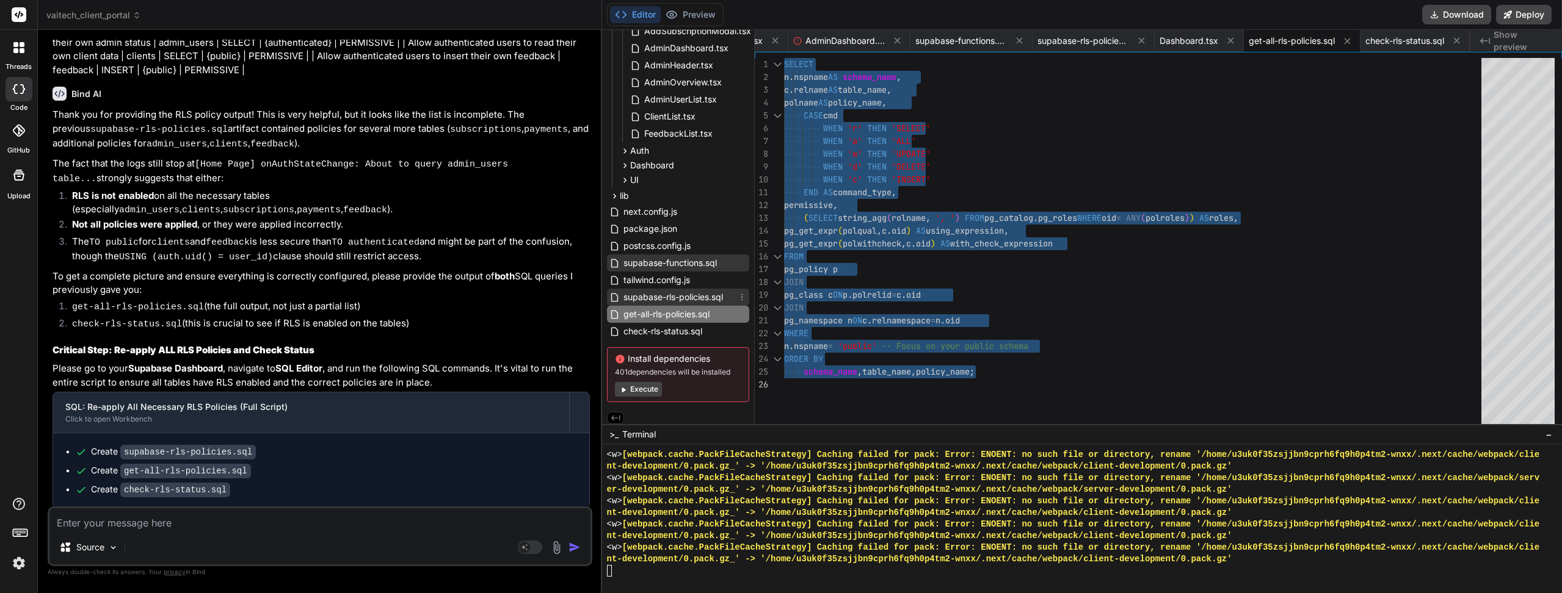
click at [706, 294] on span "supabase-rls-policies.sql" at bounding box center [673, 297] width 102 height 15
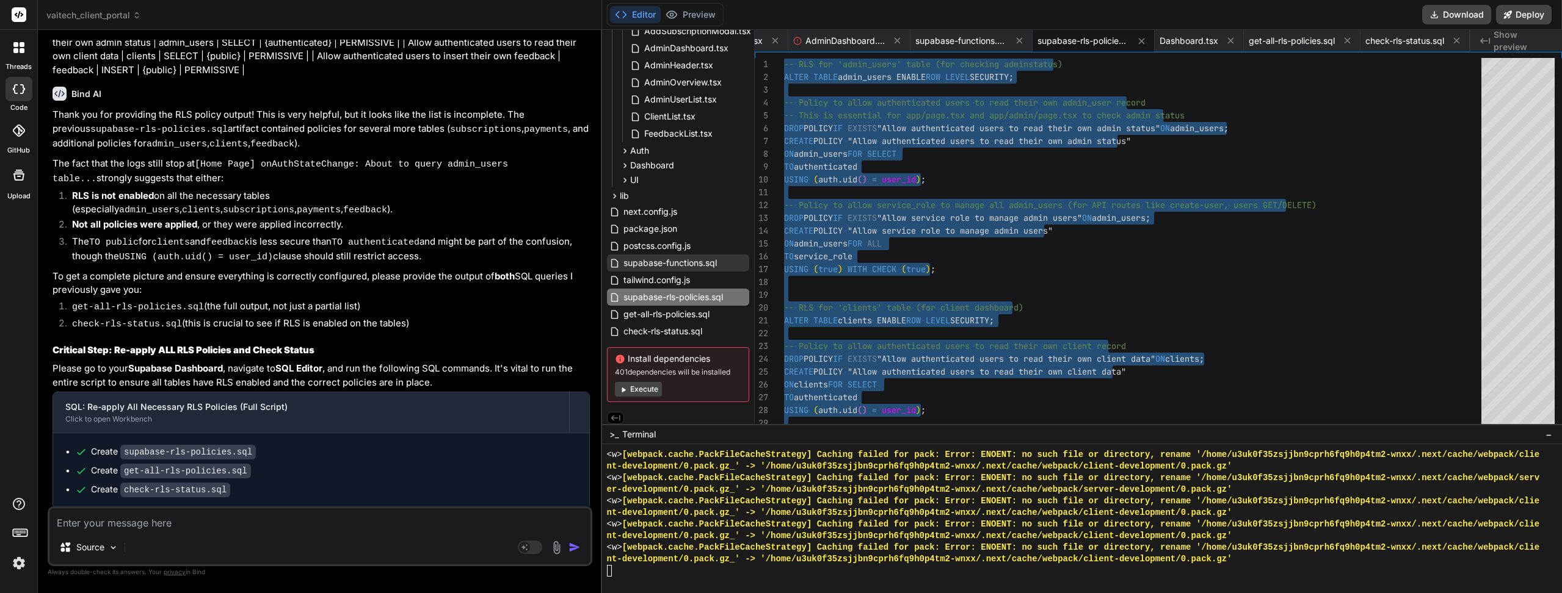
scroll to position [11601, 0]
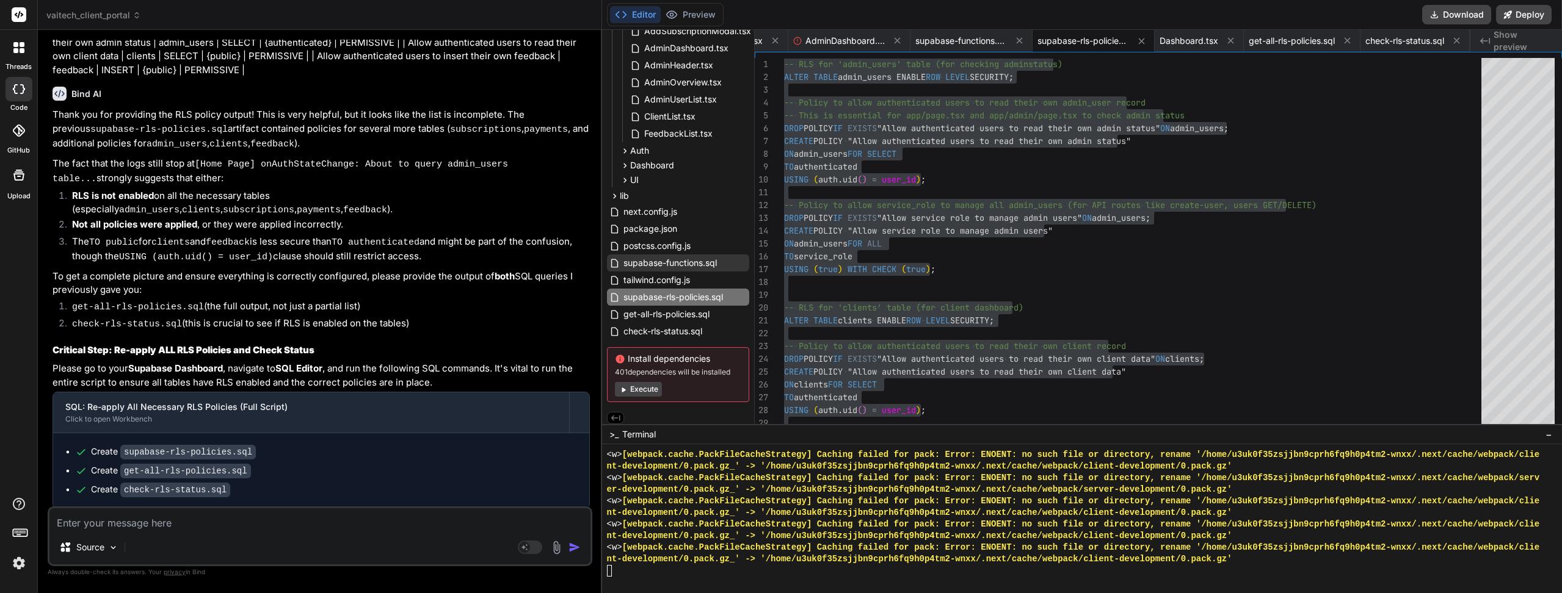
click at [165, 523] on textarea at bounding box center [319, 520] width 541 height 22
click at [741, 297] on icon at bounding box center [742, 297] width 10 height 10
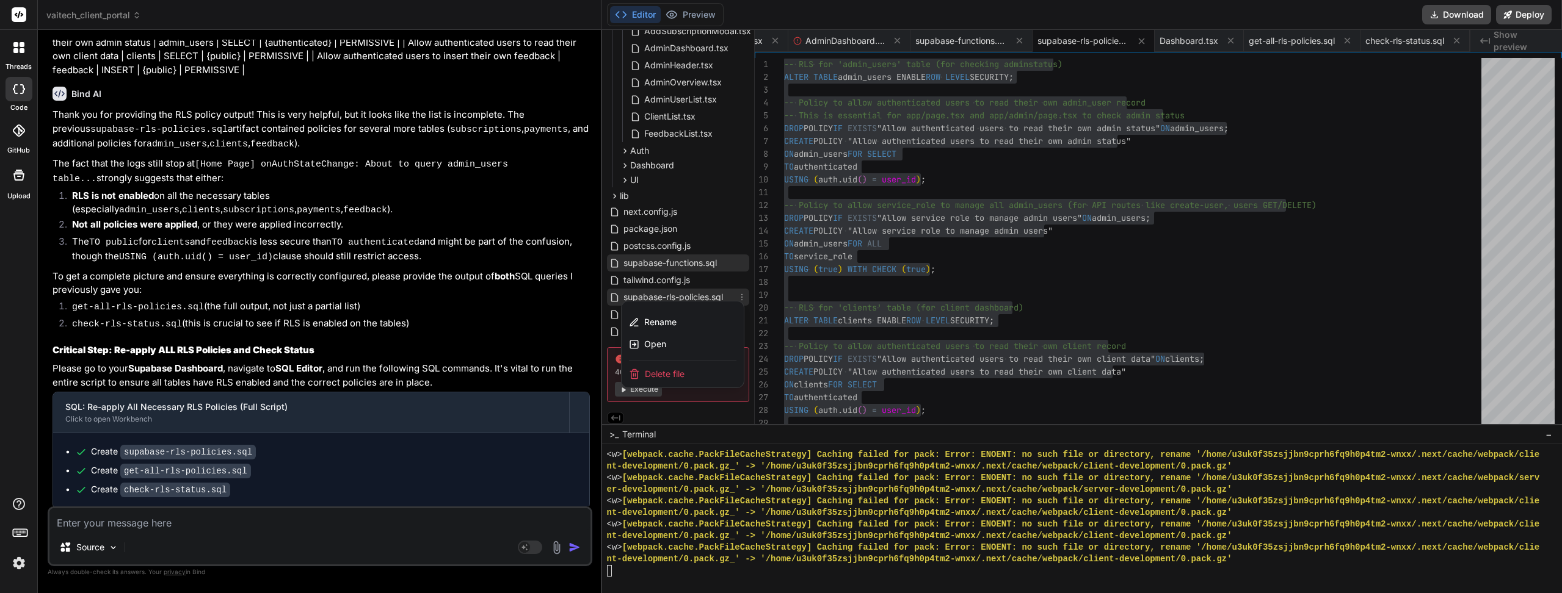
click at [680, 371] on span "Delete file" at bounding box center [665, 374] width 40 height 12
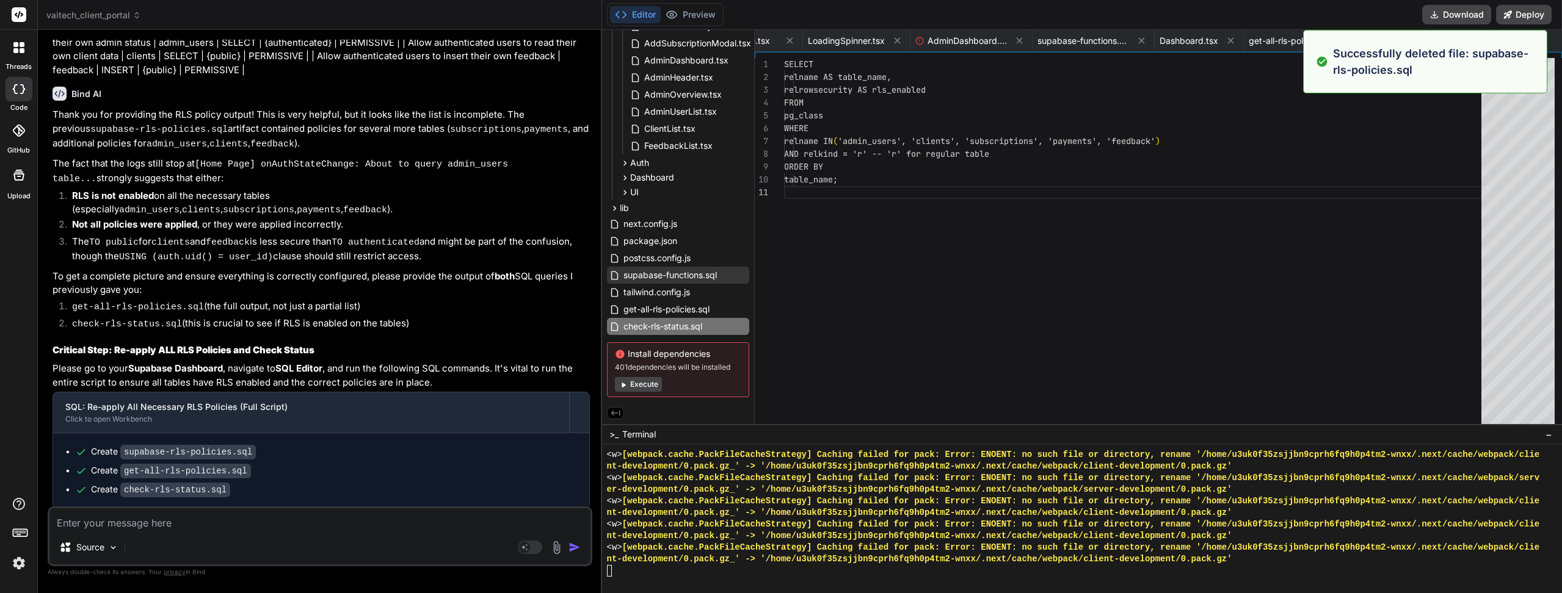
scroll to position [0, 103]
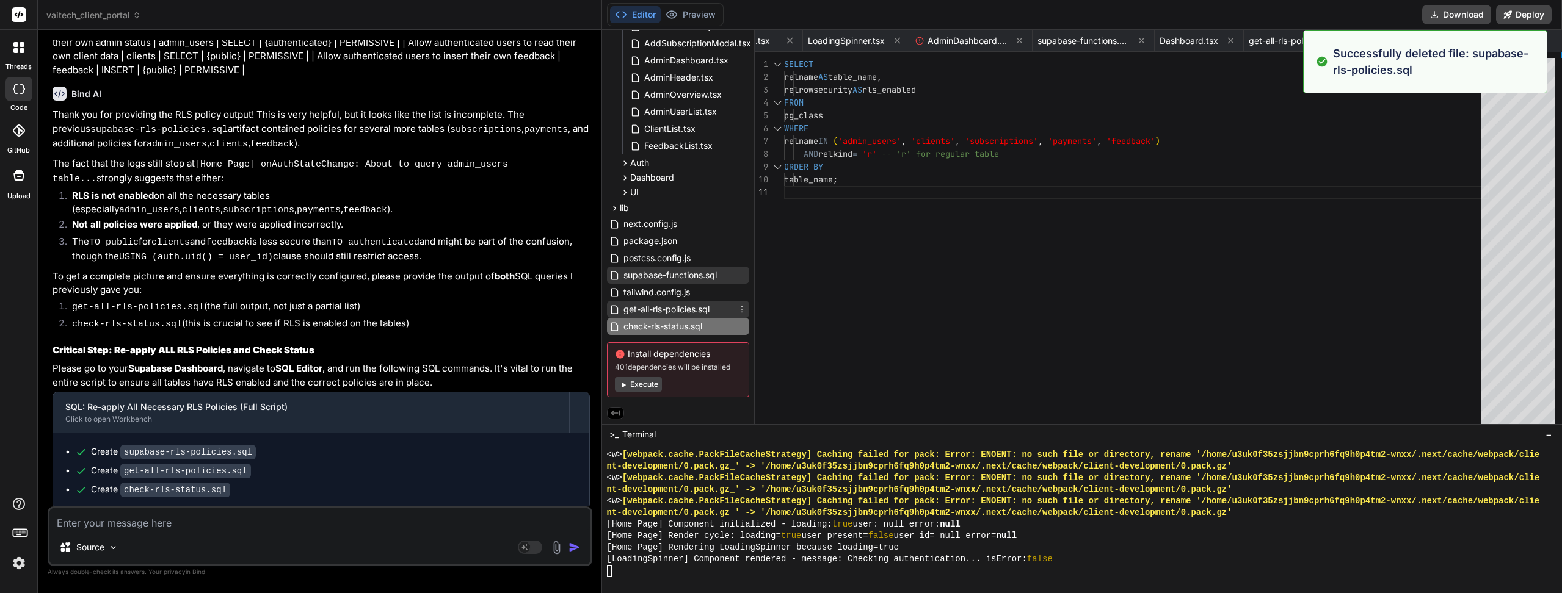
click at [667, 306] on span "get-all-rls-policies.sql" at bounding box center [666, 309] width 89 height 15
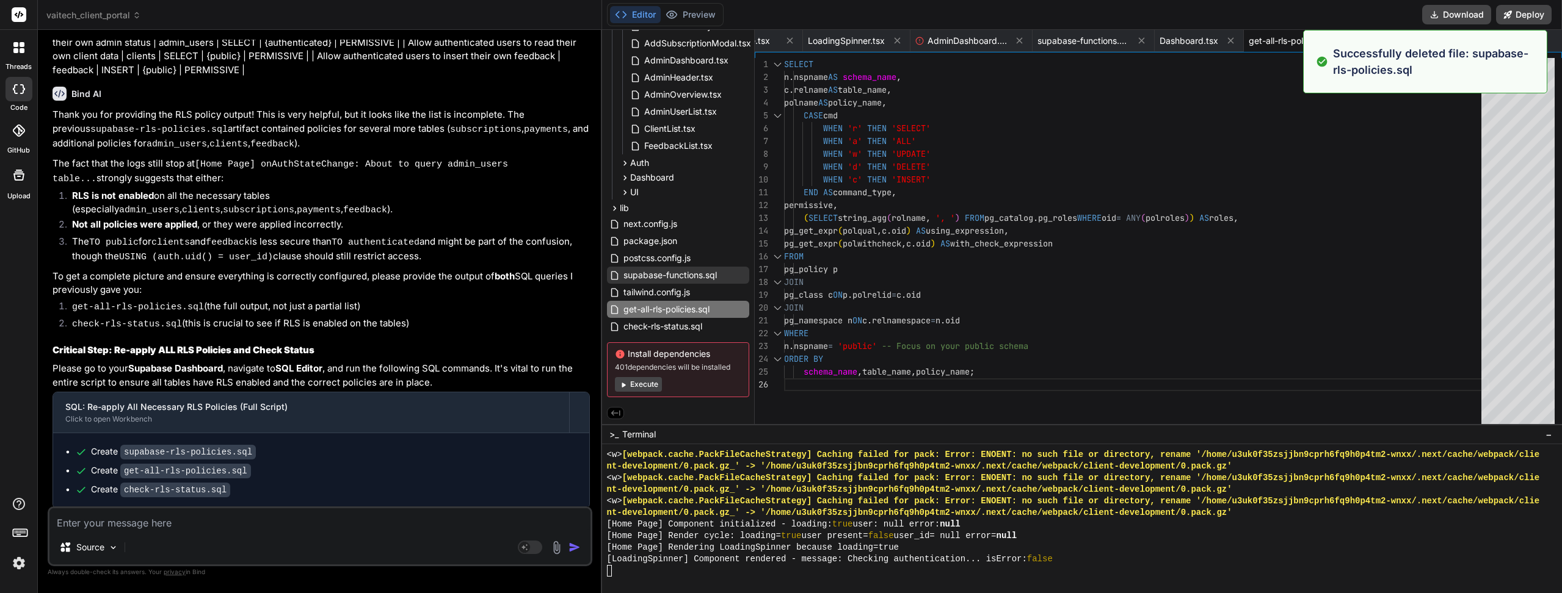
click at [946, 300] on div "SELECT n . nspname AS schema_name , c . relname AS table_name , polname AS poli…" at bounding box center [1136, 308] width 705 height 501
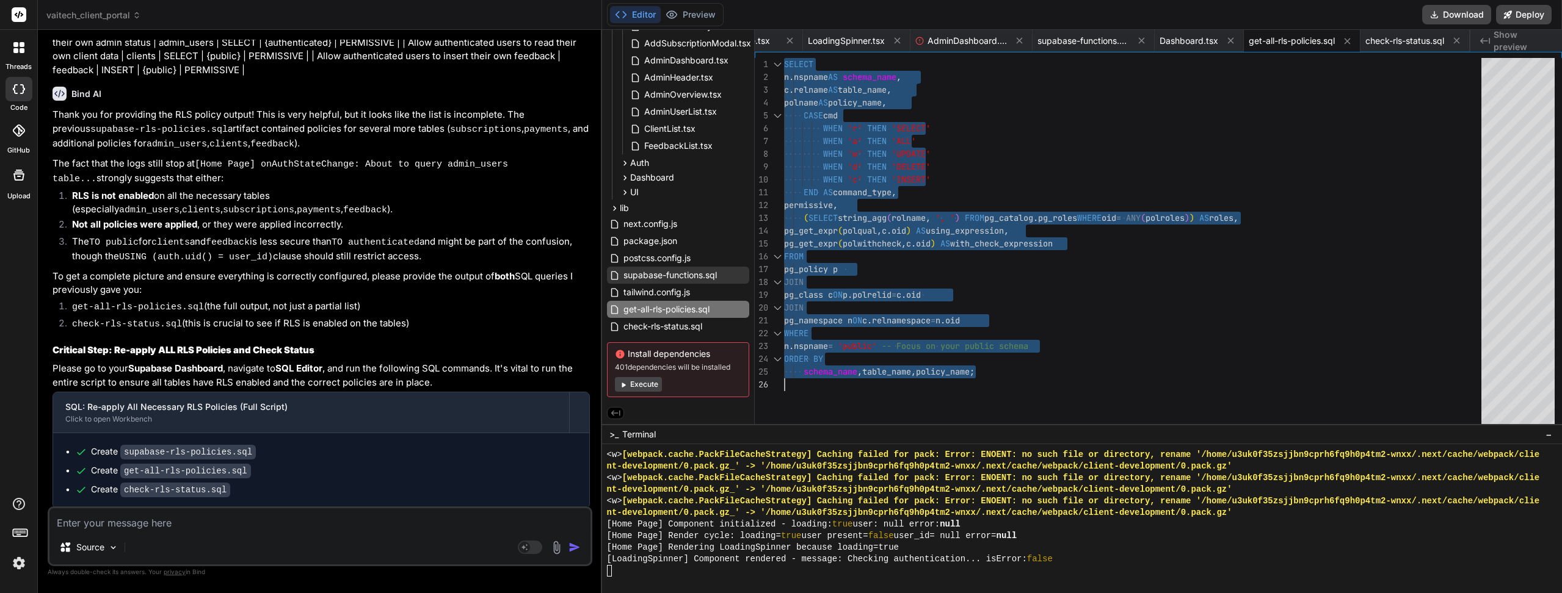
click at [164, 528] on textarea at bounding box center [319, 520] width 541 height 22
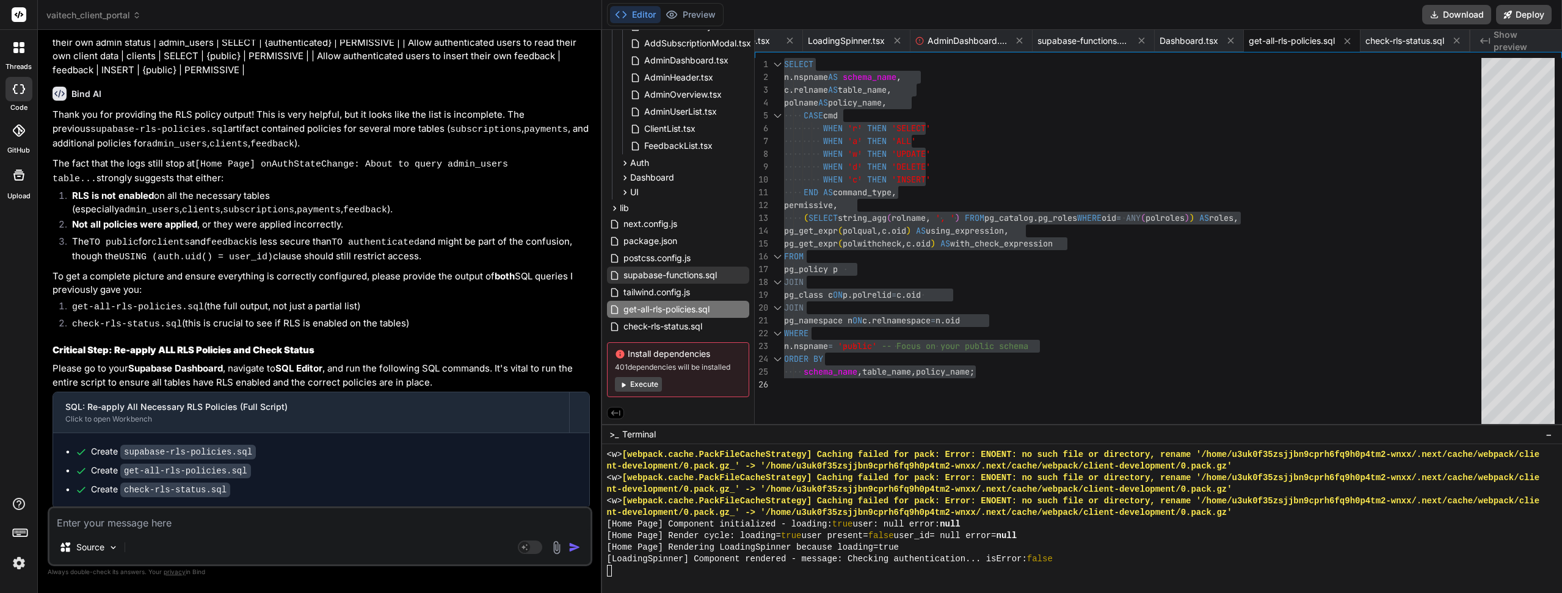
paste textarea "| schema_name | table_name | policy_name | command_type | permissive | roles | …"
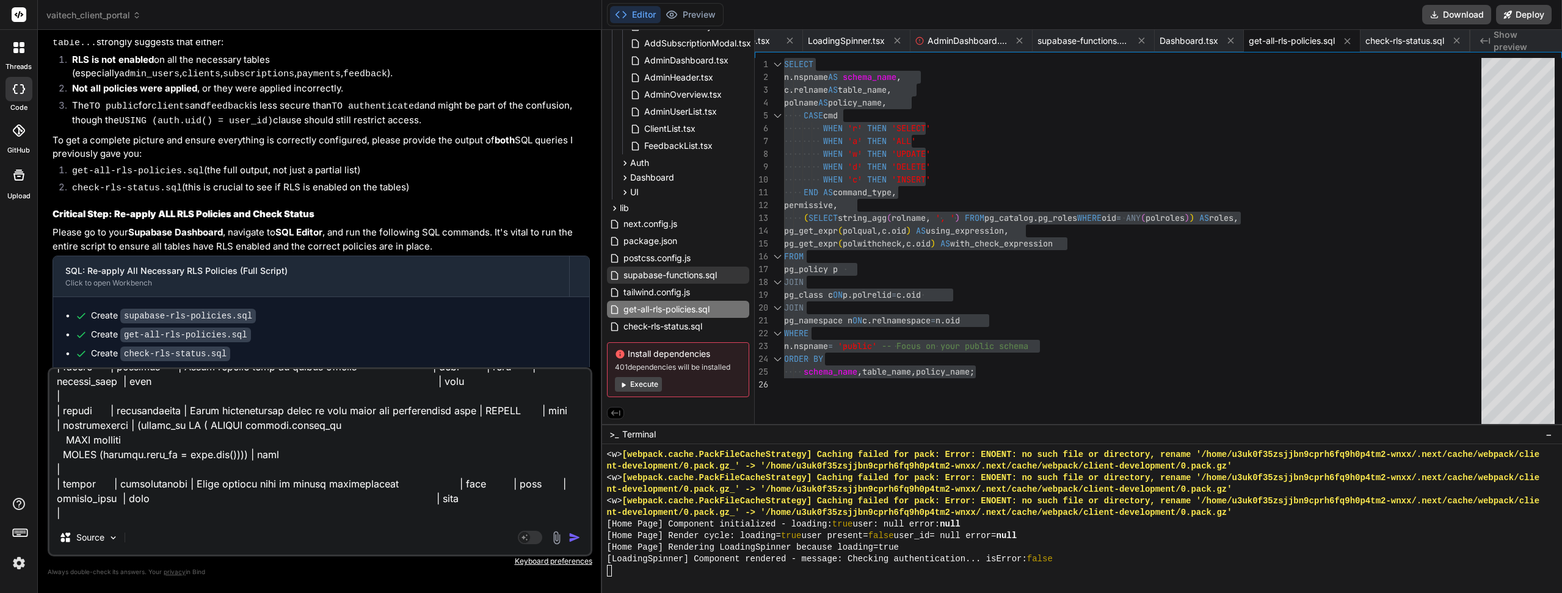
scroll to position [7926, 0]
drag, startPoint x: 236, startPoint y: 309, endPoint x: 123, endPoint y: 307, distance: 113.0
click at [123, 463] on code "get-all-rls-policies.sql" at bounding box center [185, 470] width 131 height 15
copy code "get-all-rls-policies.sql"
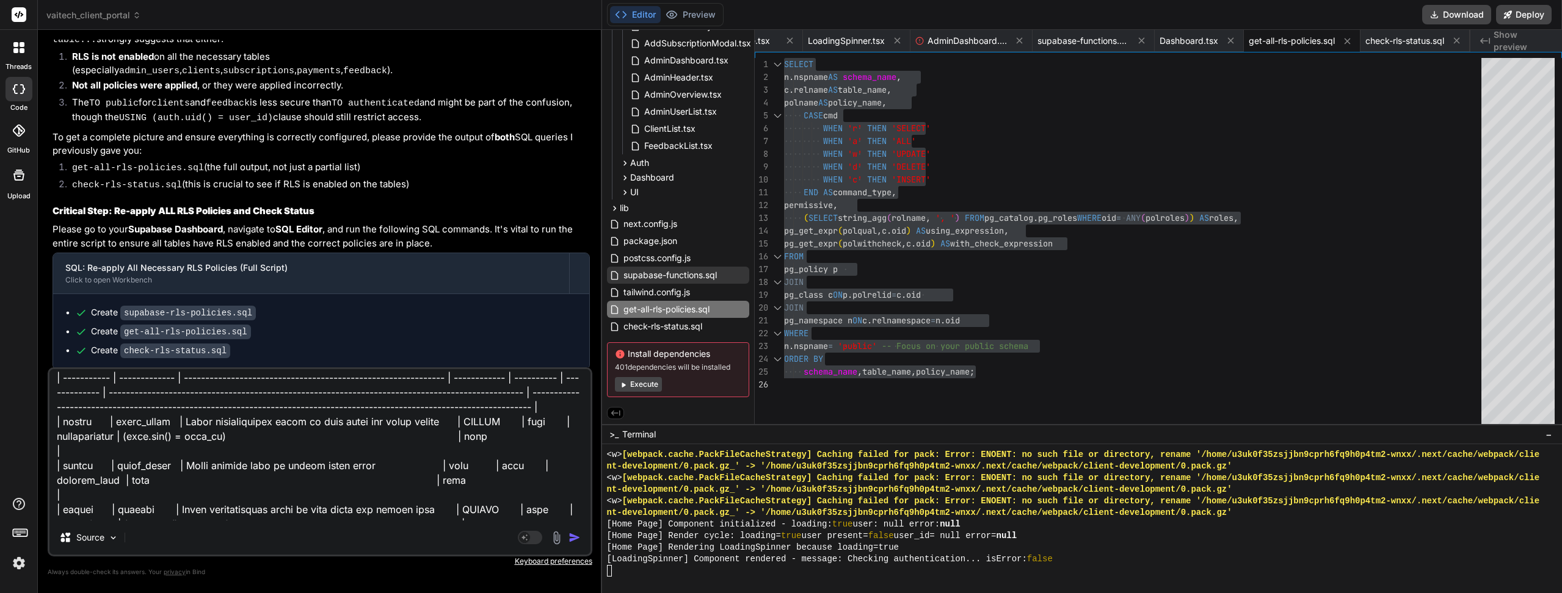
scroll to position [0, 0]
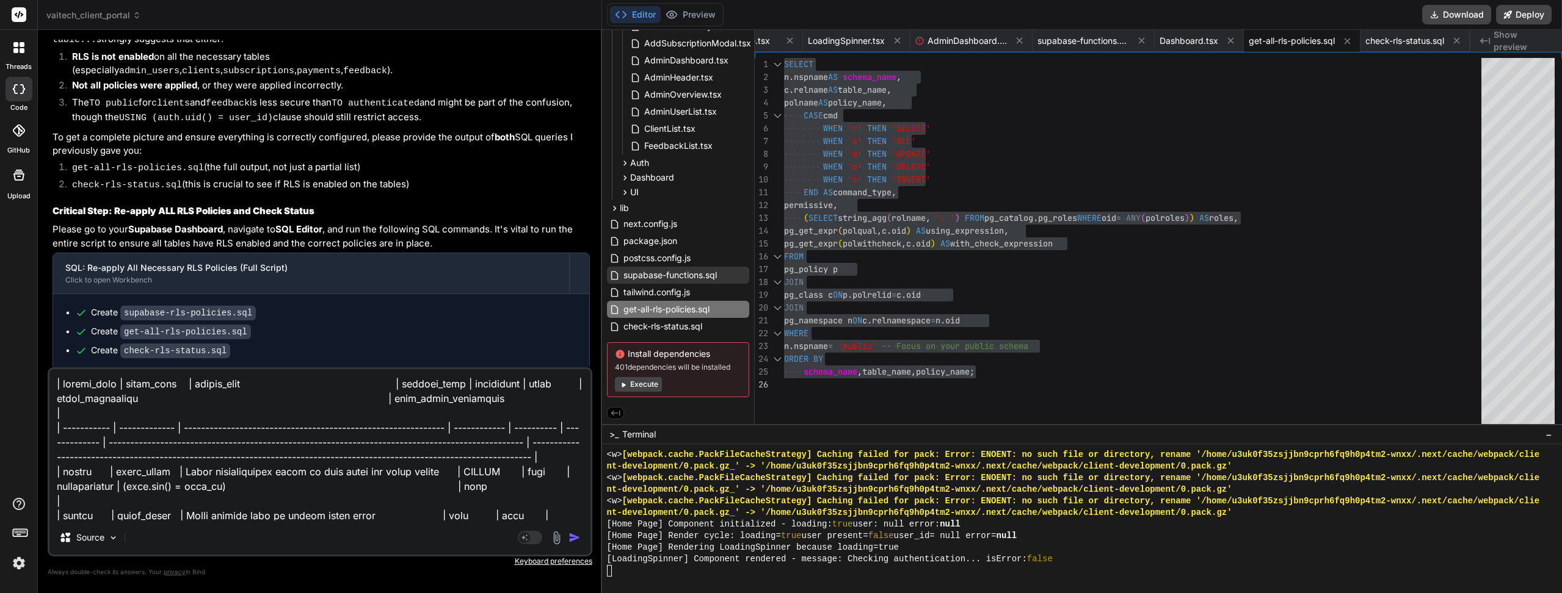
click at [67, 381] on textarea at bounding box center [319, 444] width 541 height 151
paste textarea "get-all-rls-policies.sql"
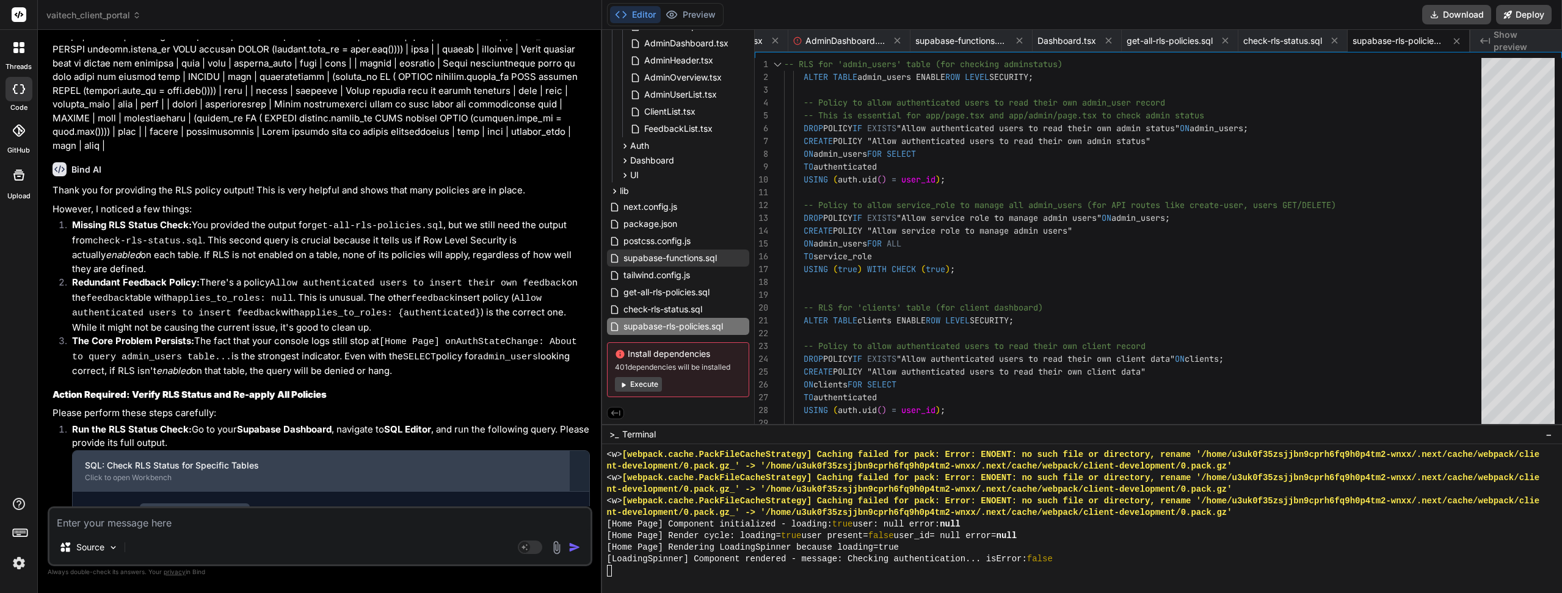
scroll to position [8509, 0]
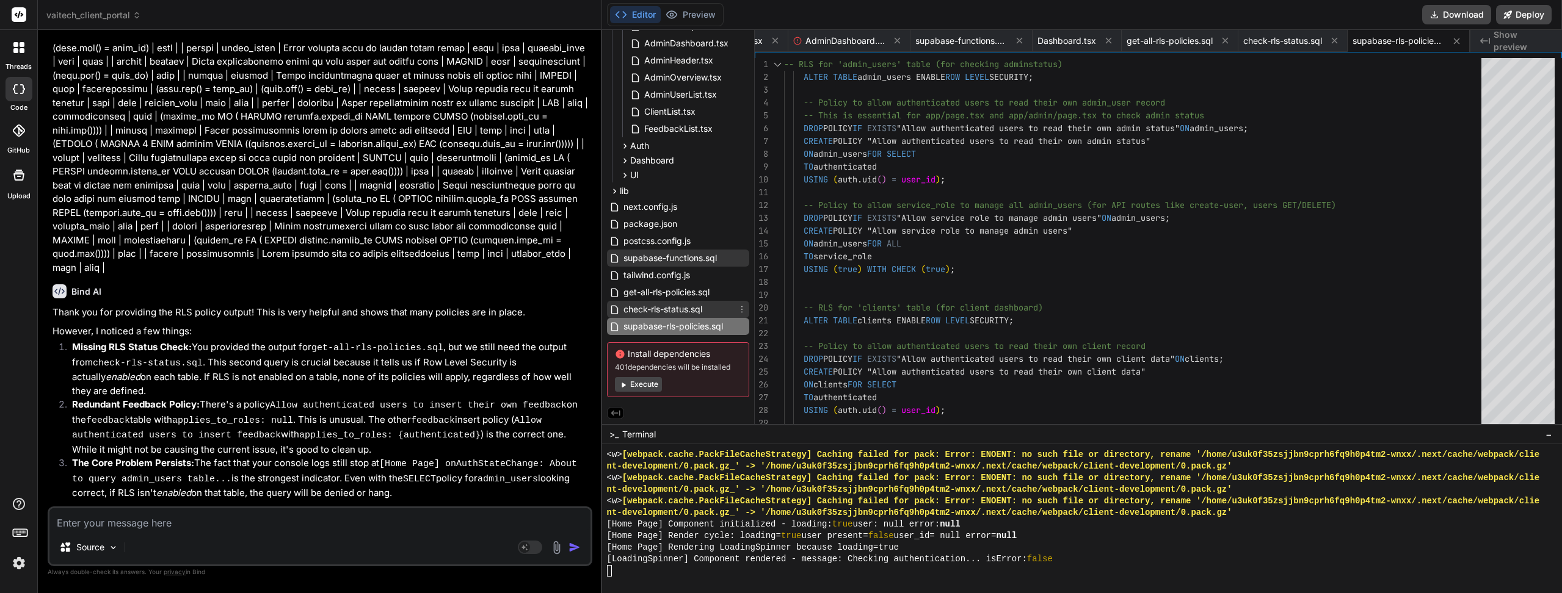
click at [645, 302] on span "check-rls-status.sql" at bounding box center [662, 309] width 81 height 15
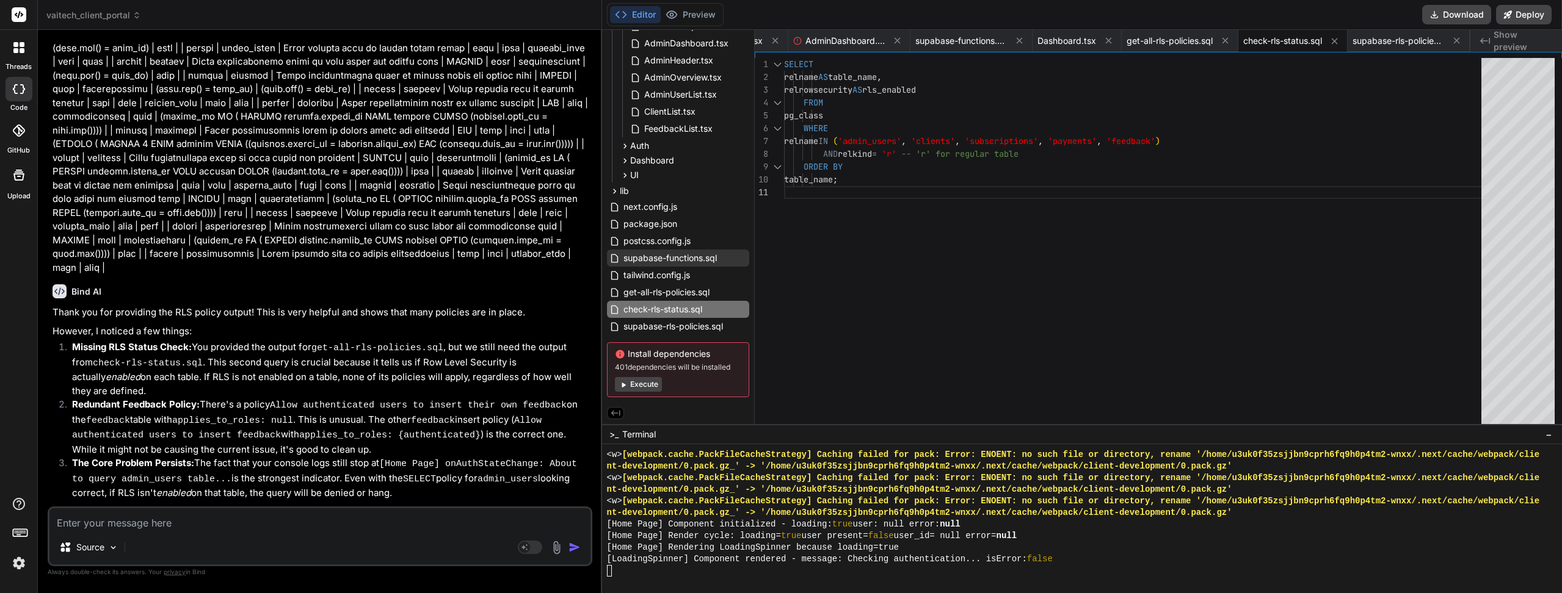
click at [1012, 283] on div "SELECT relname AS table_name , relrowsecurity AS rls_enabled FROM pg_class WHER…" at bounding box center [1136, 308] width 705 height 501
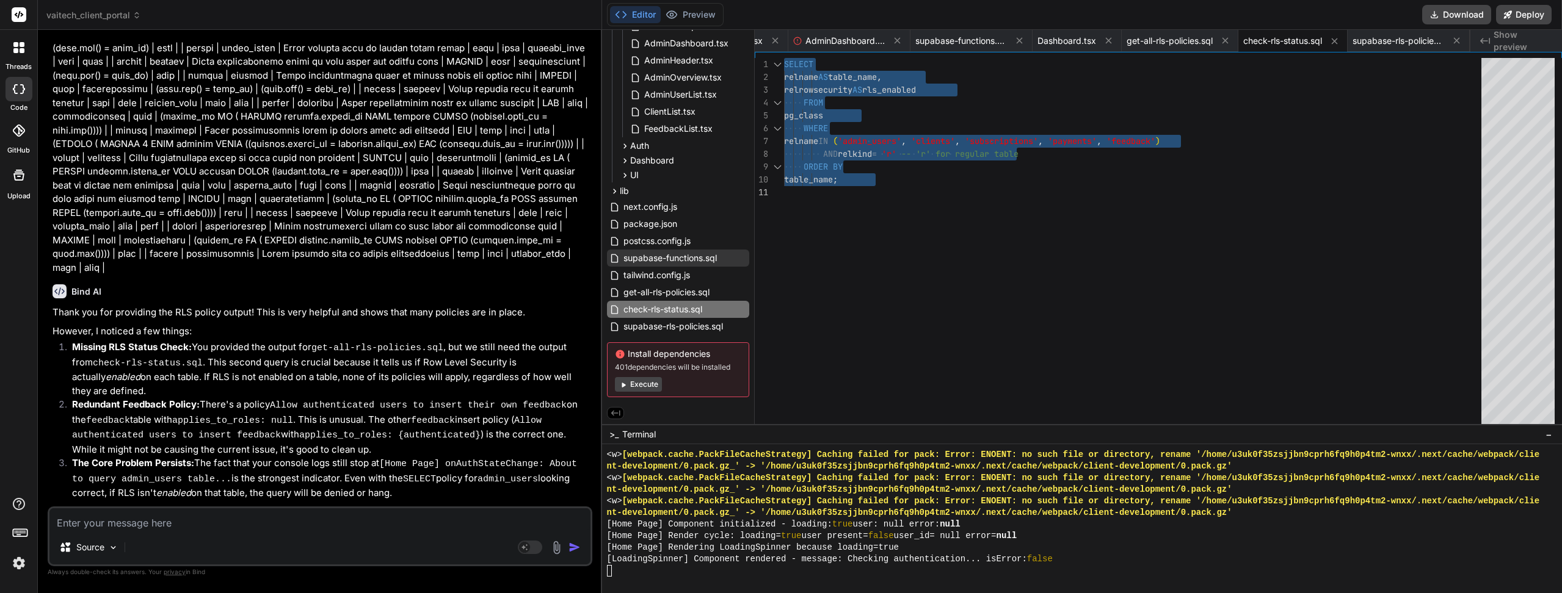
click at [259, 521] on textarea at bounding box center [319, 520] width 541 height 22
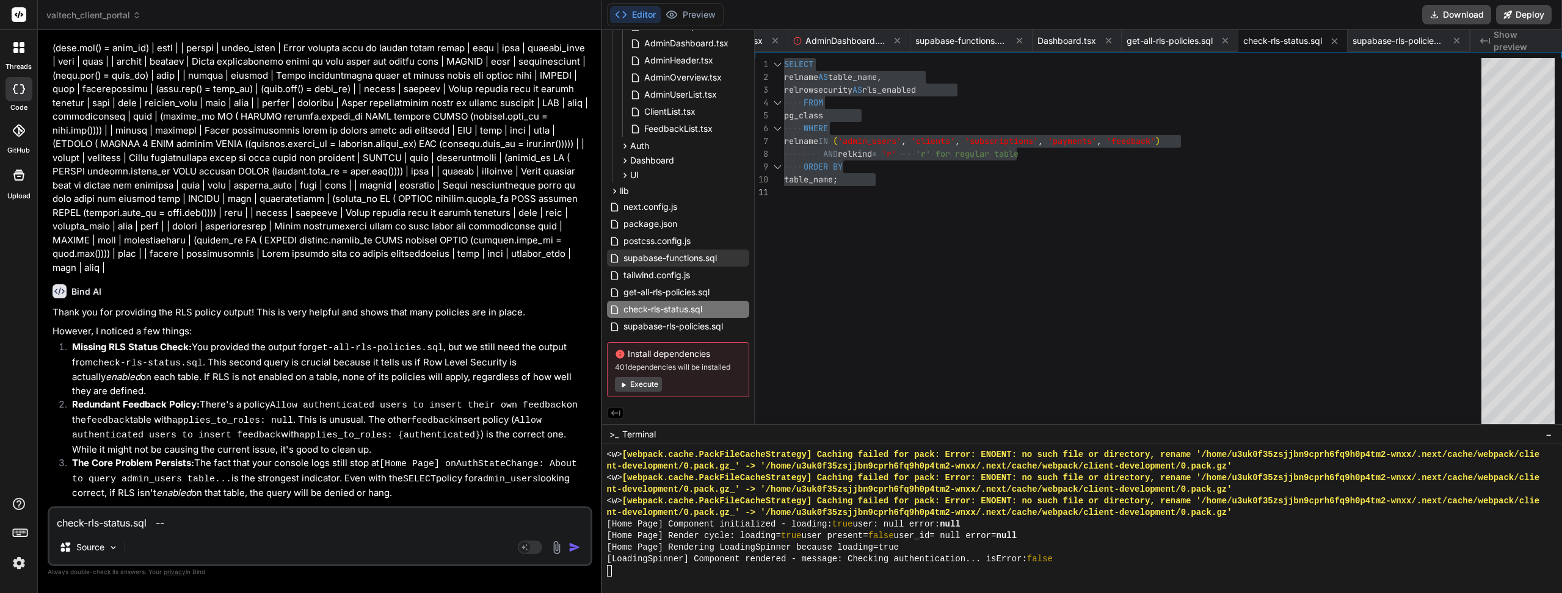
paste textarea "| table_name | rls_enabled | | ------------- | ----------- | | admin_users | tr…"
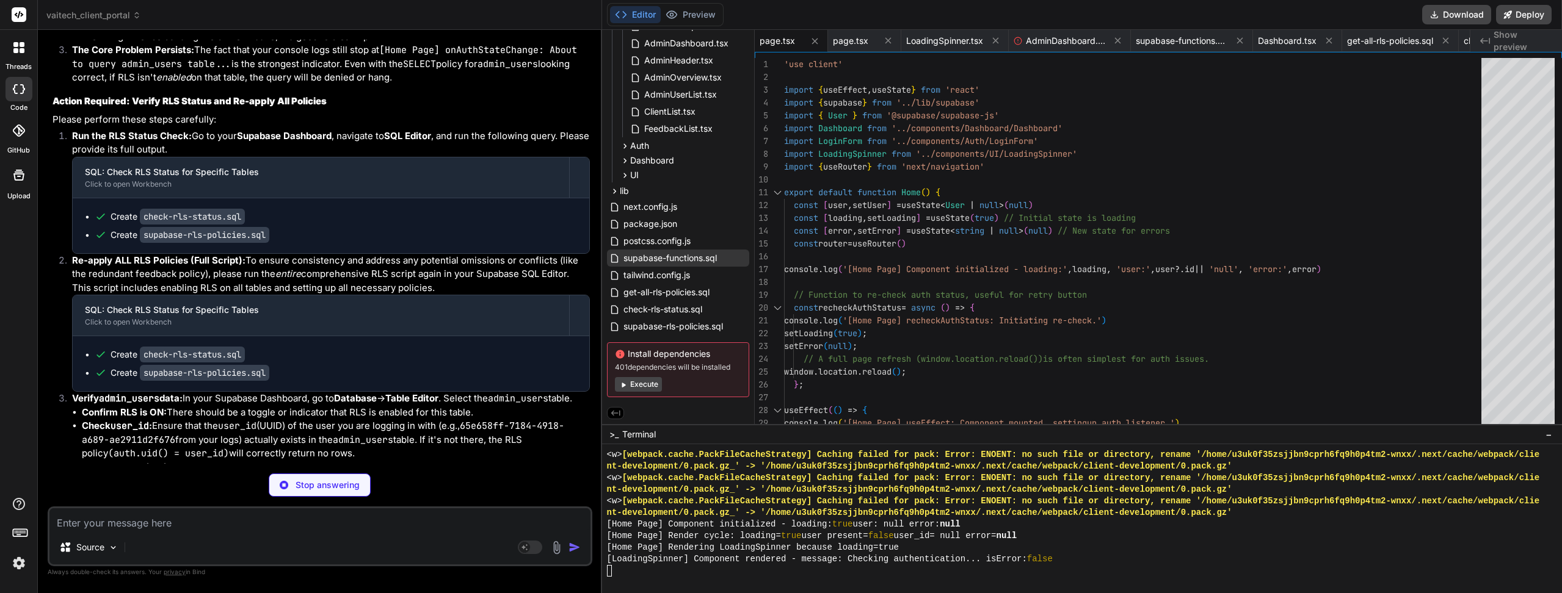
click at [143, 524] on textarea at bounding box center [319, 520] width 541 height 22
paste textarea "| schema_name | table_name | policy_name | command_type | permissive | roles | …"
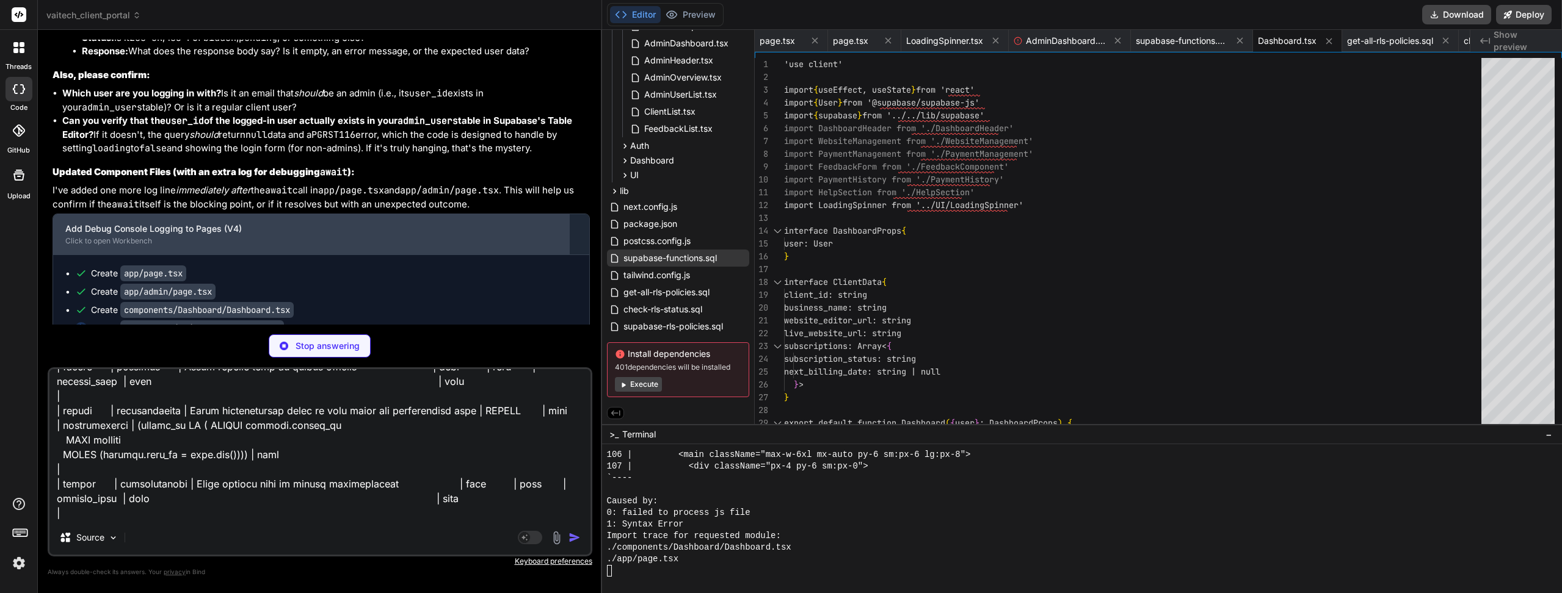
scroll to position [9844, 0]
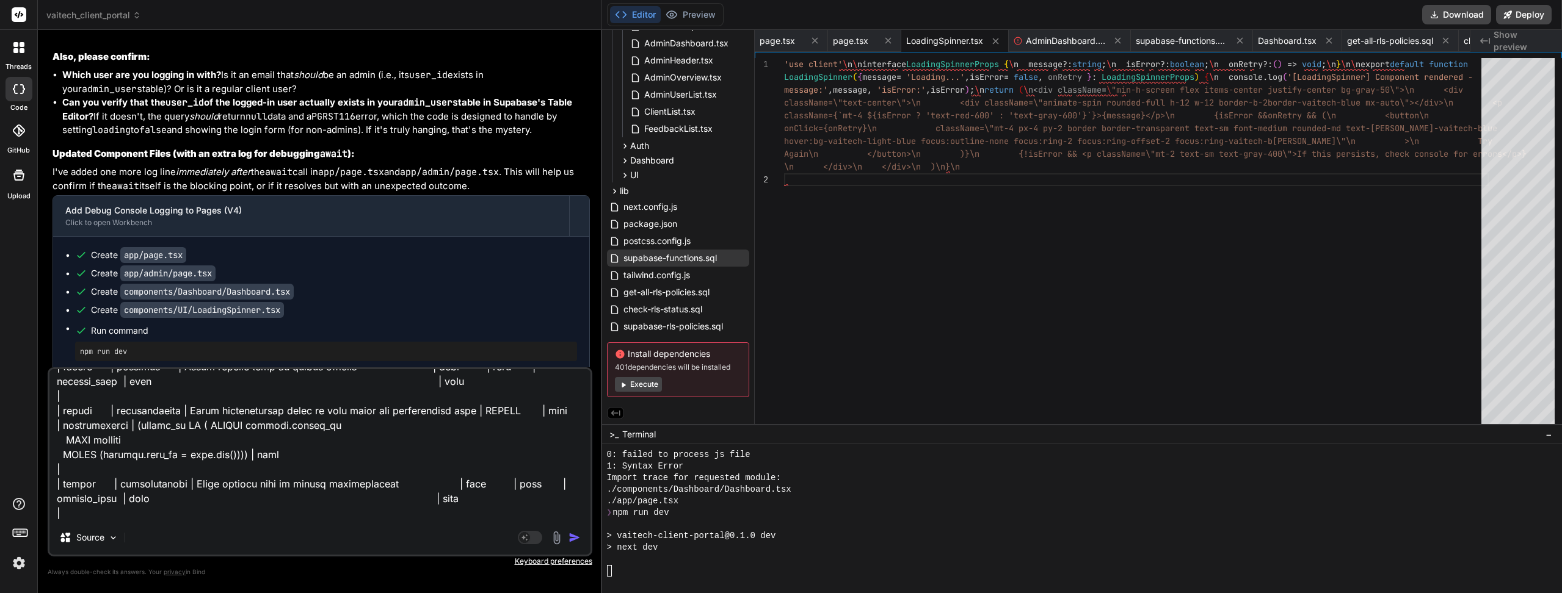
click at [228, 460] on textarea at bounding box center [319, 444] width 541 height 151
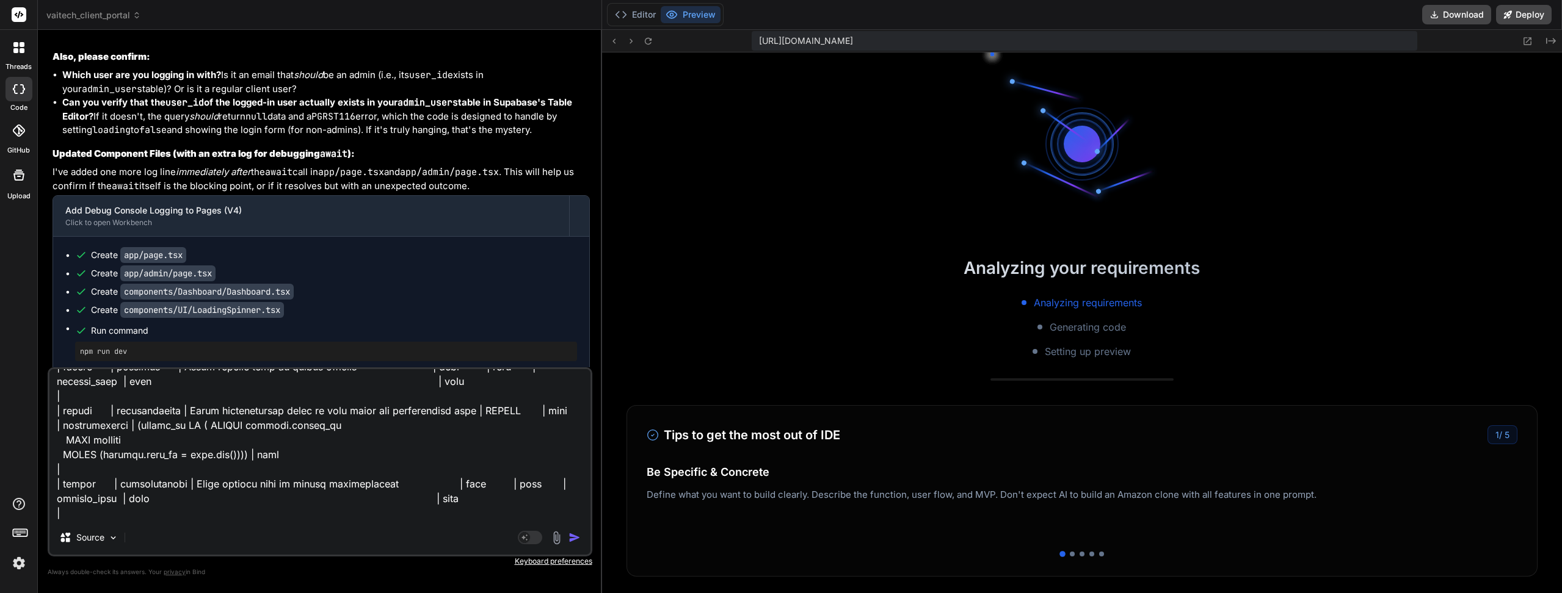
click at [575, 540] on img "button" at bounding box center [574, 538] width 12 height 12
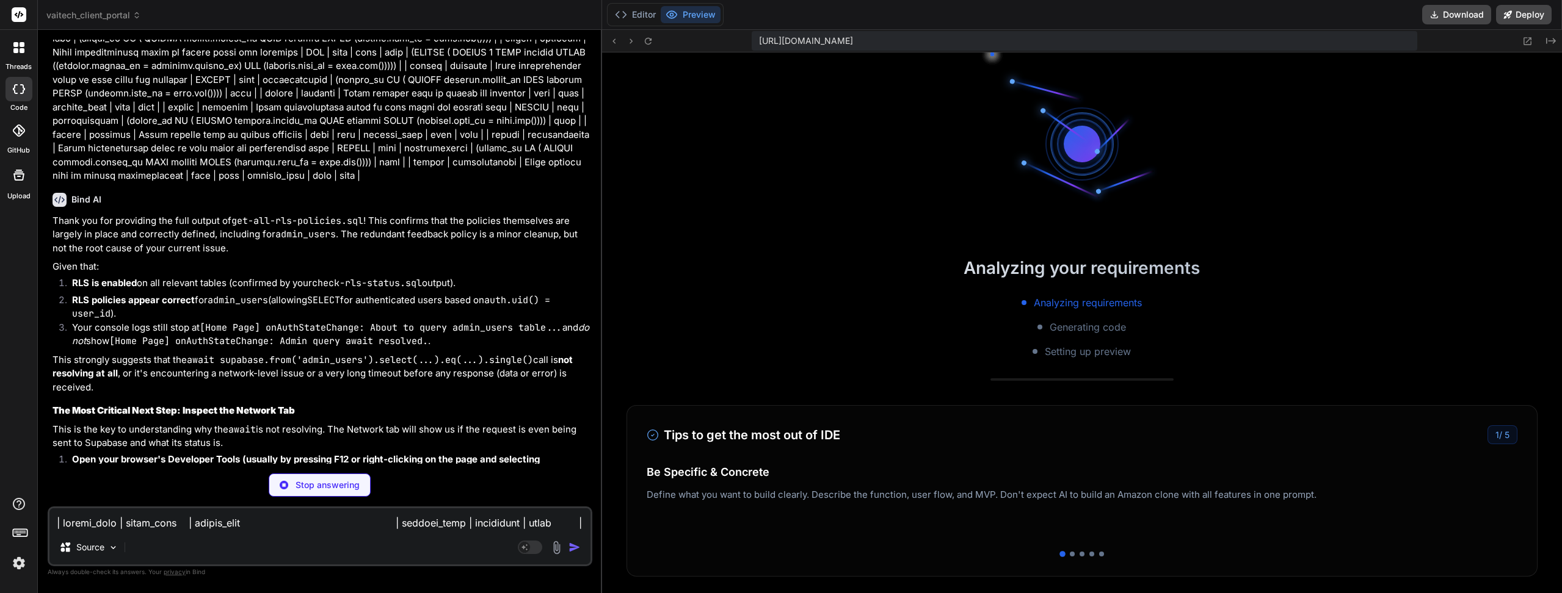
scroll to position [10491, 0]
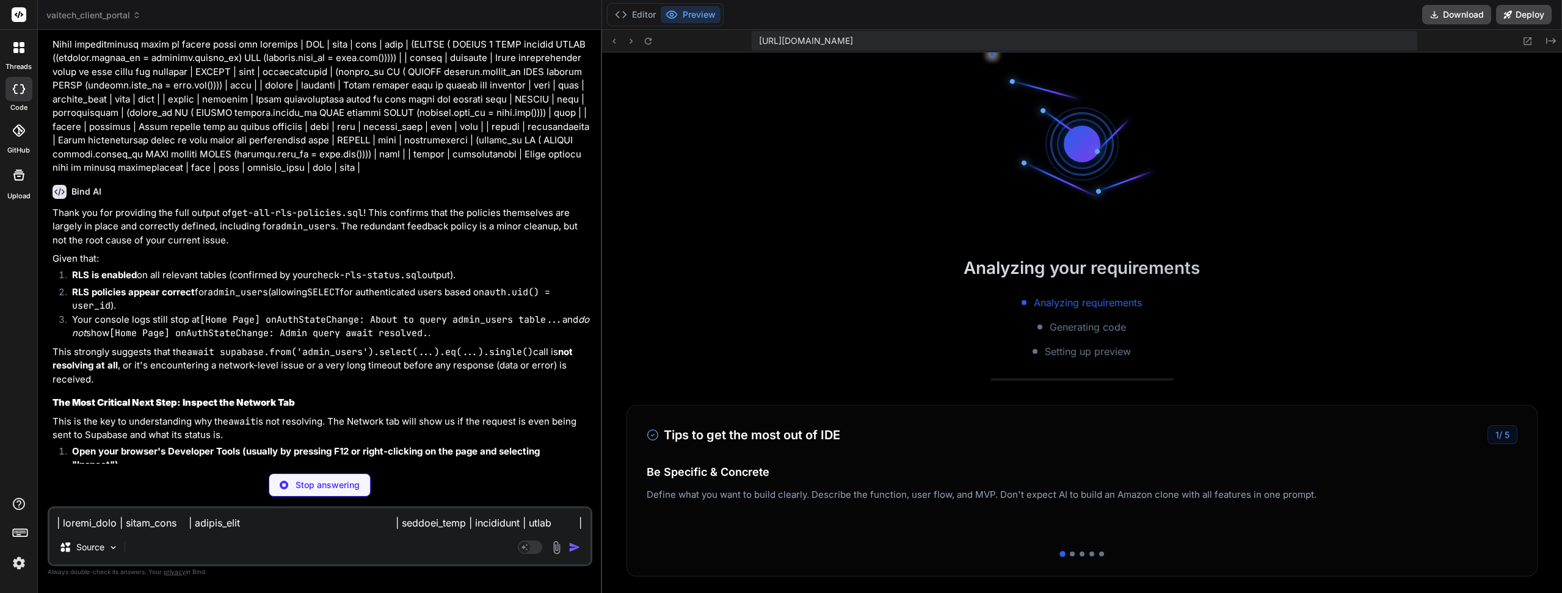
drag, startPoint x: 327, startPoint y: 296, endPoint x: 328, endPoint y: 318, distance: 22.0
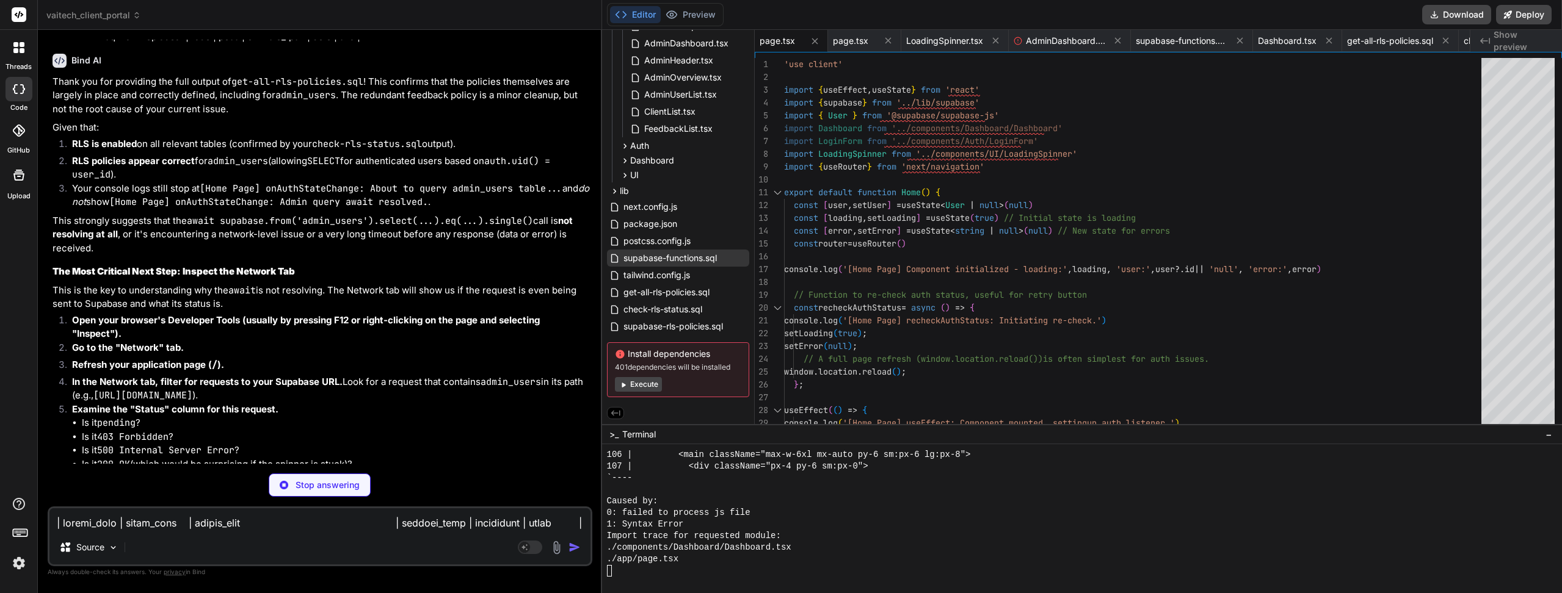
drag, startPoint x: 348, startPoint y: 269, endPoint x: 348, endPoint y: 296, distance: 26.3
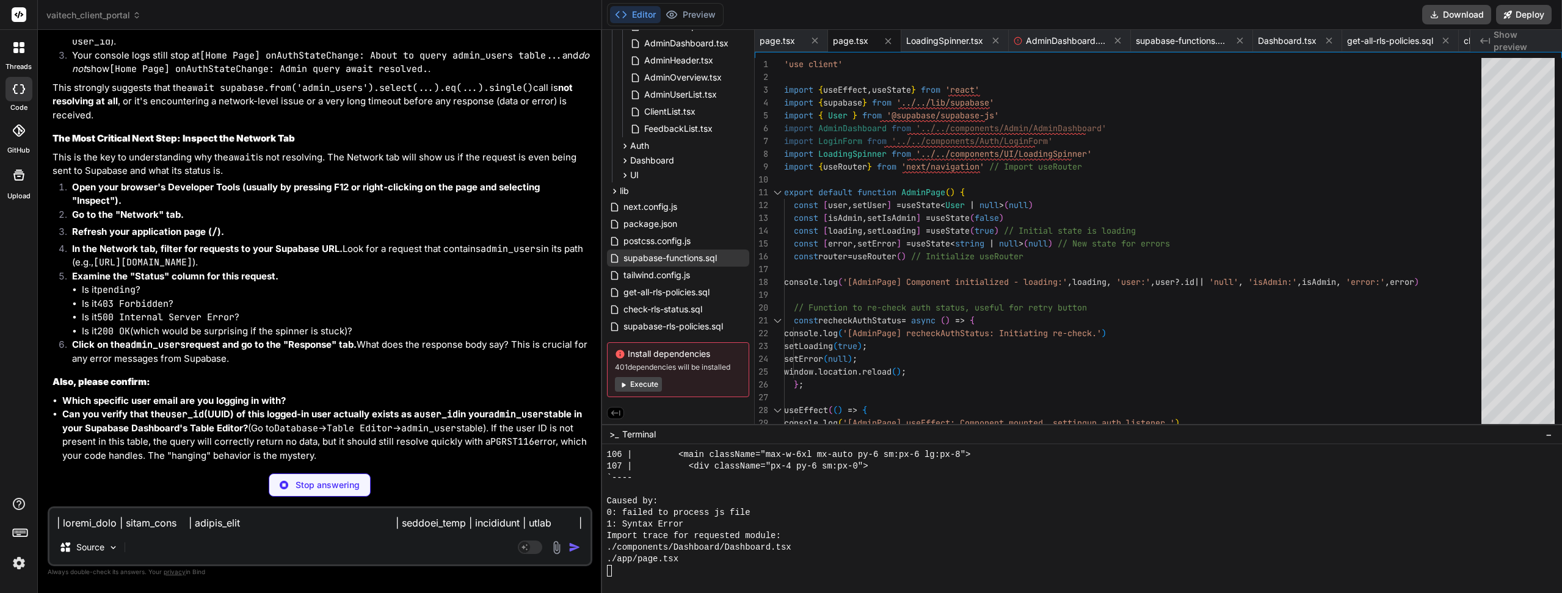
scroll to position [10936, 0]
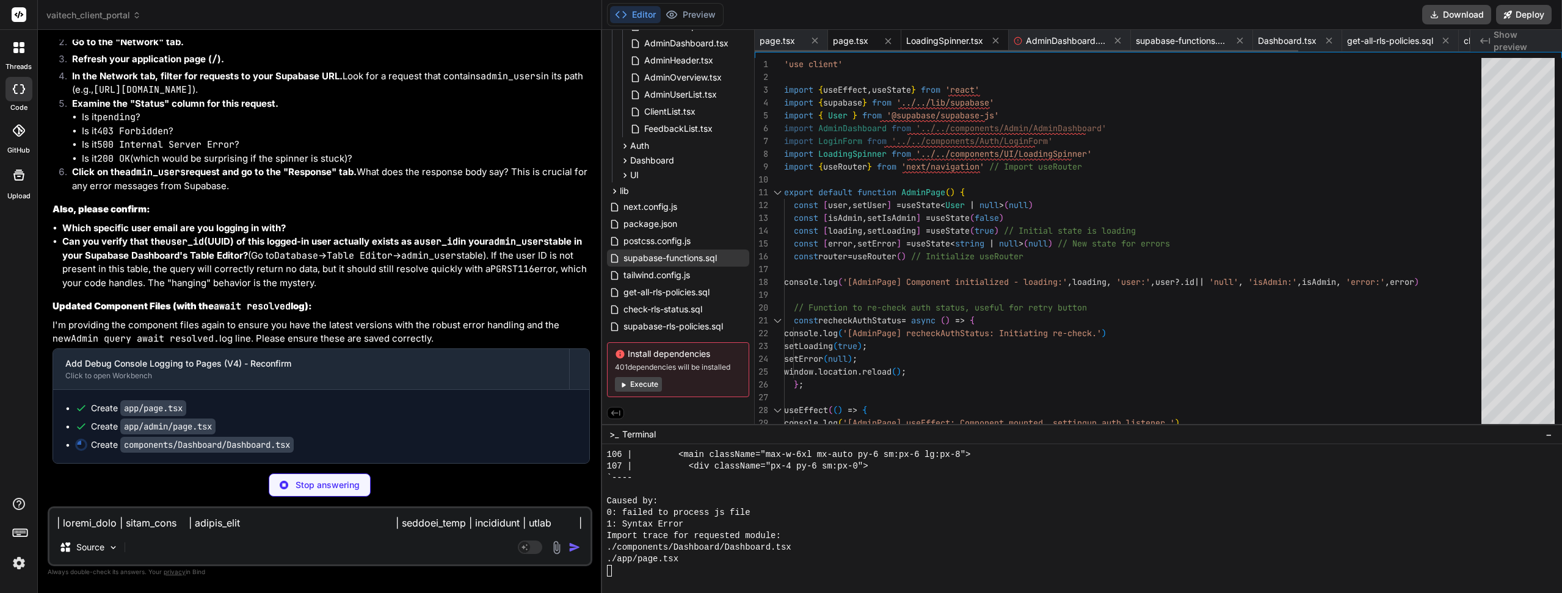
click at [948, 35] on span "LoadingSpinner.tsx" at bounding box center [944, 41] width 77 height 12
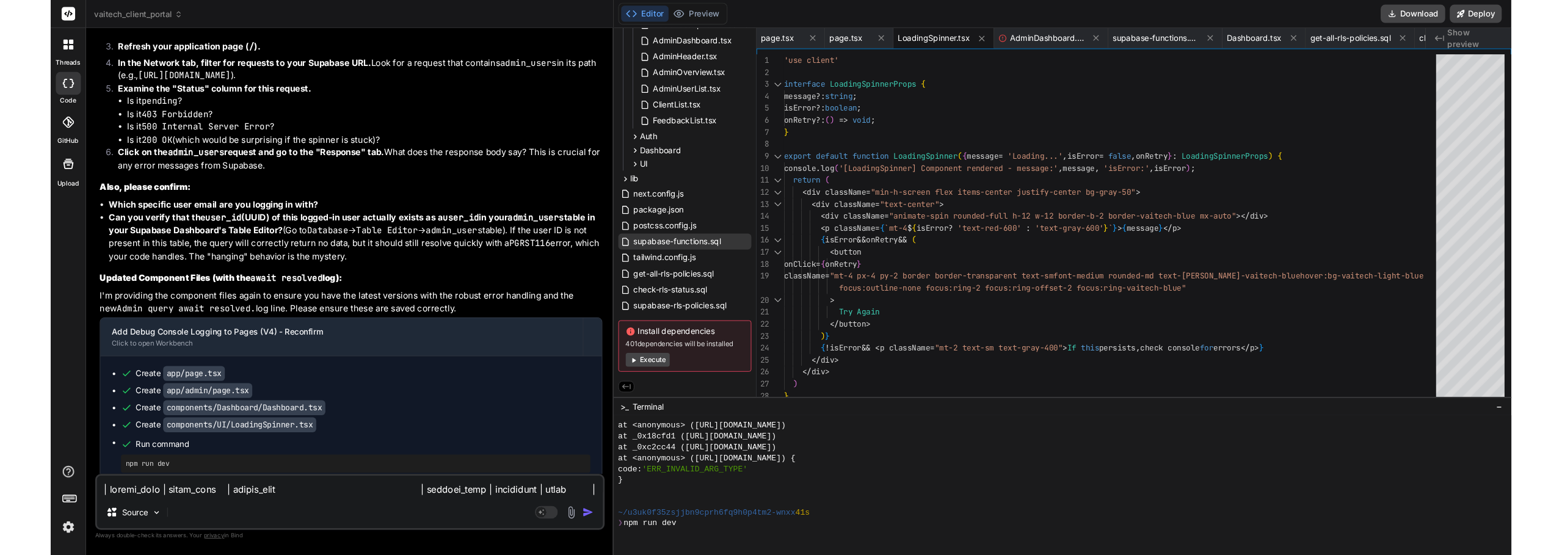
scroll to position [11088, 0]
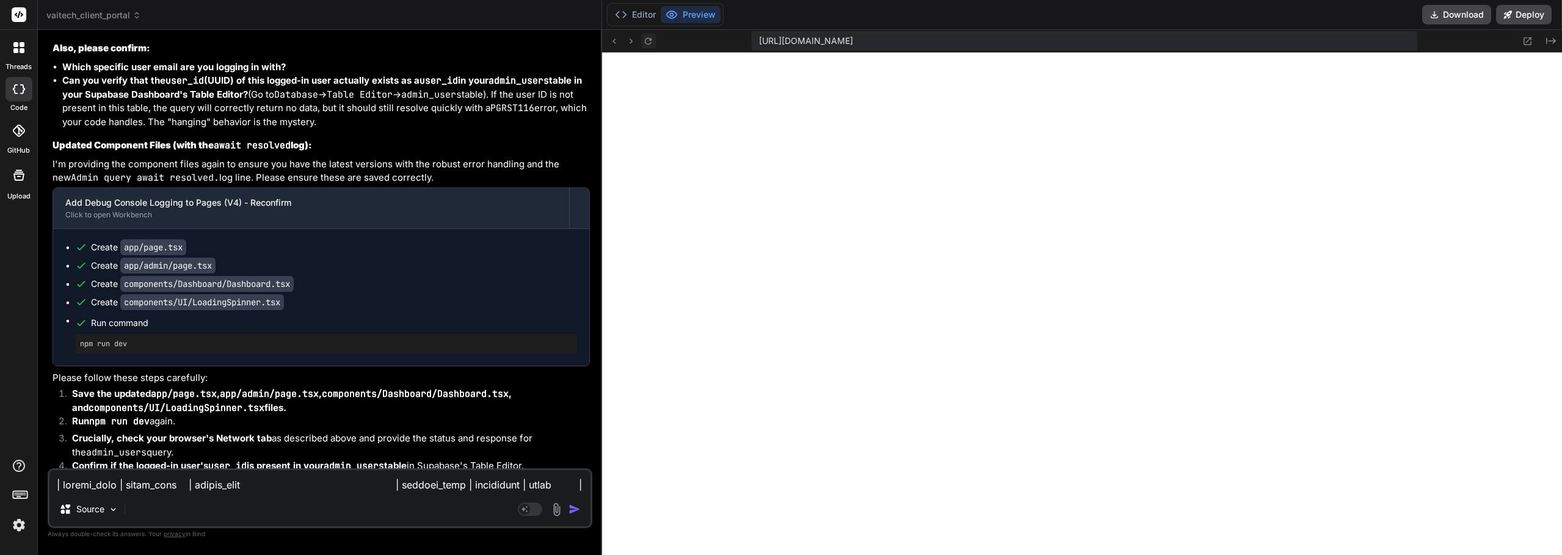
click at [653, 41] on icon at bounding box center [648, 41] width 10 height 10
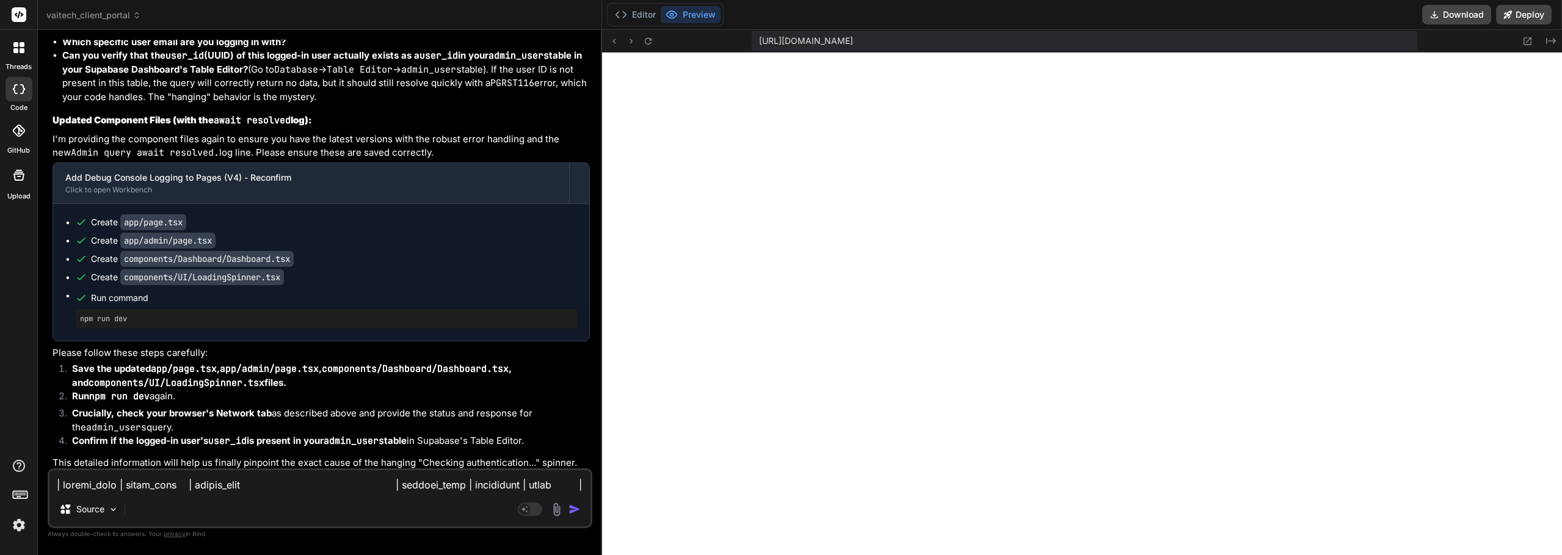
scroll to position [11126, 0]
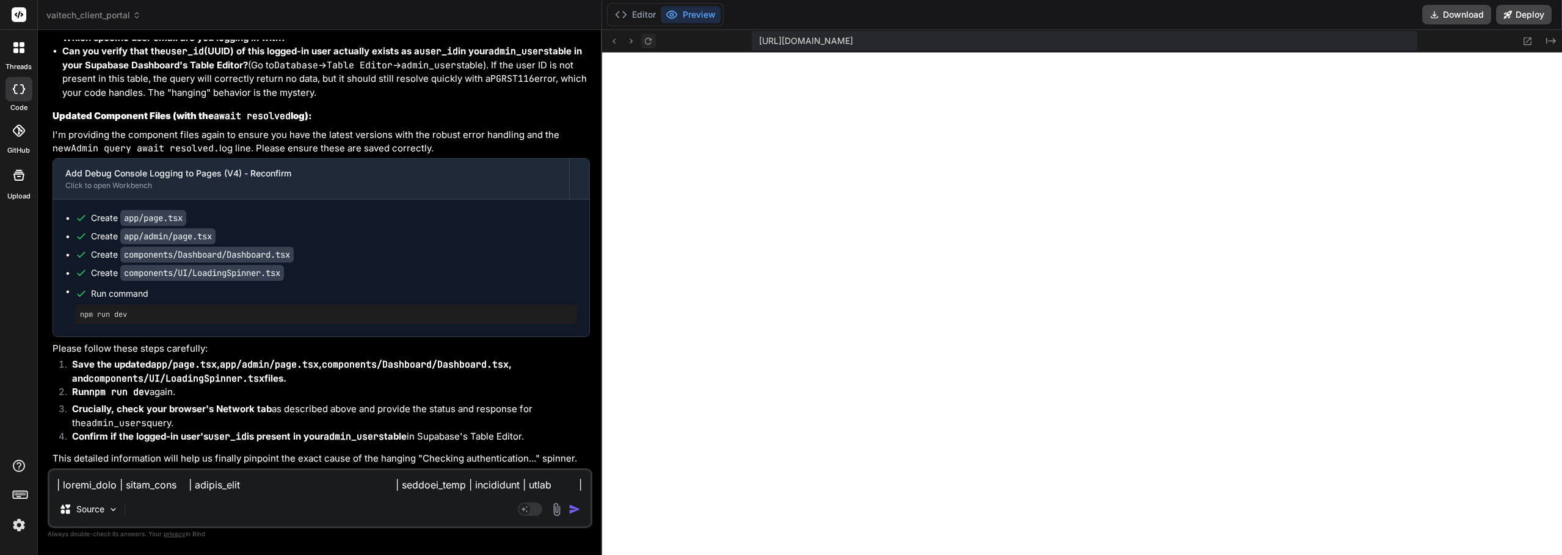
click at [651, 47] on button at bounding box center [648, 41] width 15 height 15
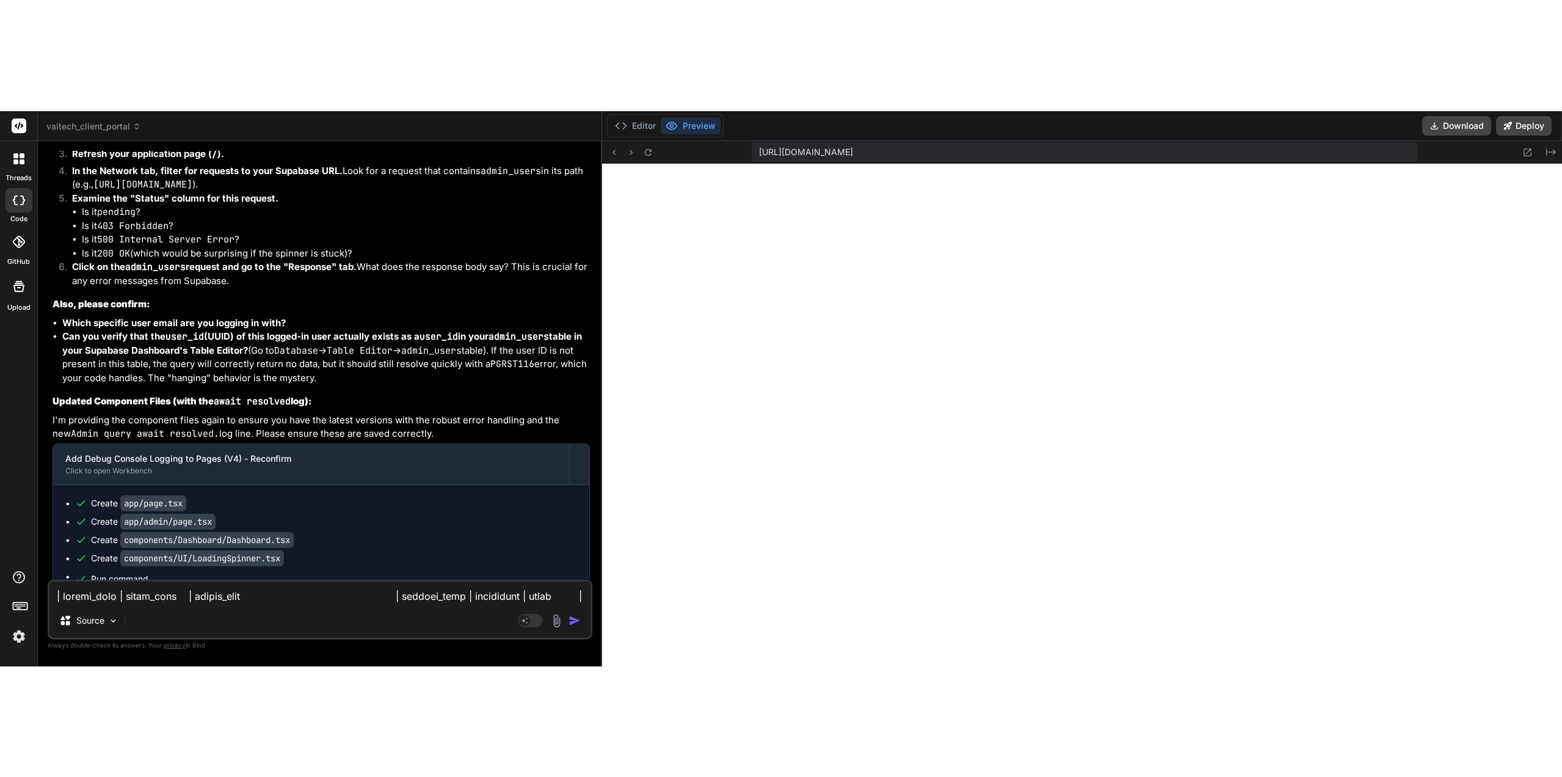
scroll to position [10821, 0]
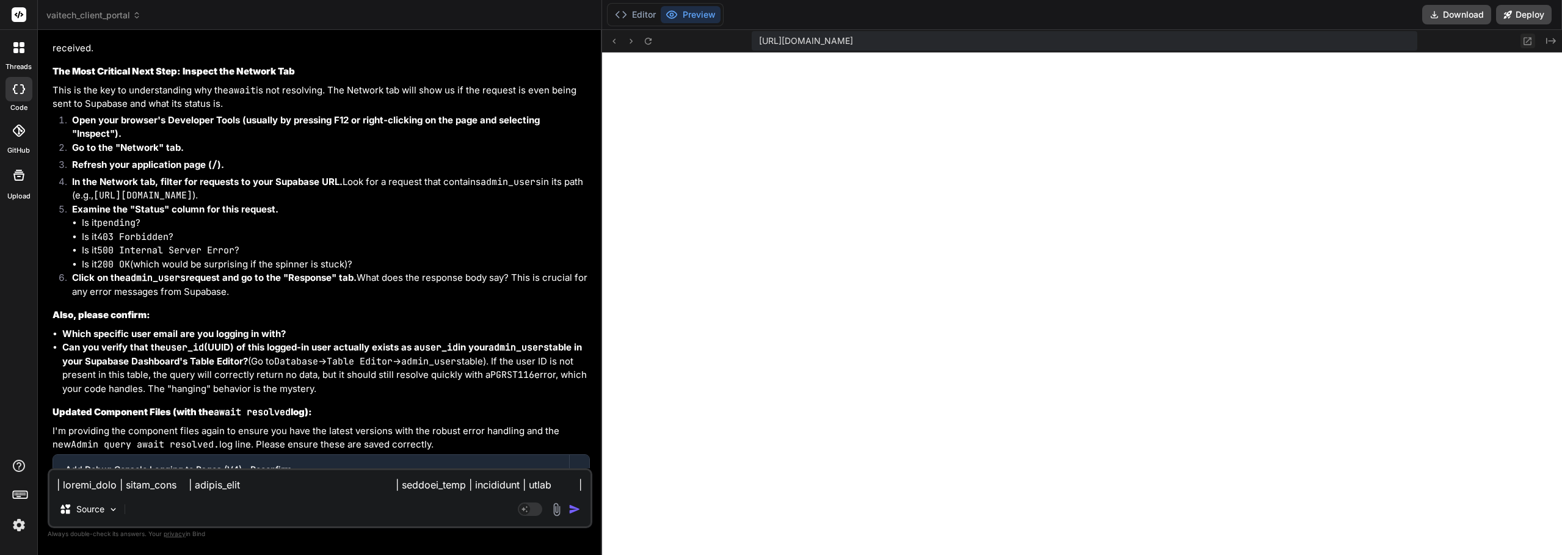
click at [1526, 43] on icon at bounding box center [1527, 41] width 10 height 10
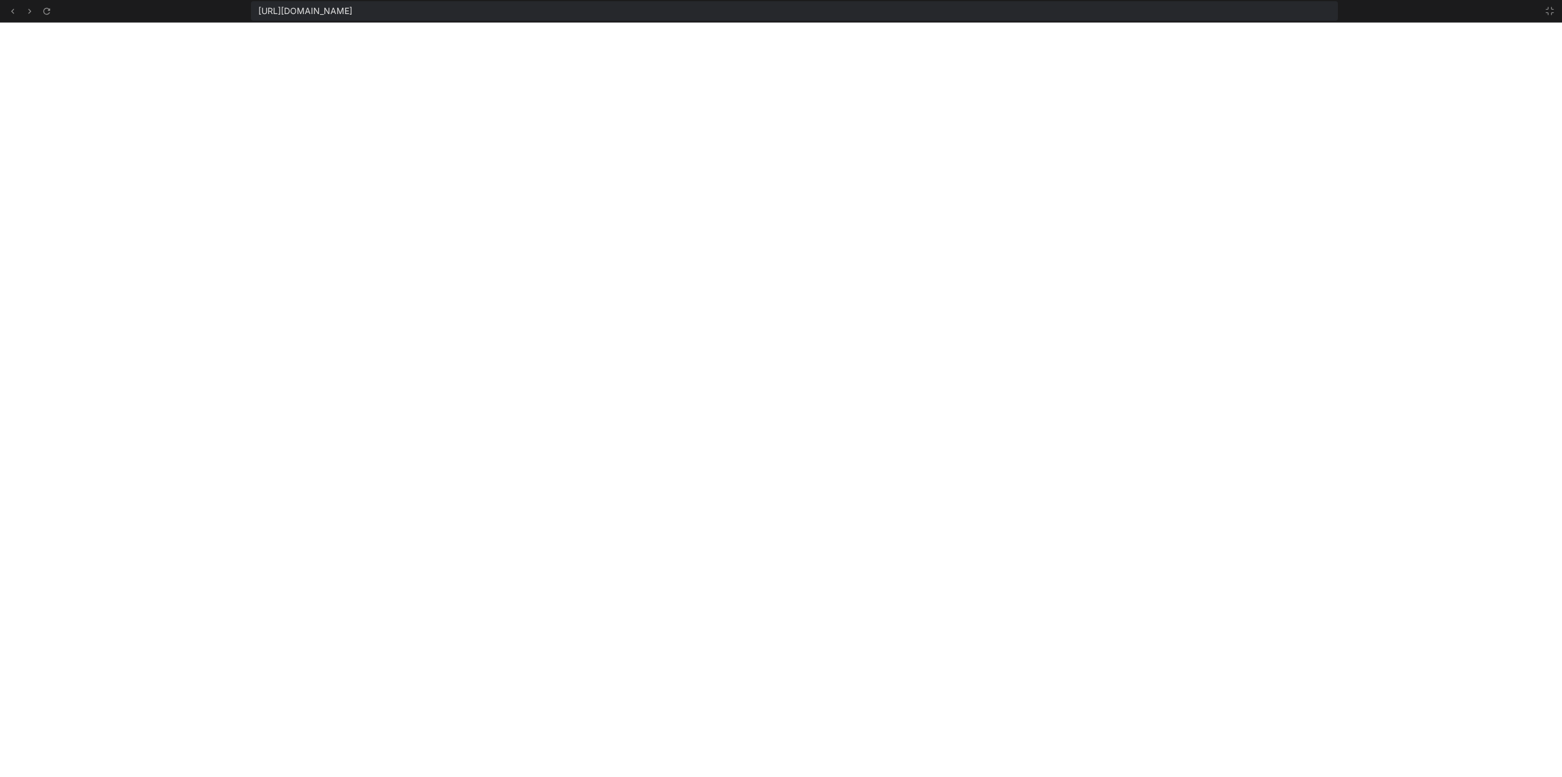
scroll to position [11543, 0]
click at [1541, 12] on div at bounding box center [1546, 11] width 22 height 15
click at [1544, 13] on button at bounding box center [1549, 11] width 15 height 15
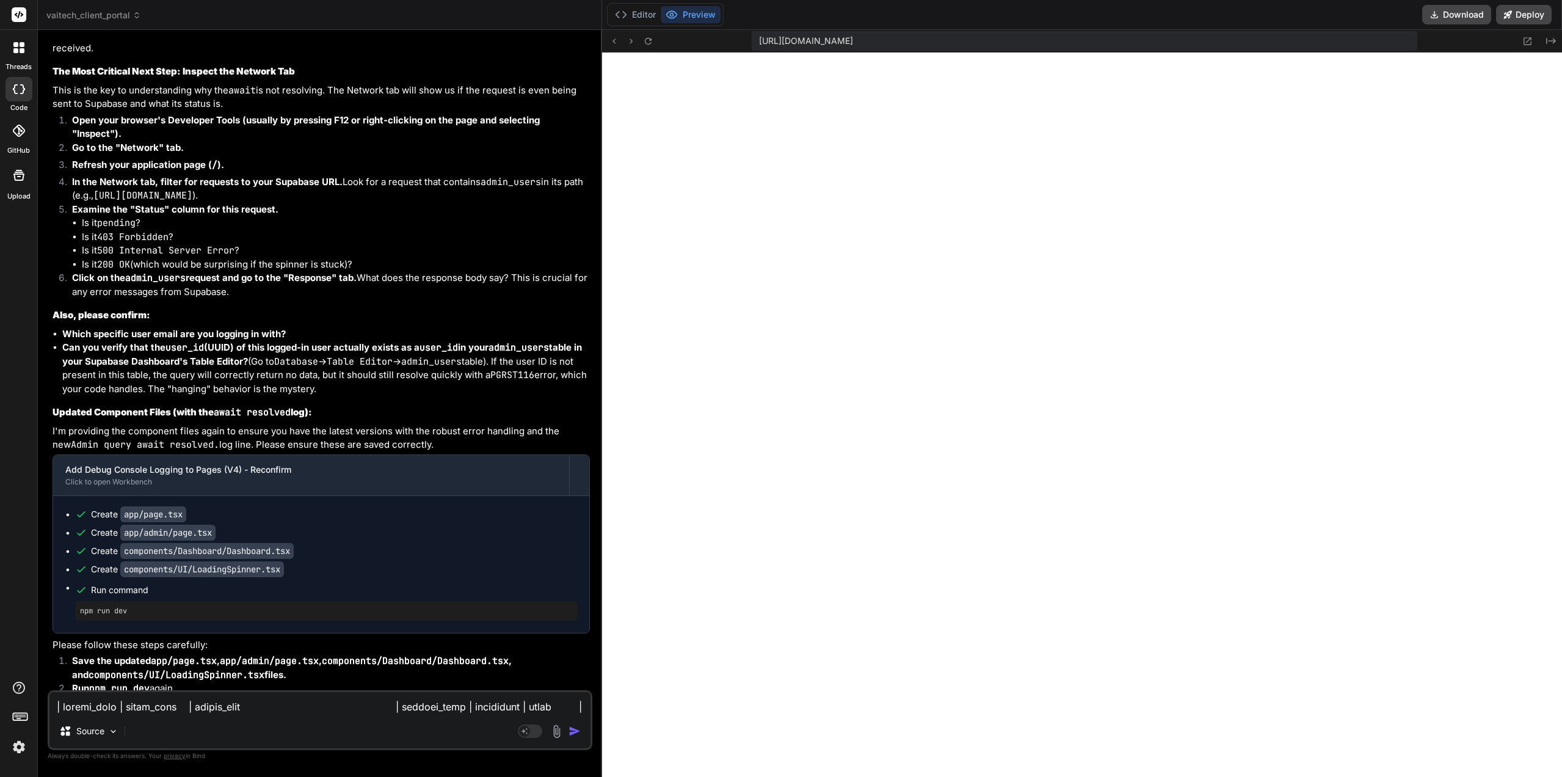
scroll to position [11589, 0]
click at [648, 41] on icon at bounding box center [648, 41] width 10 height 10
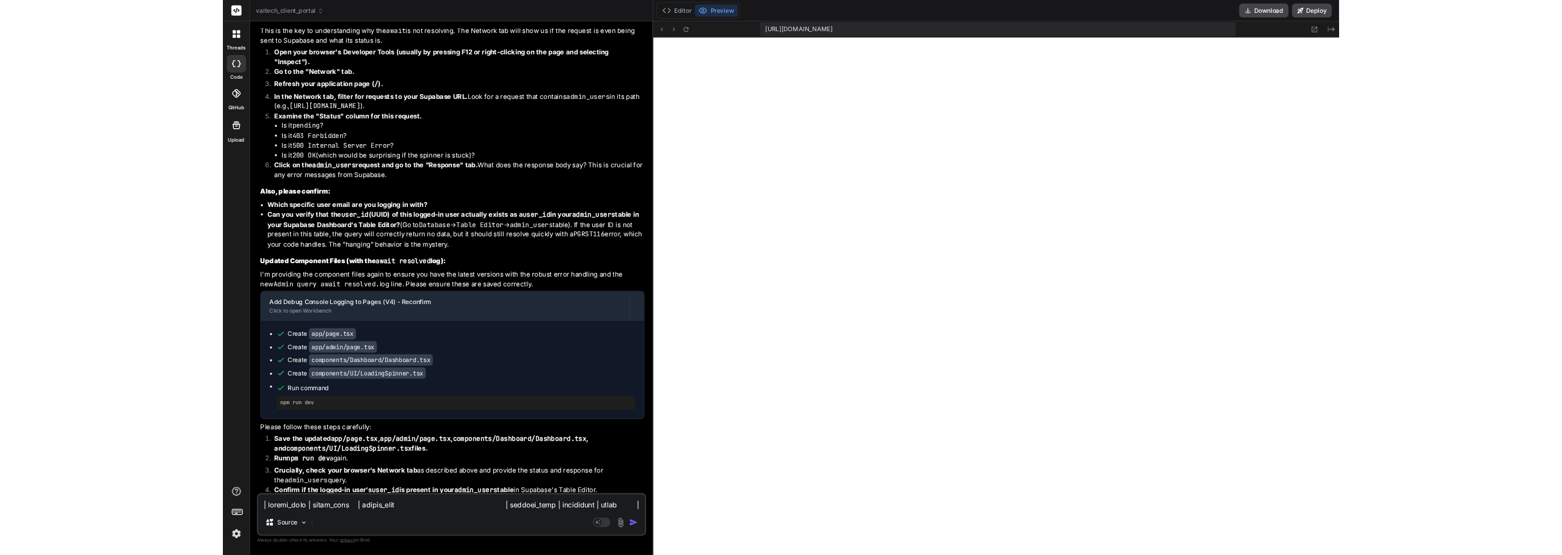
scroll to position [10905, 0]
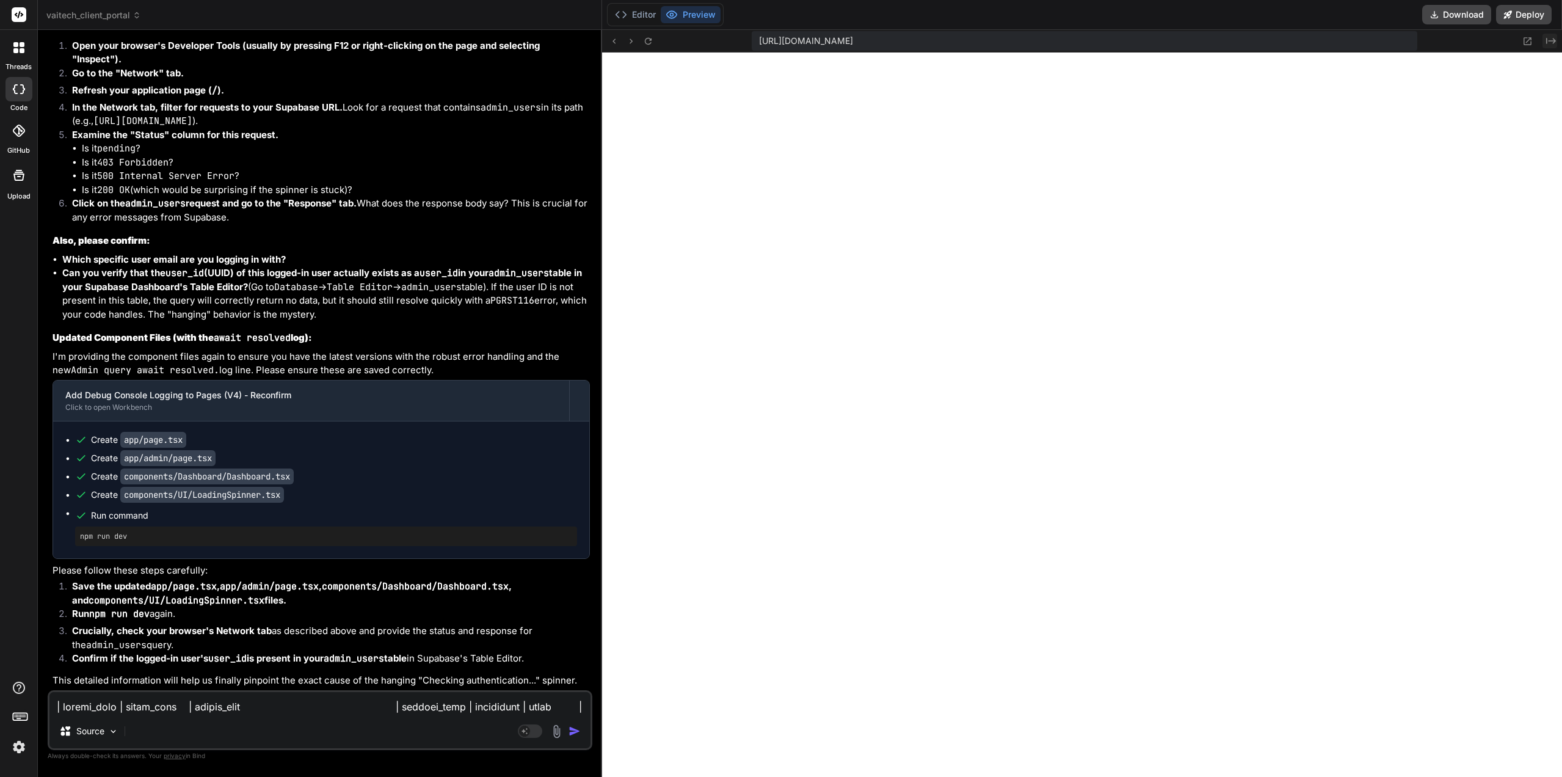
click at [1556, 40] on button "Created with Pixso." at bounding box center [1549, 41] width 15 height 15
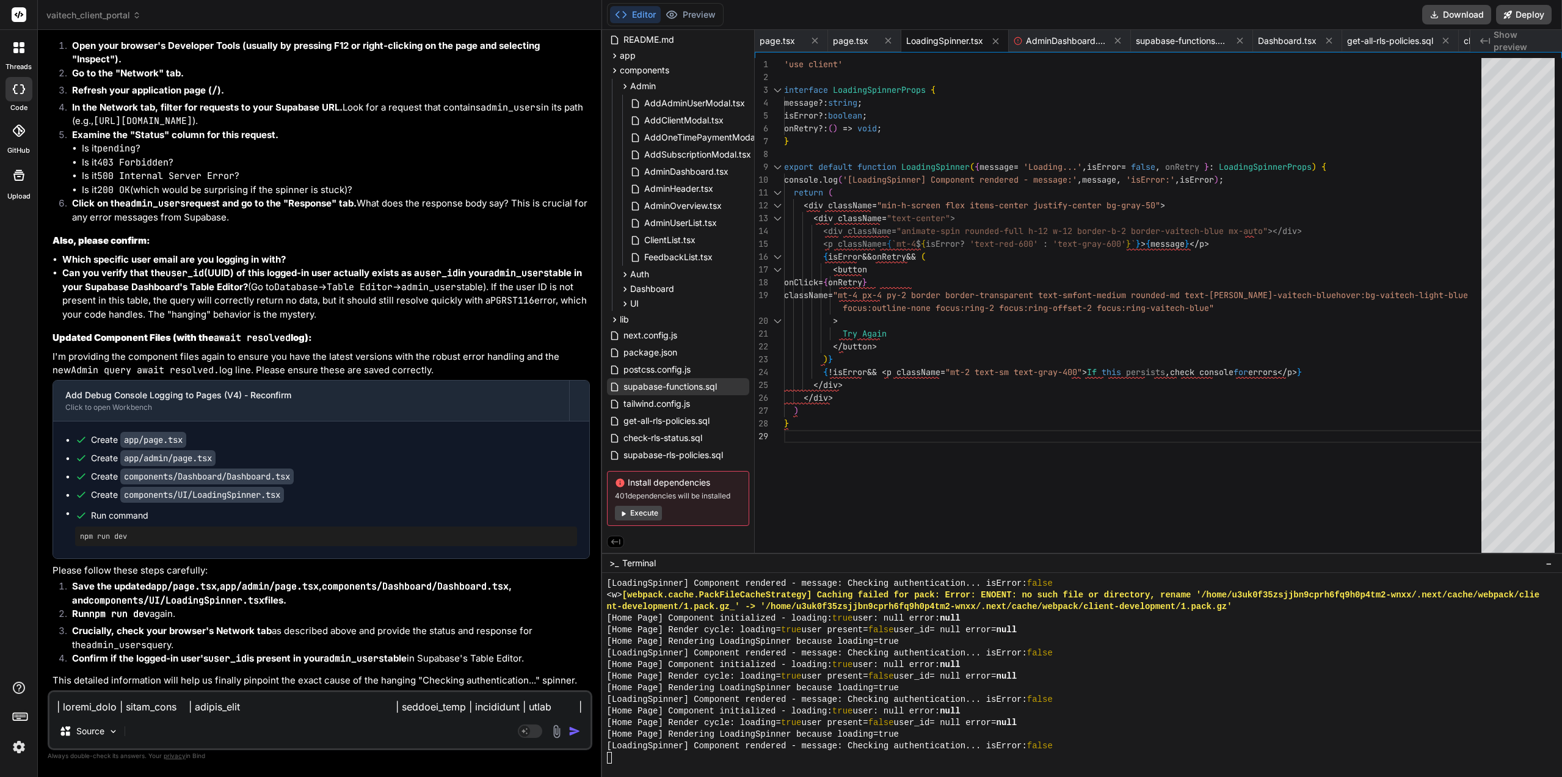
click at [1556, 40] on div "Created with Pixso. Show preview" at bounding box center [1516, 41] width 92 height 22
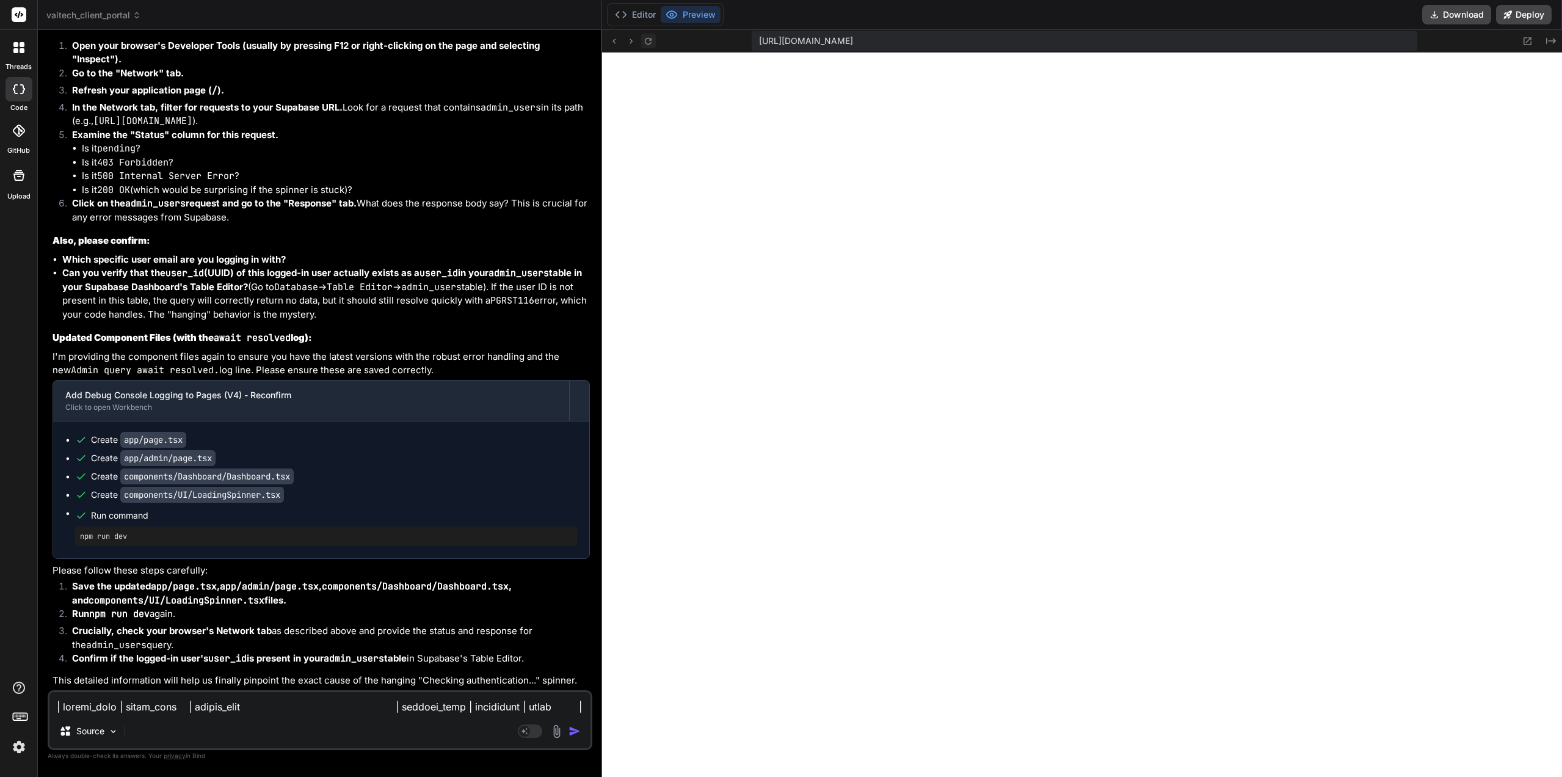
click at [647, 43] on icon at bounding box center [648, 41] width 10 height 10
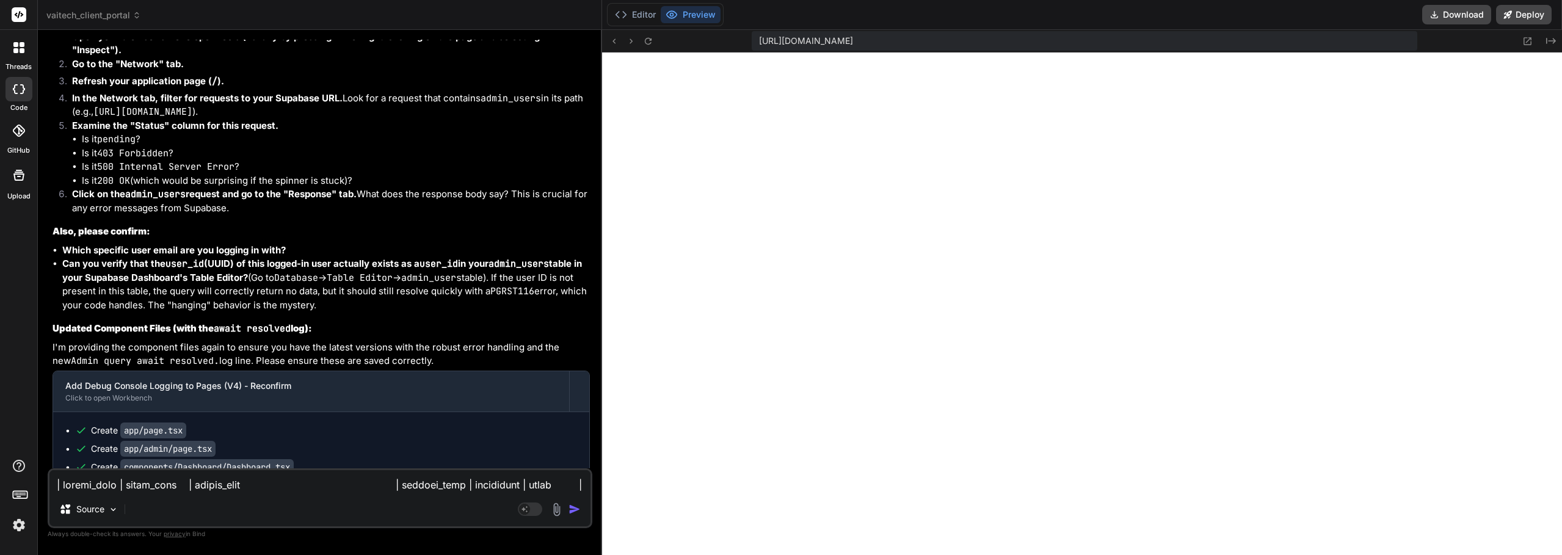
scroll to position [11601, 0]
click at [649, 44] on icon at bounding box center [648, 40] width 7 height 7
click at [651, 40] on icon at bounding box center [648, 40] width 7 height 7
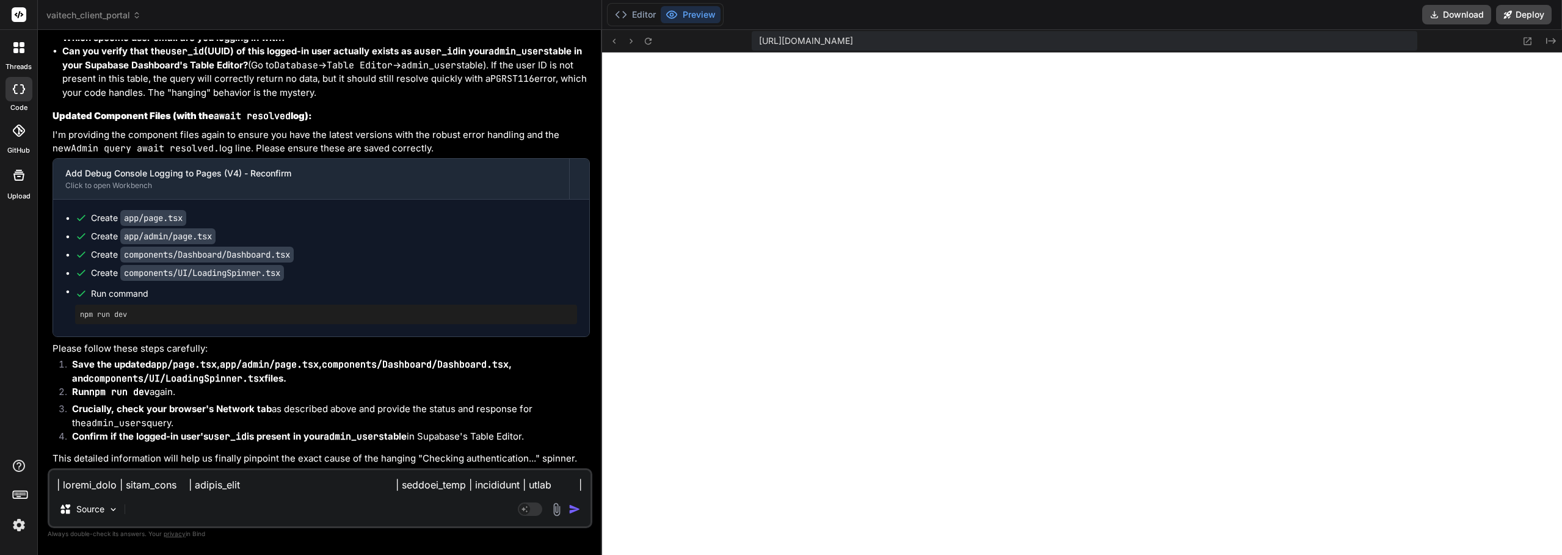
scroll to position [11126, 0]
click at [181, 468] on div "Source Agent Mode. When this toggle is activated, AI automatically makes decisi…" at bounding box center [320, 498] width 545 height 60
drag, startPoint x: 180, startPoint y: 484, endPoint x: 180, endPoint y: 468, distance: 15.9
click at [180, 479] on textarea at bounding box center [319, 481] width 541 height 22
drag, startPoint x: 509, startPoint y: 484, endPoint x: 389, endPoint y: 485, distance: 119.7
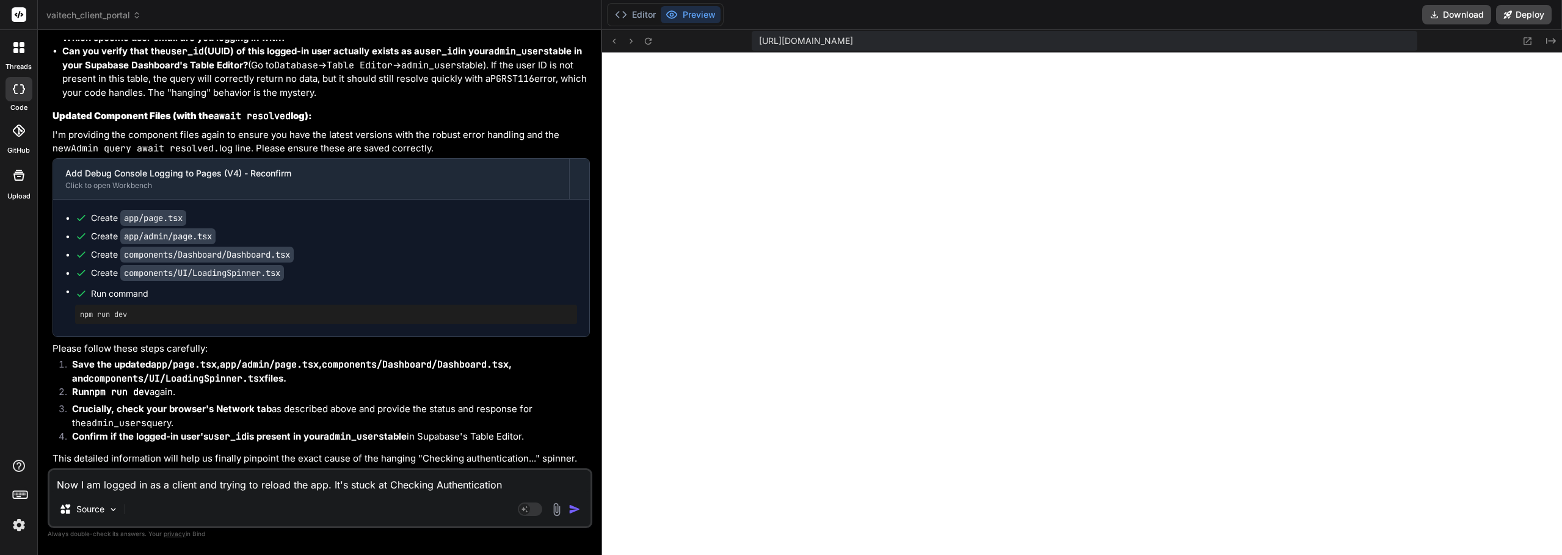
click at [389, 485] on textarea "Now I am logged in as a client and trying to reload the app. It's stuck at Chec…" at bounding box center [319, 481] width 541 height 22
paste textarea "Checking authentication... If this persists, check console for errors"
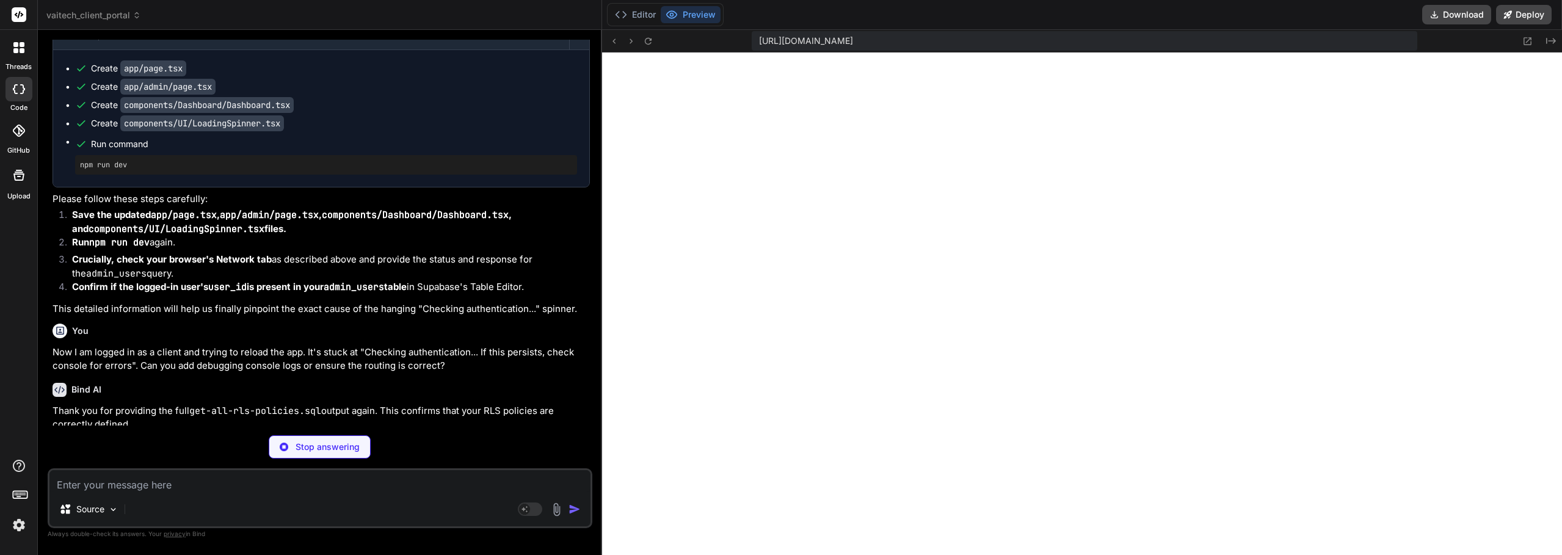
scroll to position [11572, 0]
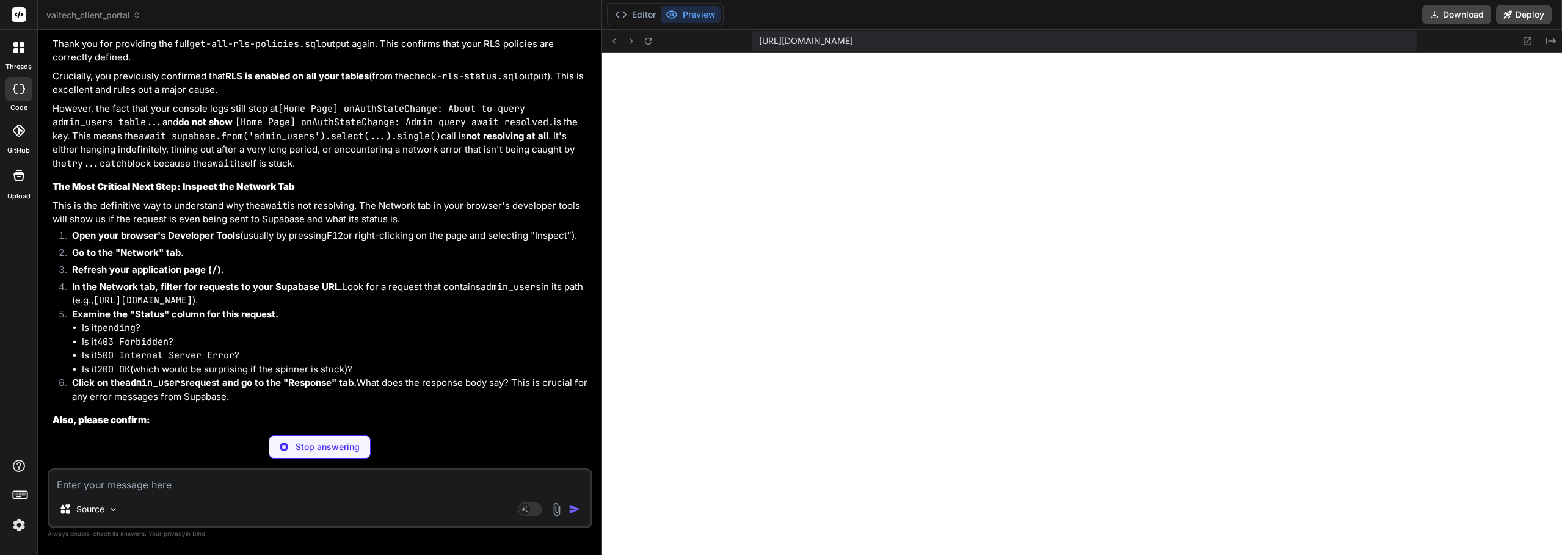
drag, startPoint x: 316, startPoint y: 189, endPoint x: 317, endPoint y: 206, distance: 17.1
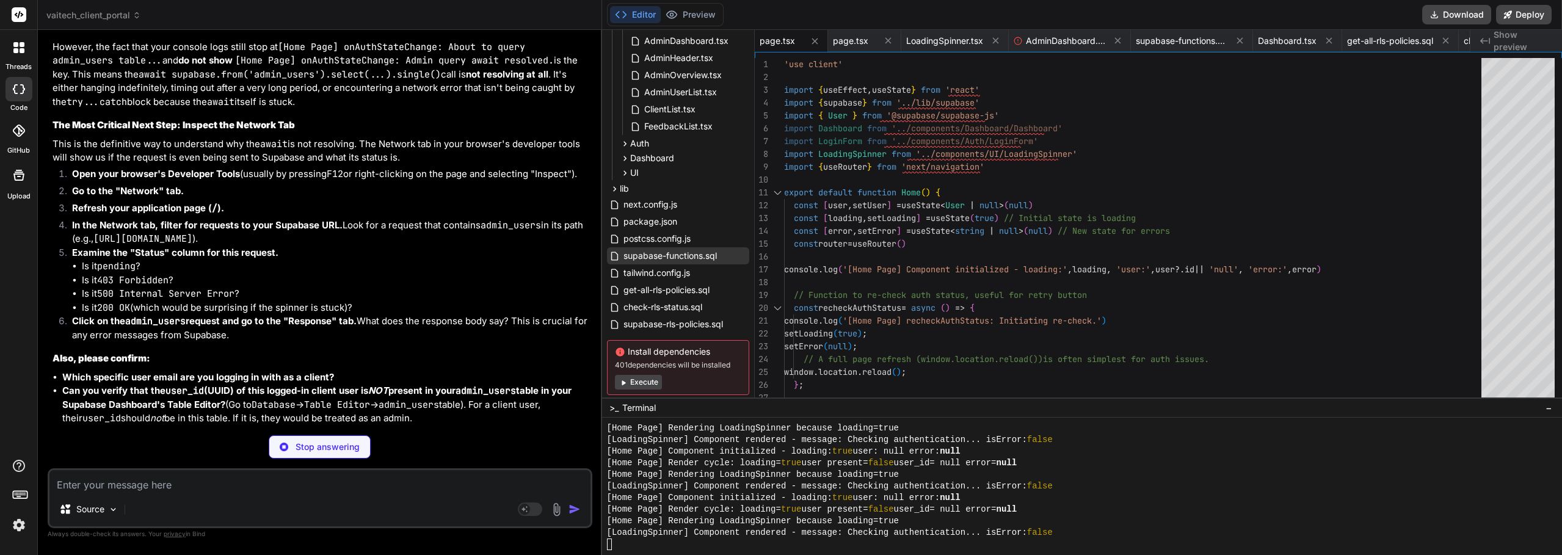
drag, startPoint x: 317, startPoint y: 206, endPoint x: 321, endPoint y: 218, distance: 12.0
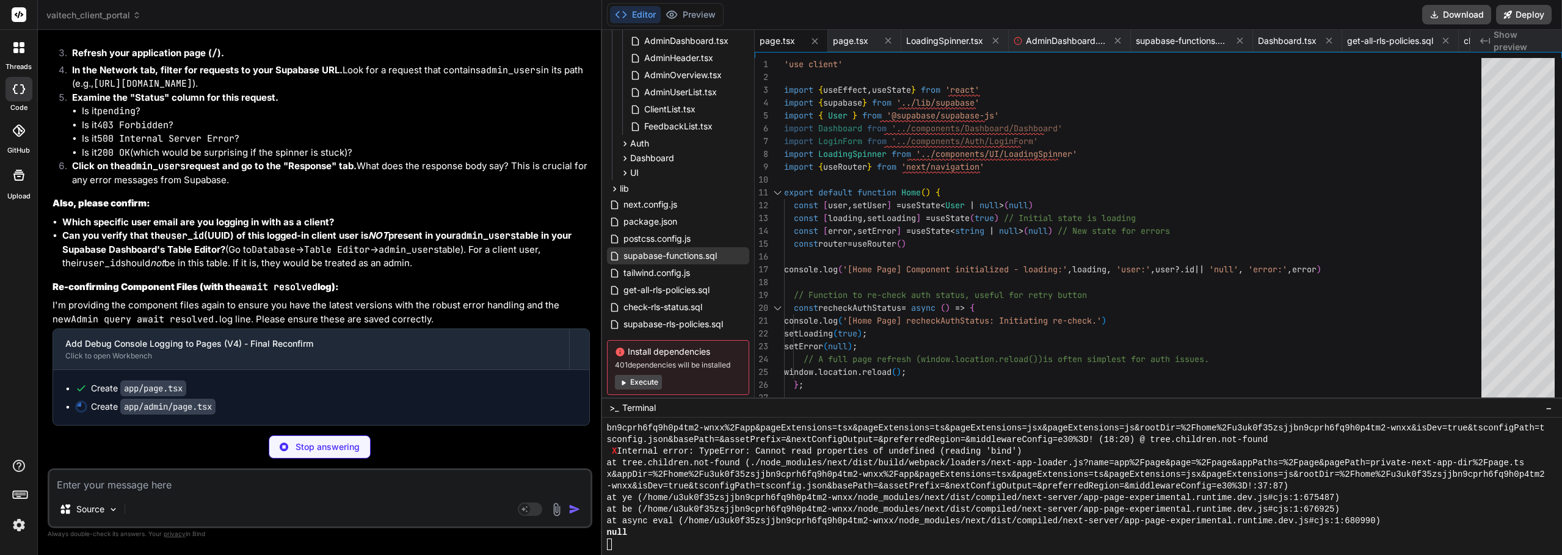
scroll to position [11874, 0]
drag, startPoint x: 320, startPoint y: 192, endPoint x: 324, endPoint y: 285, distance: 93.5
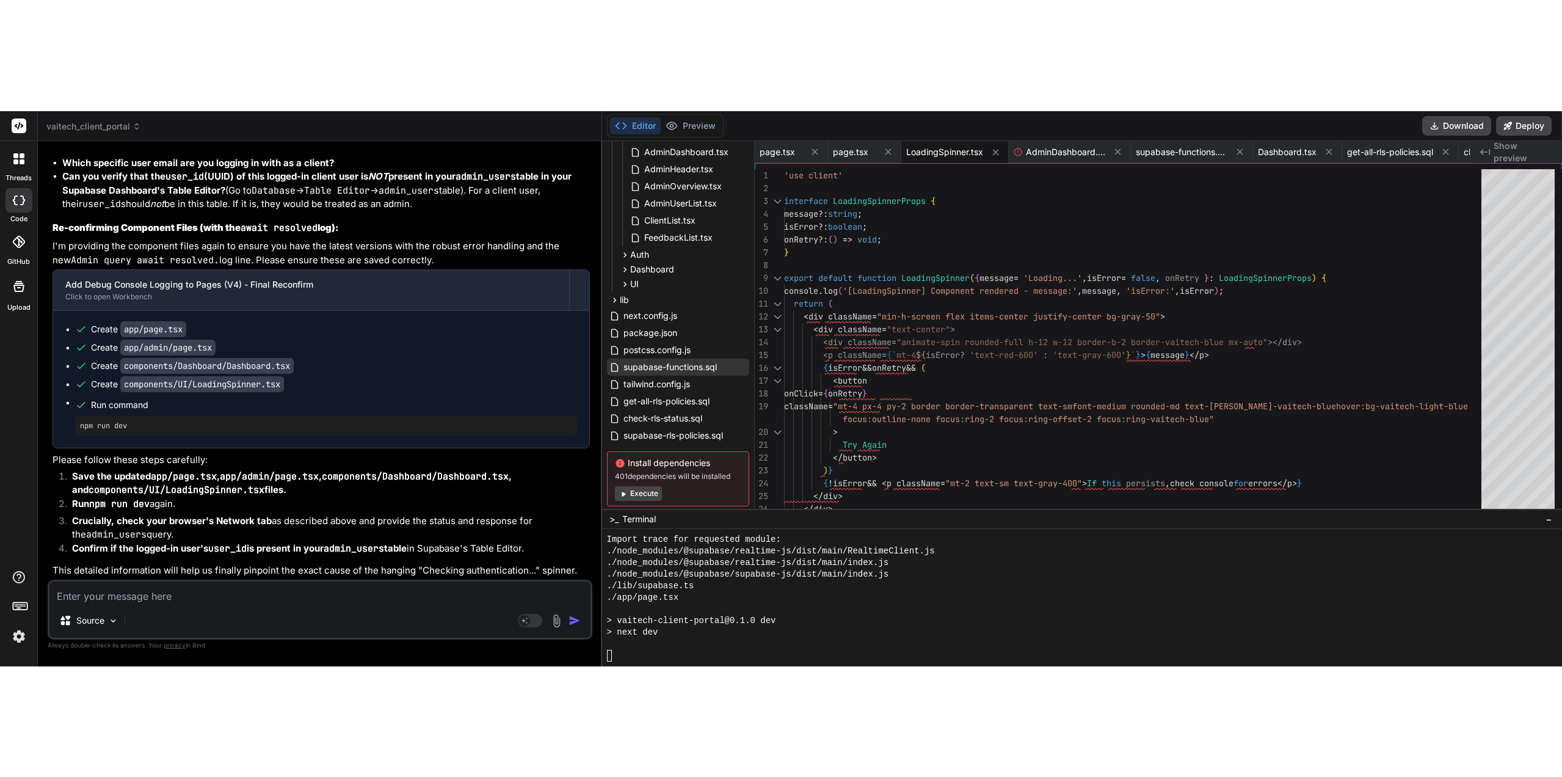
scroll to position [12044, 0]
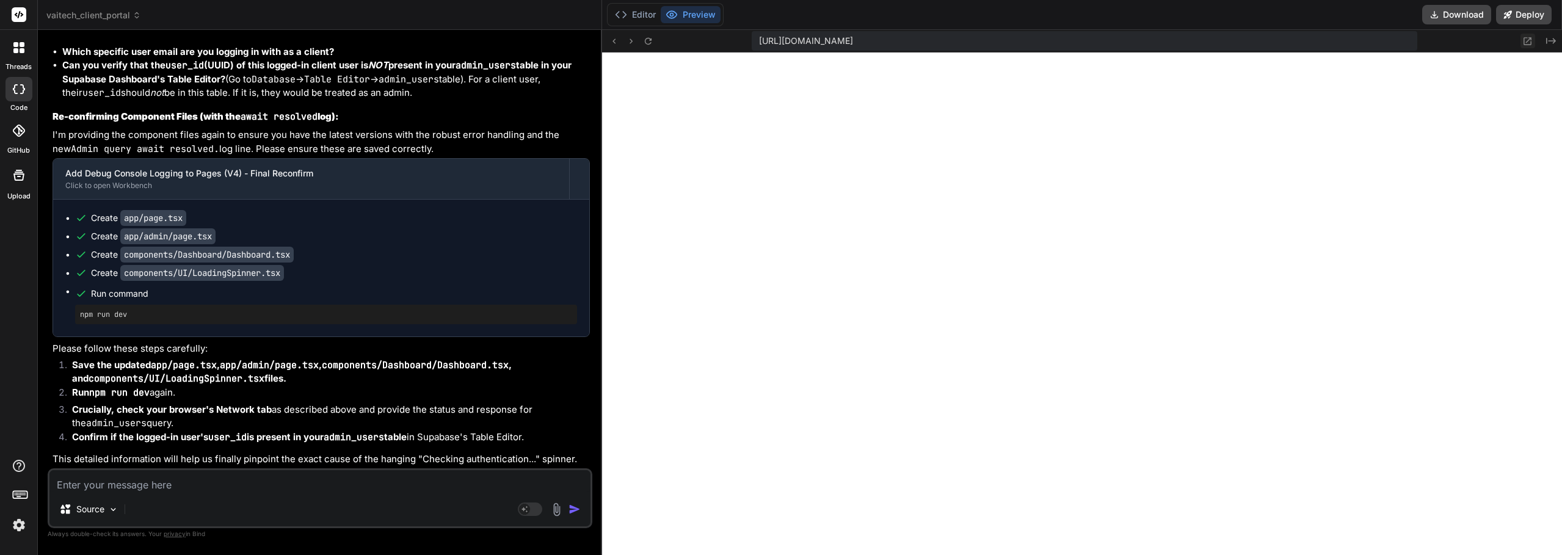
click at [1531, 42] on icon at bounding box center [1528, 41] width 8 height 8
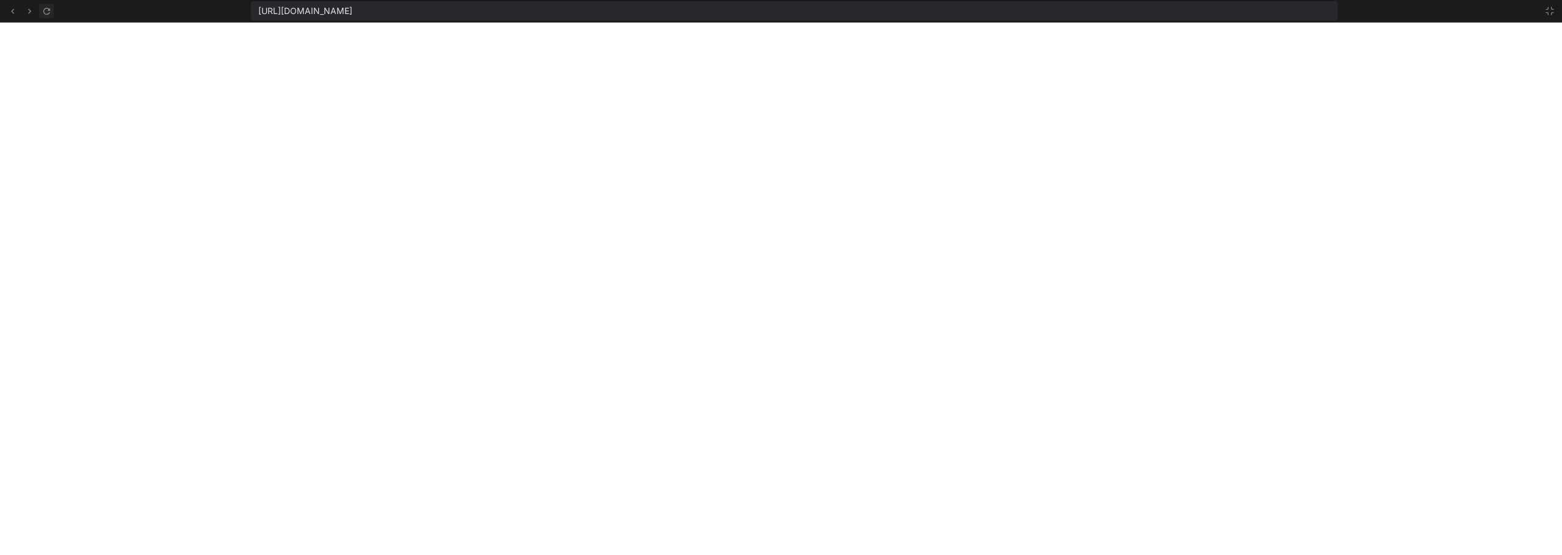
click at [42, 12] on icon at bounding box center [47, 11] width 10 height 10
click at [48, 13] on icon at bounding box center [46, 10] width 7 height 7
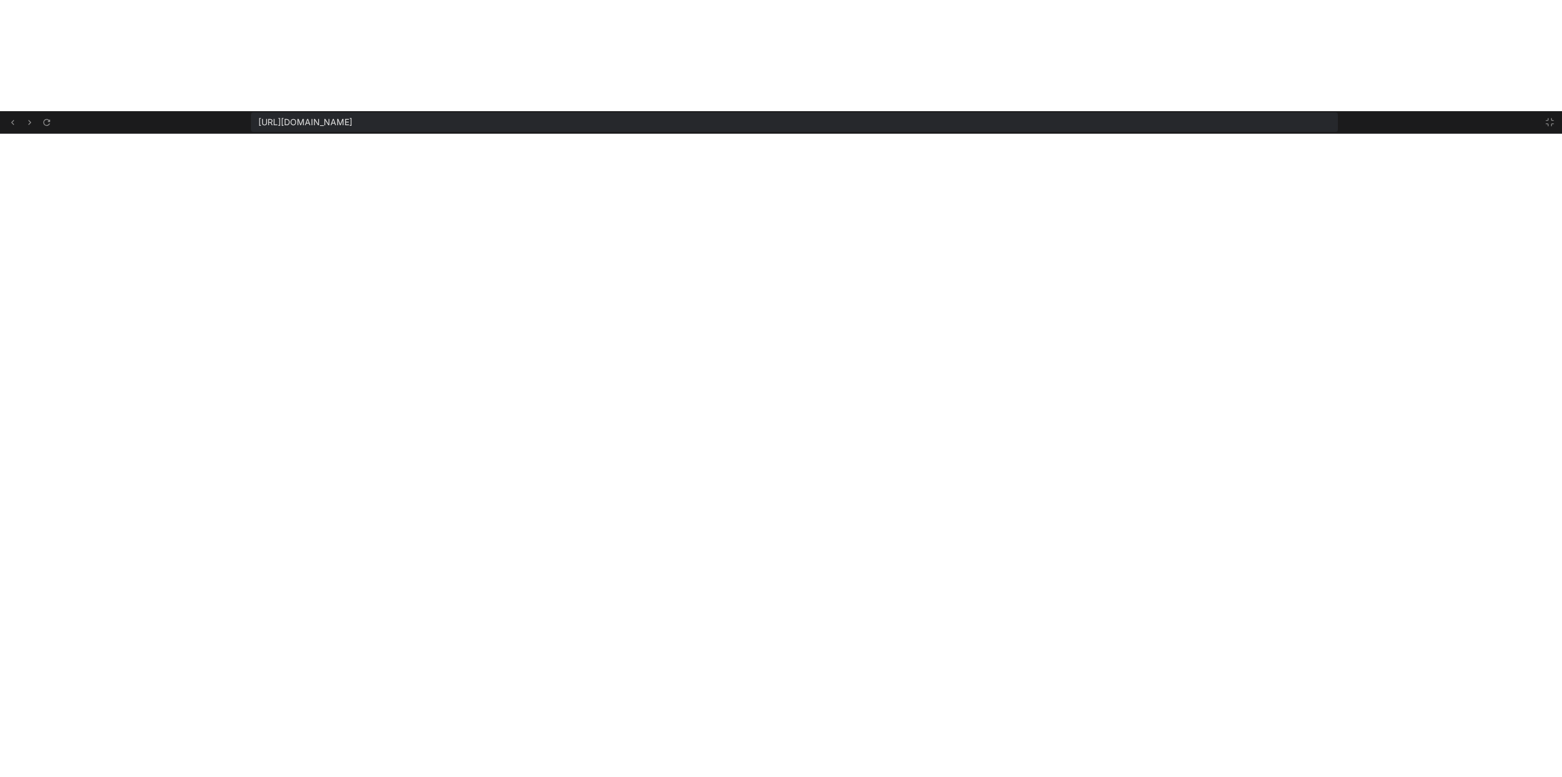
scroll to position [11543, 0]
